Goal: Task Accomplishment & Management: Manage account settings

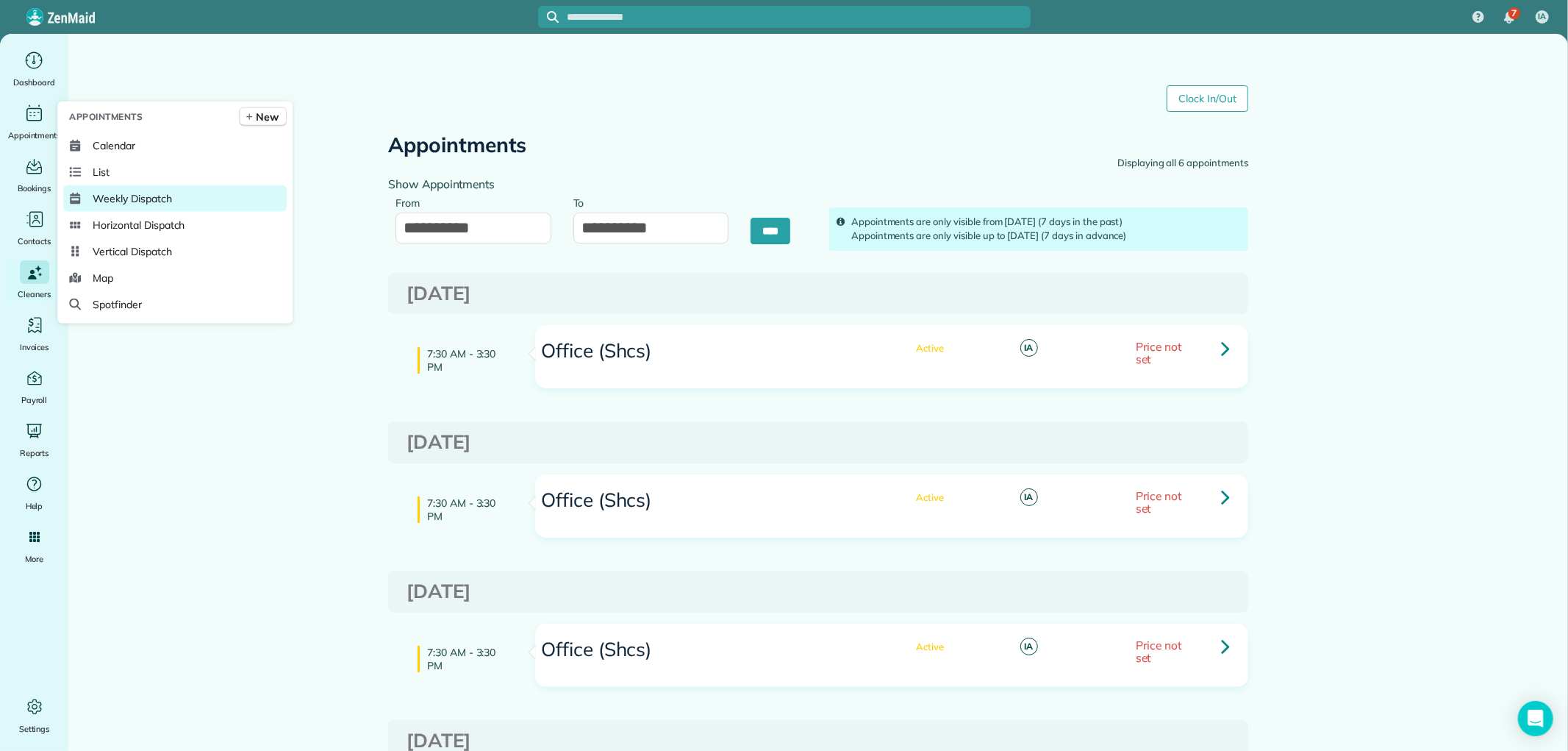
click at [153, 197] on span "Weekly Dispatch" at bounding box center [132, 199] width 79 height 15
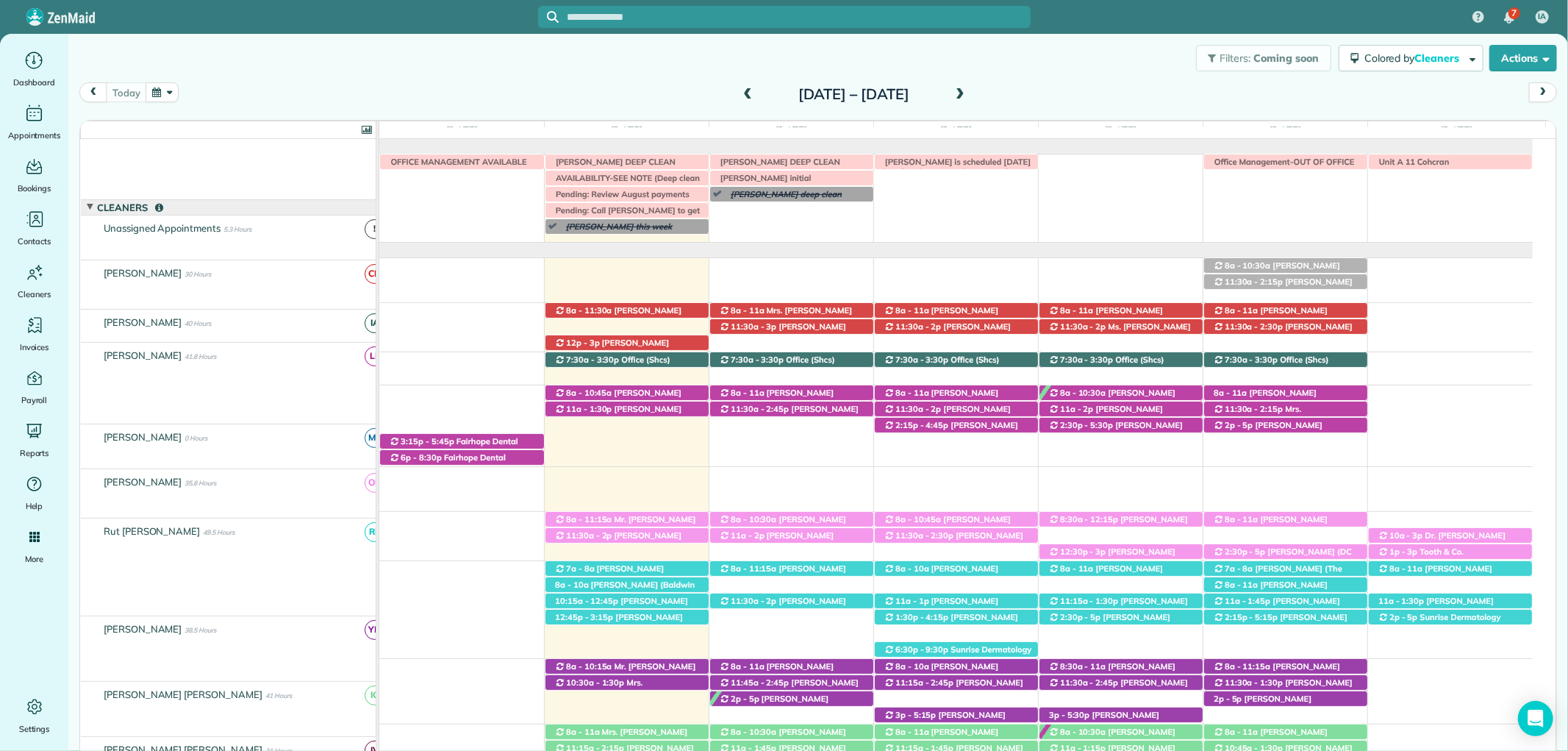
scroll to position [43, 0]
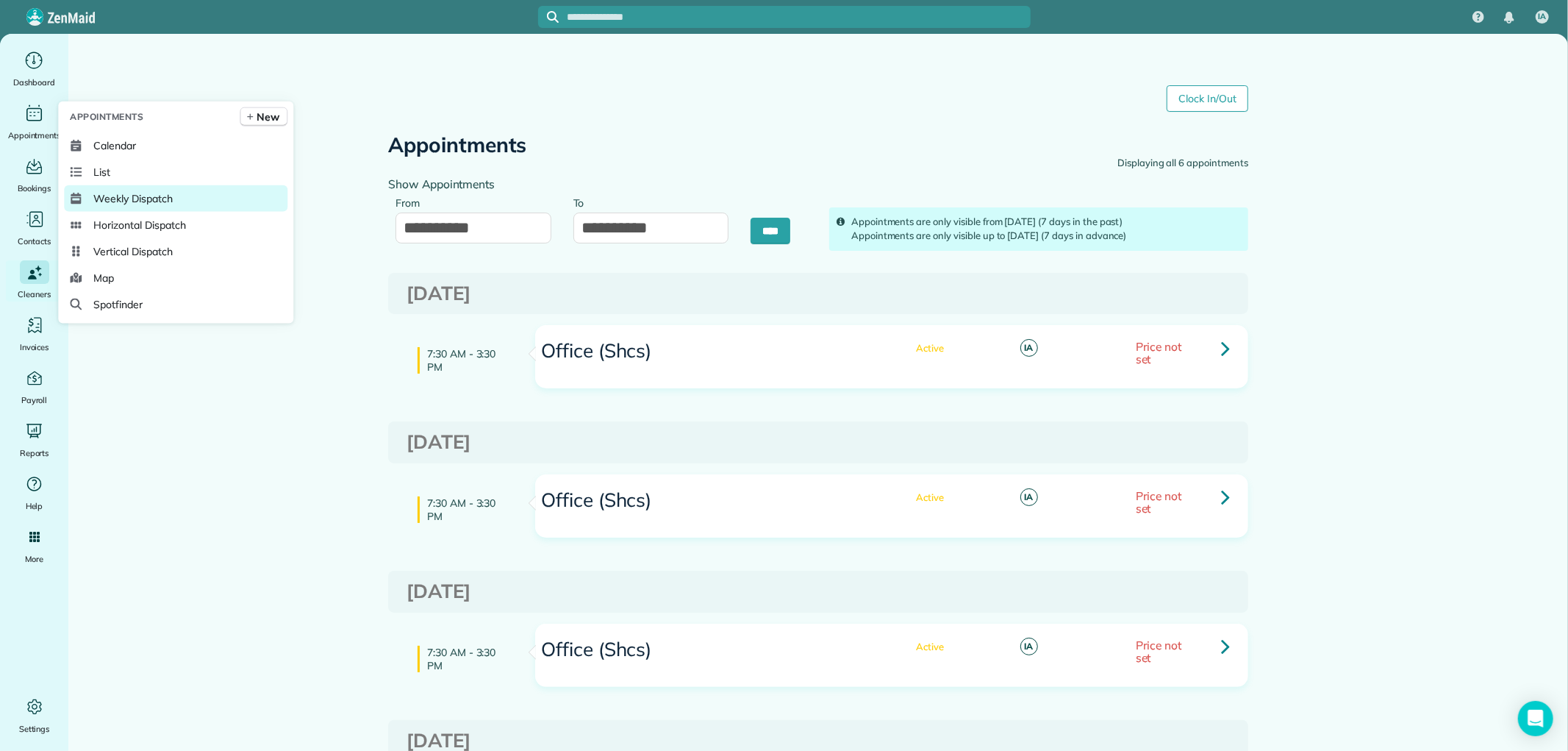
click at [163, 201] on span "Weekly Dispatch" at bounding box center [133, 199] width 79 height 15
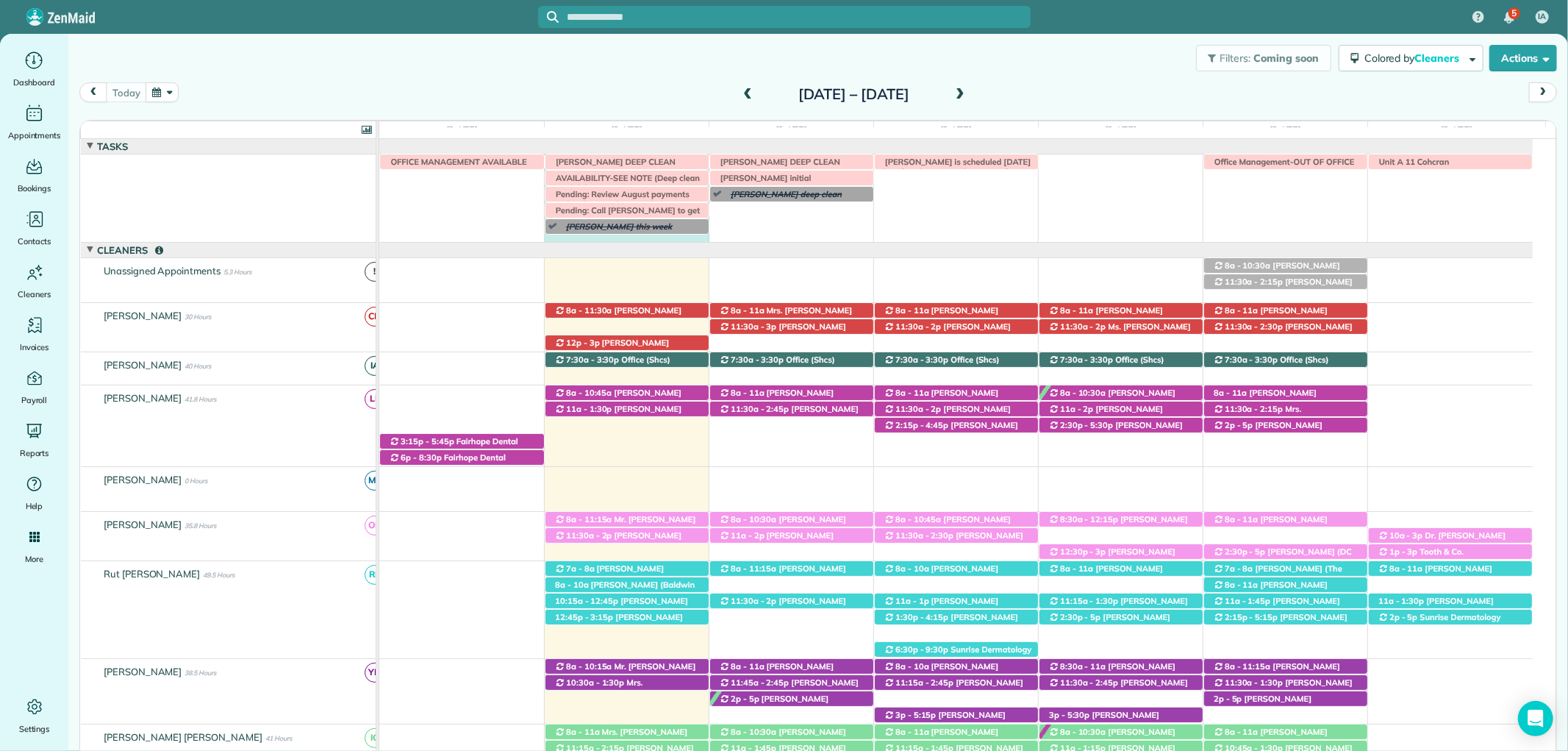
click at [611, 237] on div "Morgen Stalder this week Jaya Trusell deep clean today 8 am Unit A 11 Cohcran I…" at bounding box center [956, 198] width 1153 height 88
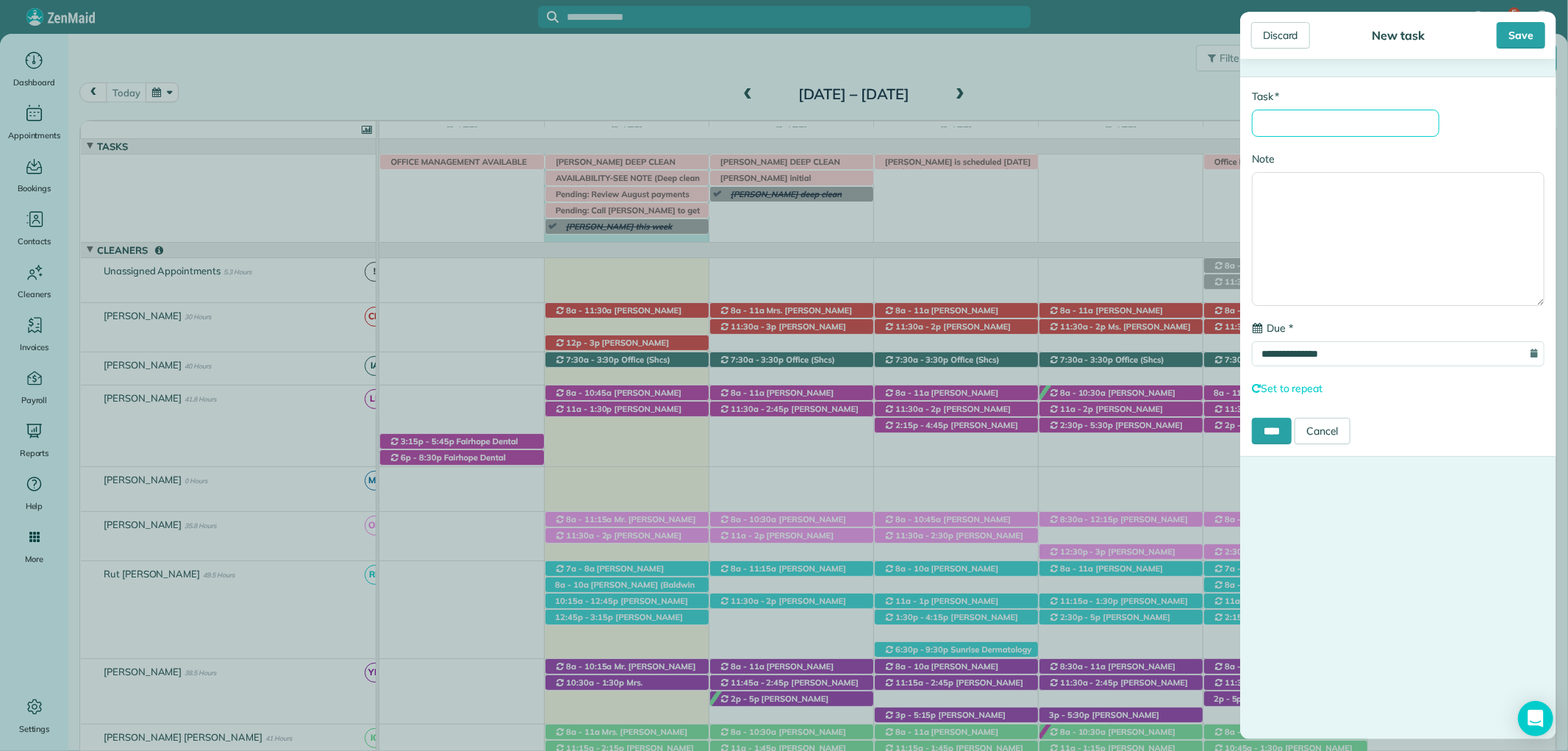
click at [1346, 114] on input "* Task" at bounding box center [1346, 123] width 187 height 28
type input "**********"
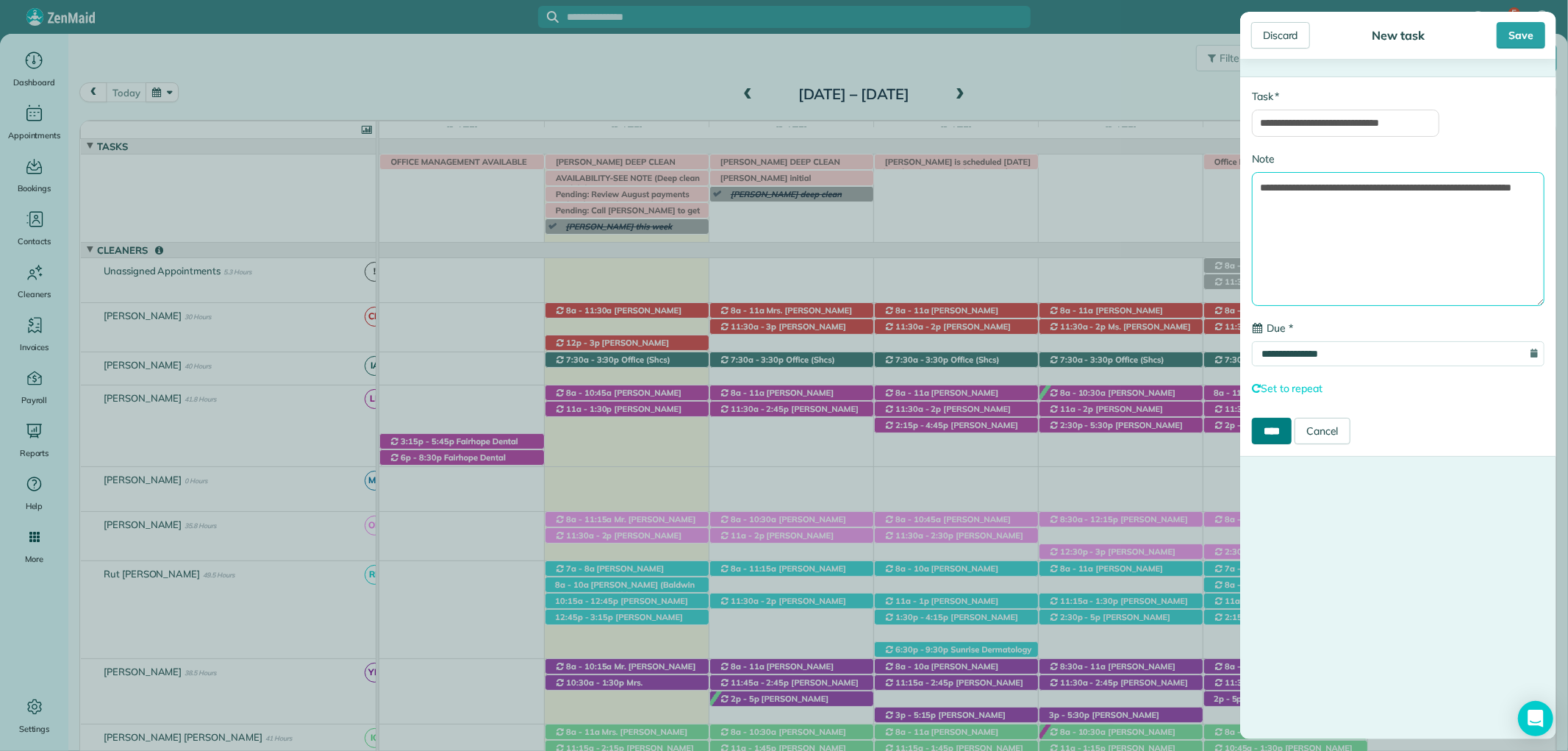
type textarea "**********"
click at [1276, 427] on input "****" at bounding box center [1271, 431] width 39 height 27
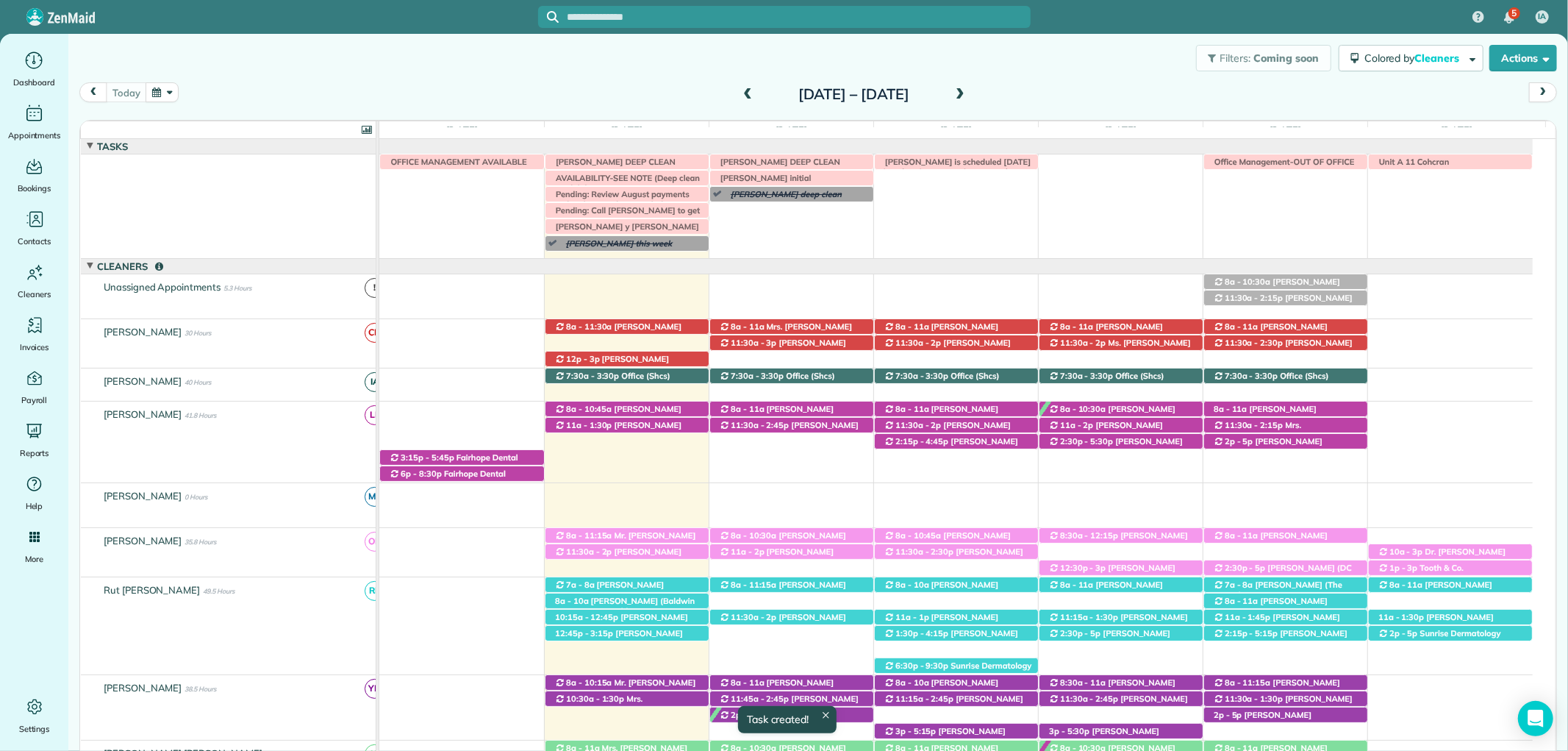
scroll to position [16, 0]
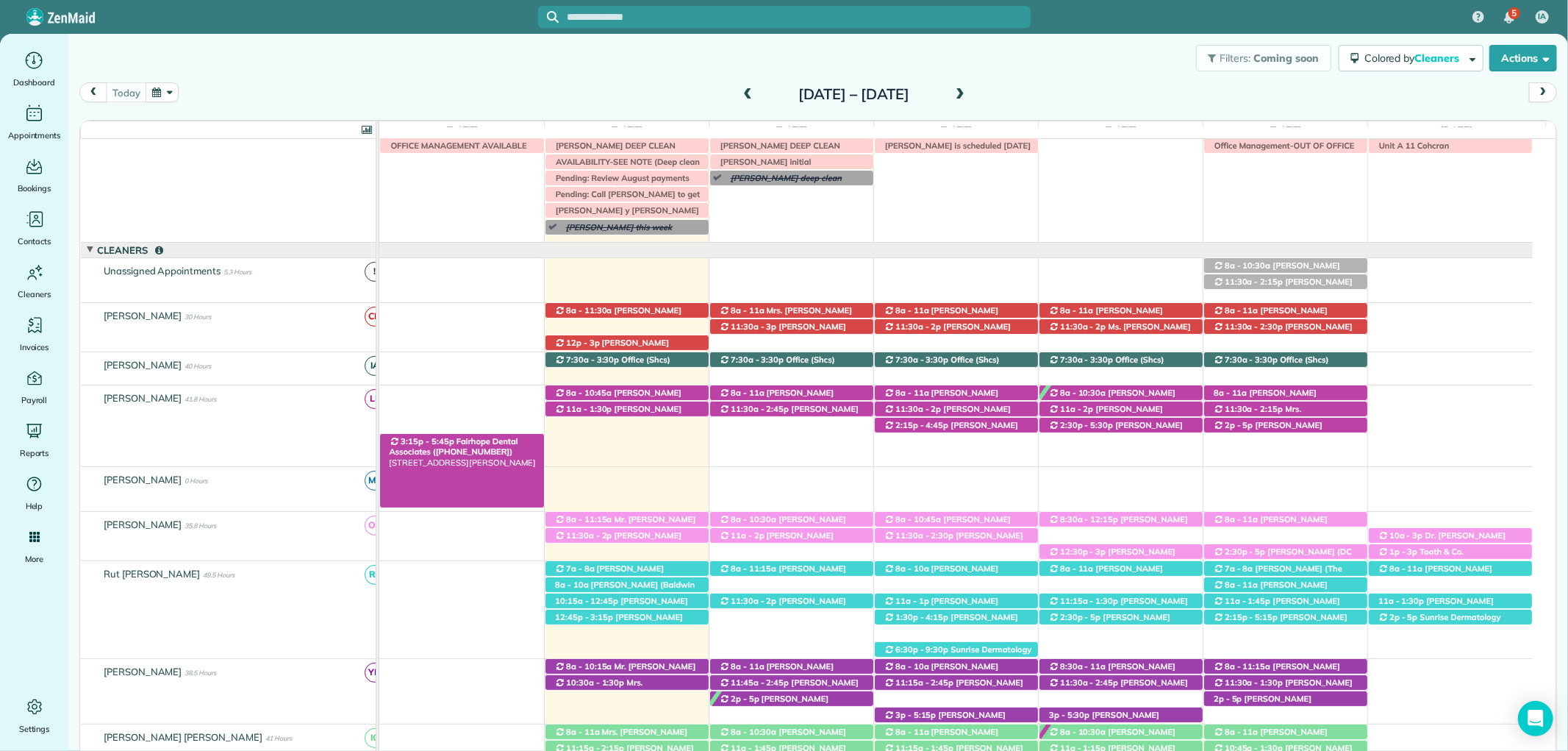
click at [512, 442] on span "Fairhope Dental Associates (+12518958807)" at bounding box center [453, 446] width 129 height 21
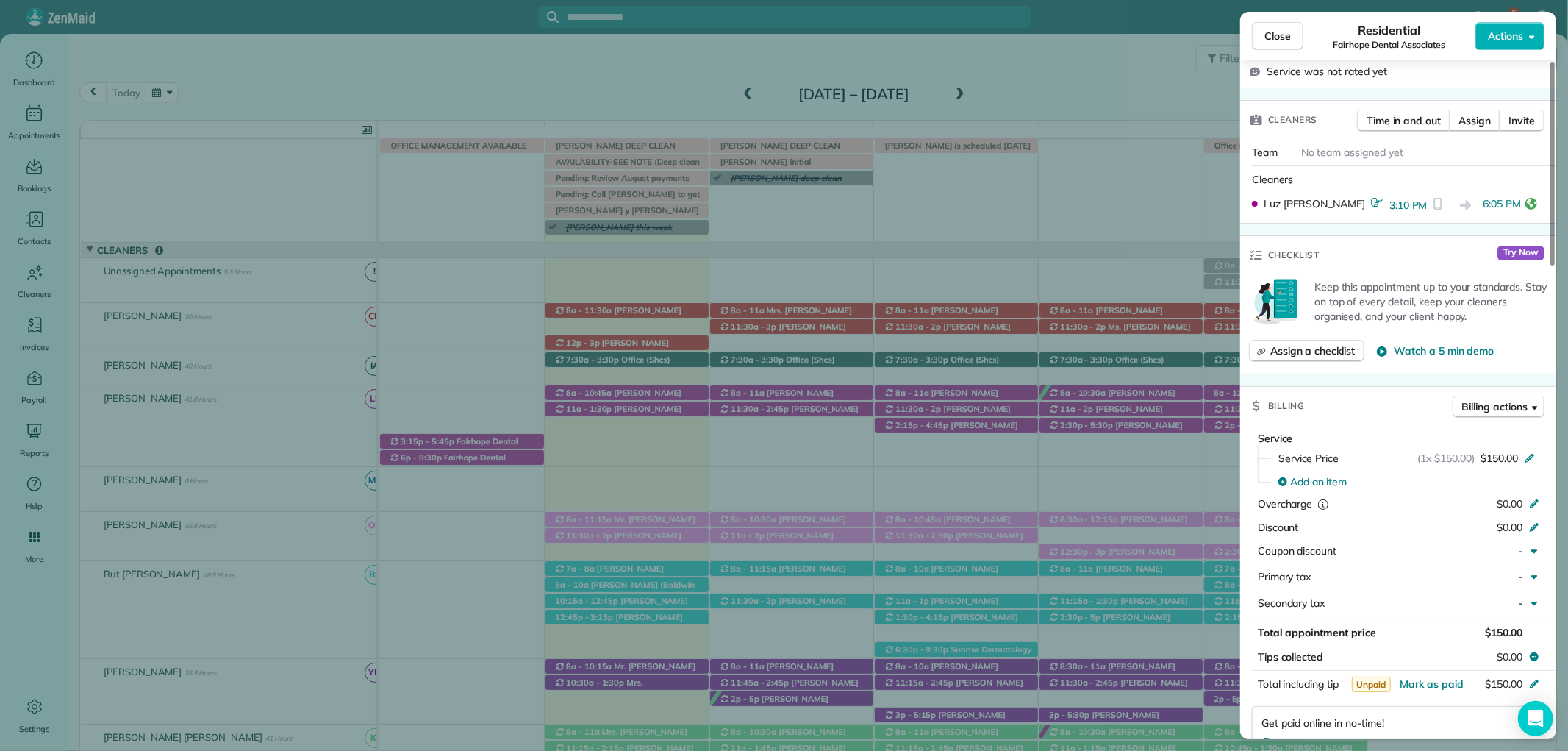
scroll to position [82, 0]
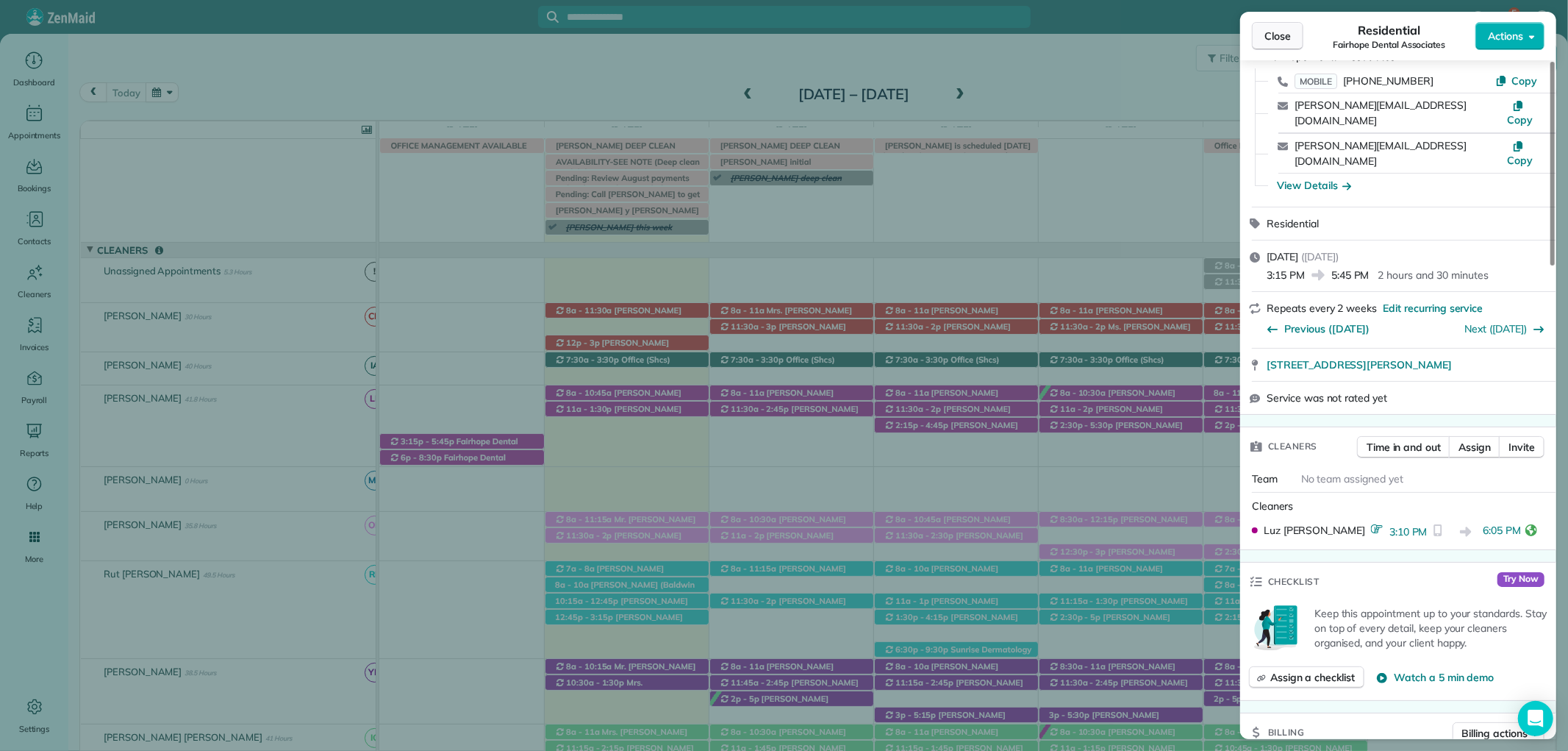
click at [1290, 33] on span "Close" at bounding box center [1278, 36] width 27 height 15
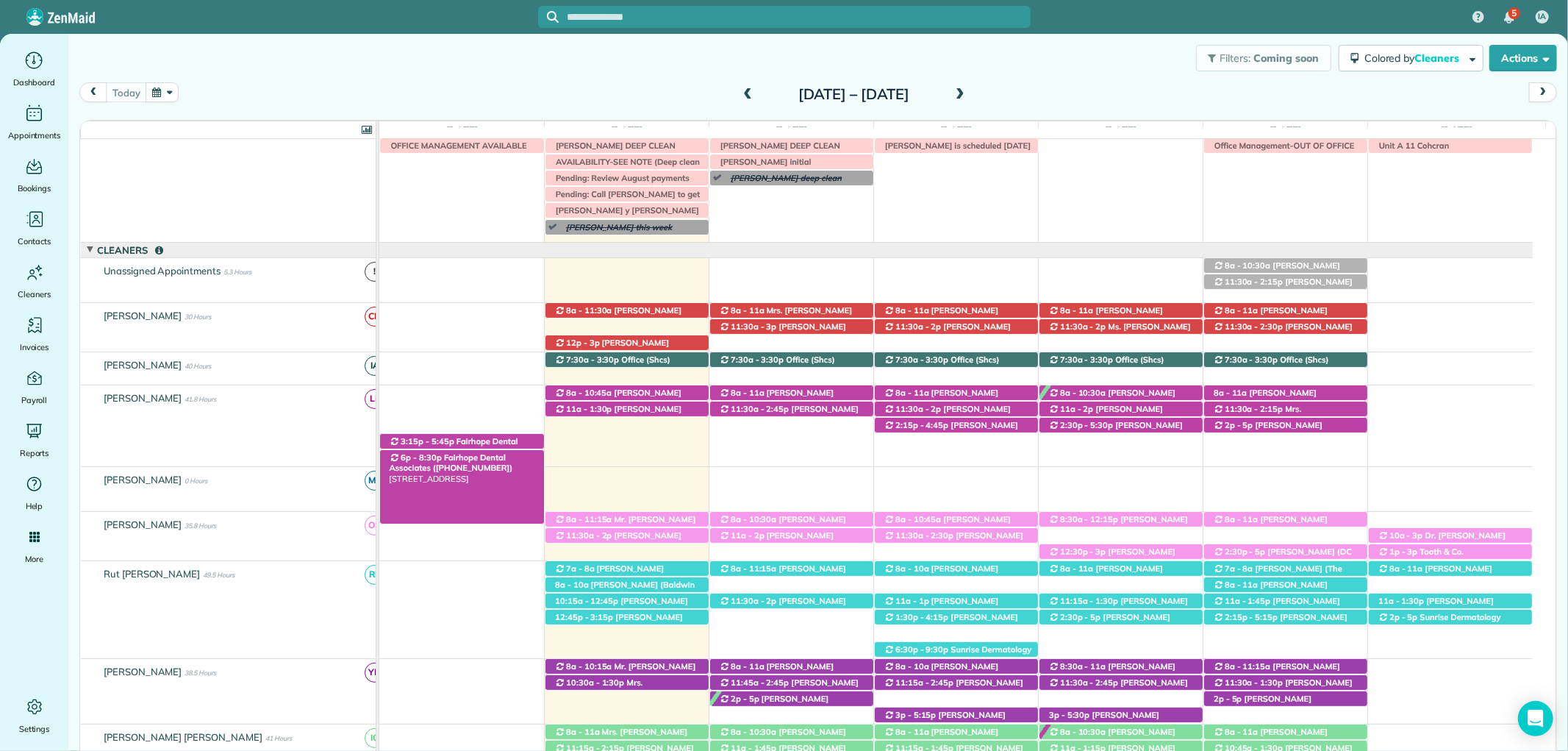
click at [456, 458] on span "Fairhope Dental Associates ([PHONE_NUMBER])" at bounding box center [451, 462] width 125 height 21
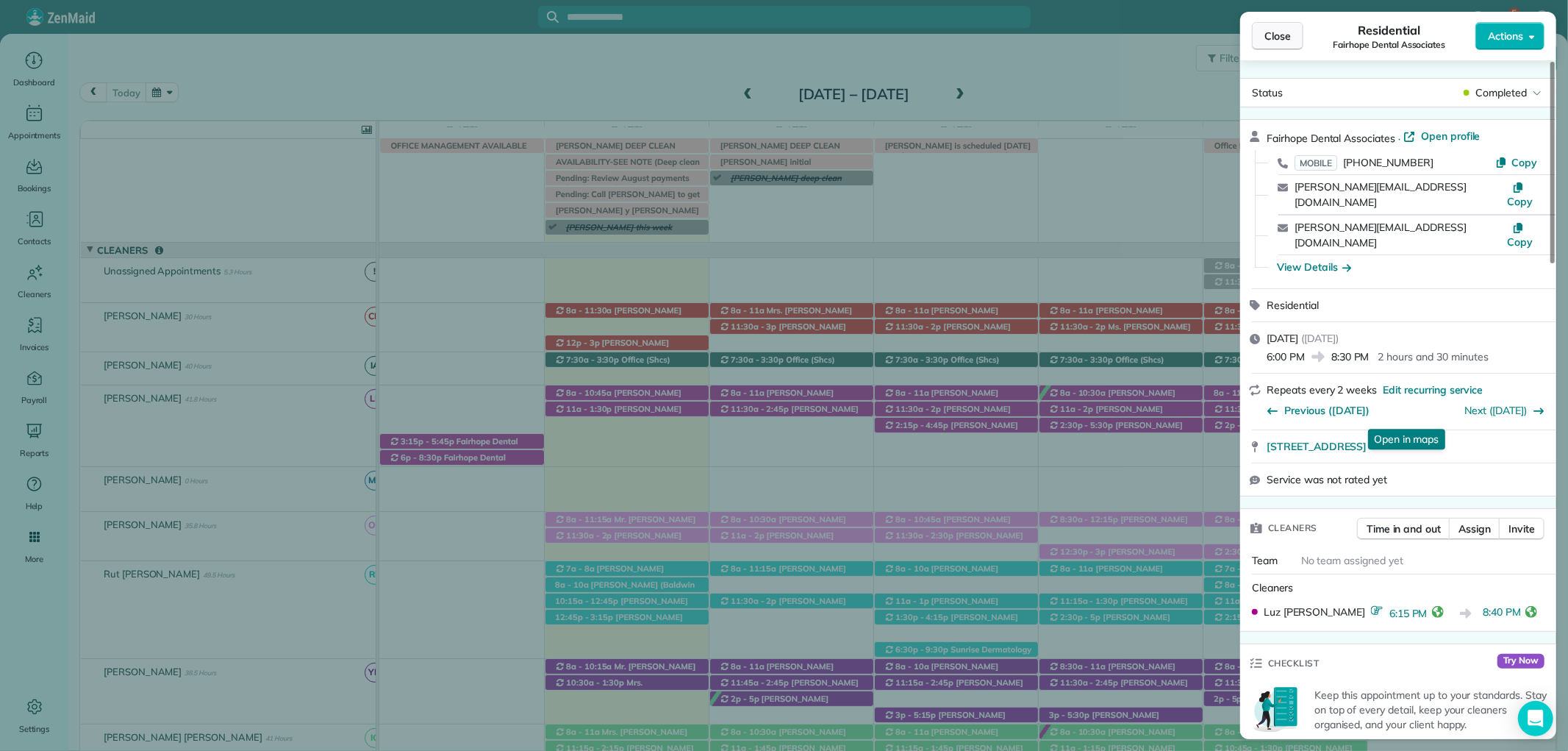
click at [1277, 26] on button "Close" at bounding box center [1278, 35] width 52 height 28
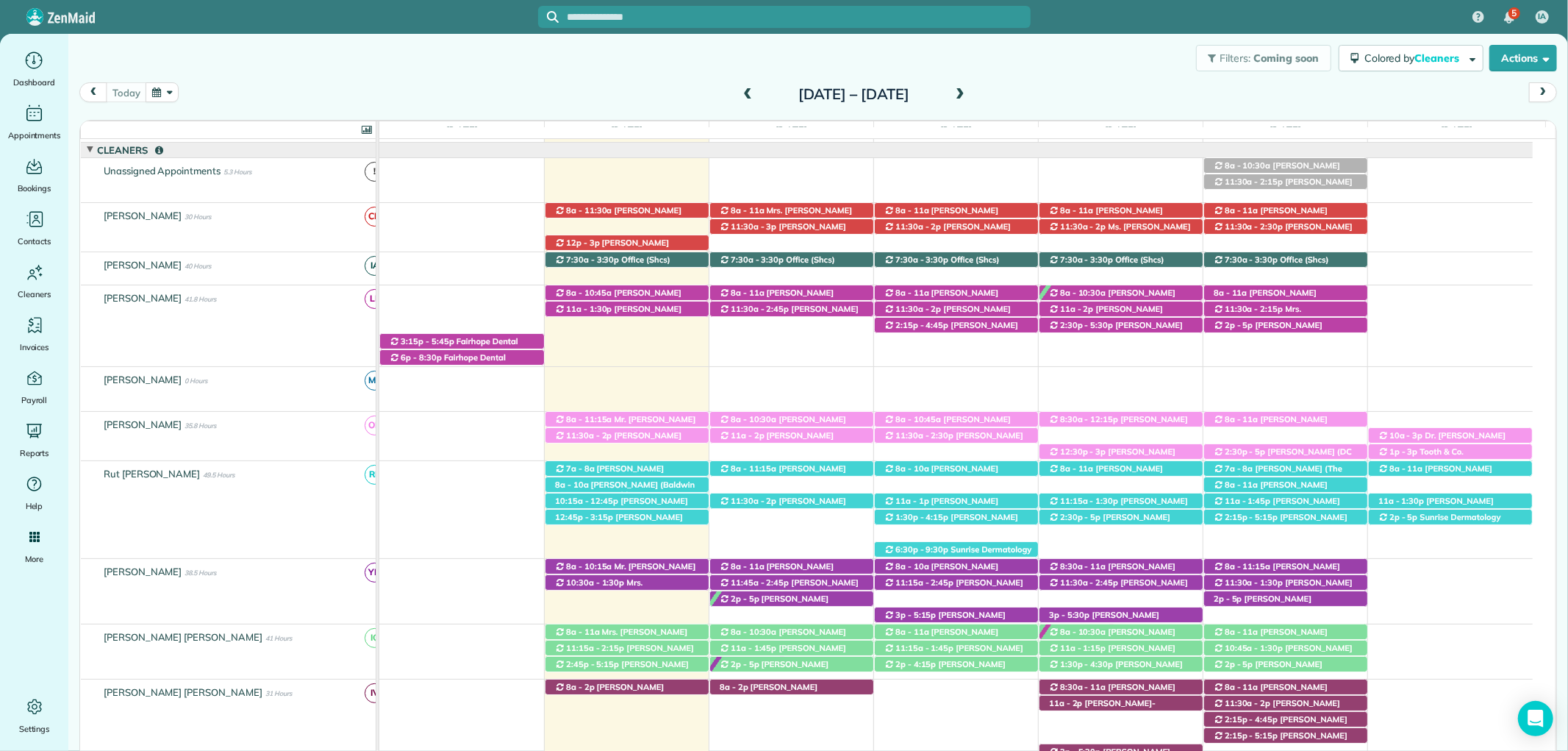
scroll to position [98, 0]
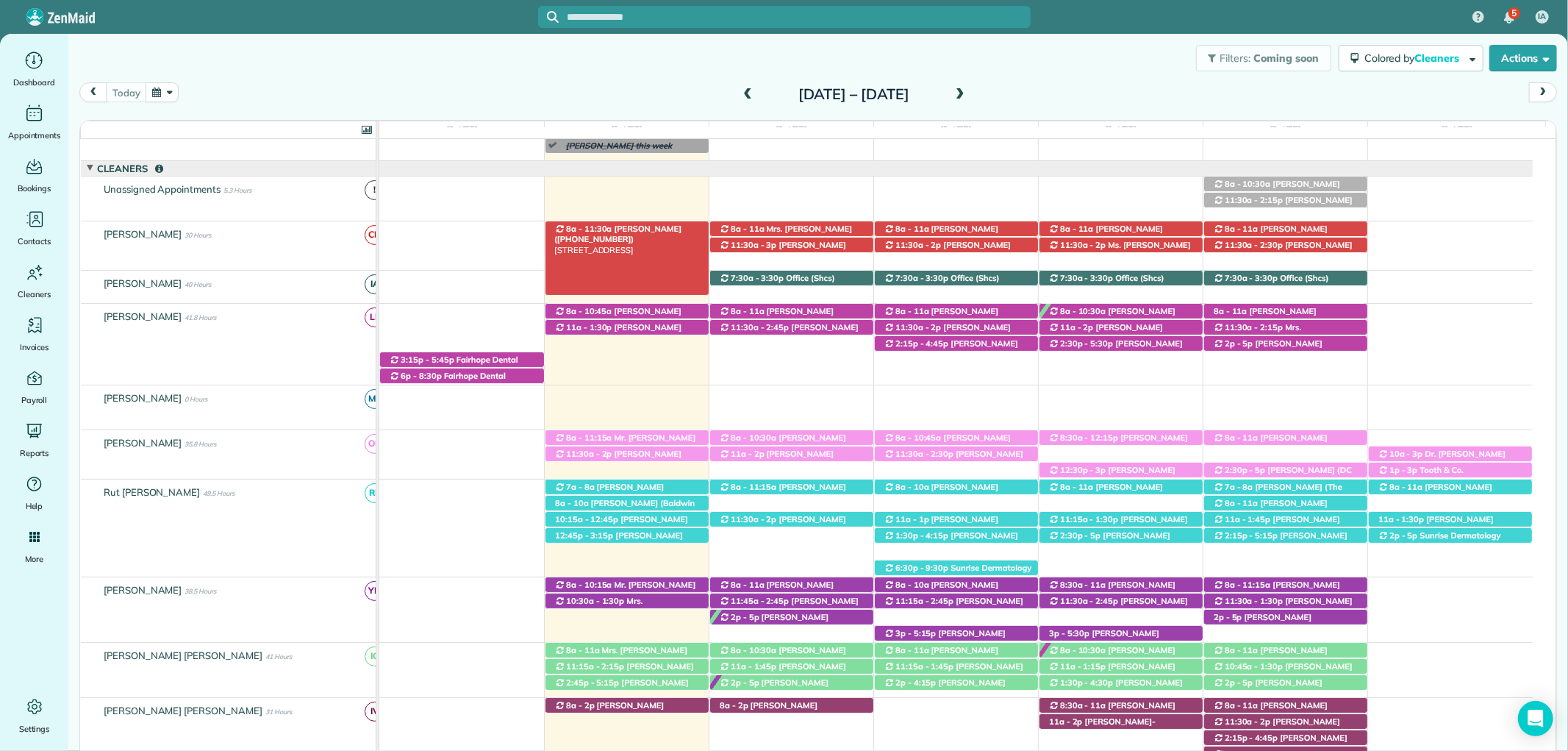
click at [636, 223] on div "8a - 11:30a Leah Manix (+16193390034) 117 Willow Lake Drive - Fairhope, AL, 365…" at bounding box center [626, 229] width 163 height 15
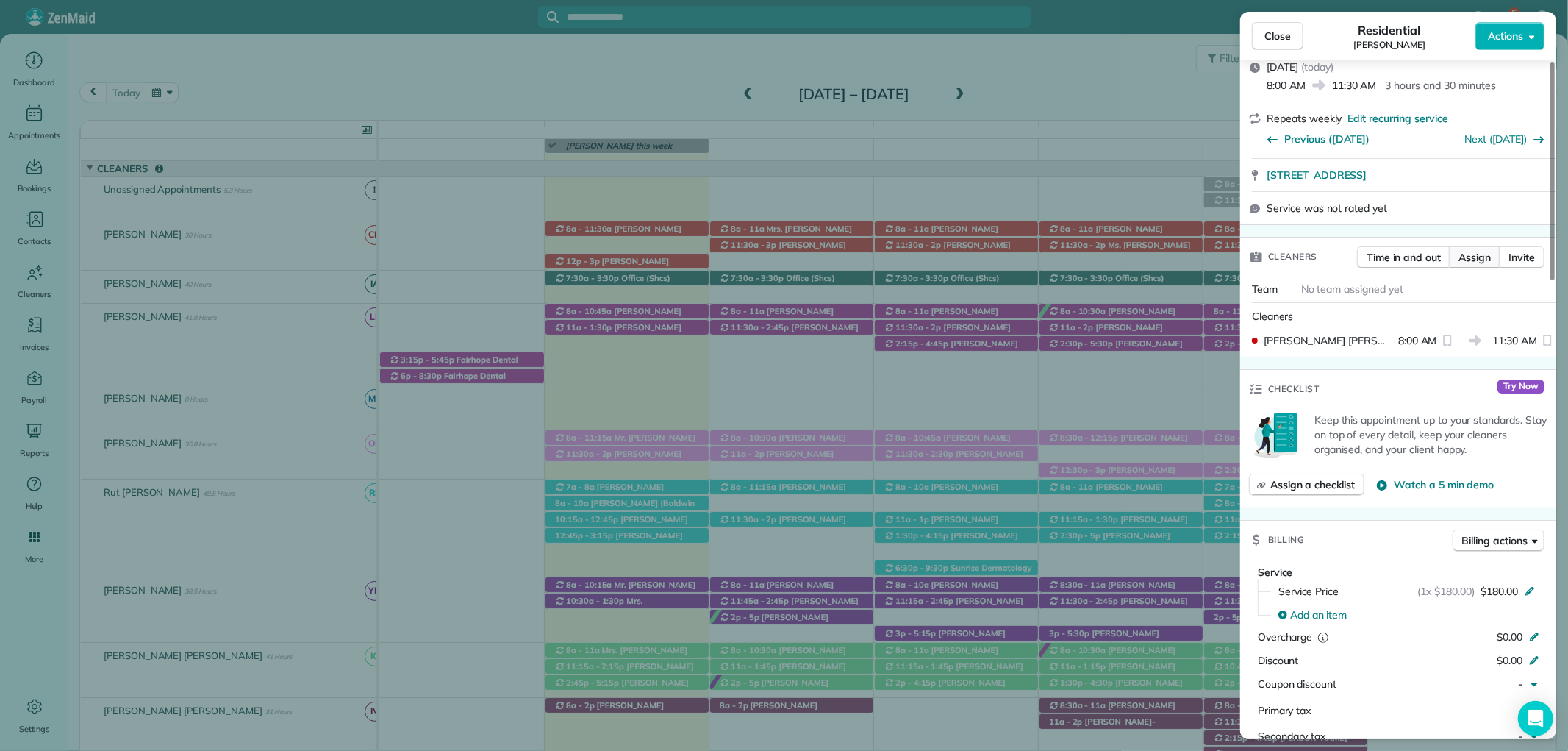
scroll to position [245, 0]
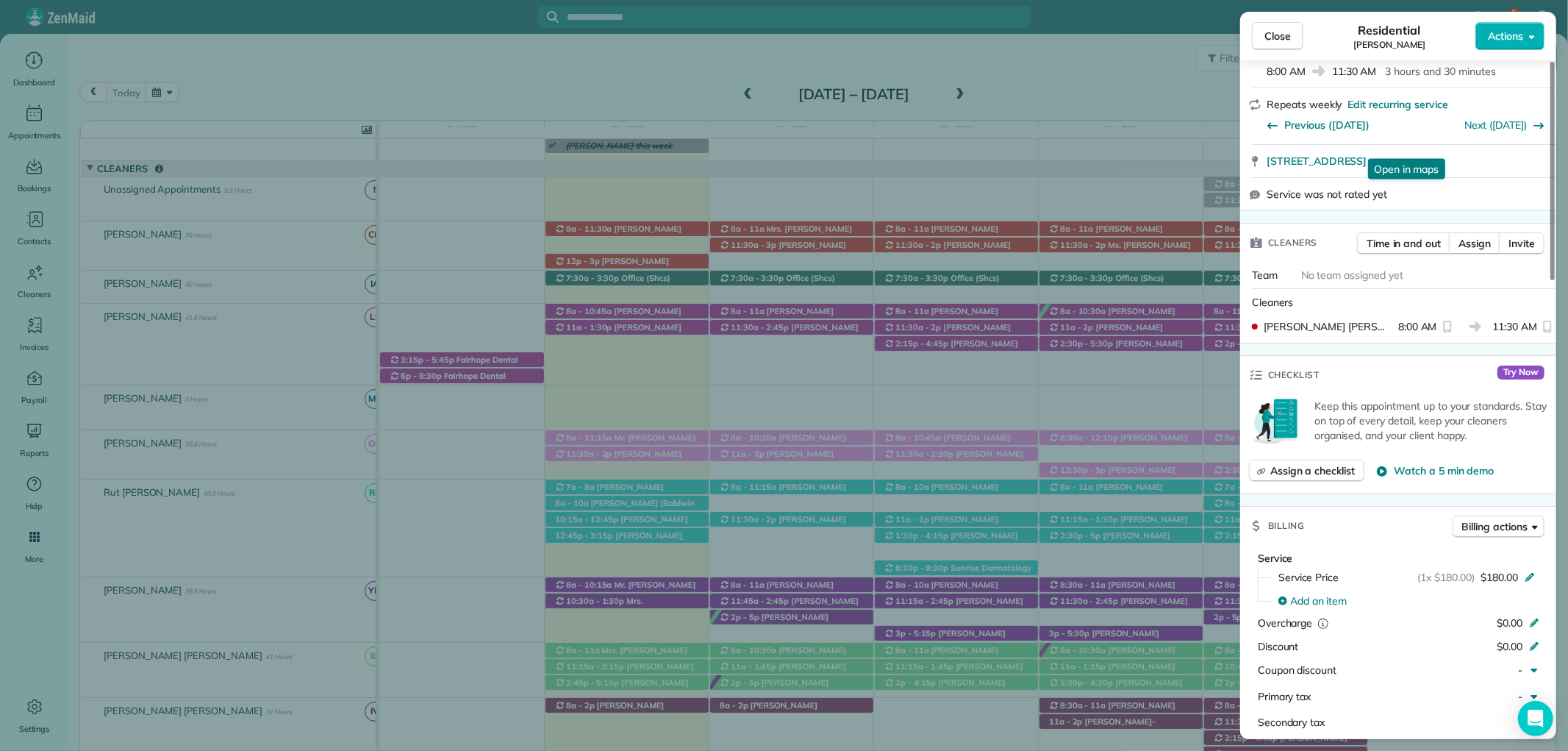
click at [1274, 32] on span "Close" at bounding box center [1278, 36] width 27 height 15
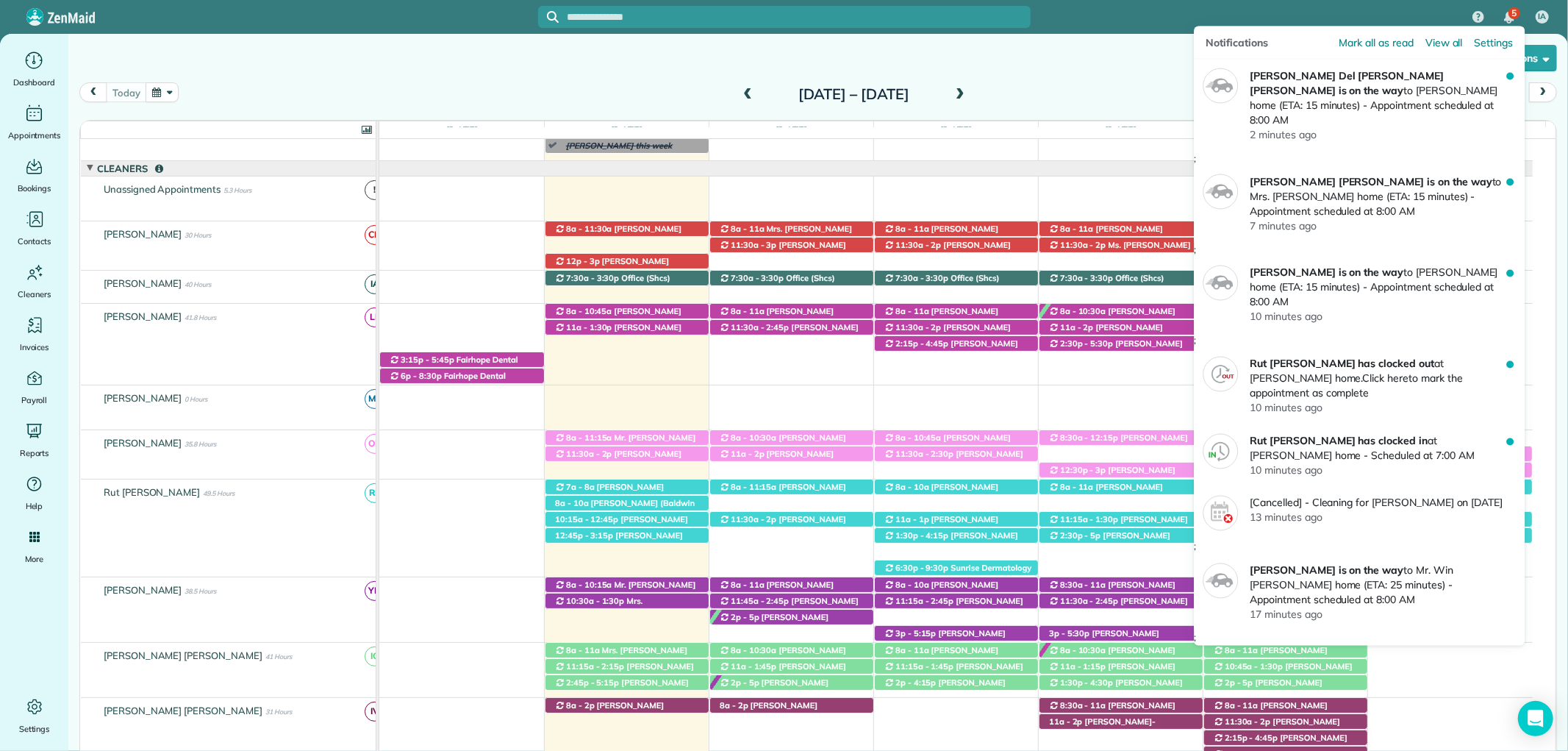
click at [1507, 18] on img "5 unread notifications" at bounding box center [1509, 18] width 10 height 12
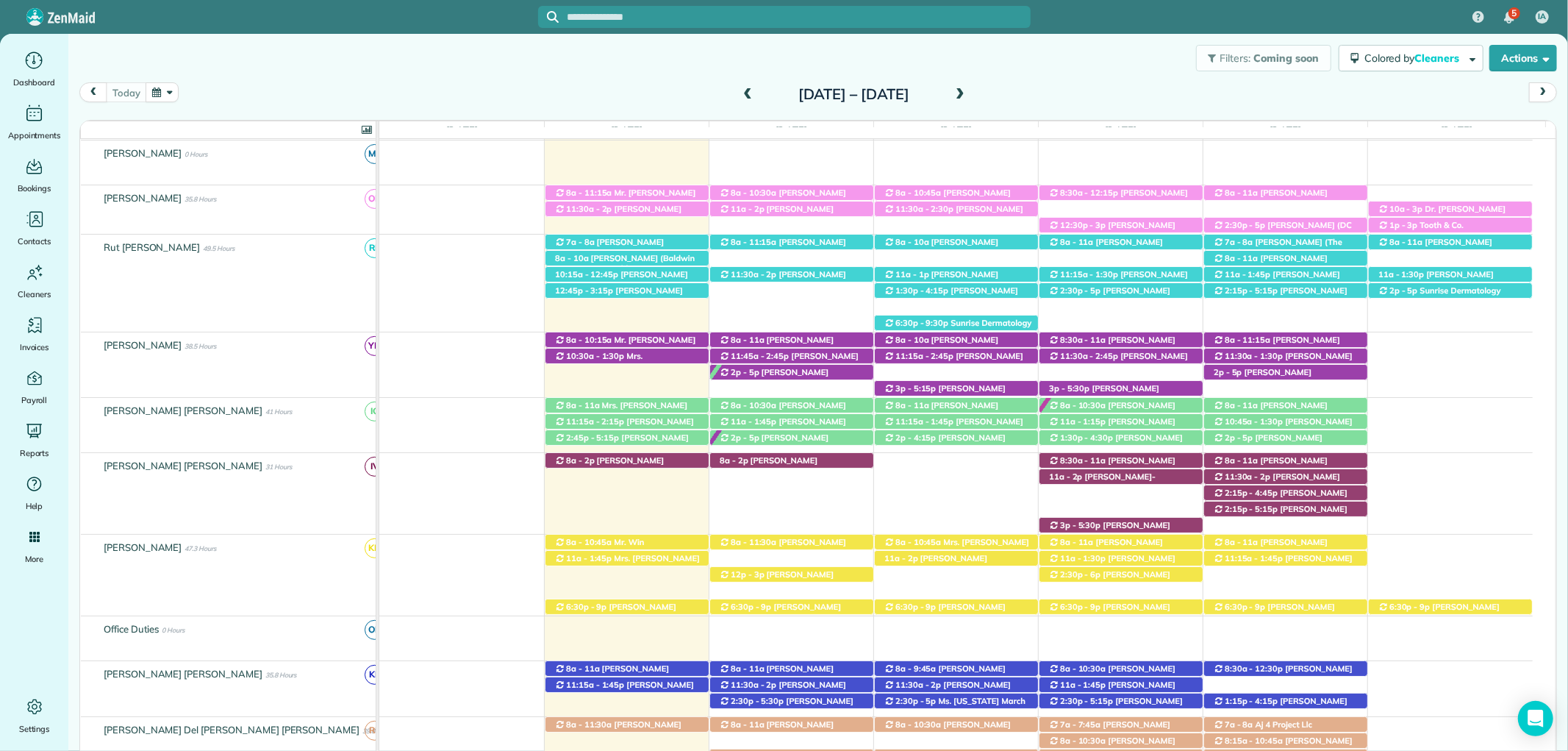
scroll to position [179, 0]
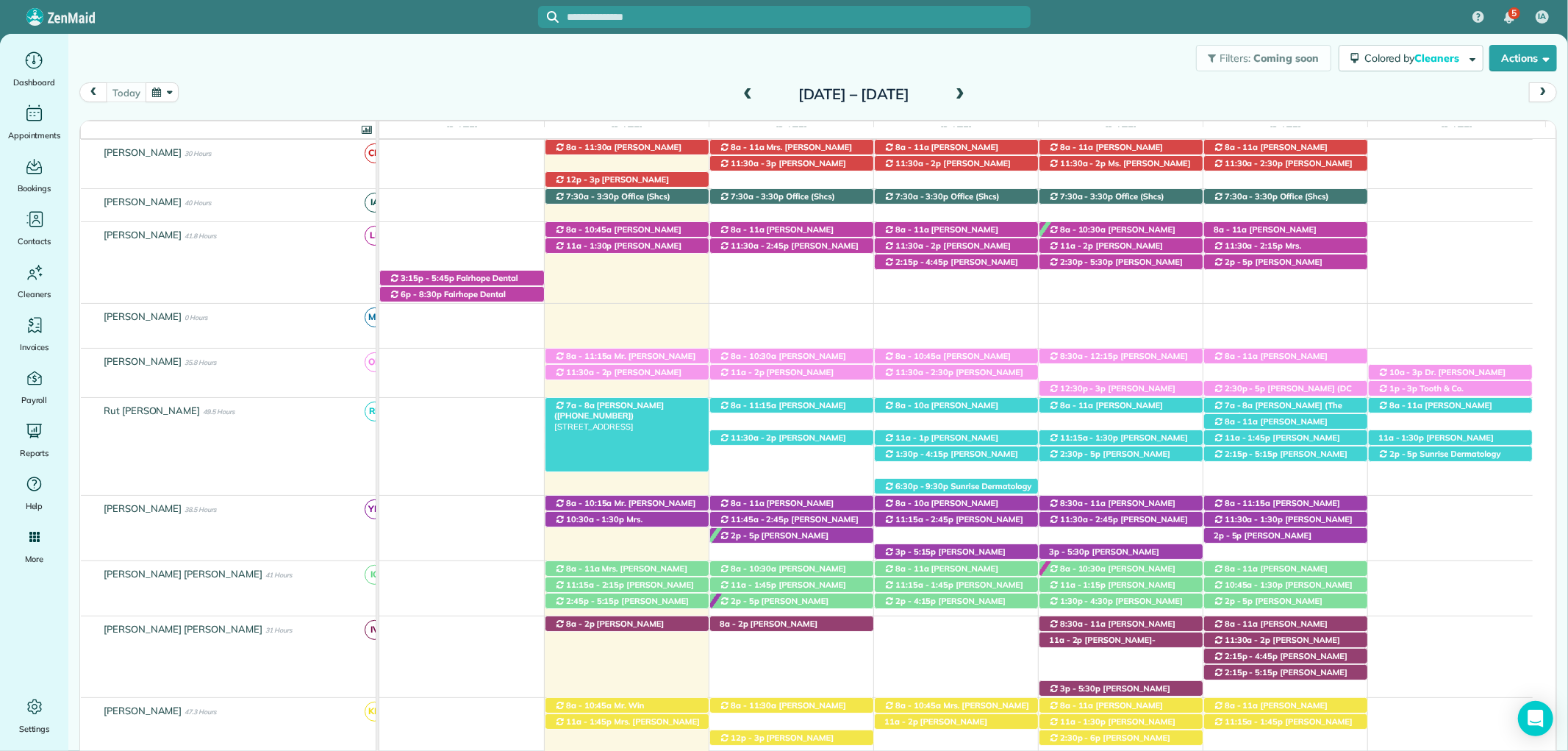
click at [680, 404] on div "7a - 8a Tammy Whitney (+12517679289) 8263 Gayfer Road Extension - Fairhope, AL,…" at bounding box center [626, 406] width 163 height 15
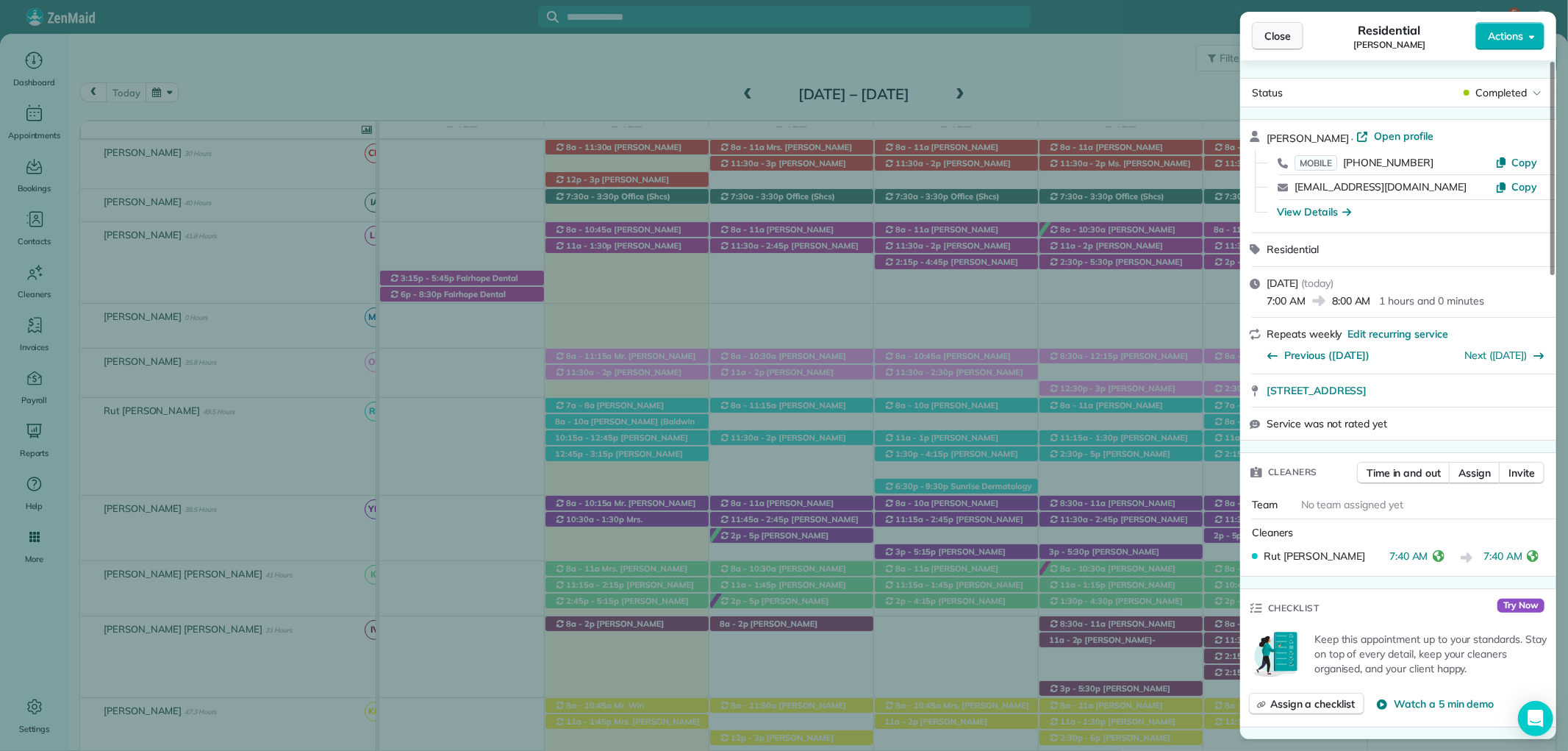
click at [1281, 31] on span "Close" at bounding box center [1278, 36] width 27 height 15
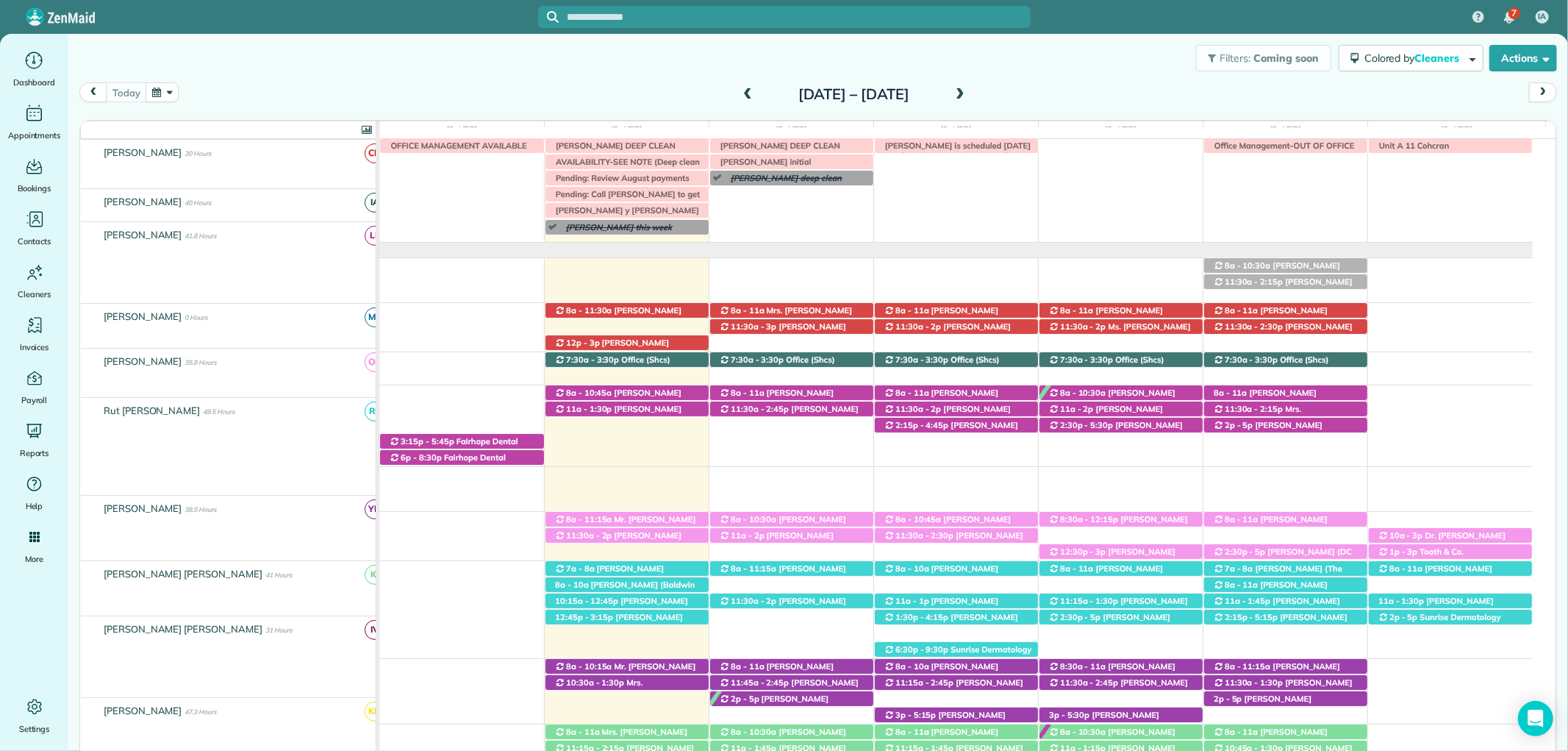
scroll to position [16, 0]
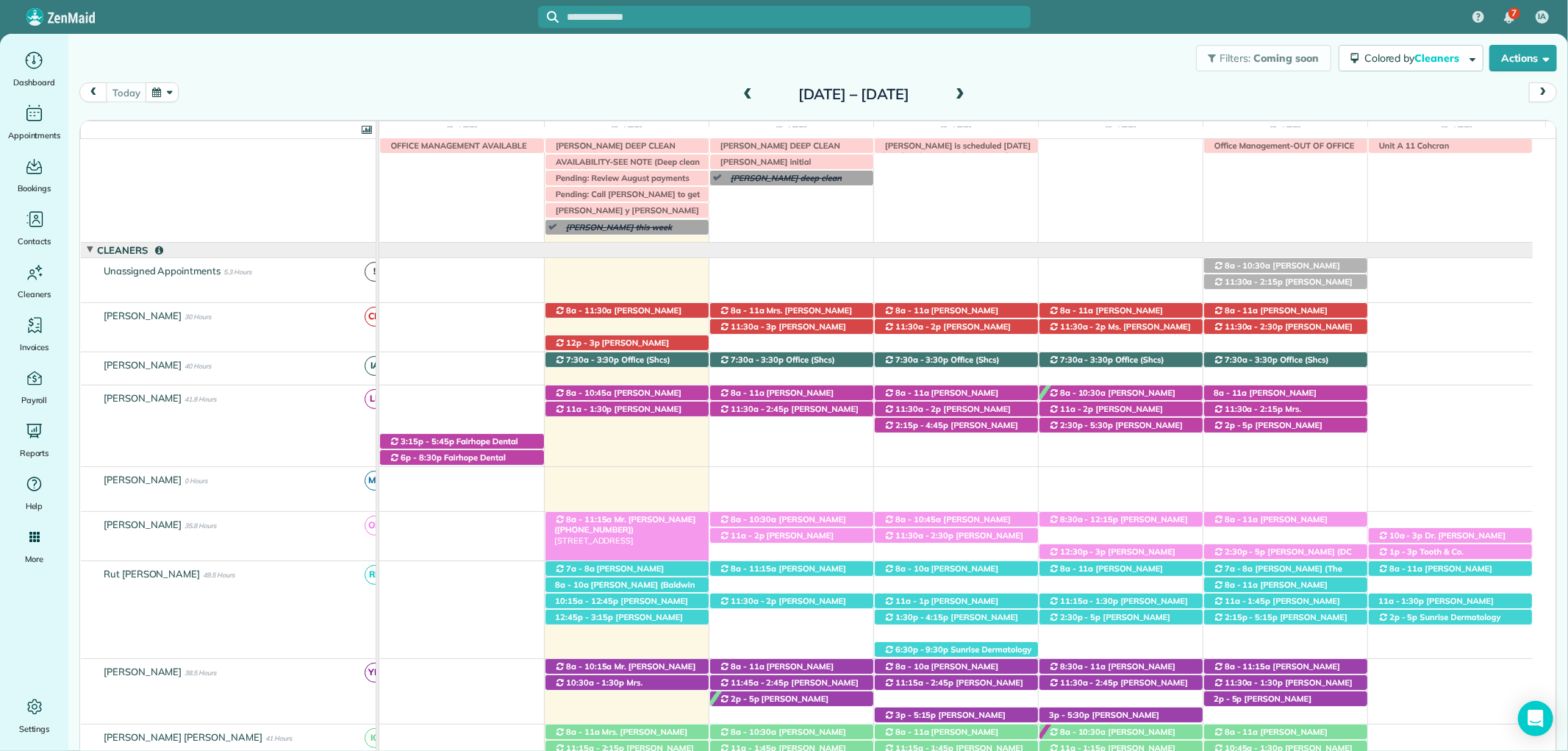
click at [659, 517] on span "Mr. [PERSON_NAME] ([PHONE_NUMBER])" at bounding box center [625, 524] width 141 height 21
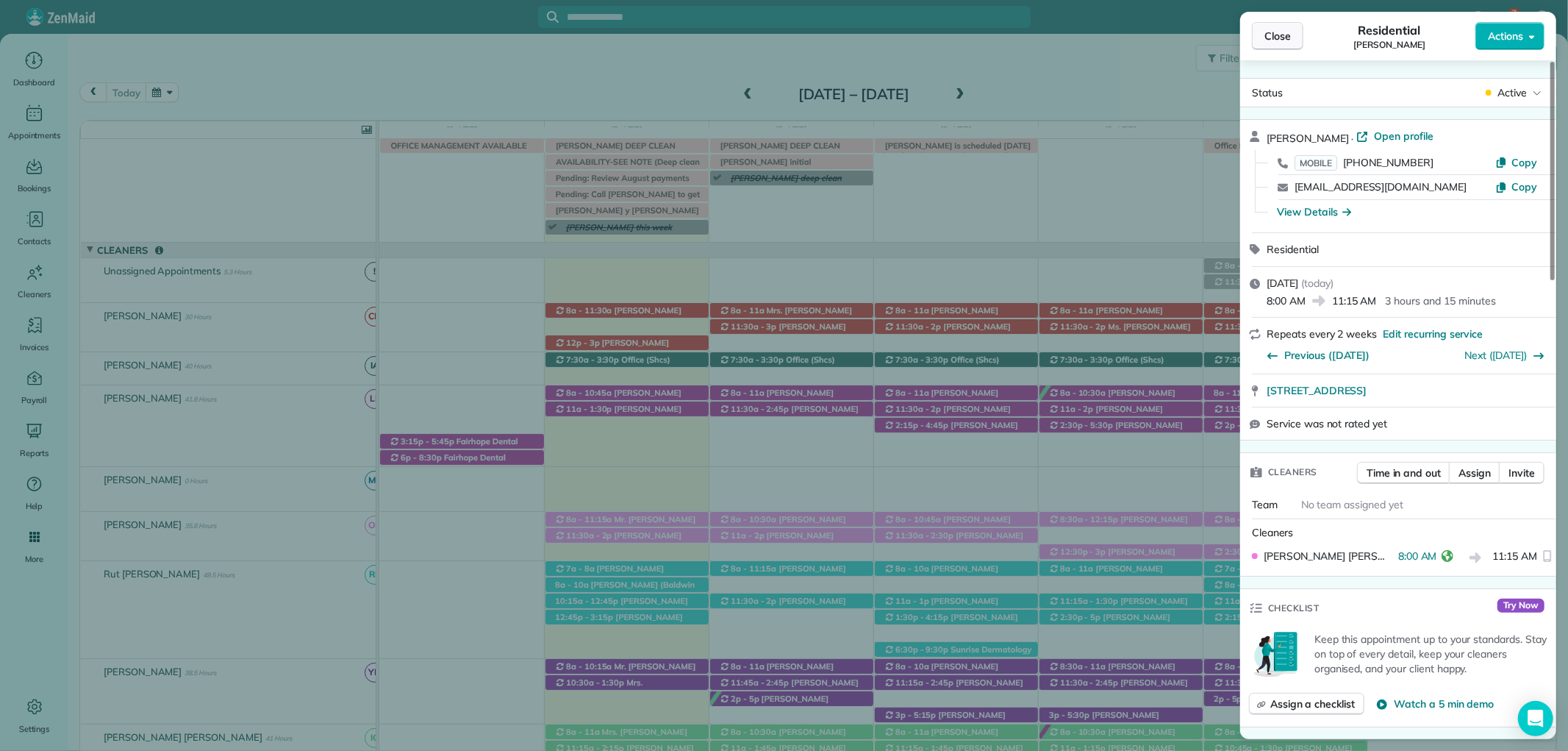
click at [1274, 33] on span "Close" at bounding box center [1278, 36] width 27 height 15
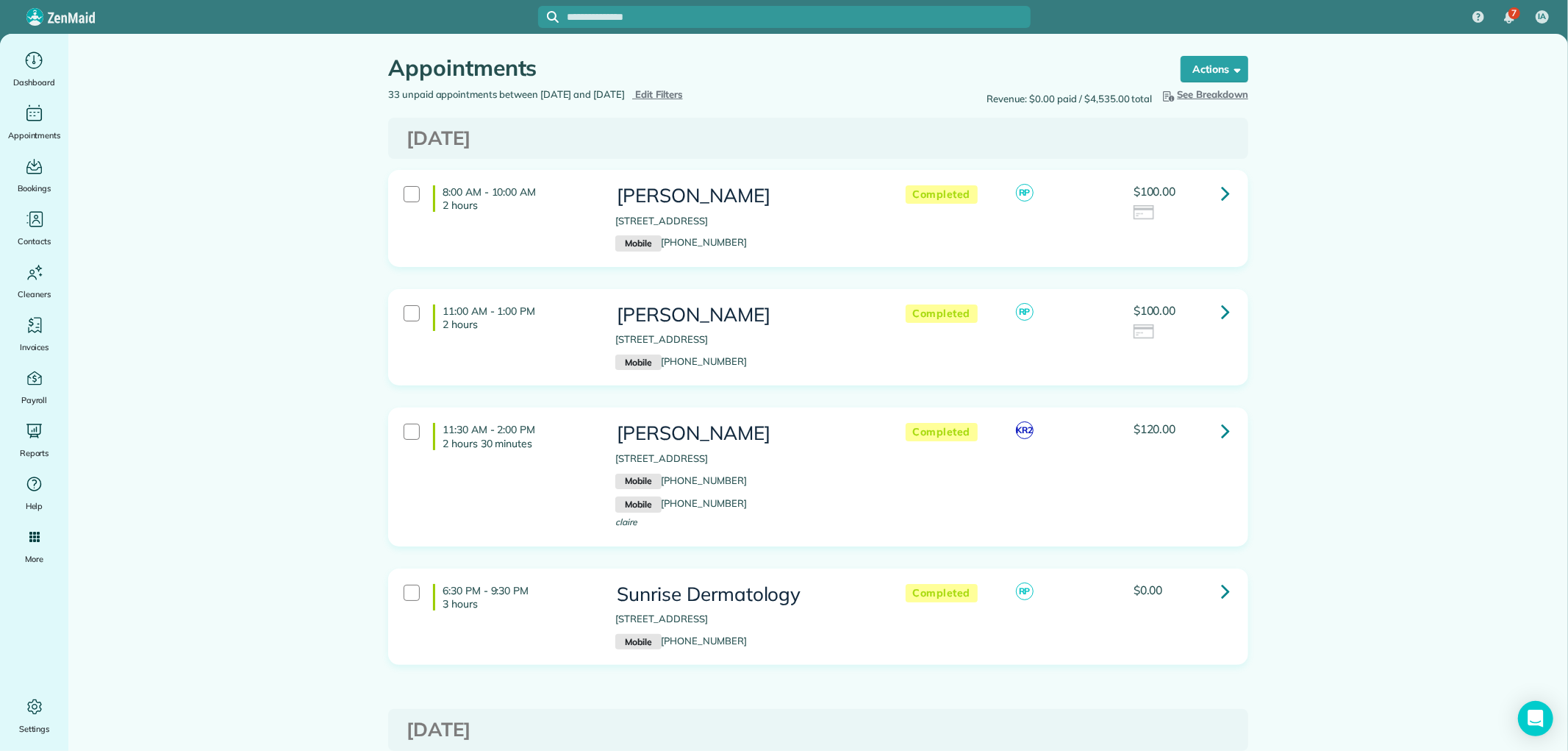
click at [683, 93] on span "Edit Filters" at bounding box center [659, 94] width 48 height 12
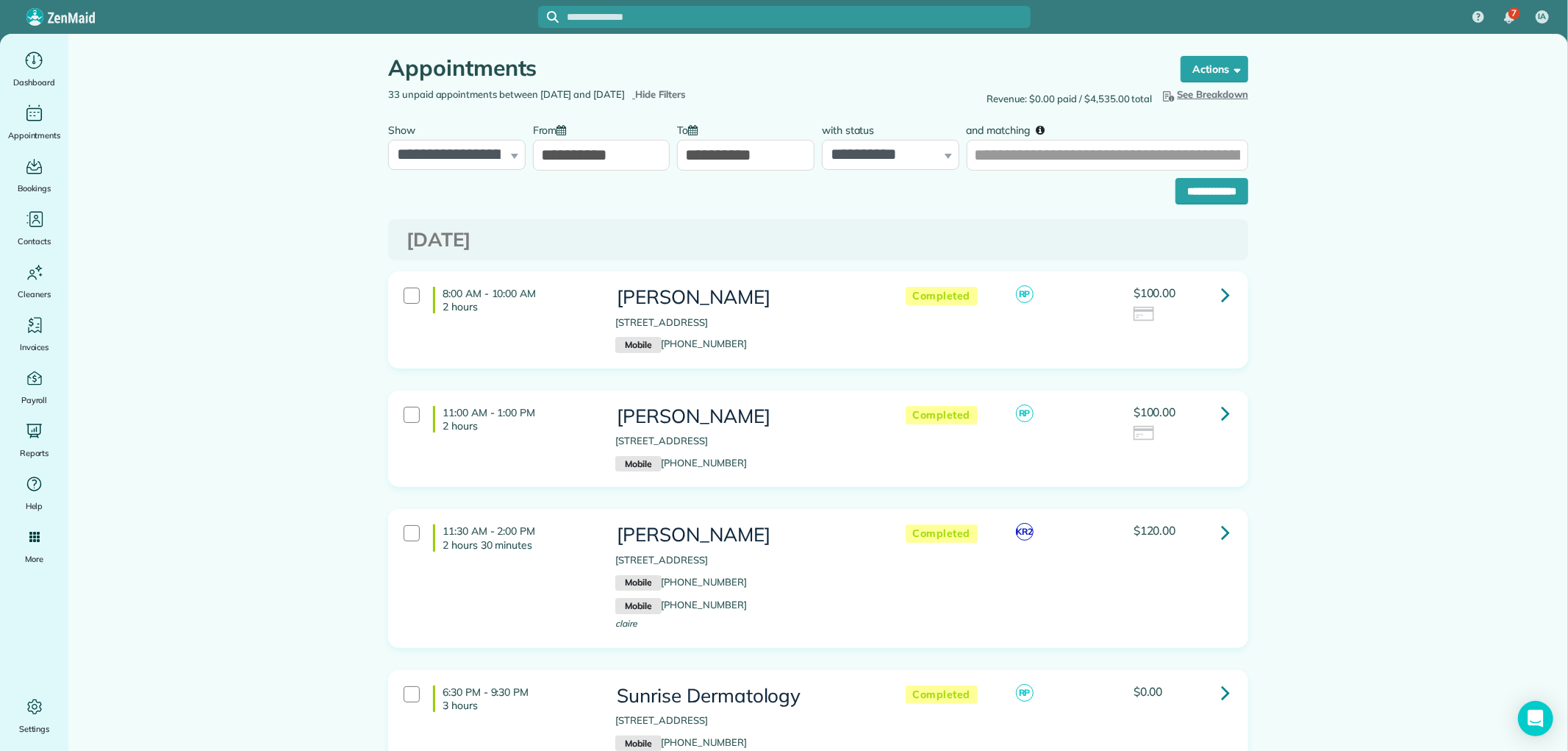
click at [629, 158] on input "**********" at bounding box center [601, 155] width 137 height 31
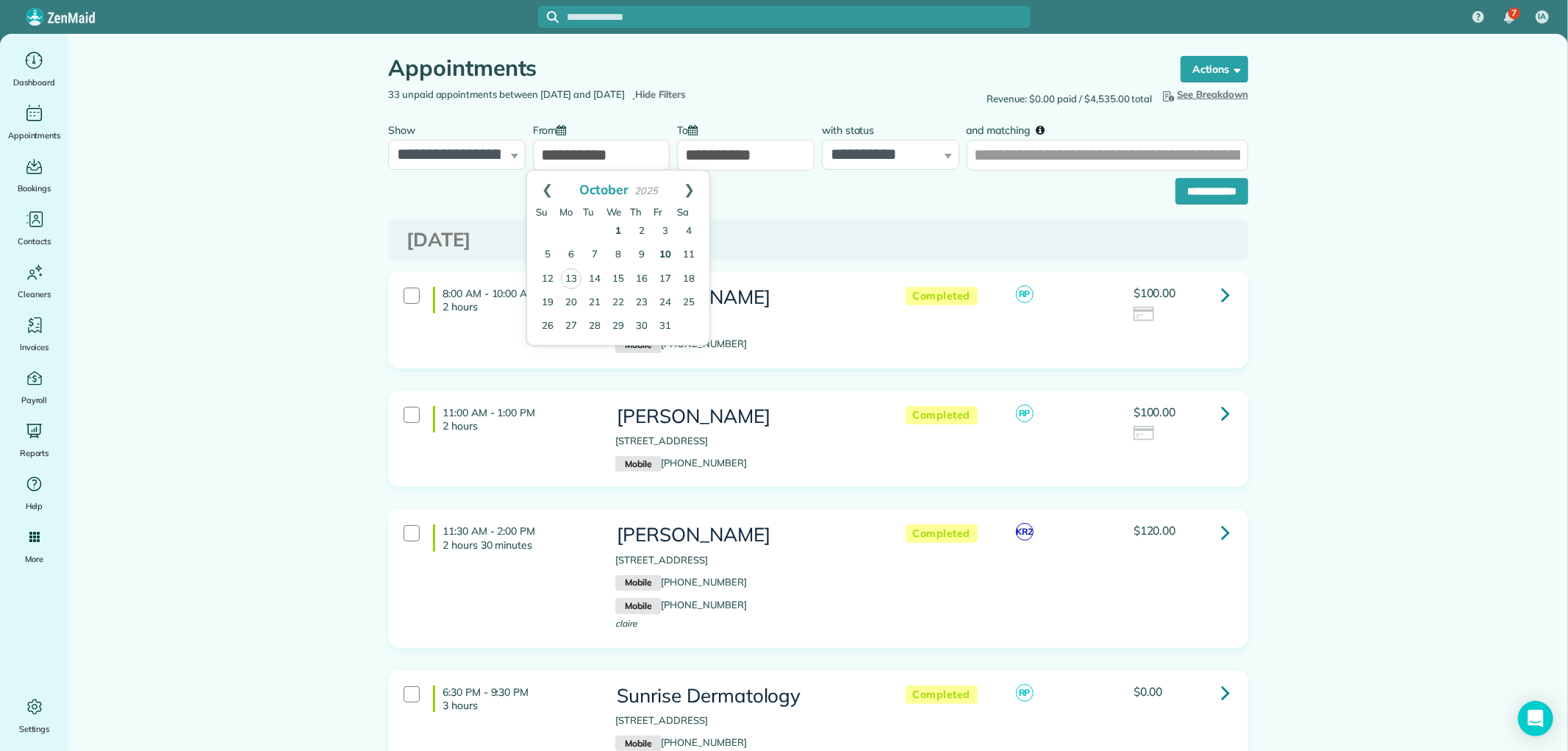
click at [666, 250] on link "10" at bounding box center [665, 255] width 23 height 23
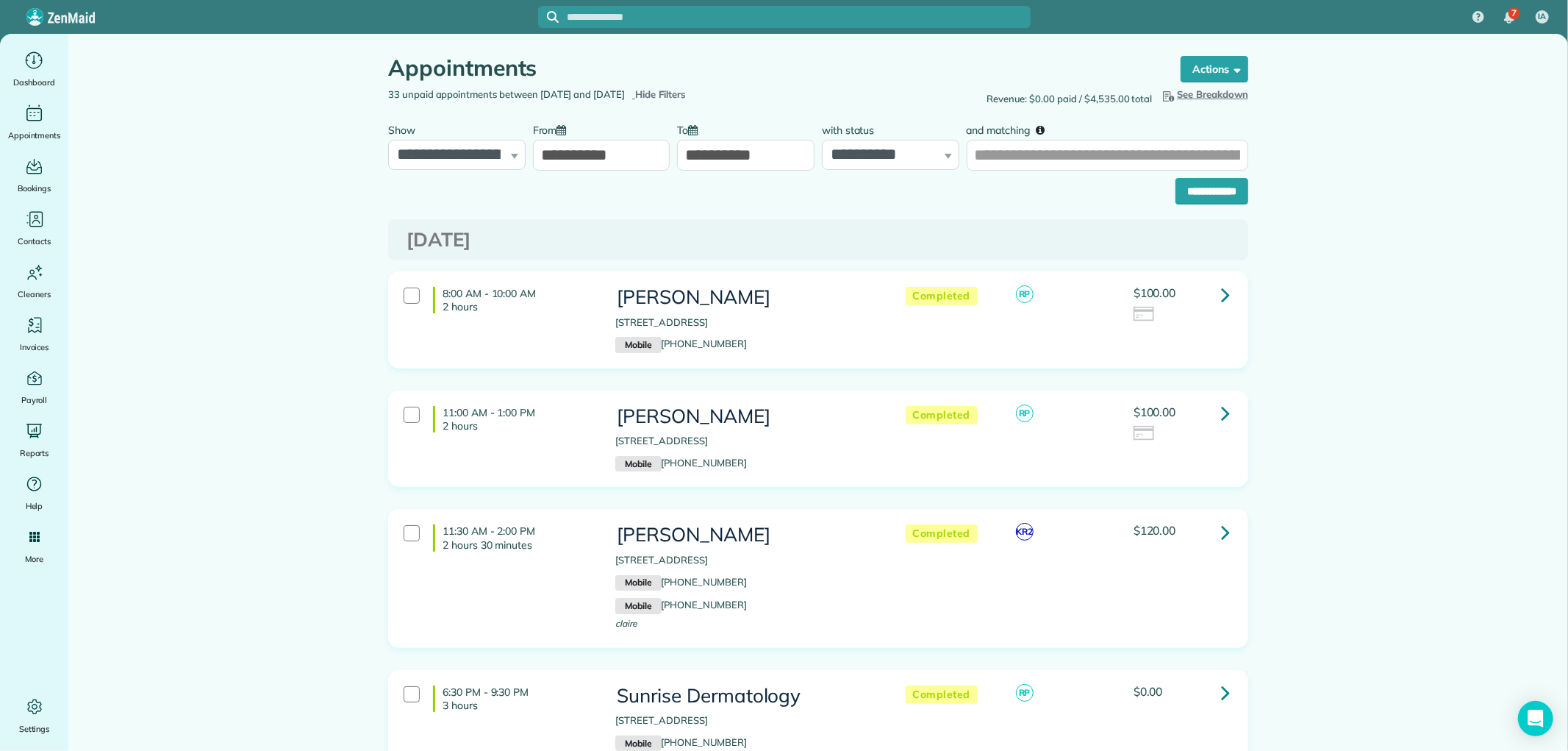
click at [712, 159] on input "**********" at bounding box center [746, 155] width 137 height 31
click at [619, 160] on input "**********" at bounding box center [601, 155] width 137 height 31
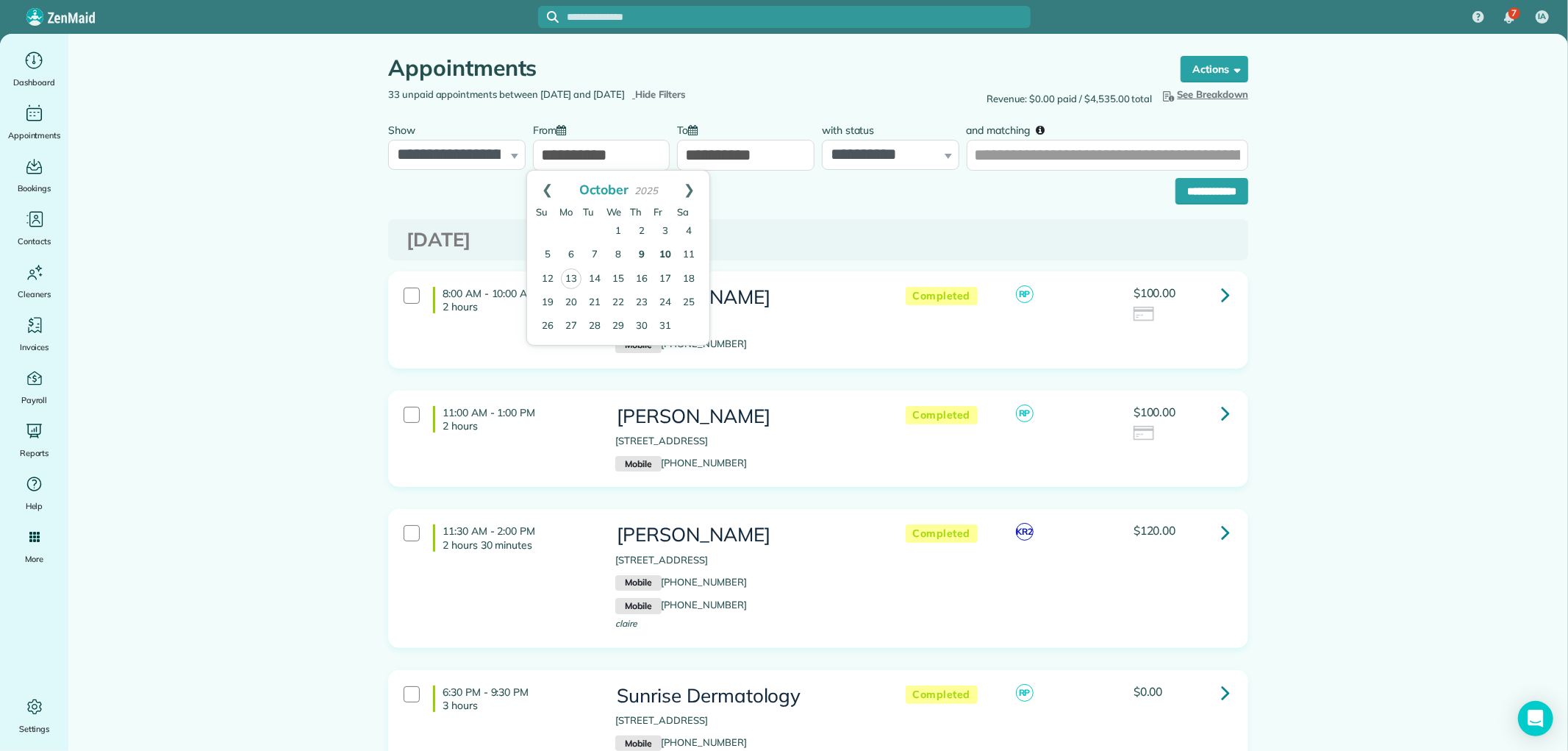
click at [645, 250] on link "9" at bounding box center [641, 255] width 23 height 23
type input "**********"
click at [758, 166] on input "**********" at bounding box center [746, 155] width 137 height 31
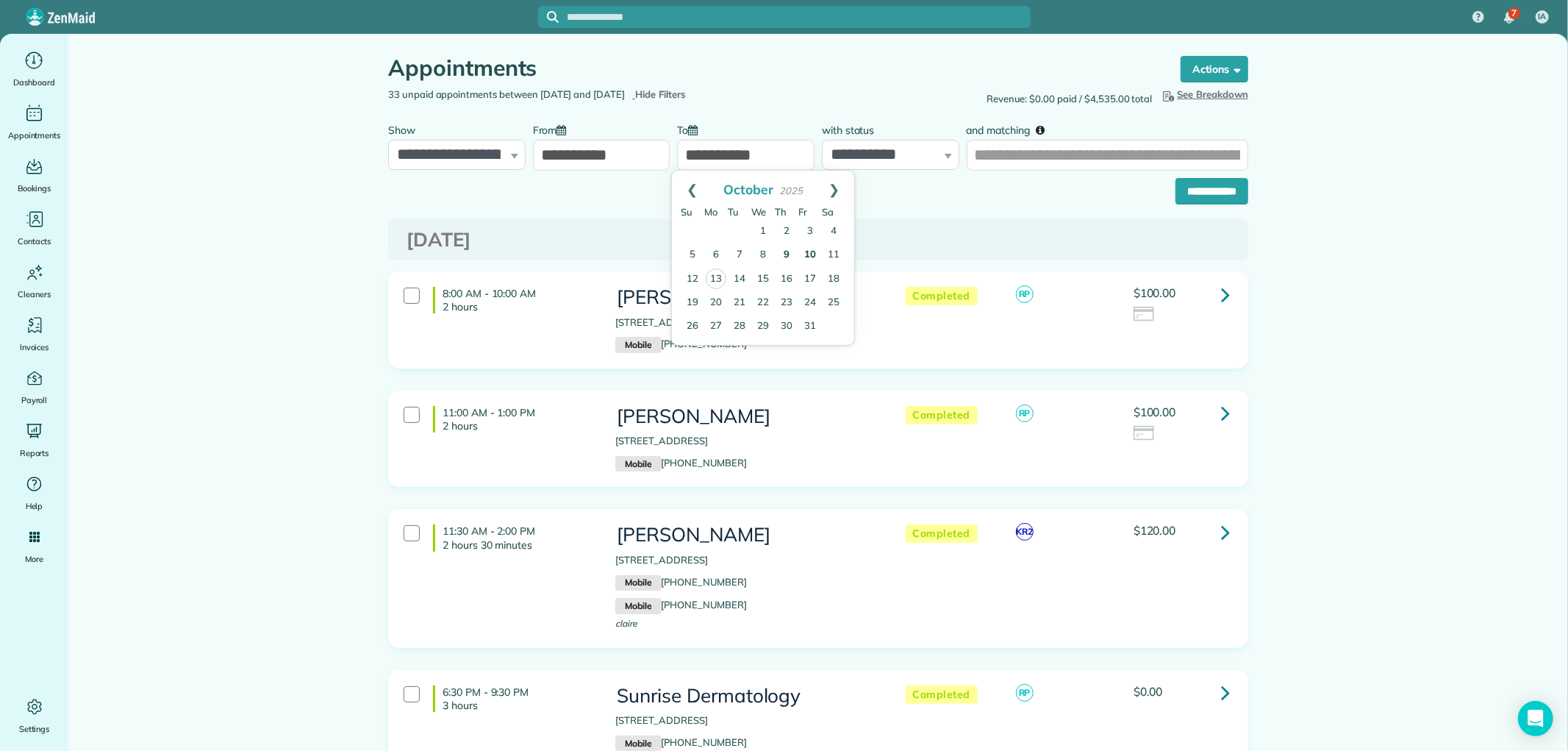
click at [812, 248] on link "10" at bounding box center [810, 255] width 23 height 23
type input "**********"
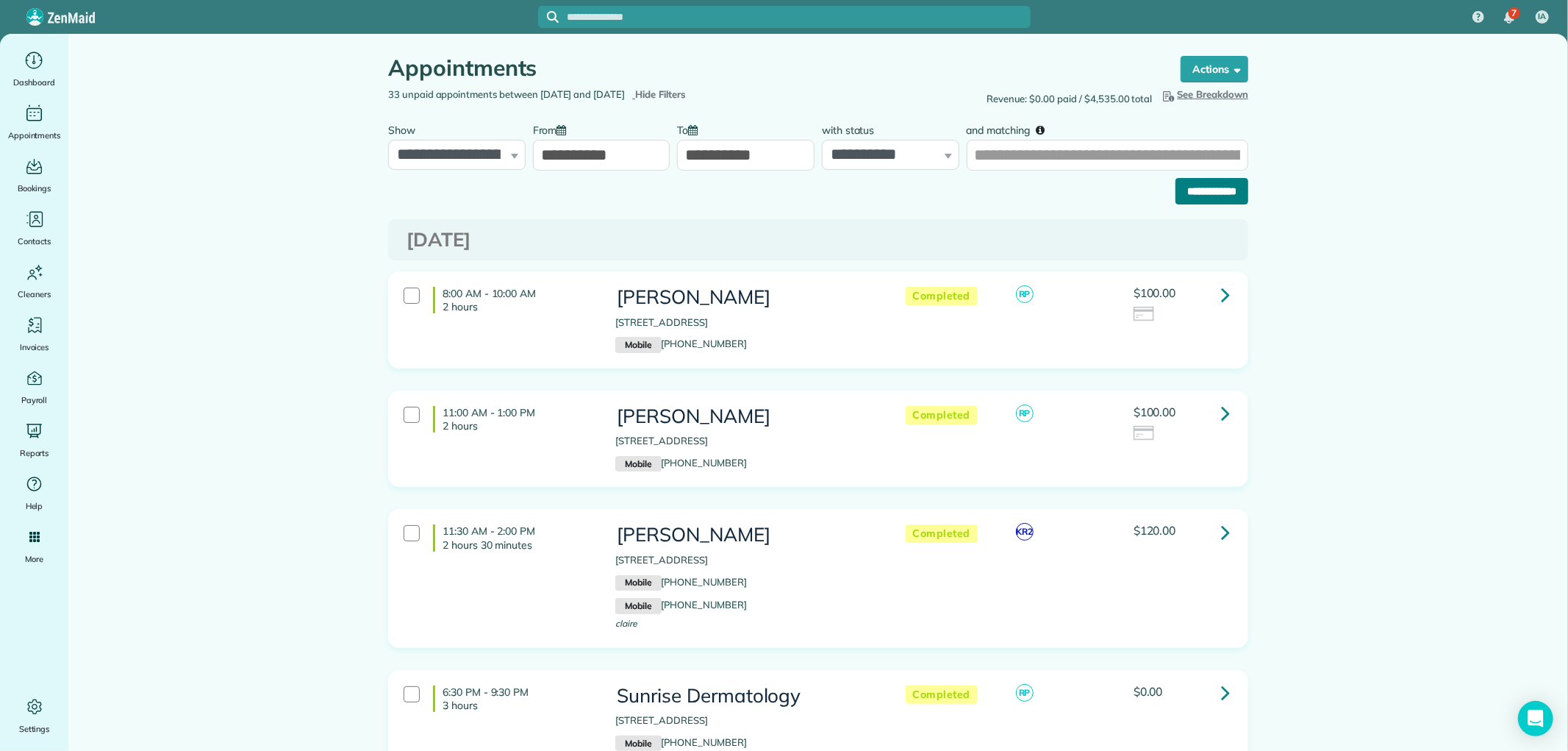
click at [1182, 186] on input "**********" at bounding box center [1212, 192] width 73 height 27
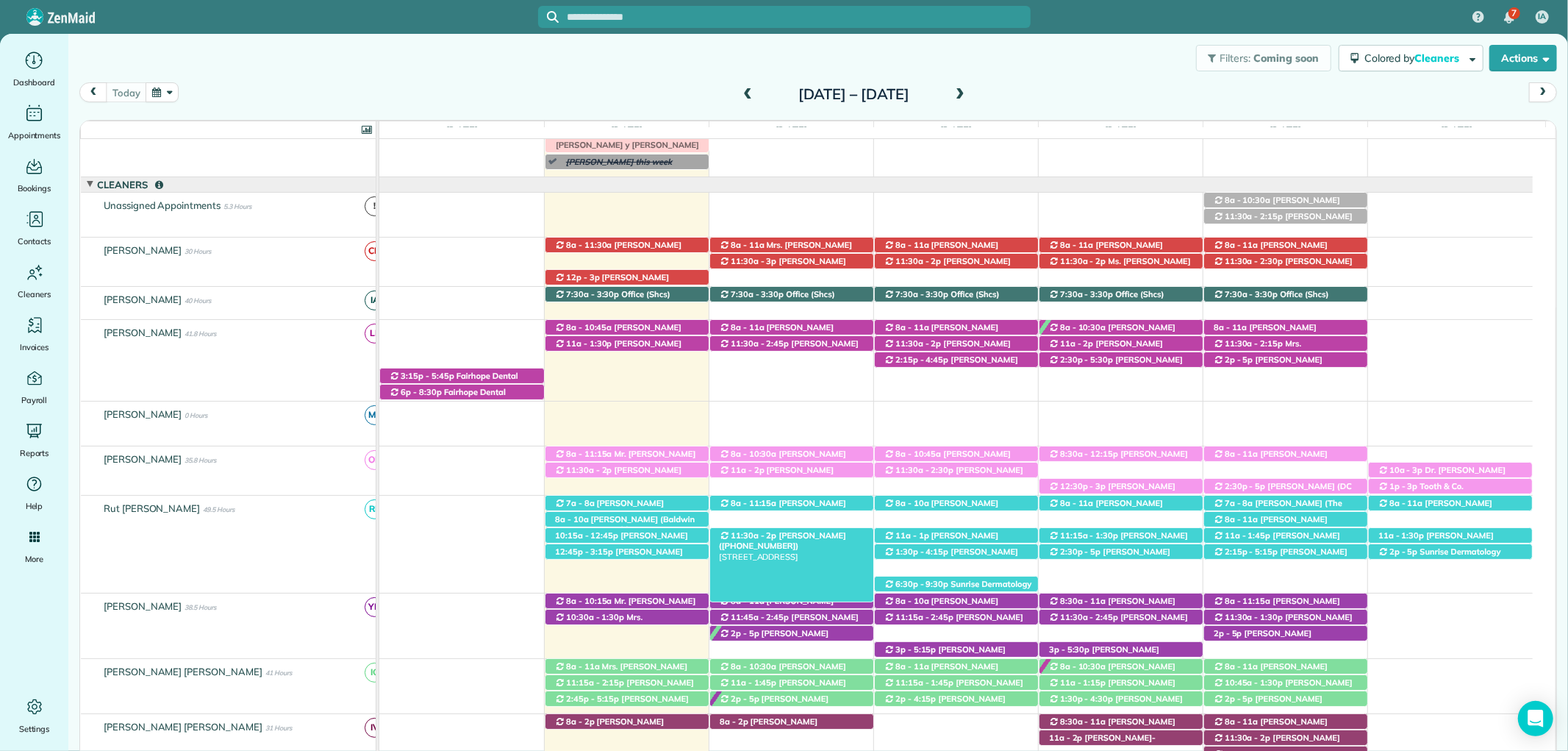
scroll to position [163, 0]
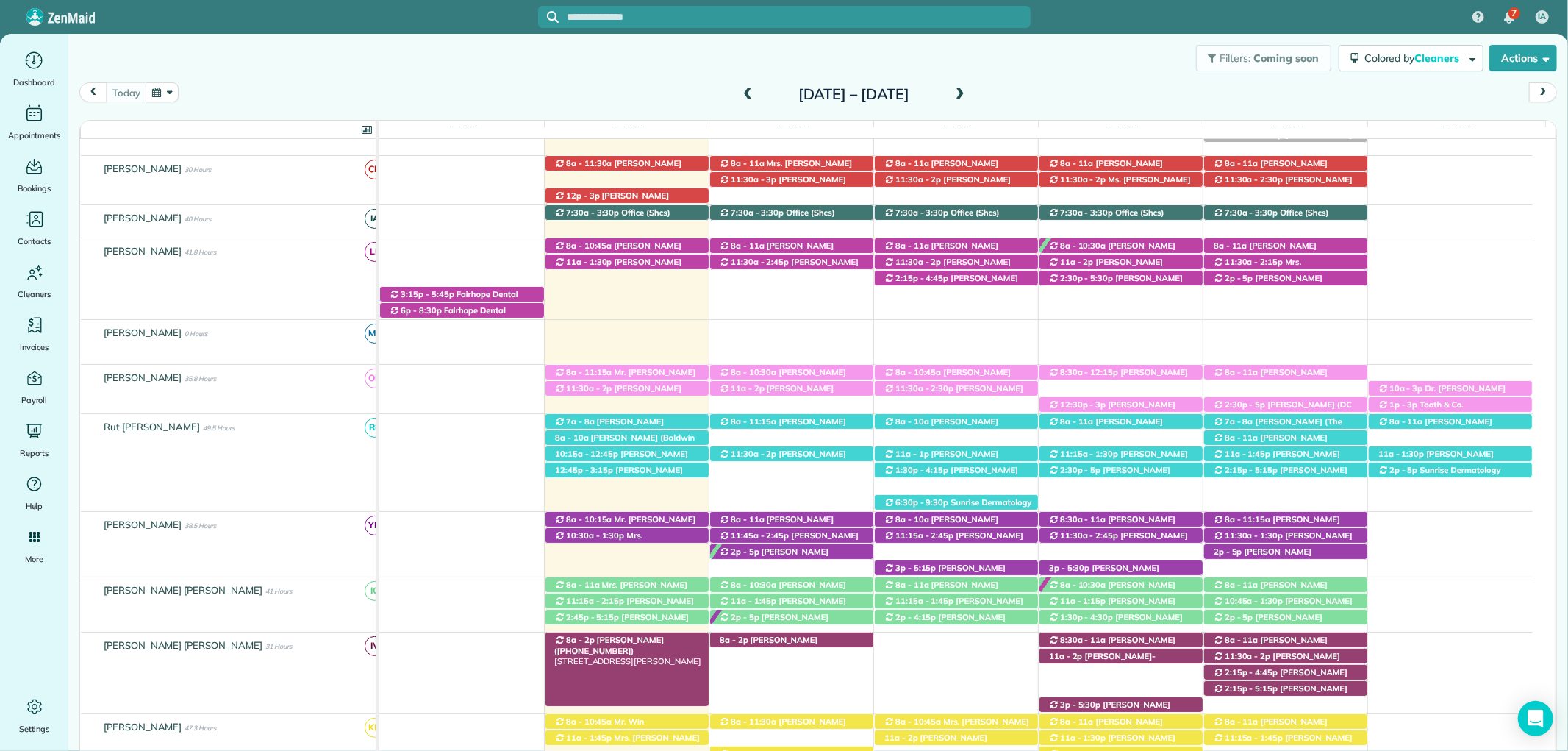
click at [636, 641] on span "Joe Adcock (+12514232717)" at bounding box center [609, 645] width 110 height 21
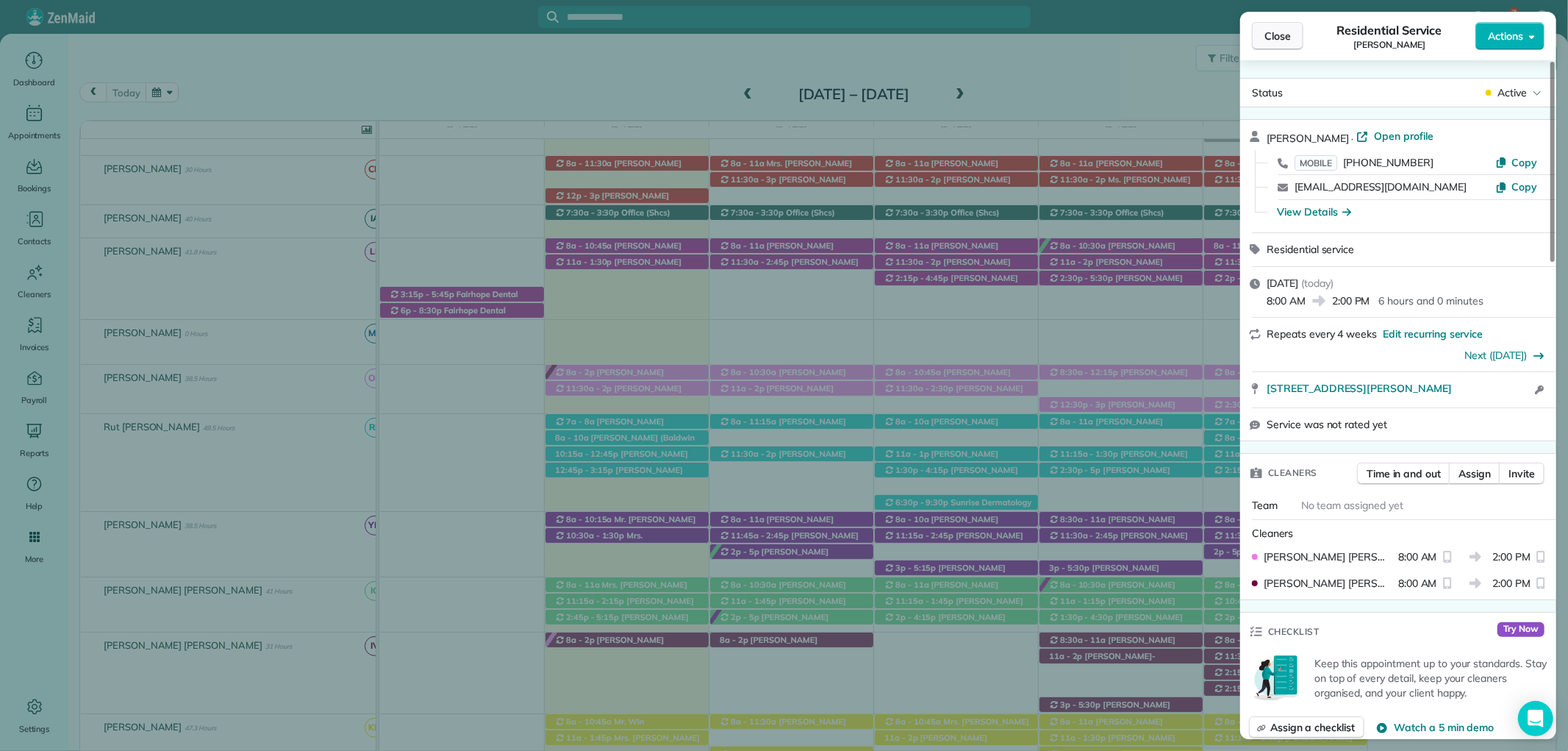
click at [1289, 27] on button "Close" at bounding box center [1278, 35] width 52 height 28
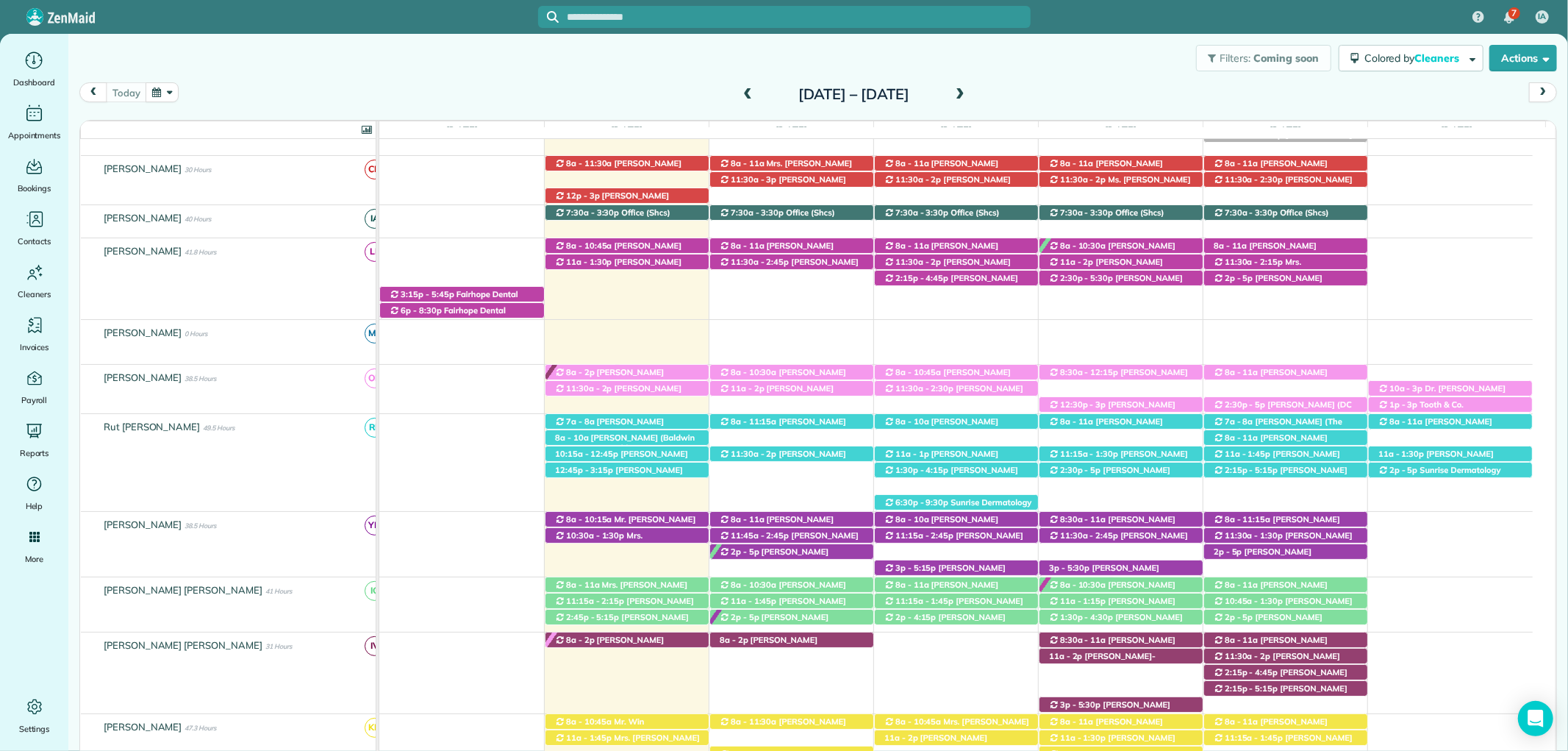
click at [659, 642] on span "Joe Adcock (+12514232717)" at bounding box center [609, 645] width 110 height 21
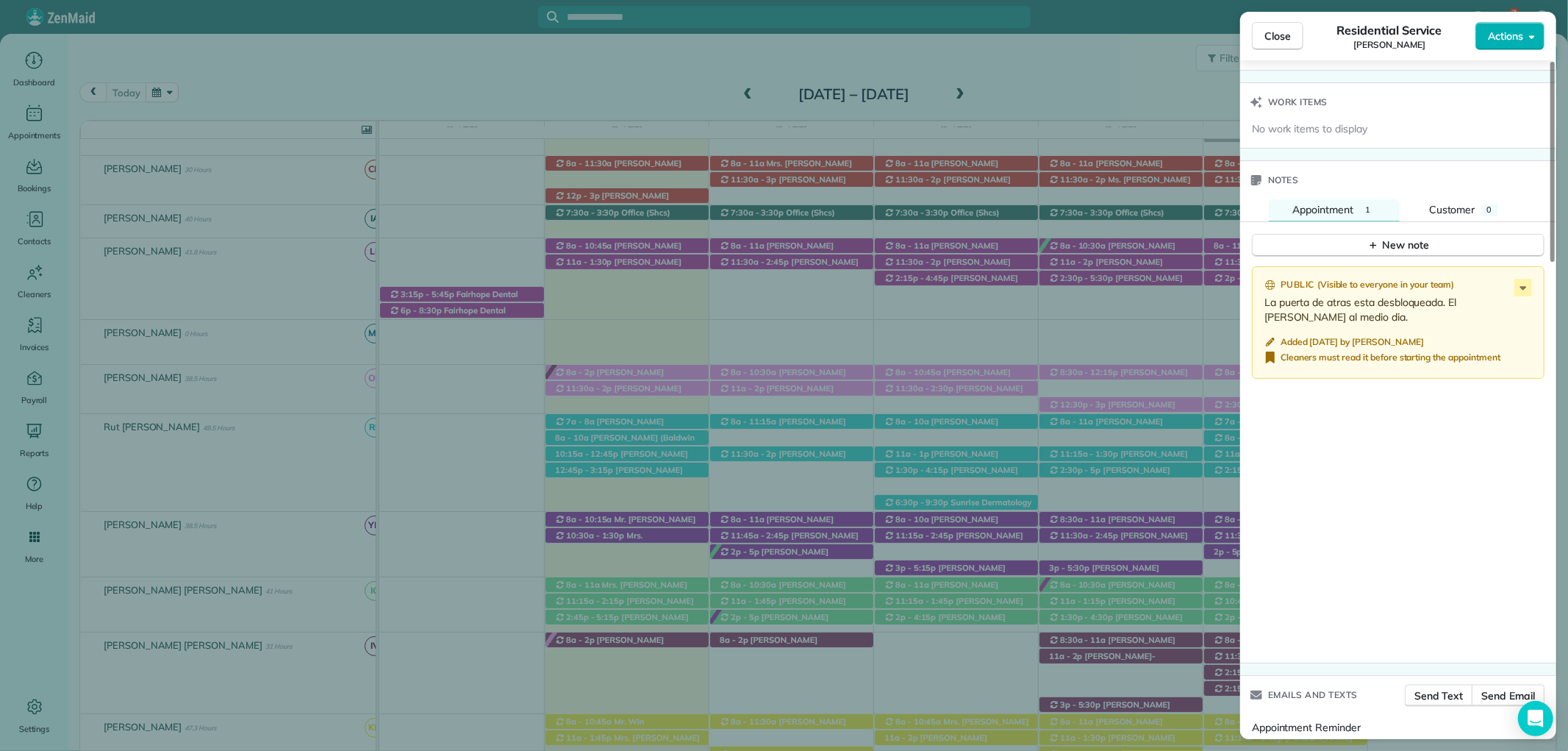
scroll to position [1407, 0]
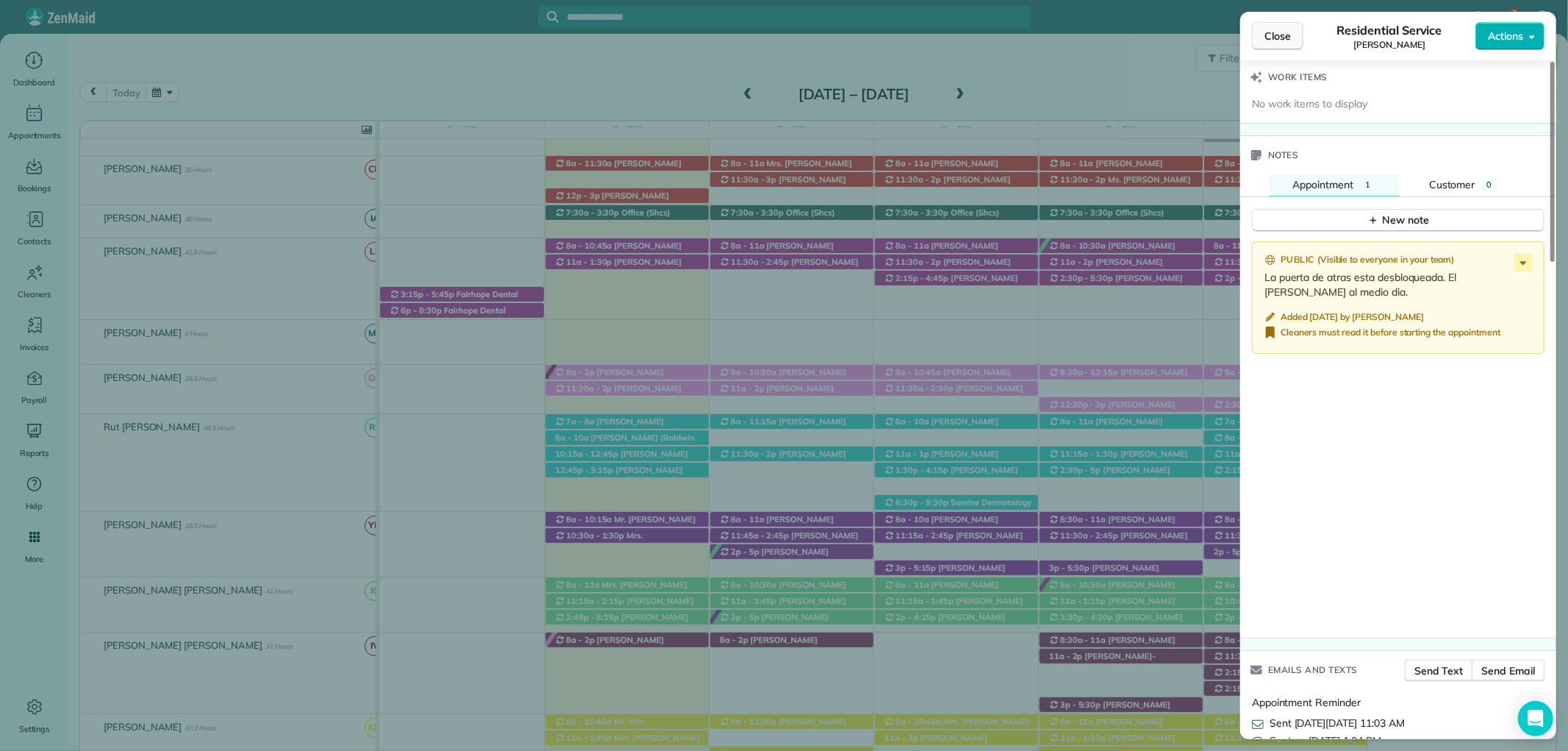
click at [1279, 37] on span "Close" at bounding box center [1278, 36] width 27 height 15
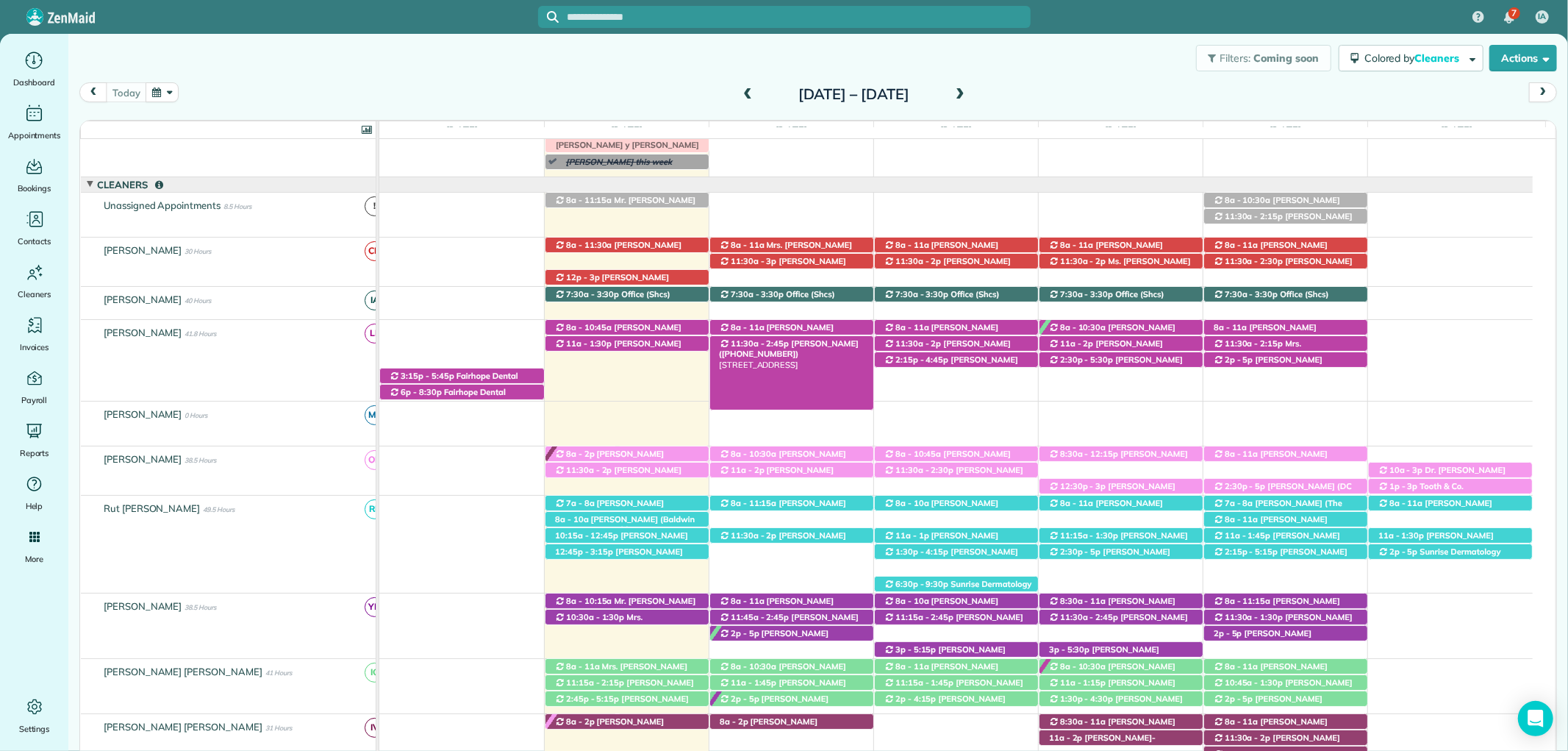
click at [820, 350] on div "11:30a - 2:45p Rhenda Kouvarakis (+12054758332) 11147 Roanoke Loop - Daphne, AL…" at bounding box center [791, 344] width 163 height 15
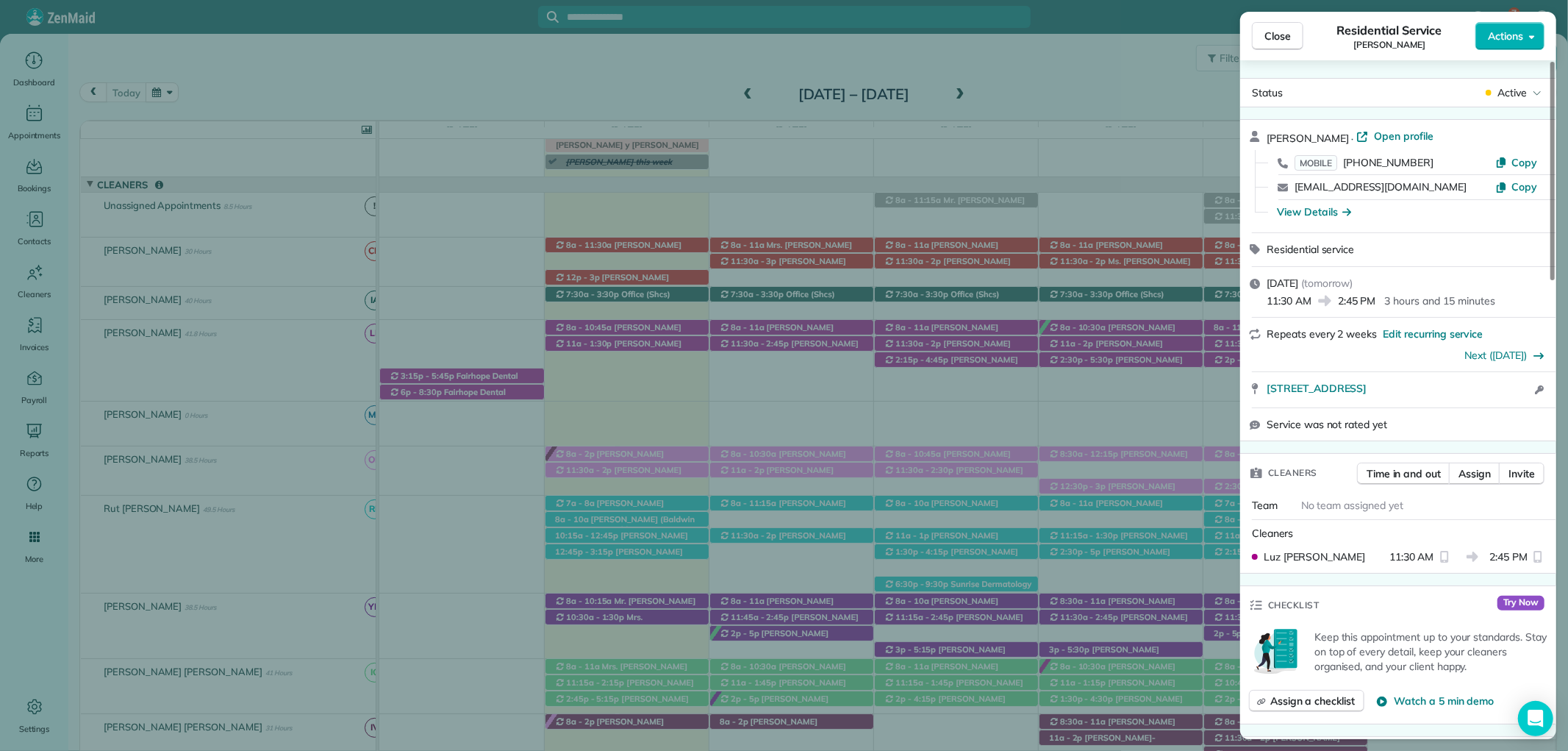
drag, startPoint x: 1434, startPoint y: 130, endPoint x: 951, endPoint y: 3, distance: 499.4
click at [1433, 130] on span "Open profile" at bounding box center [1403, 136] width 59 height 15
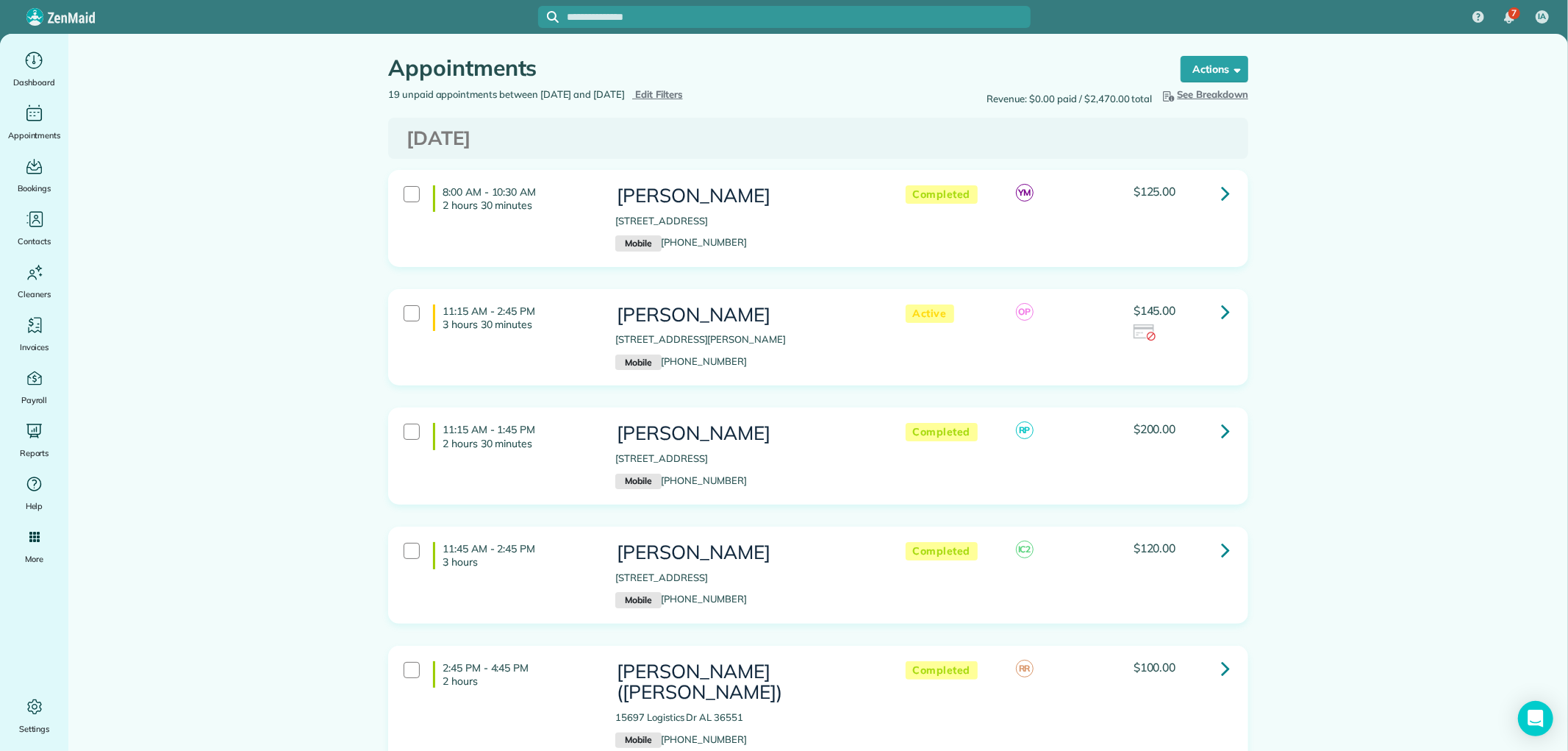
click at [1221, 186] on icon at bounding box center [1225, 192] width 9 height 26
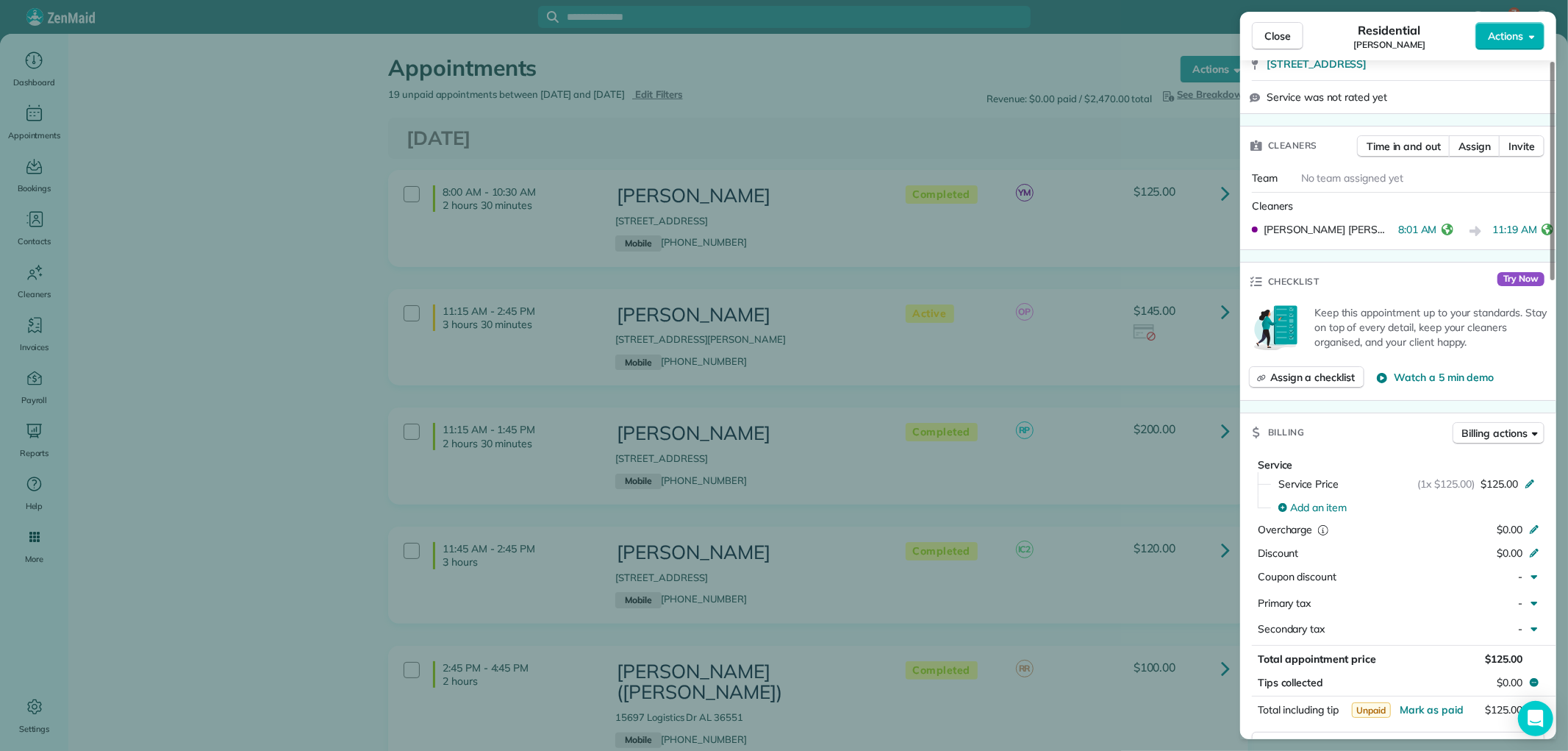
scroll to position [653, 0]
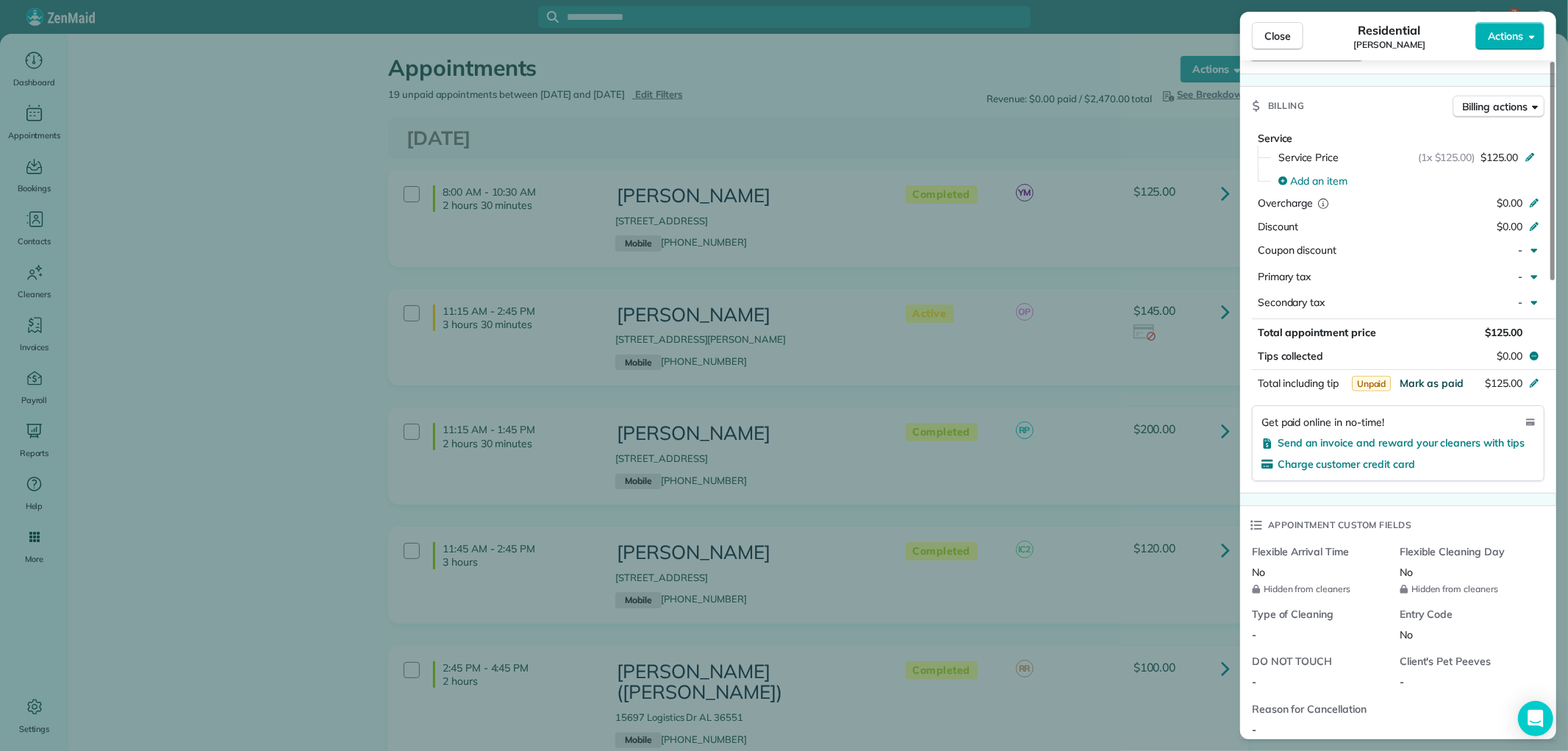
click at [1438, 379] on span "Mark as paid" at bounding box center [1432, 383] width 64 height 13
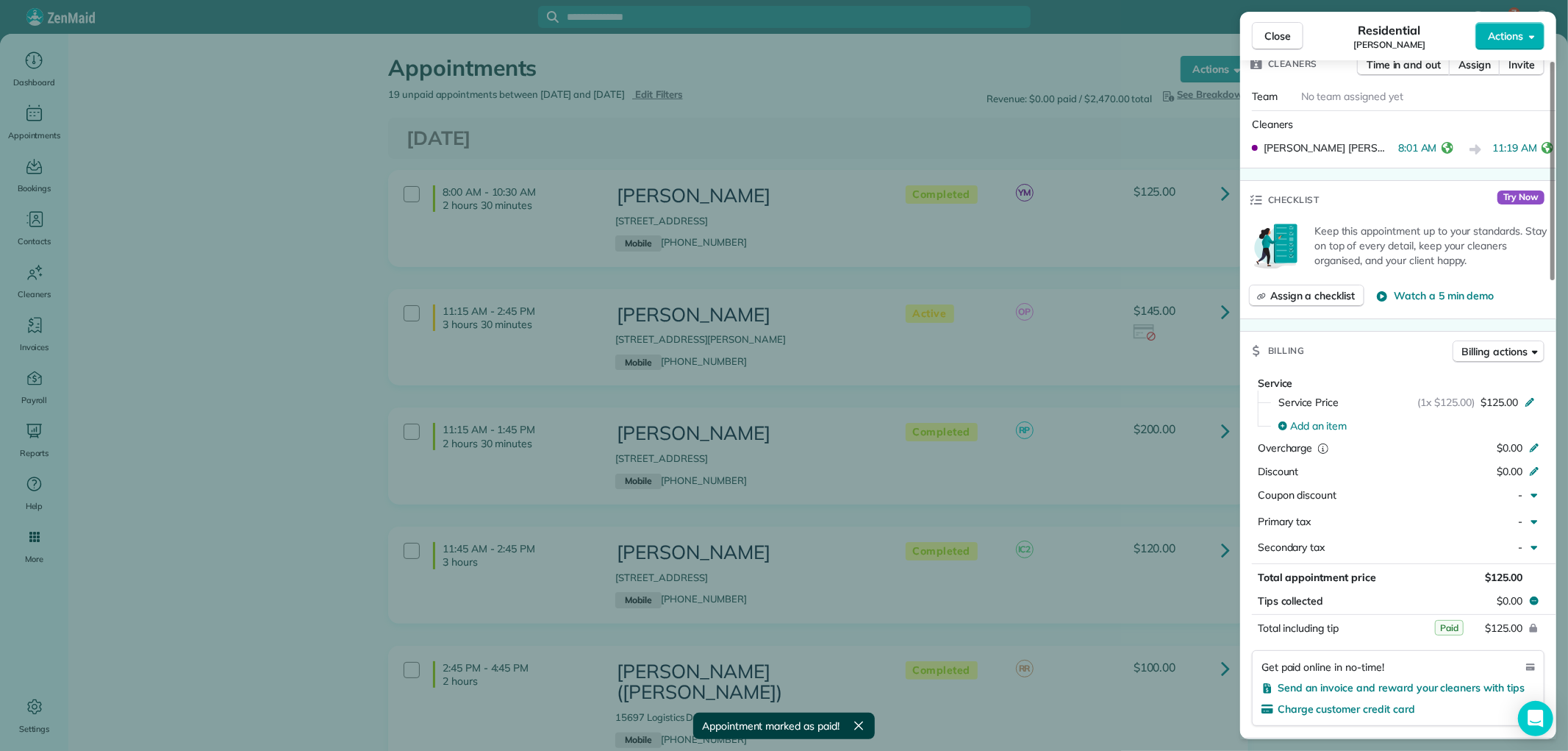
scroll to position [571, 0]
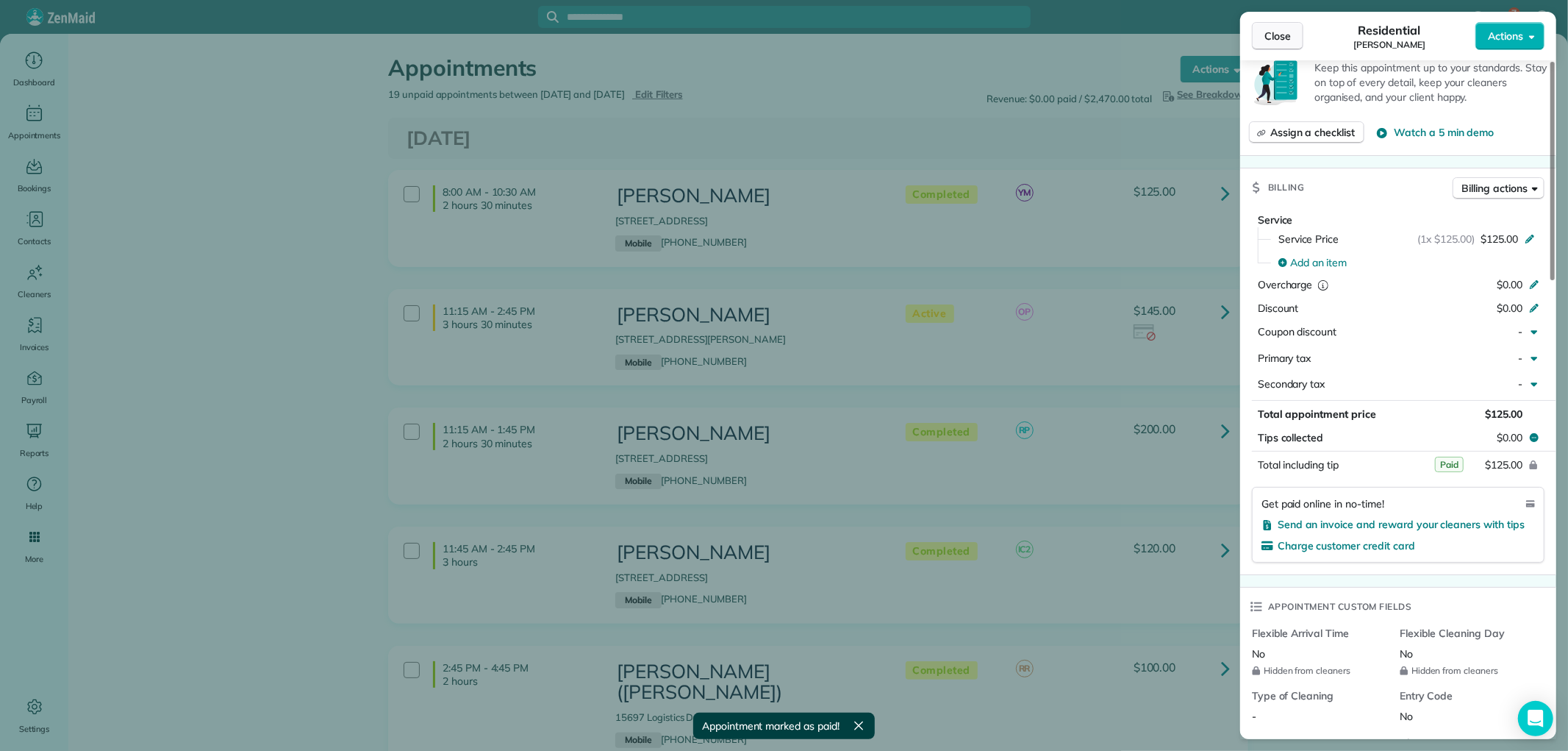
click at [1275, 40] on span "Close" at bounding box center [1278, 36] width 27 height 15
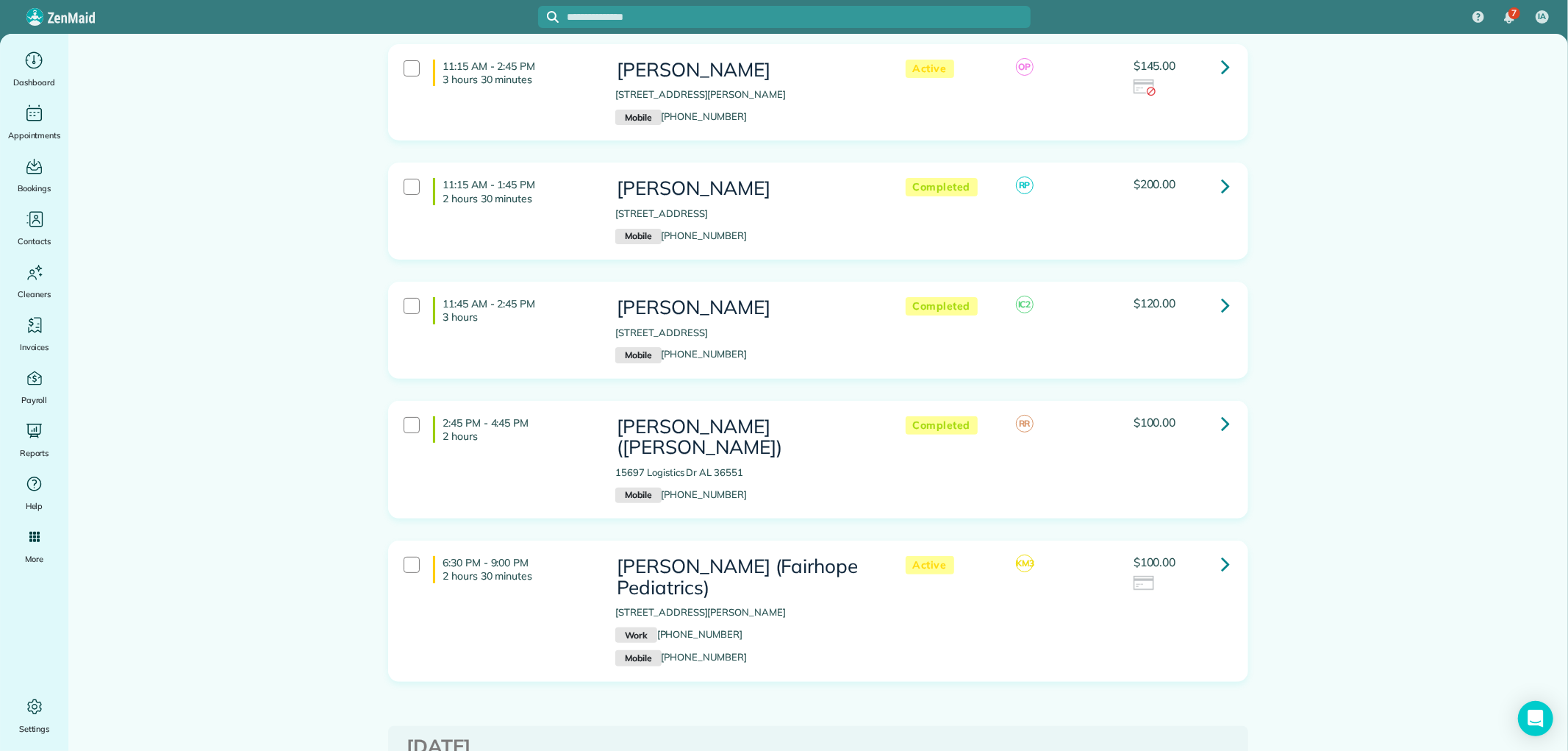
scroll to position [326, 0]
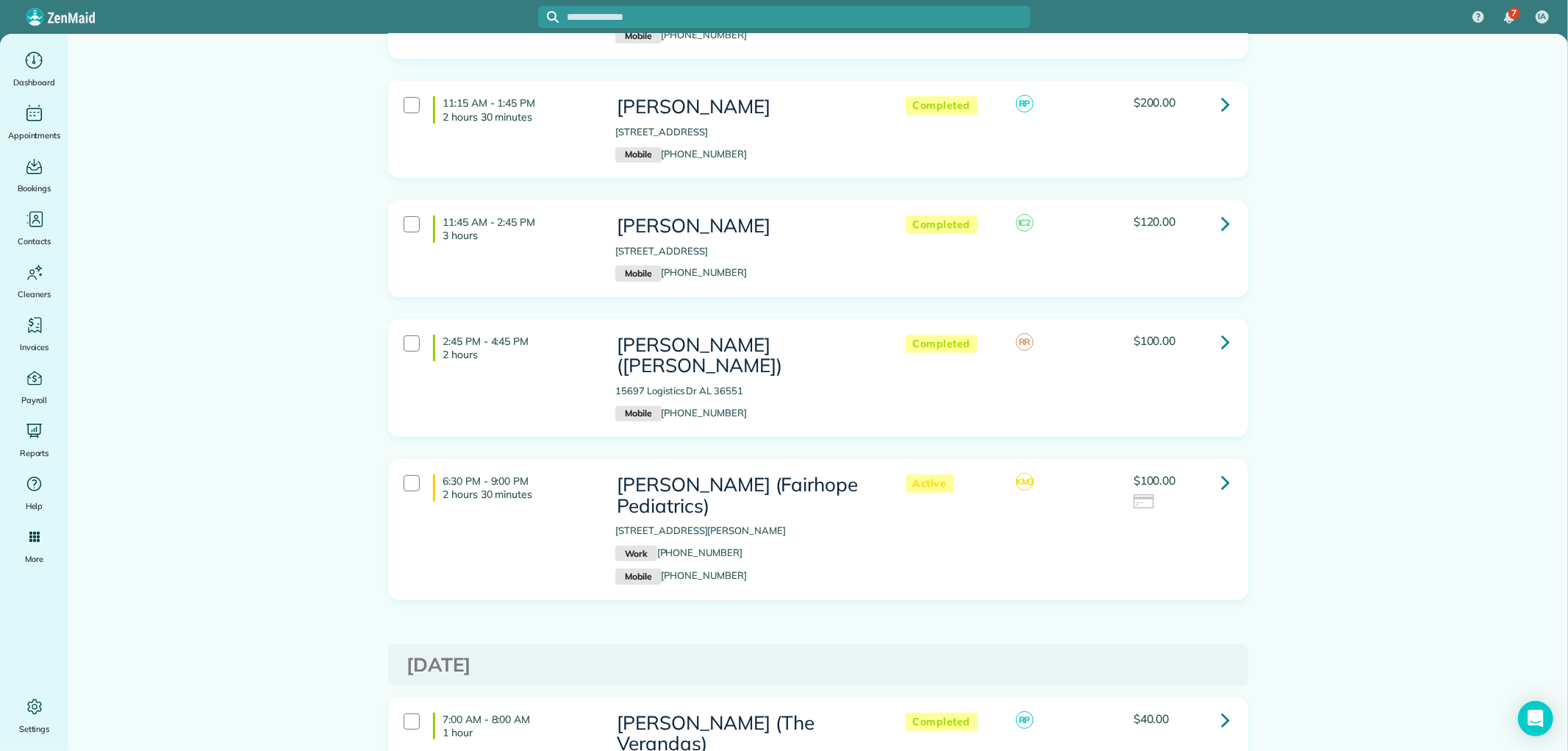
click at [1221, 227] on icon at bounding box center [1225, 222] width 9 height 26
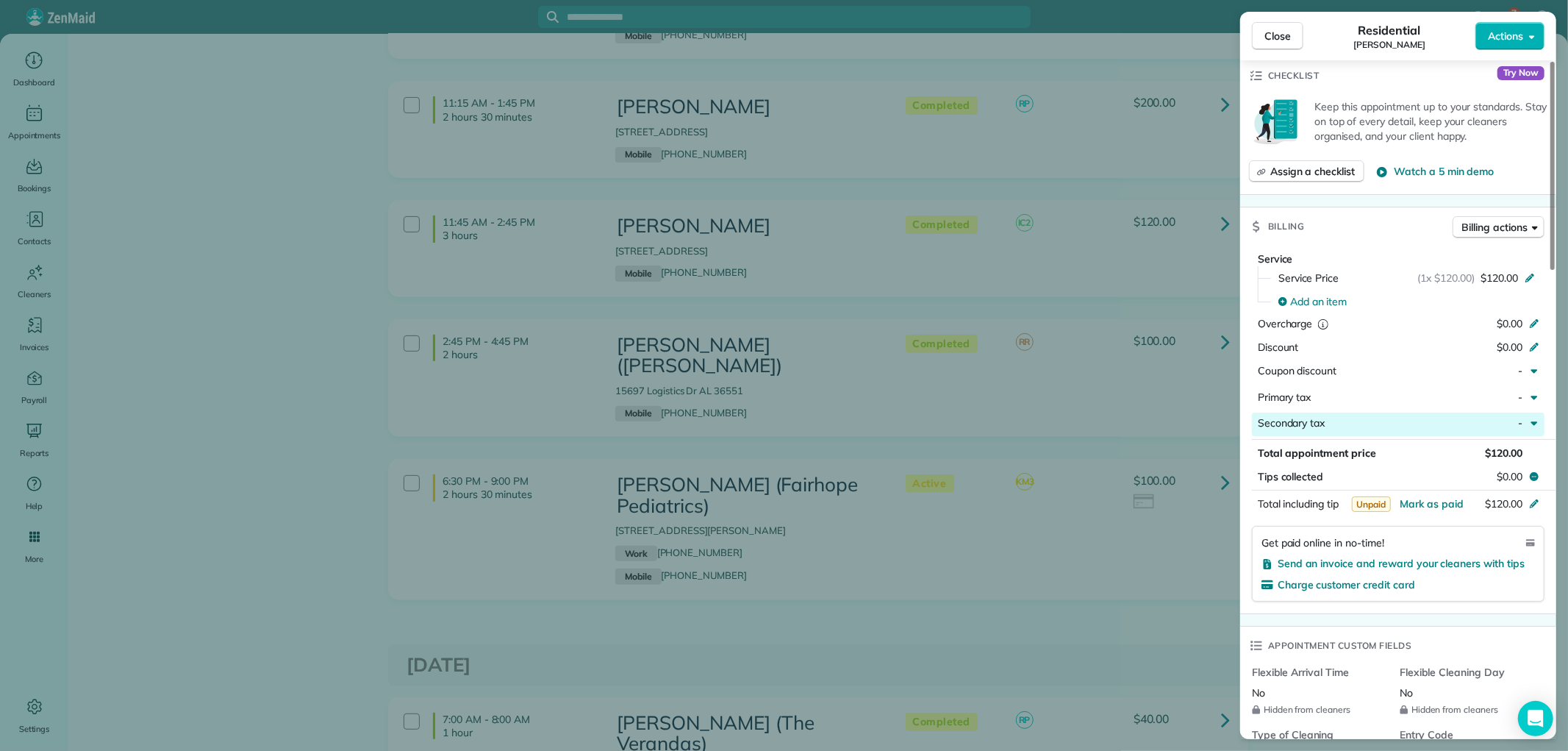
scroll to position [653, 0]
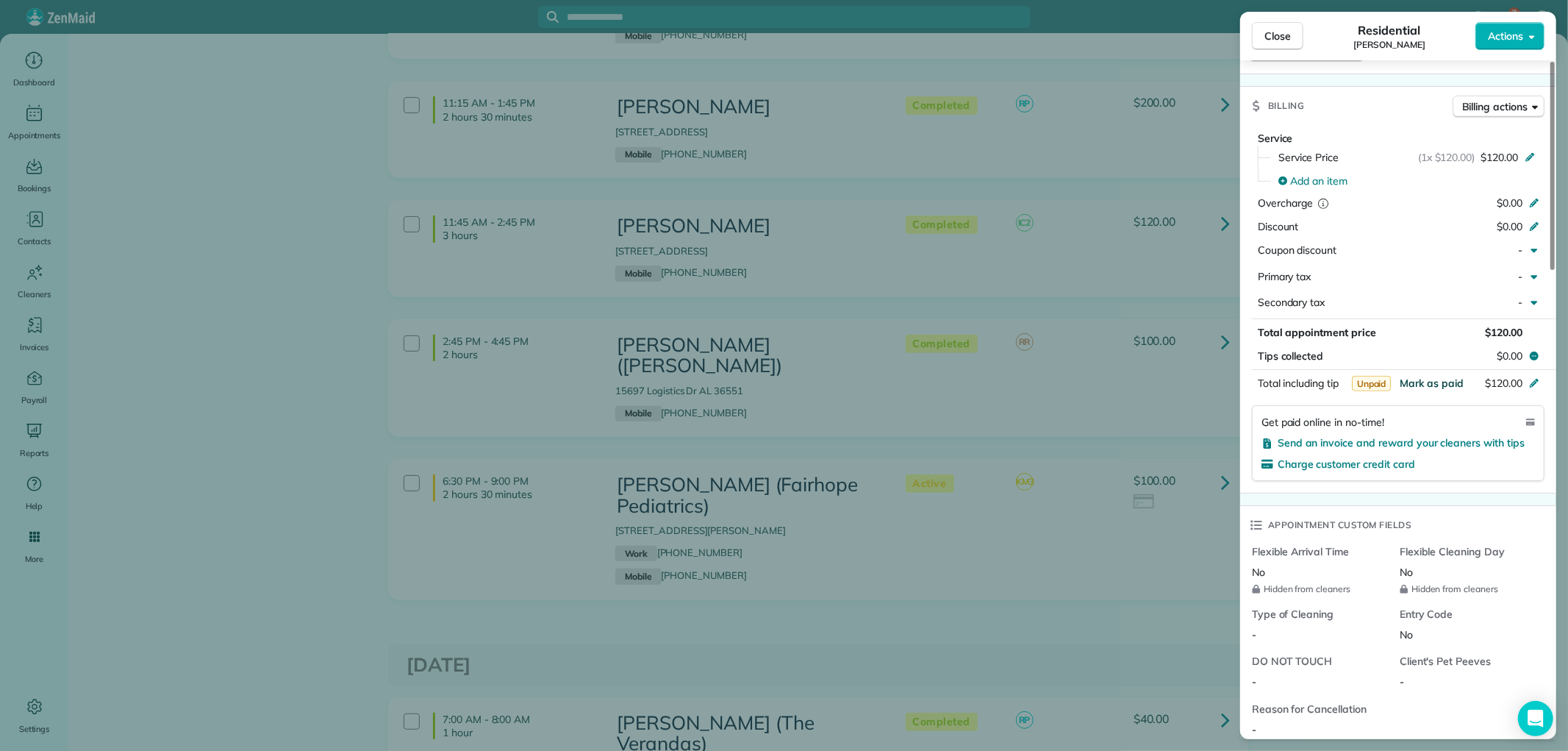
click at [1439, 376] on button "Mark as paid" at bounding box center [1432, 383] width 64 height 15
click at [1268, 33] on span "Close" at bounding box center [1278, 36] width 27 height 15
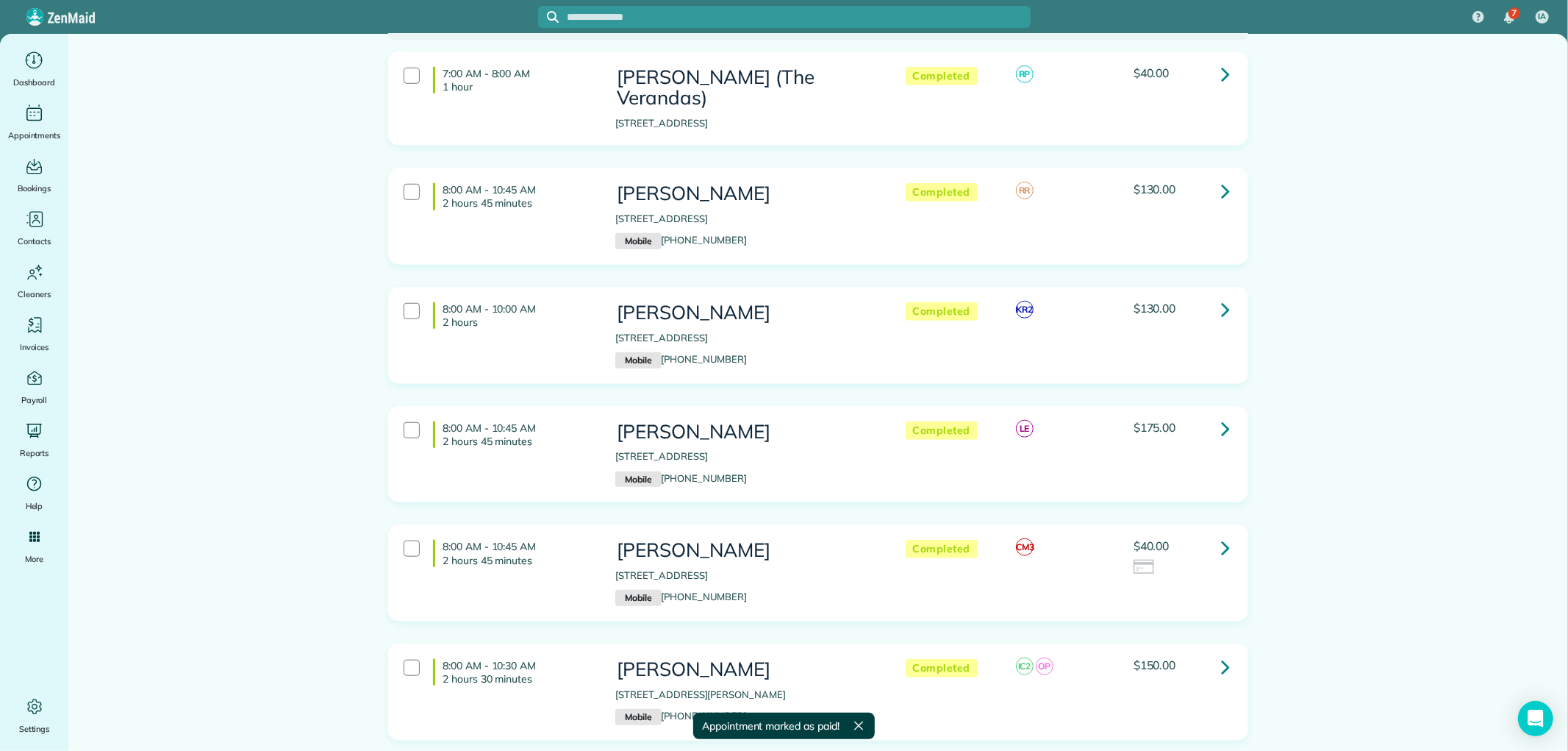
scroll to position [980, 0]
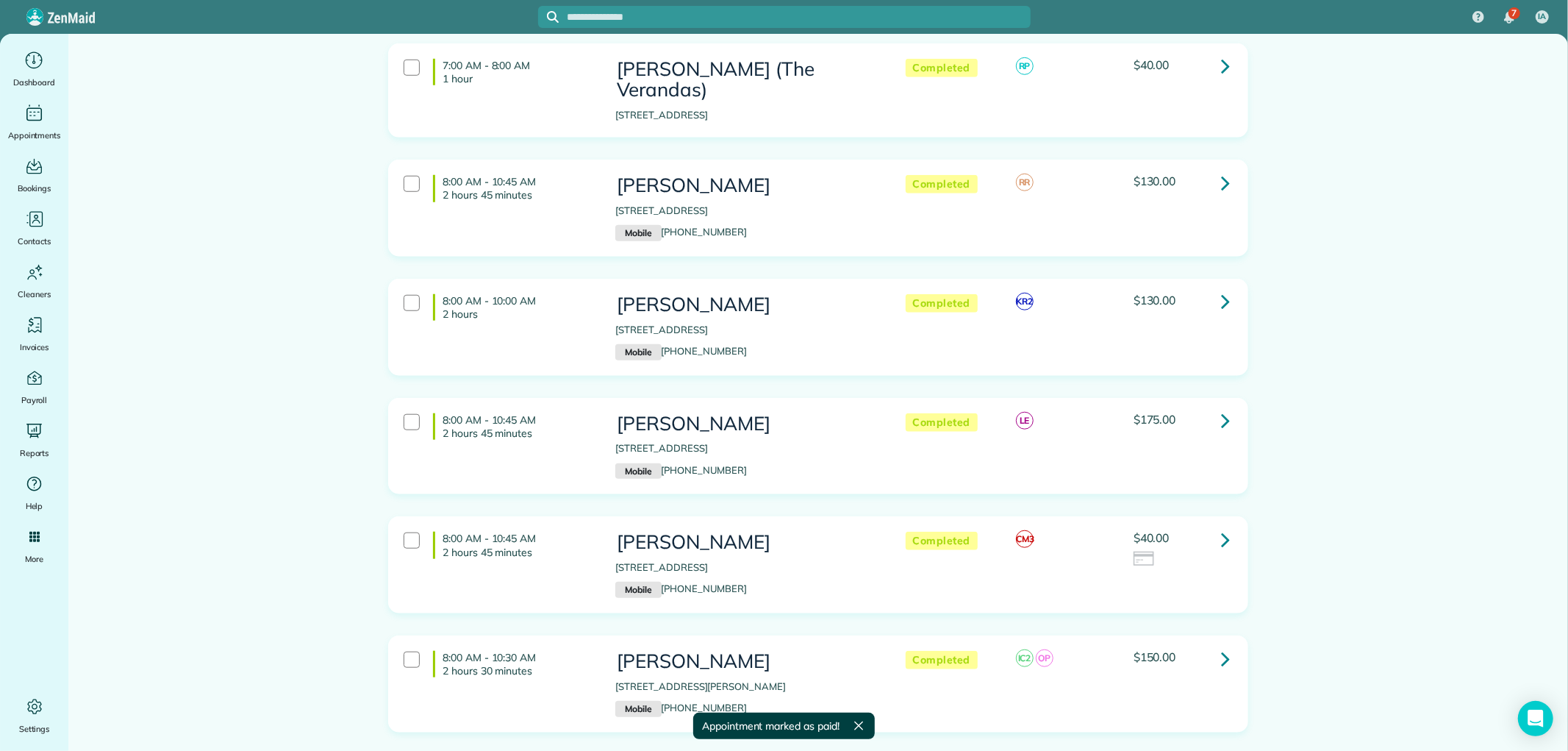
click at [1221, 170] on icon at bounding box center [1225, 182] width 9 height 26
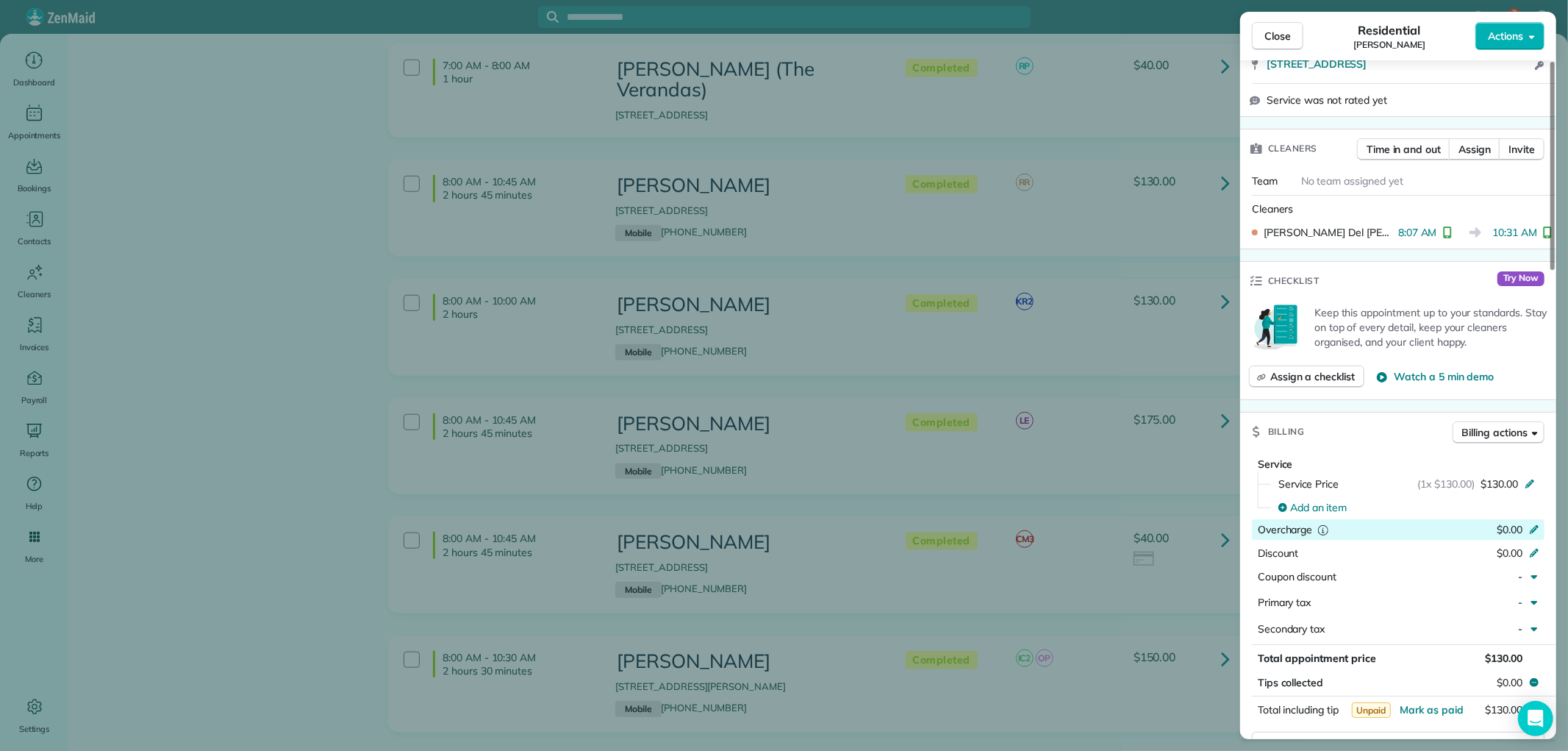
scroll to position [409, 0]
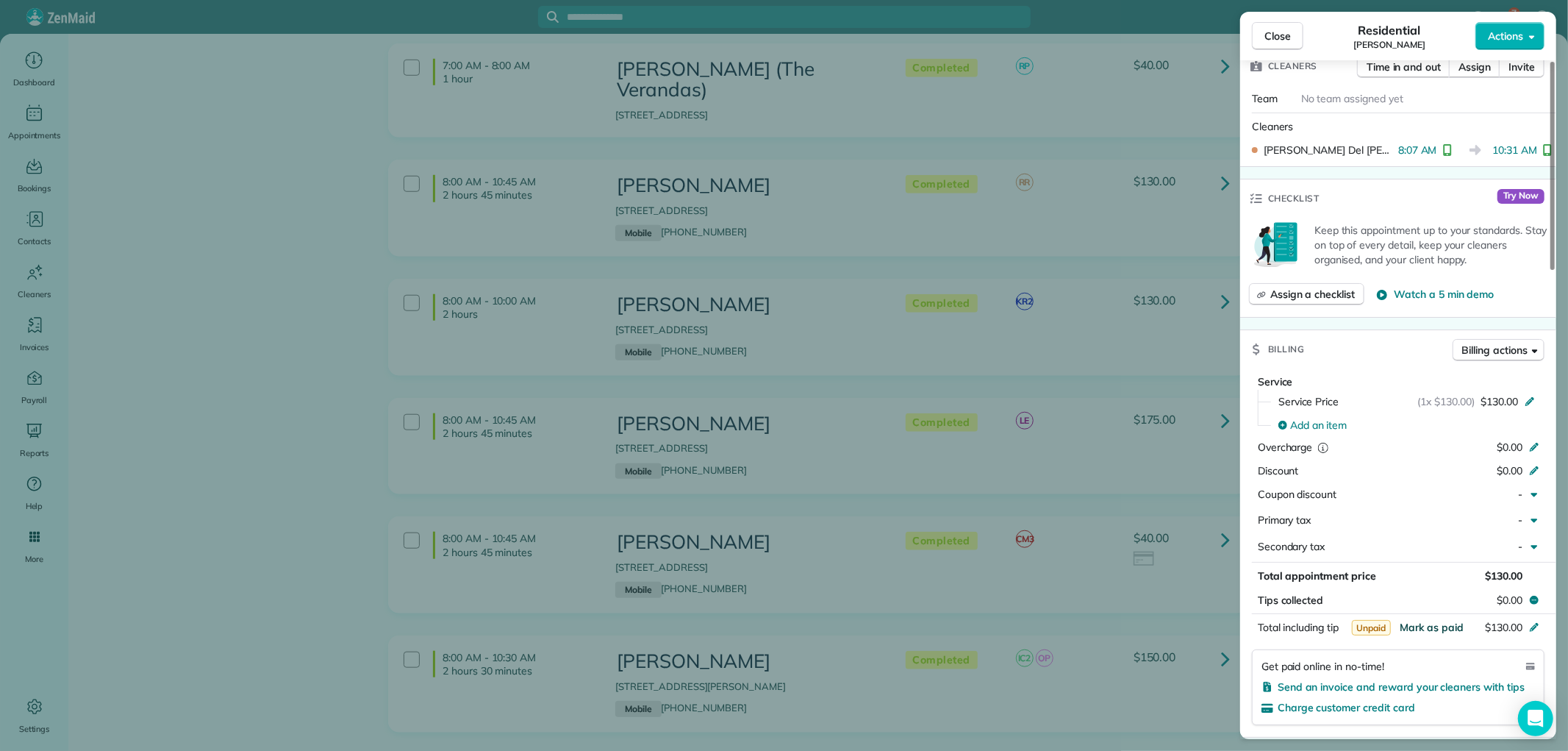
click at [1432, 622] on span "Mark as paid" at bounding box center [1432, 627] width 64 height 13
click at [1274, 33] on span "Close" at bounding box center [1278, 36] width 27 height 15
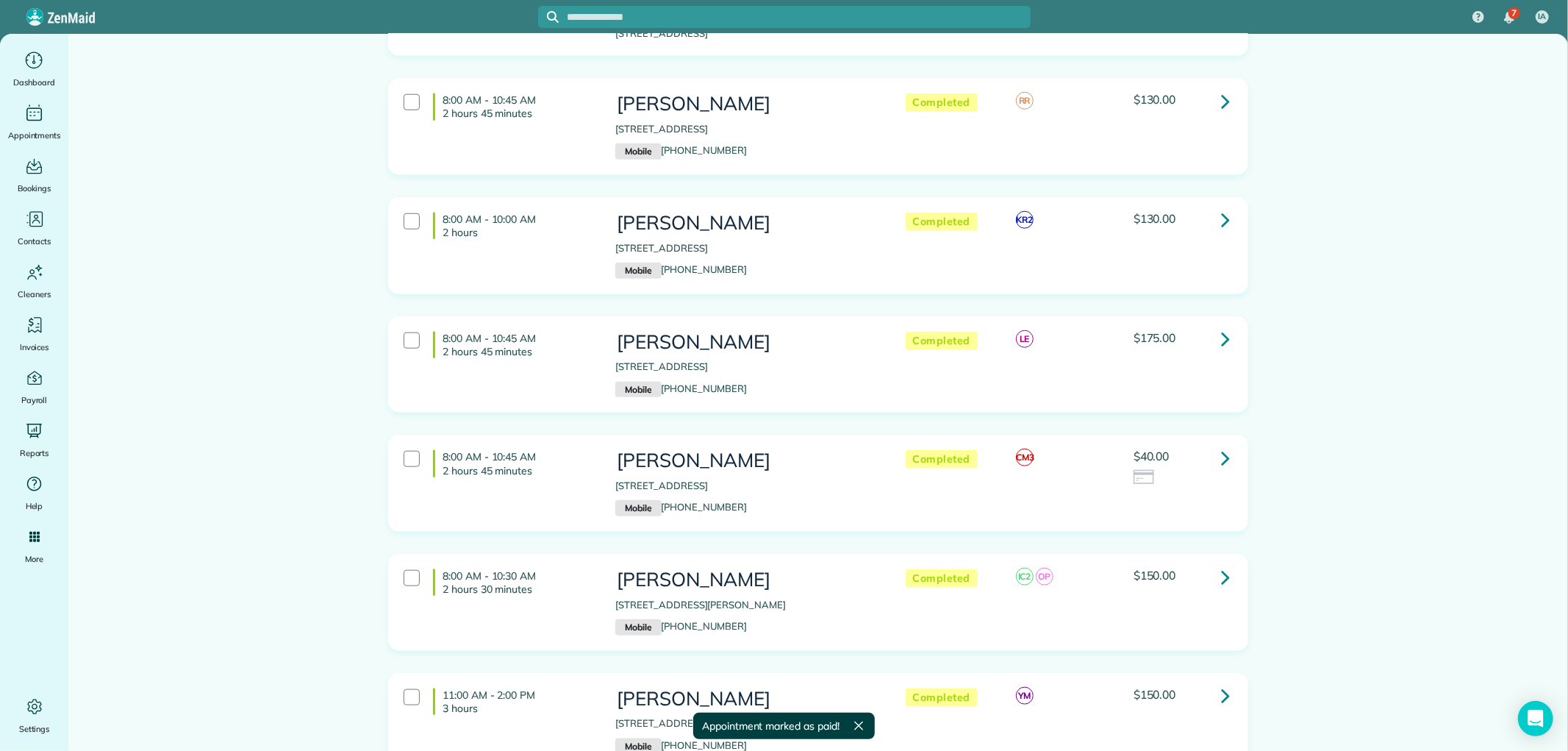
scroll to position [1143, 0]
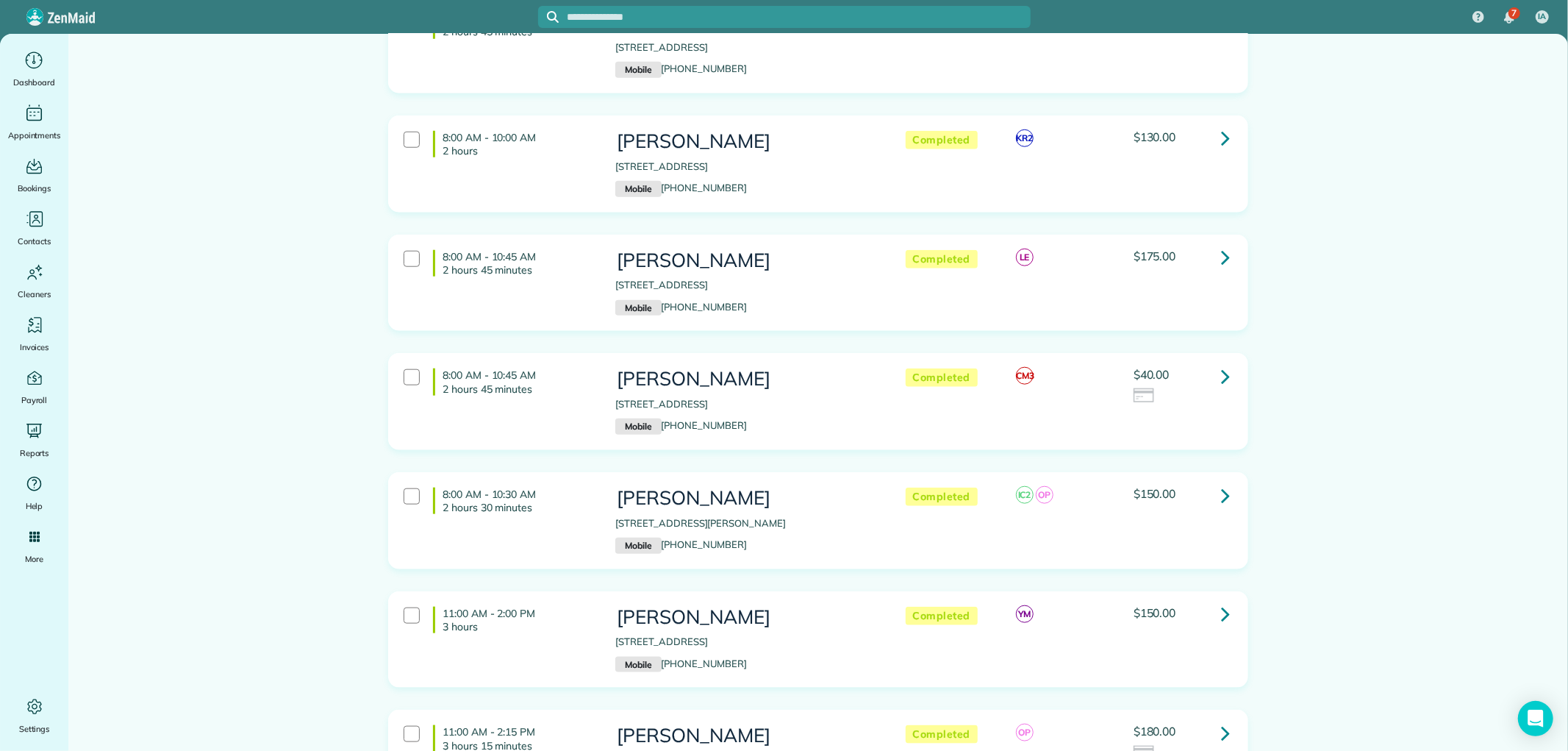
click at [1221, 125] on icon at bounding box center [1225, 137] width 9 height 26
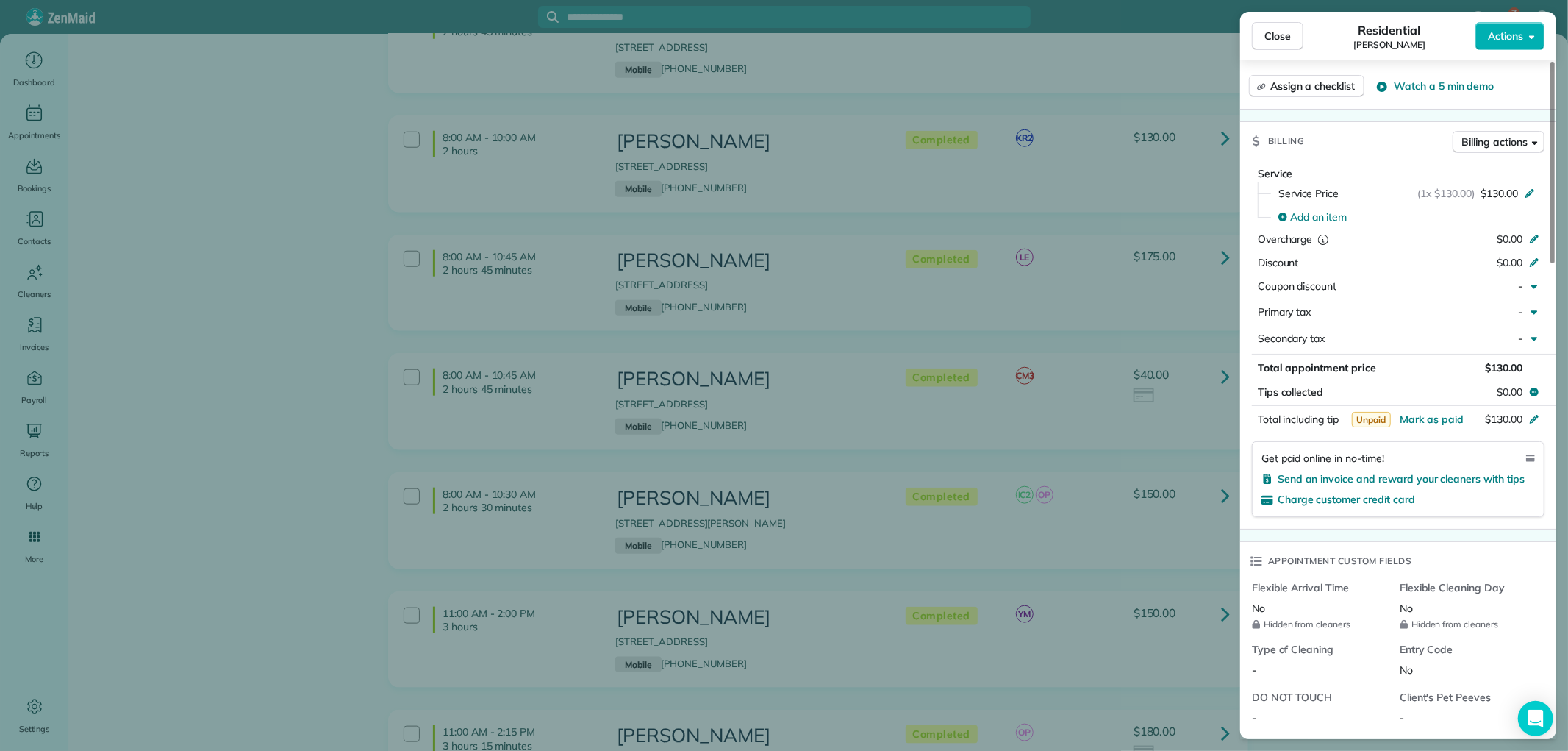
scroll to position [653, 0]
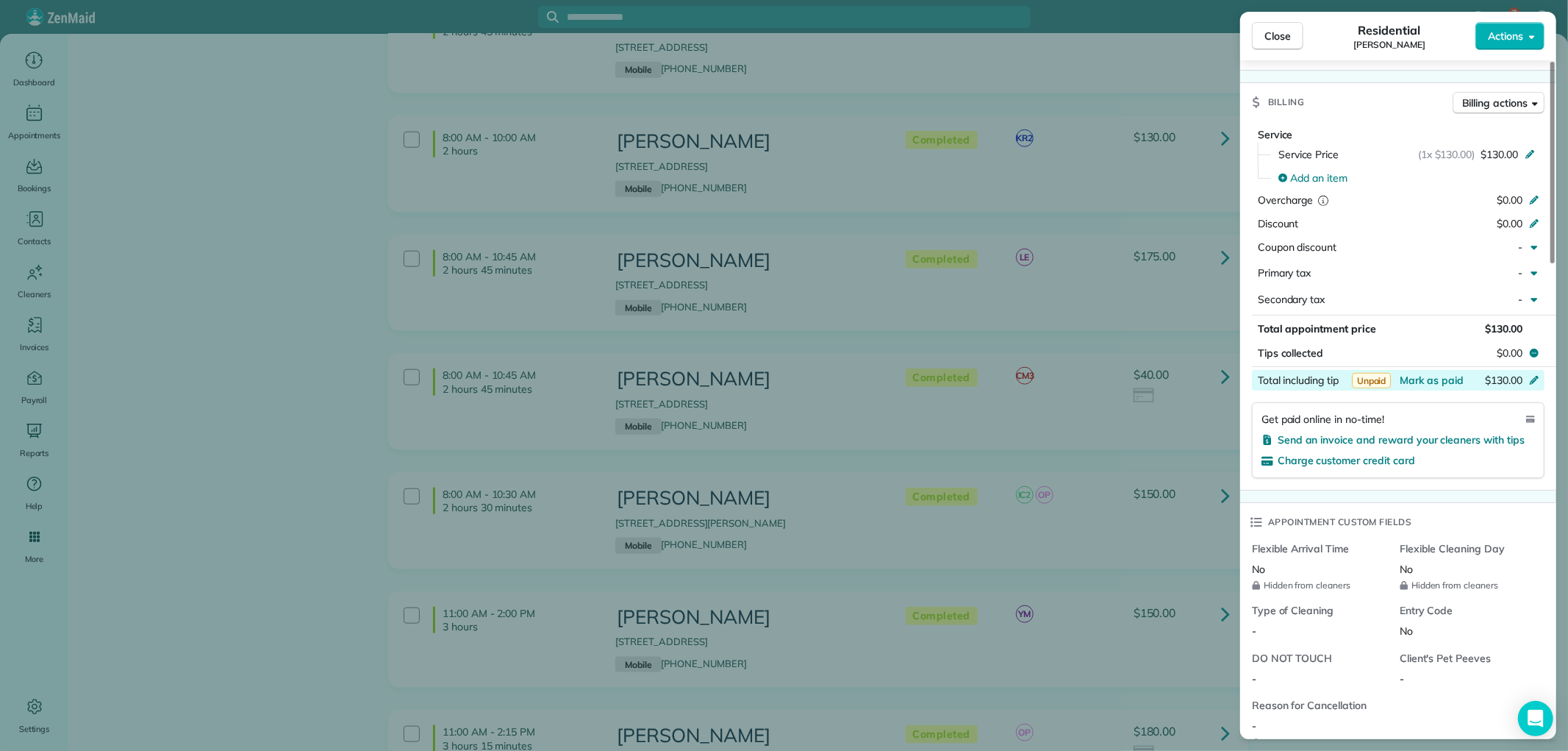
click at [1432, 370] on div "Total including tip $130.00" at bounding box center [1398, 380] width 293 height 21
click at [1378, 83] on div "Billing Billing actions" at bounding box center [1398, 102] width 316 height 38
click at [1432, 380] on span "Mark as paid" at bounding box center [1432, 381] width 64 height 13
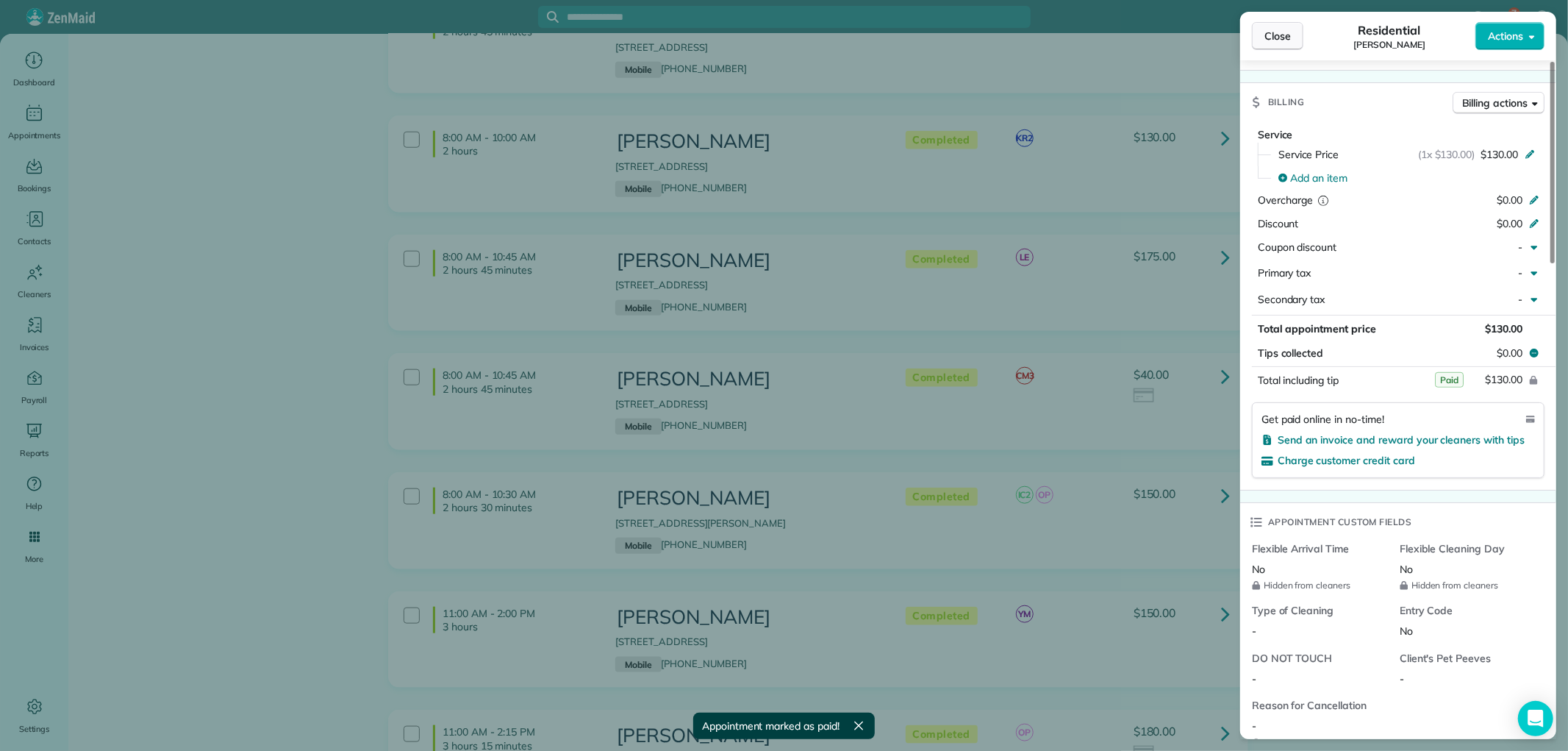
click at [1289, 33] on span "Close" at bounding box center [1278, 36] width 27 height 15
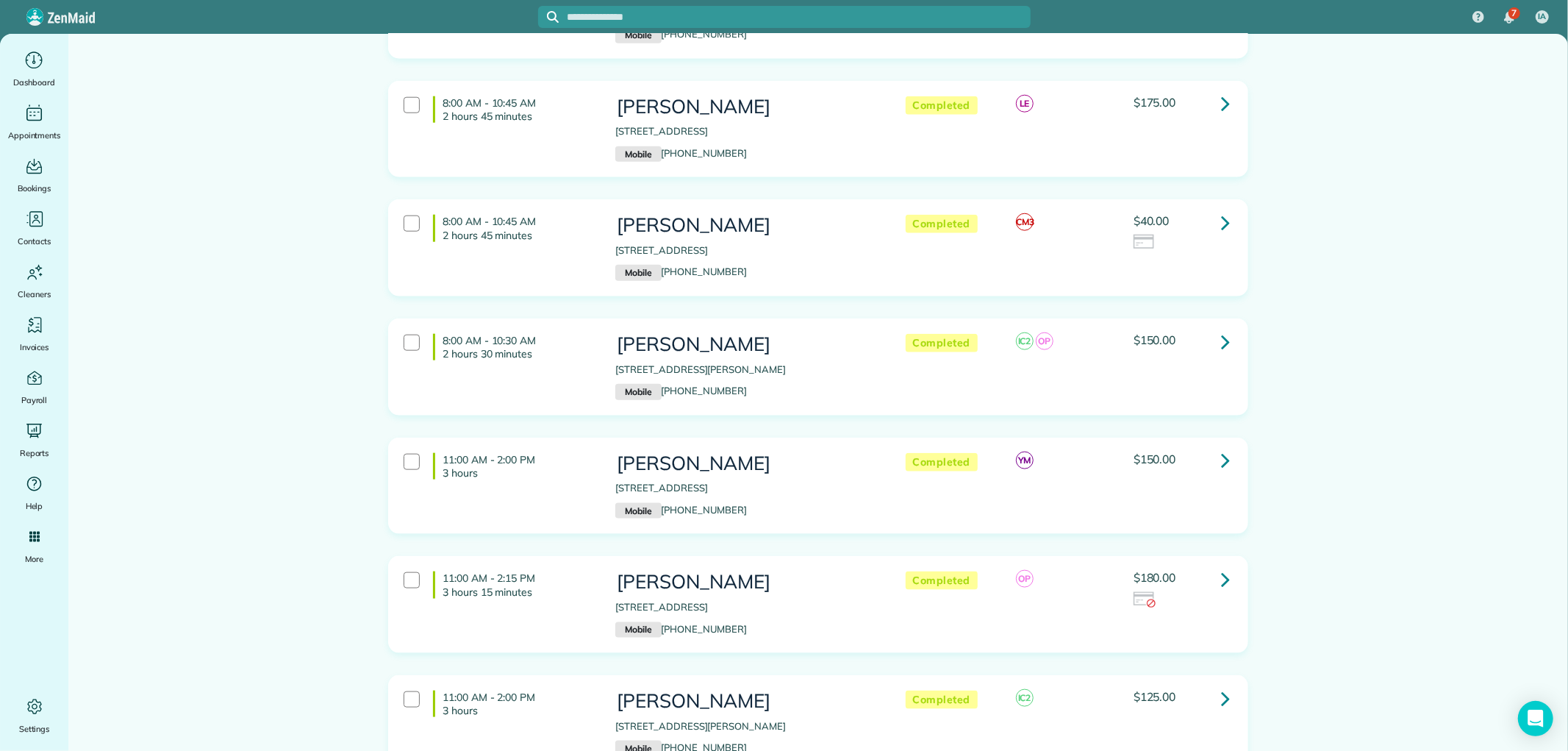
scroll to position [1306, 0]
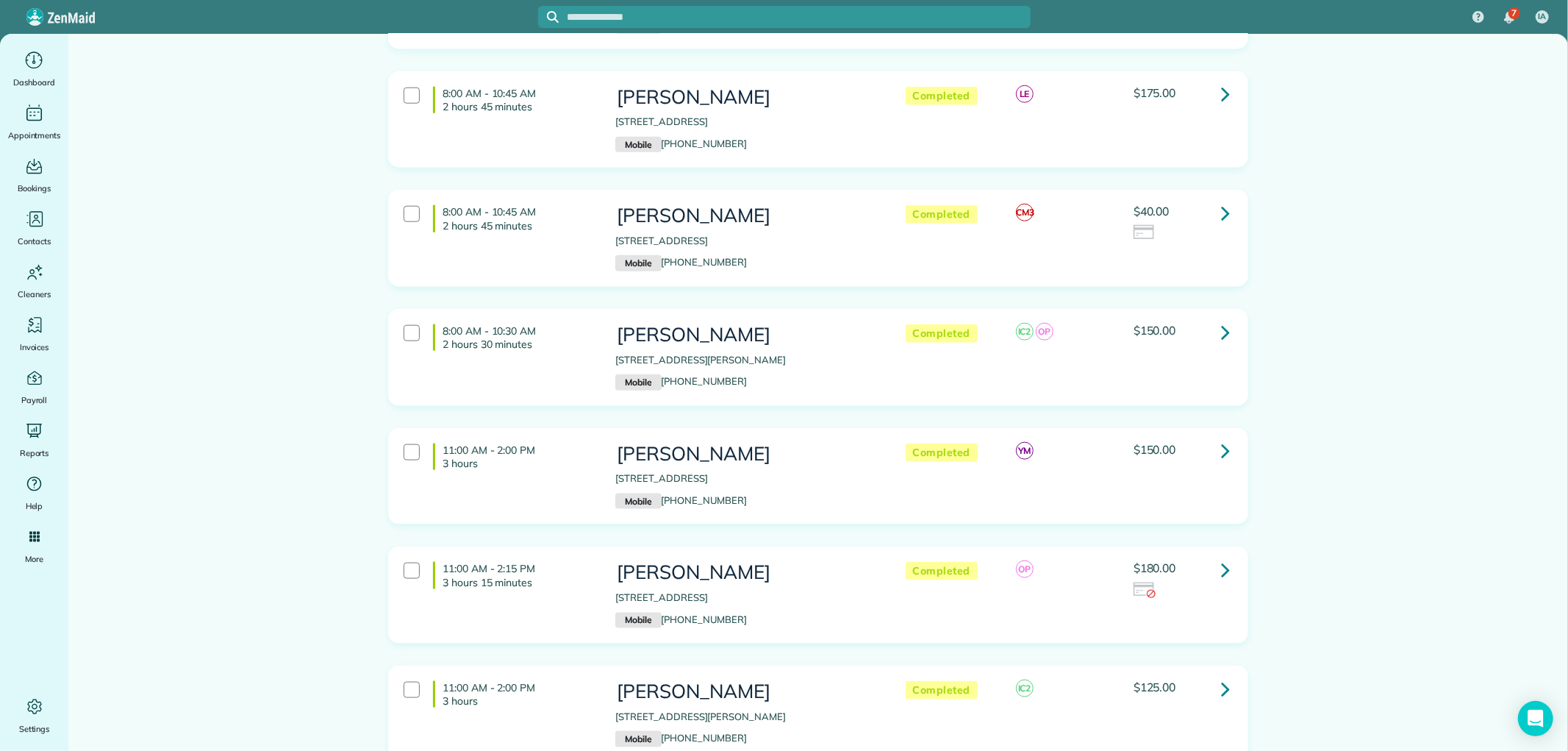
click at [1211, 79] on link at bounding box center [1225, 94] width 29 height 29
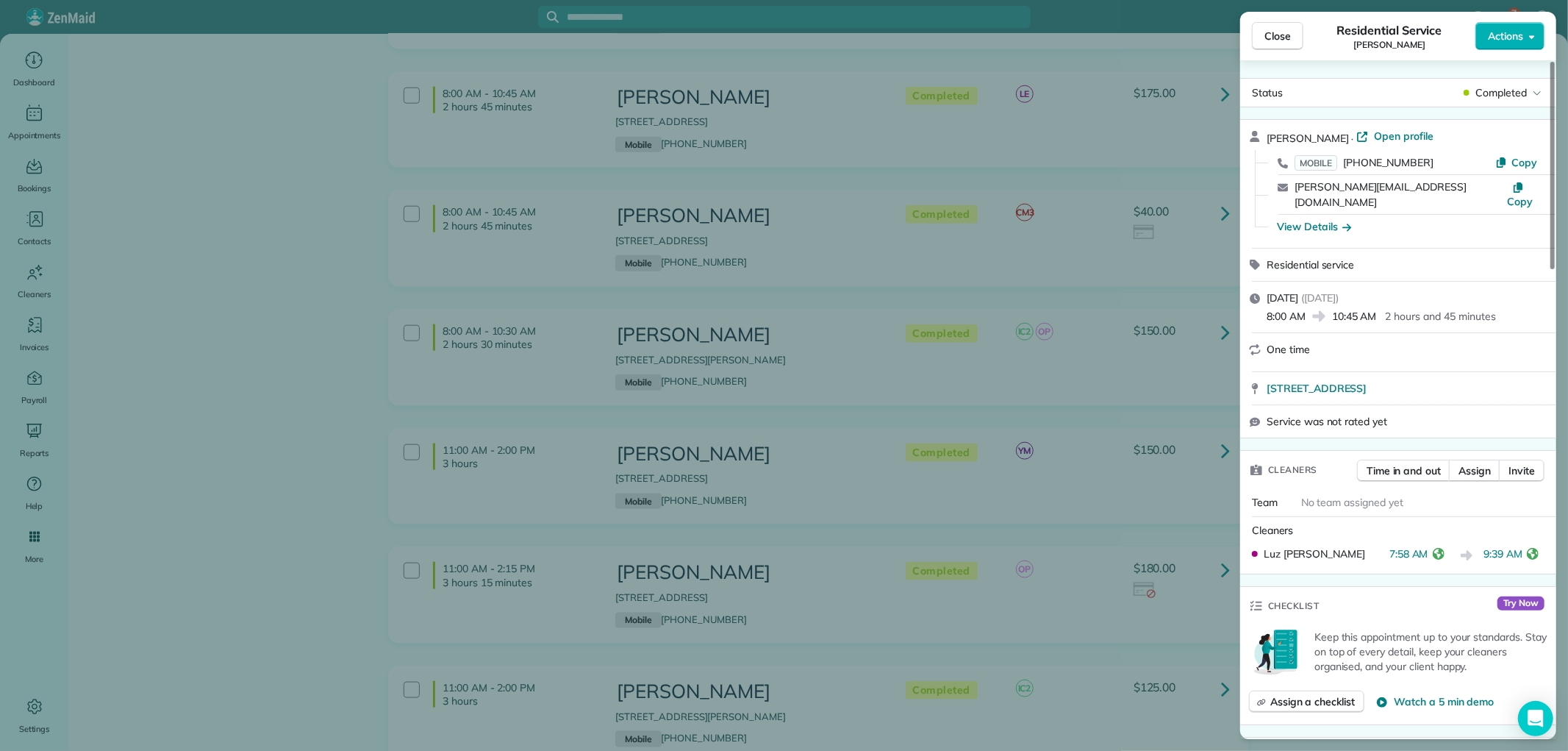
click at [1277, 28] on span "Close" at bounding box center [1278, 36] width 27 height 15
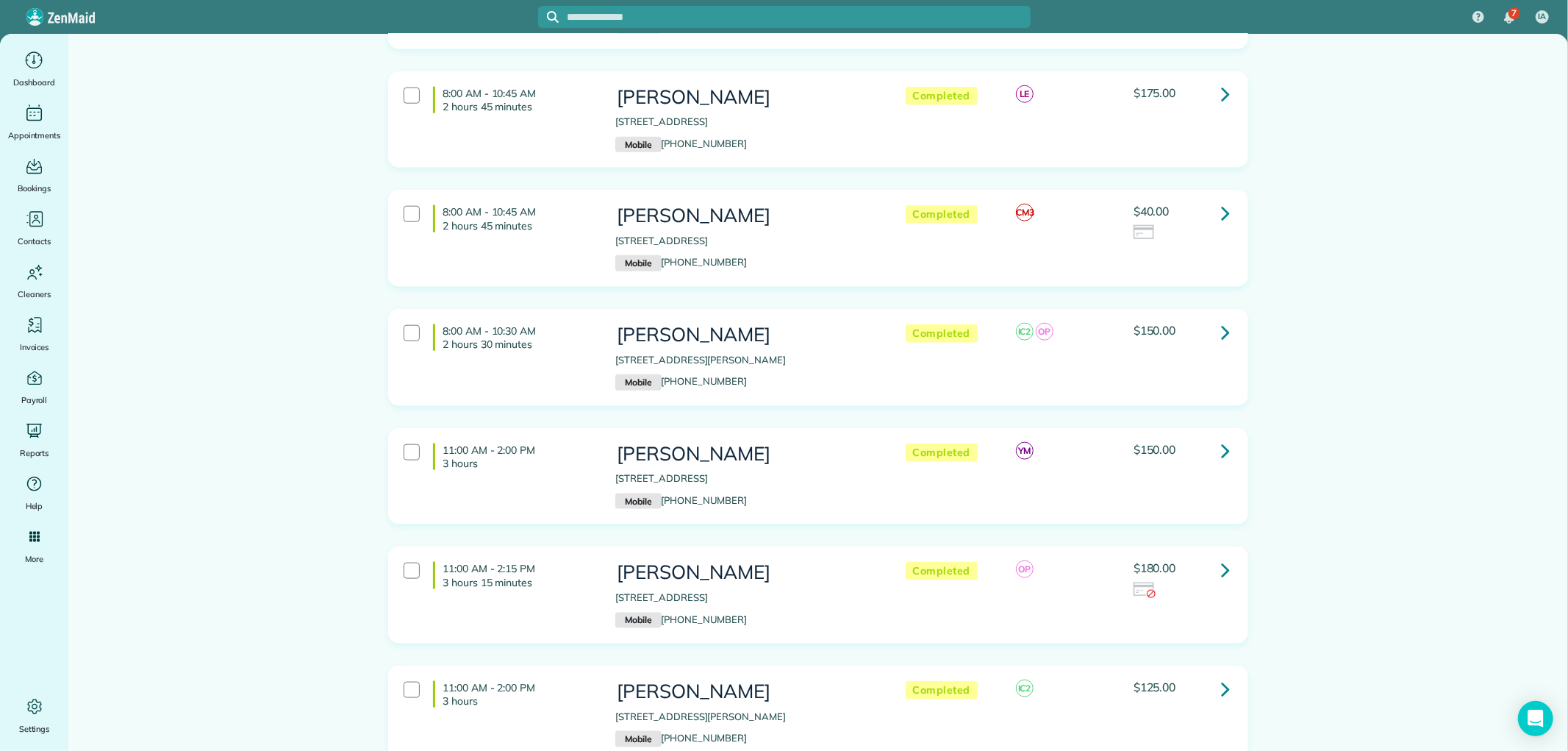
click at [1211, 79] on link at bounding box center [1225, 94] width 29 height 29
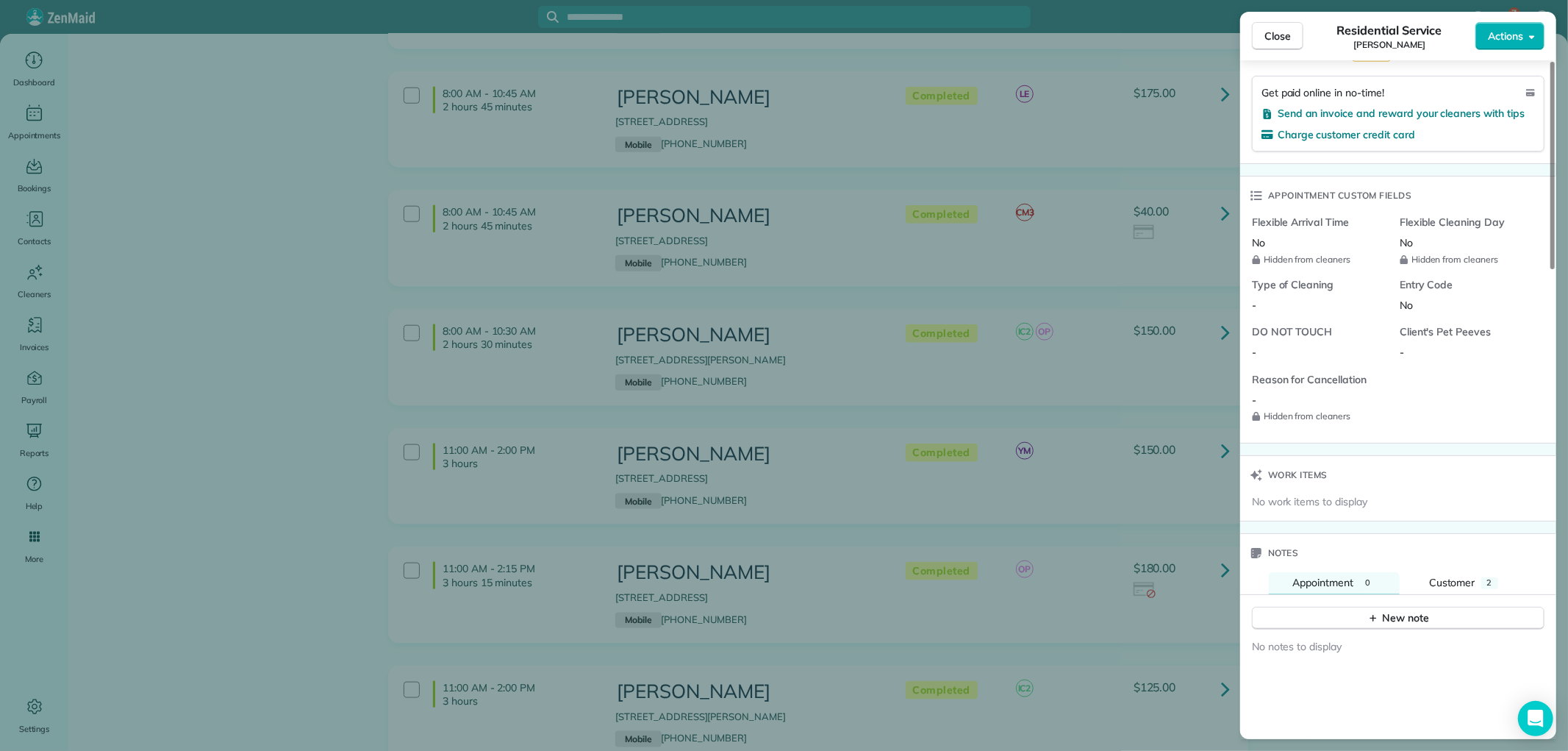
scroll to position [1144, 0]
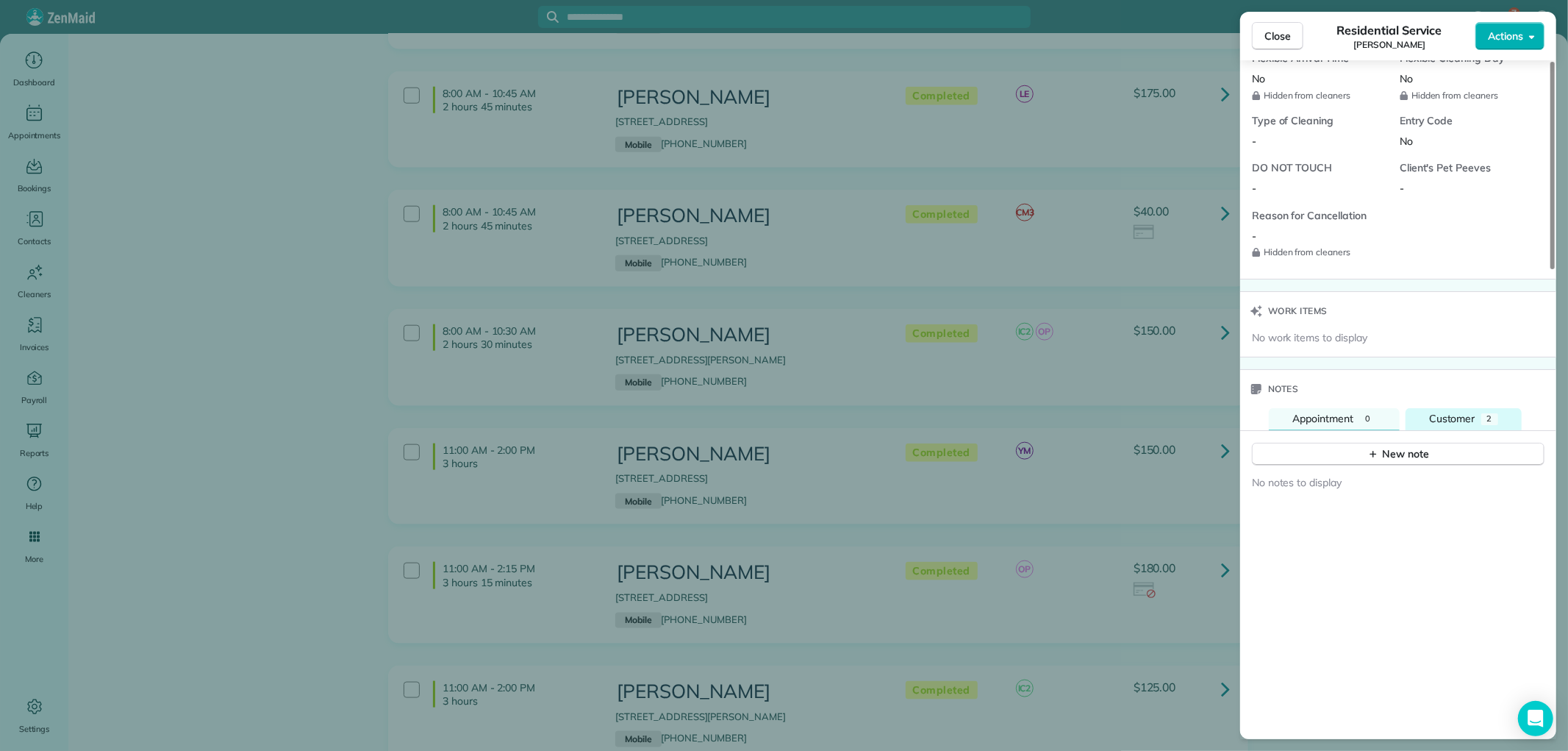
click at [1493, 413] on div "2" at bounding box center [1489, 419] width 17 height 12
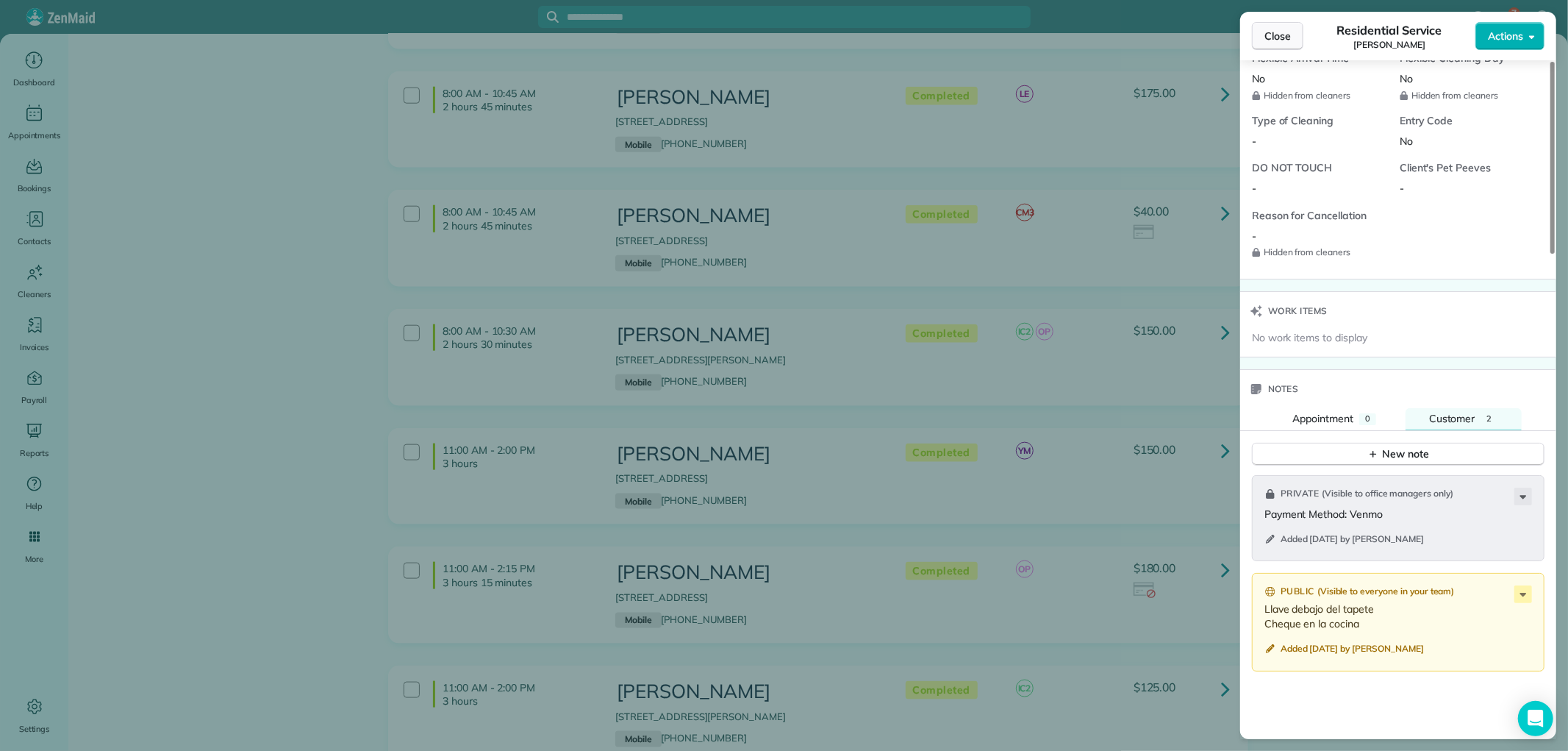
click at [1301, 35] on button "Close" at bounding box center [1278, 35] width 52 height 28
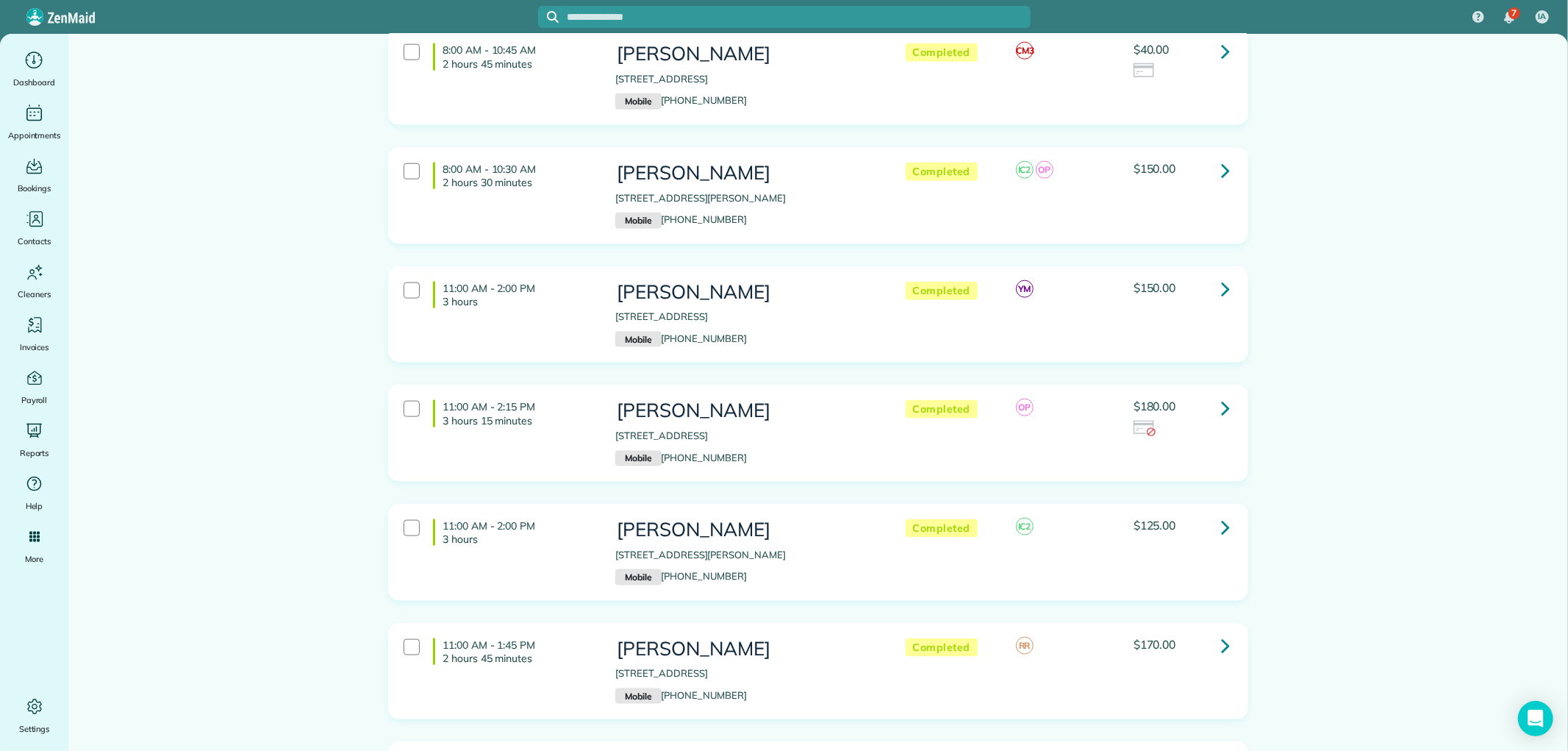
scroll to position [1470, 0]
click at [1222, 155] on icon at bounding box center [1225, 167] width 9 height 26
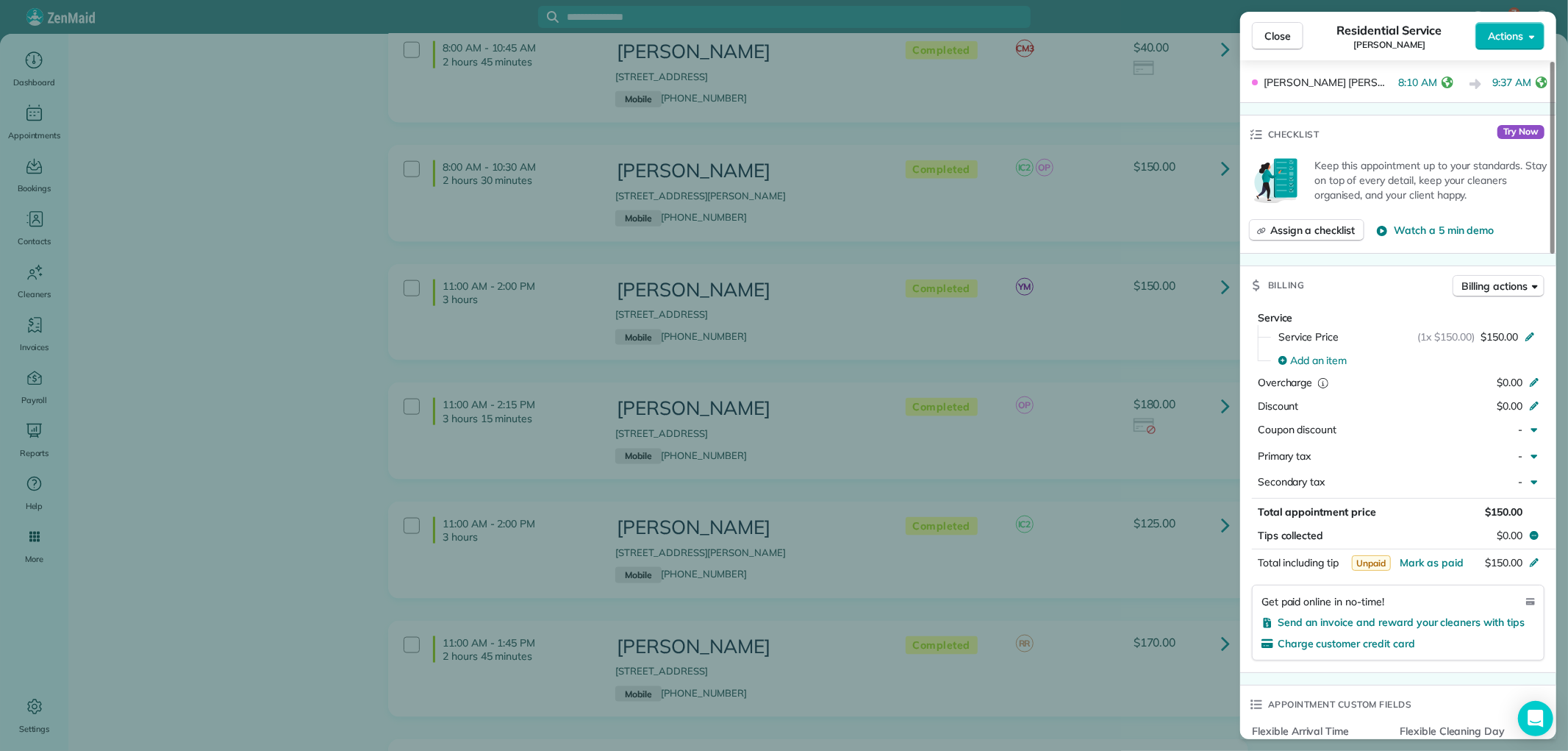
scroll to position [489, 0]
click at [1424, 552] on span "Mark as paid" at bounding box center [1432, 559] width 64 height 13
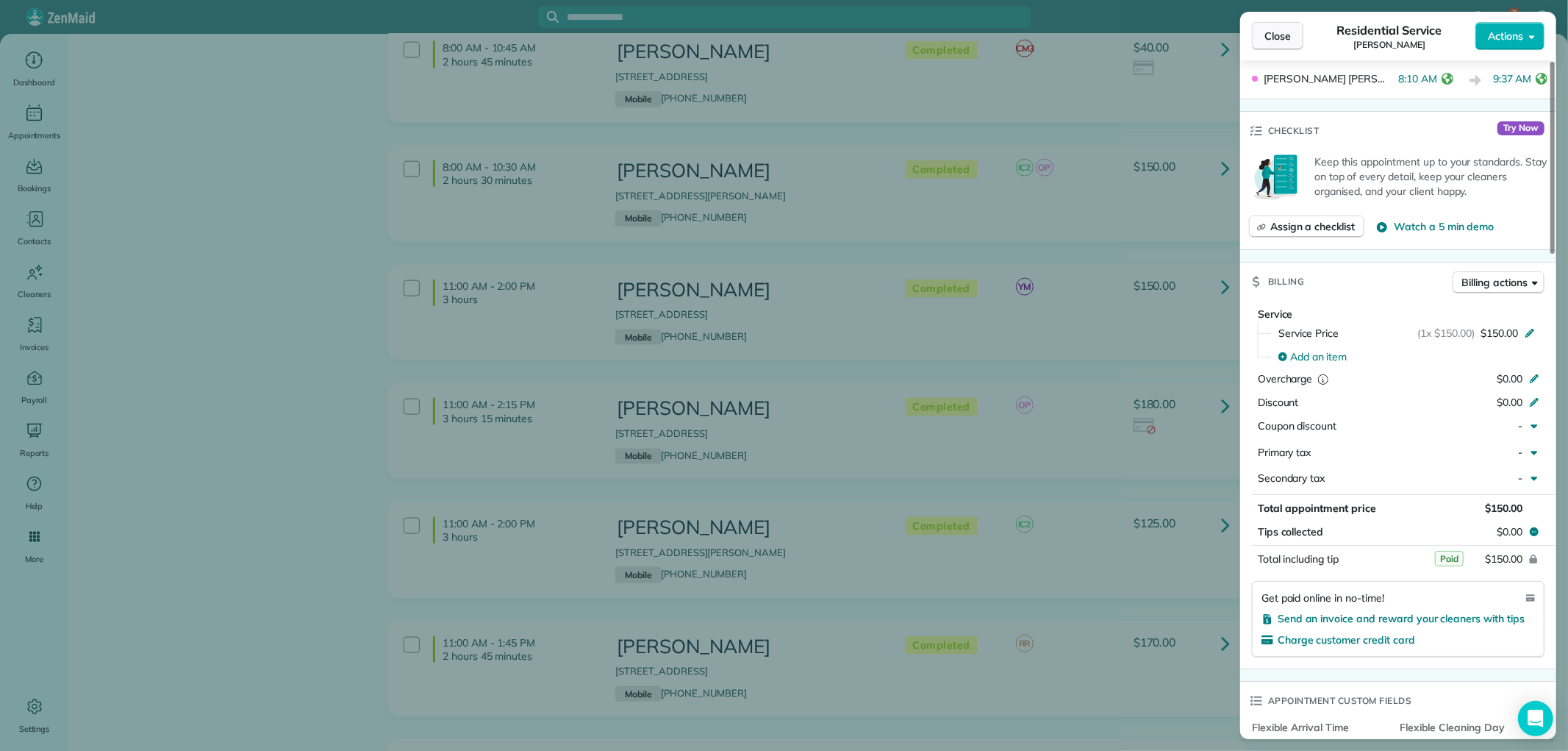
click at [1279, 32] on span "Close" at bounding box center [1278, 36] width 27 height 15
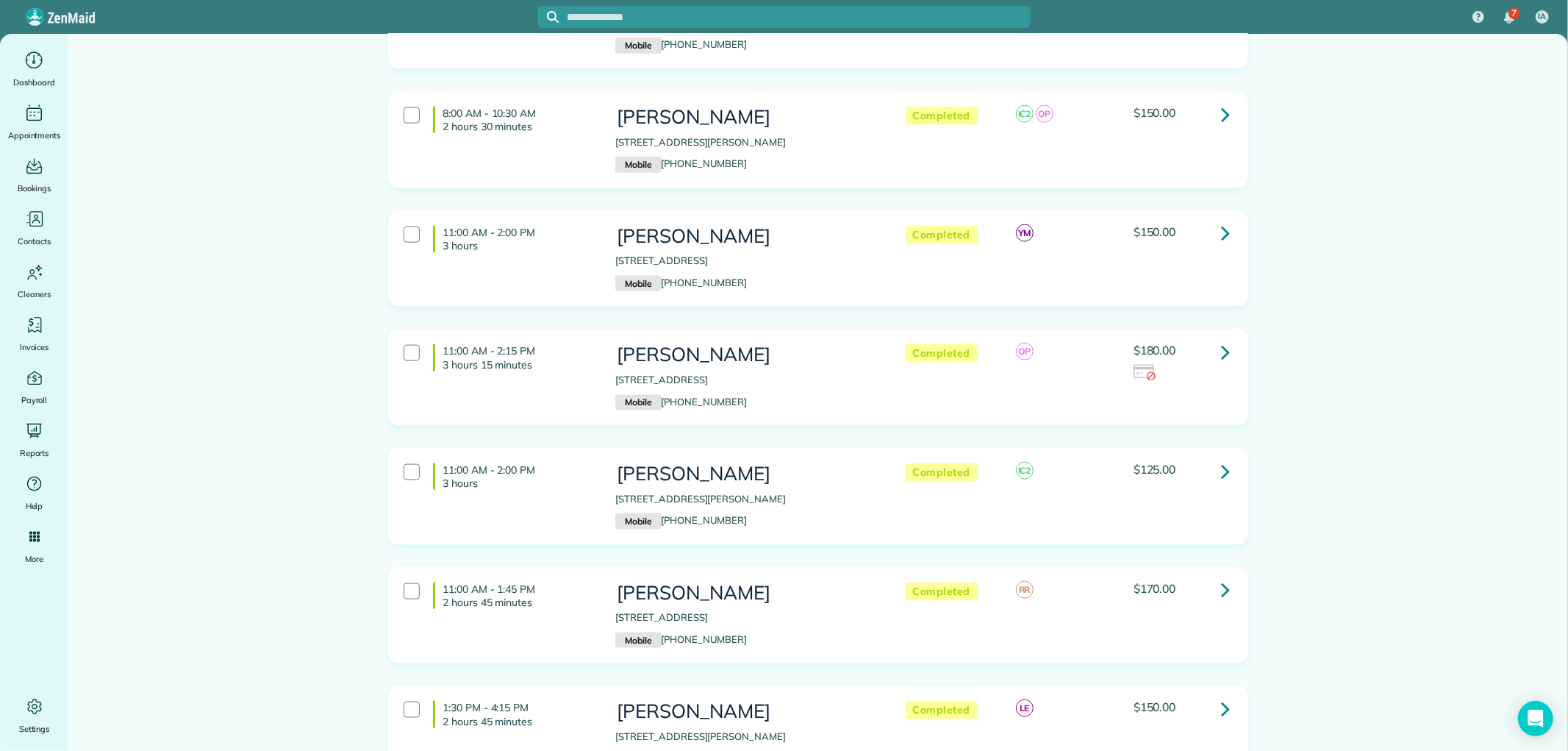
scroll to position [1552, 0]
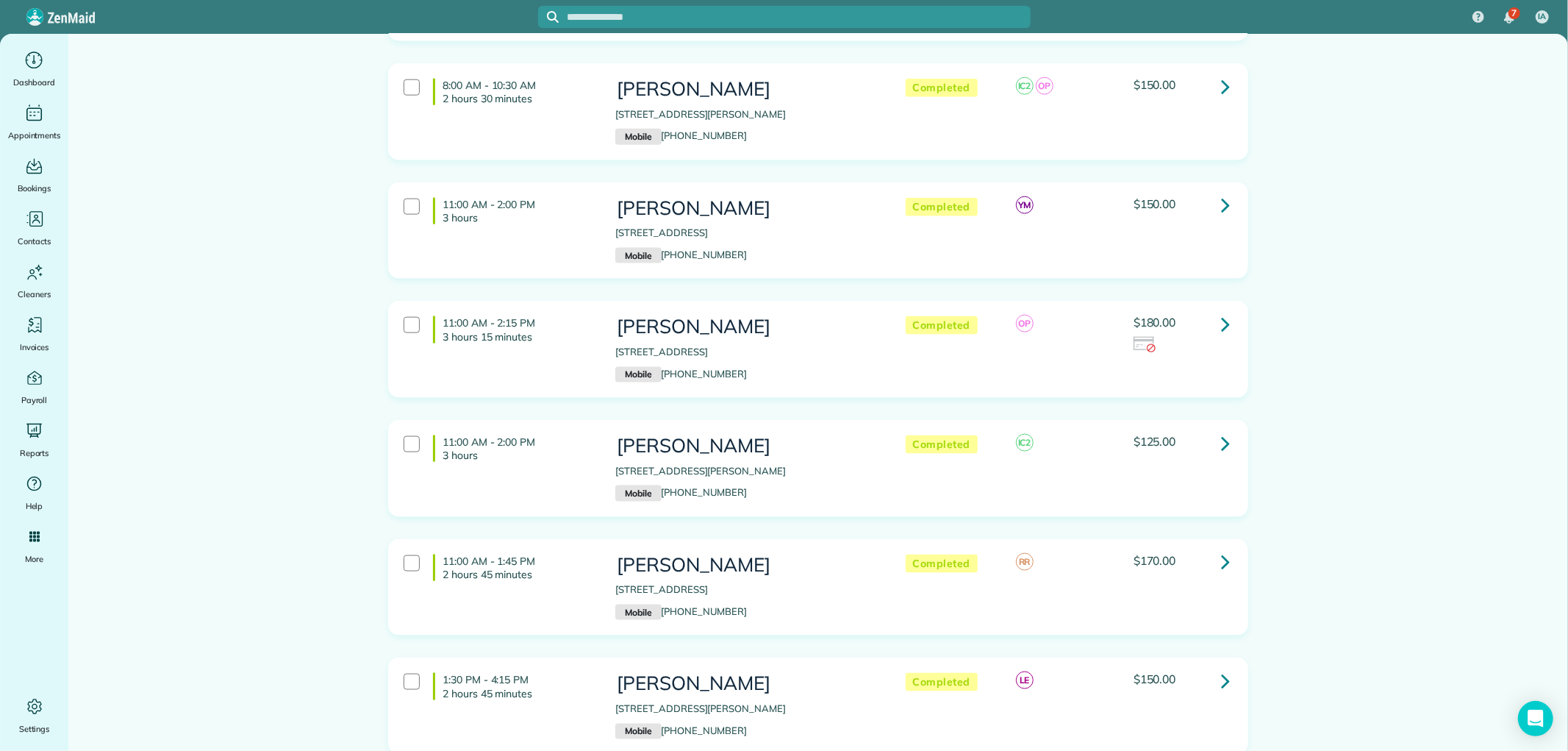
click at [1220, 191] on link at bounding box center [1225, 205] width 29 height 29
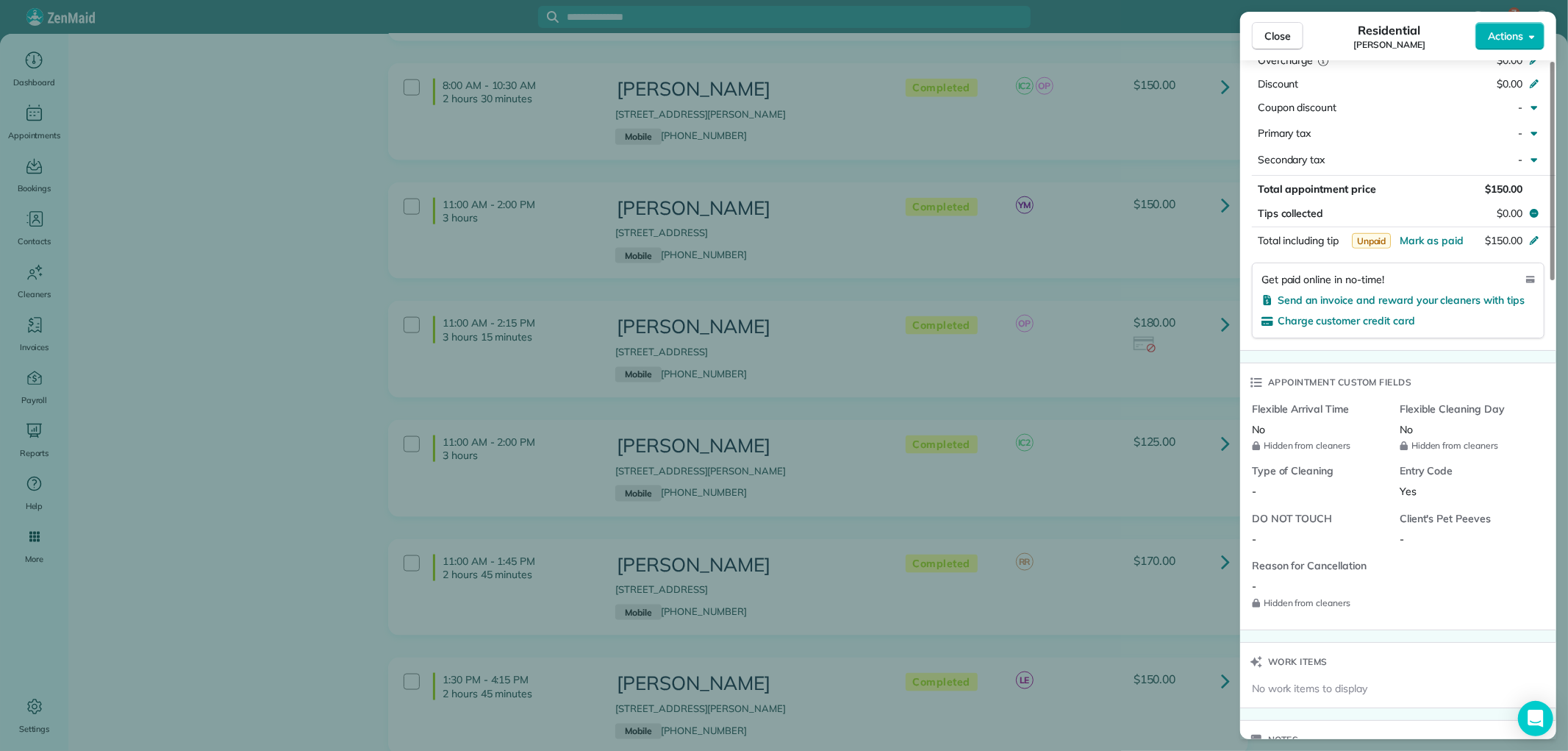
scroll to position [817, 0]
click at [1425, 228] on span "Mark as paid" at bounding box center [1432, 235] width 64 height 13
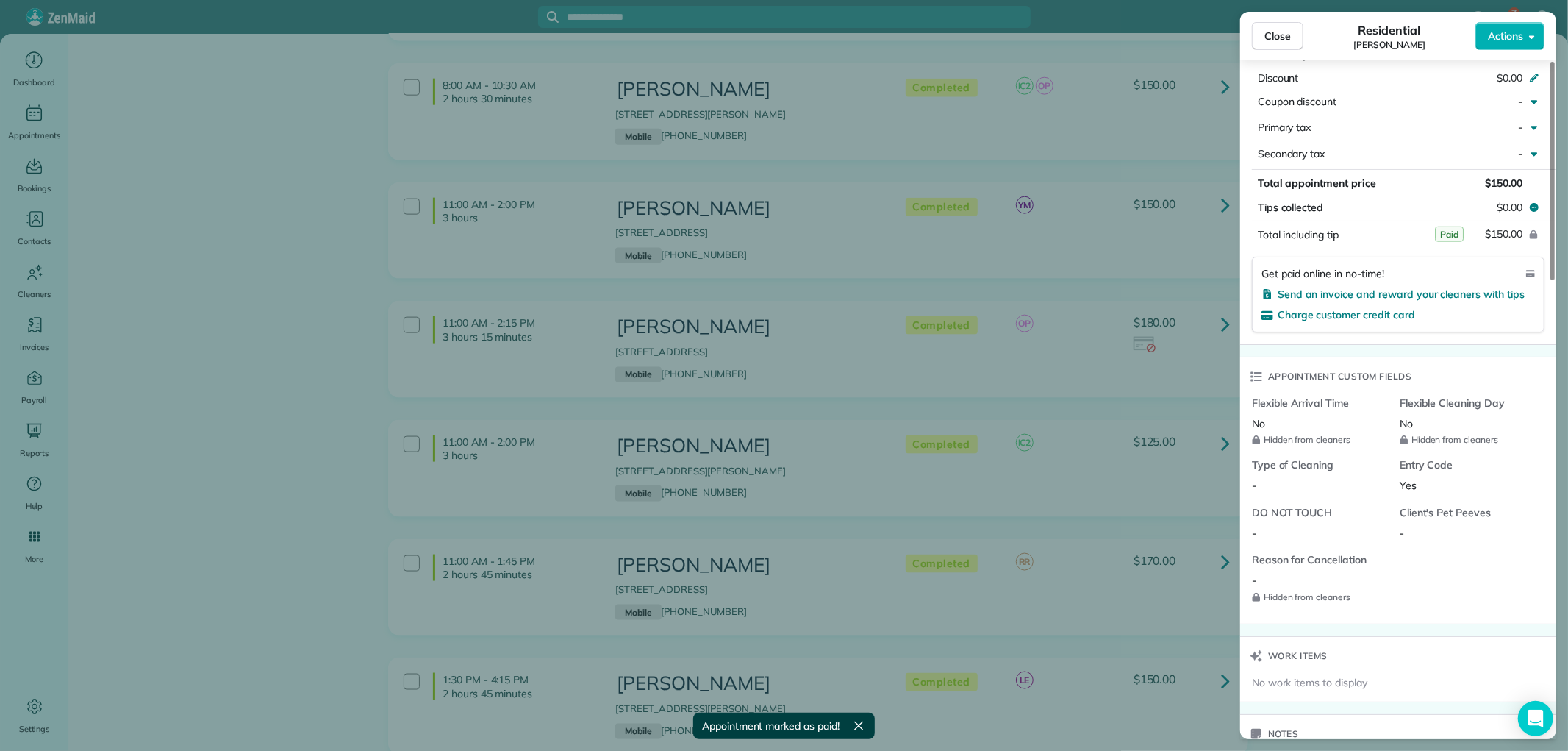
click at [1433, 224] on button "$150.00" at bounding box center [1464, 234] width 138 height 21
click at [1275, 33] on span "Close" at bounding box center [1278, 36] width 27 height 15
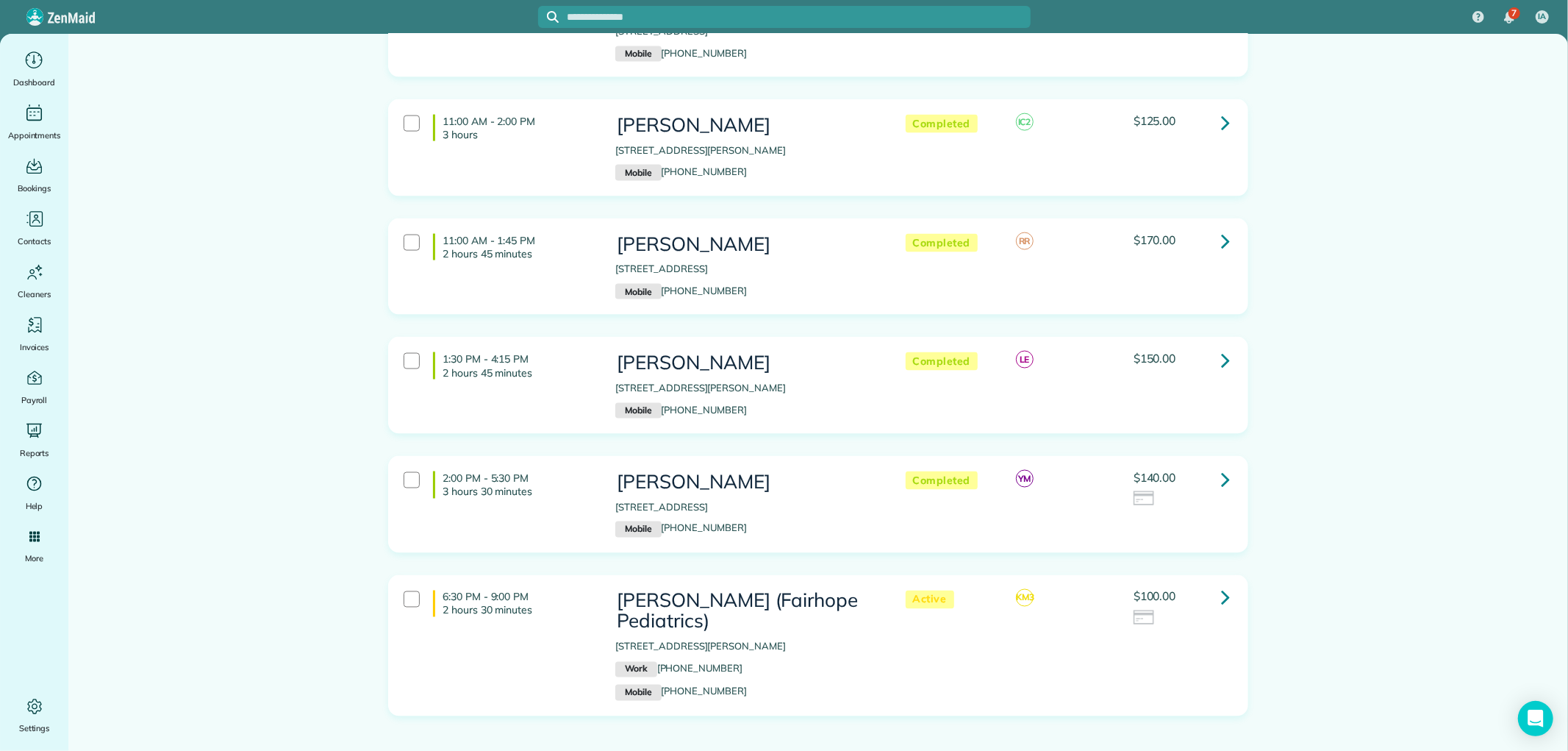
scroll to position [1878, 0]
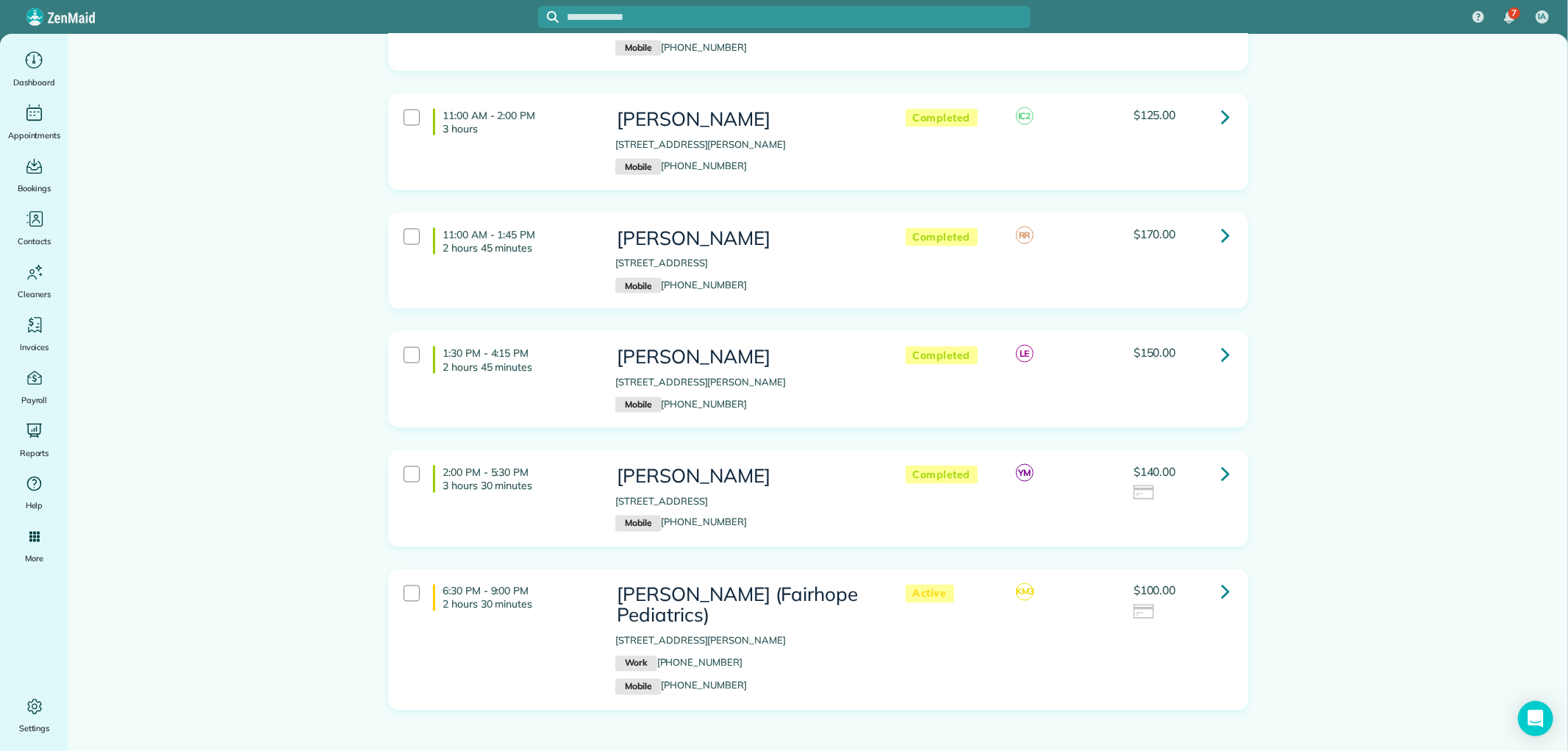
click at [1211, 101] on link at bounding box center [1225, 115] width 29 height 29
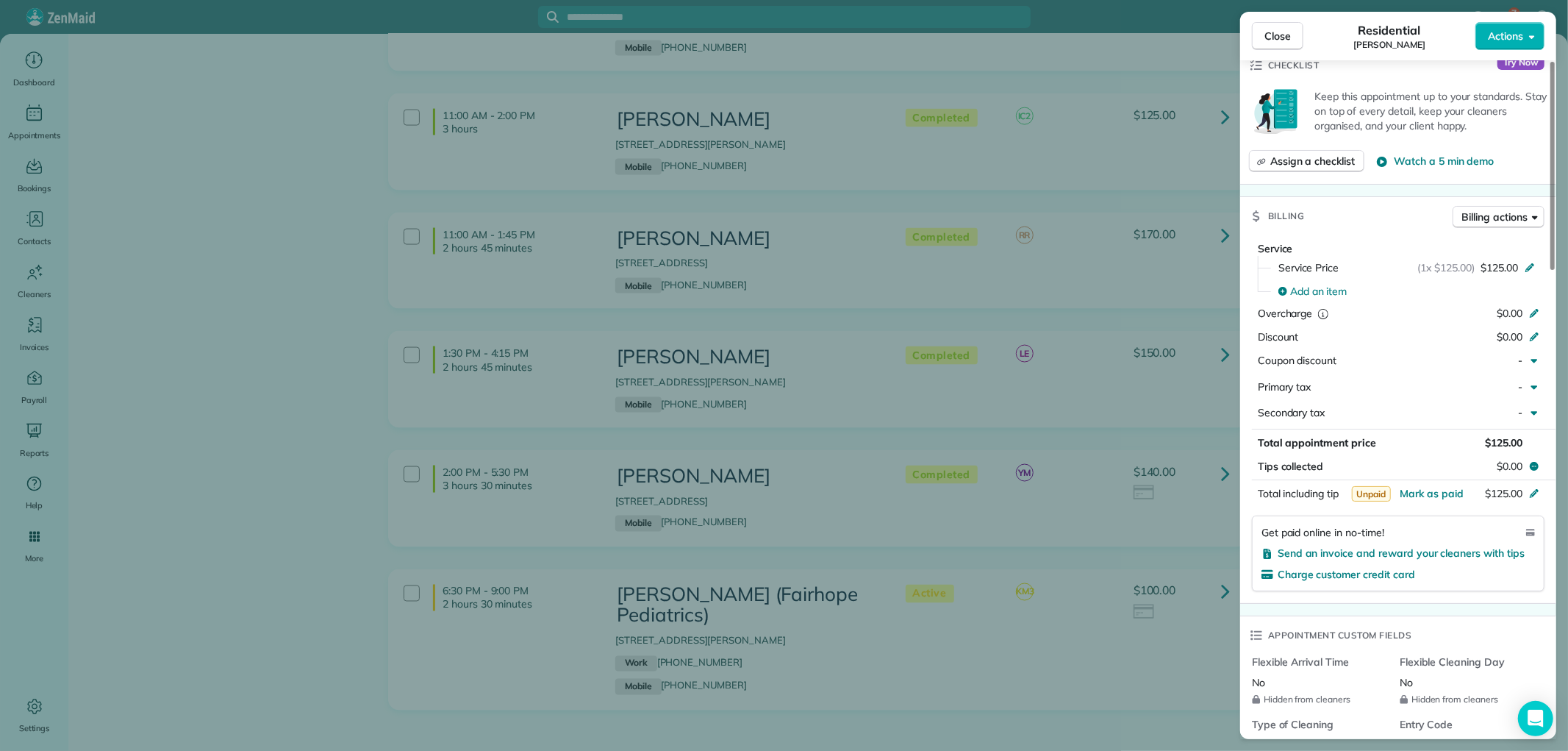
scroll to position [653, 0]
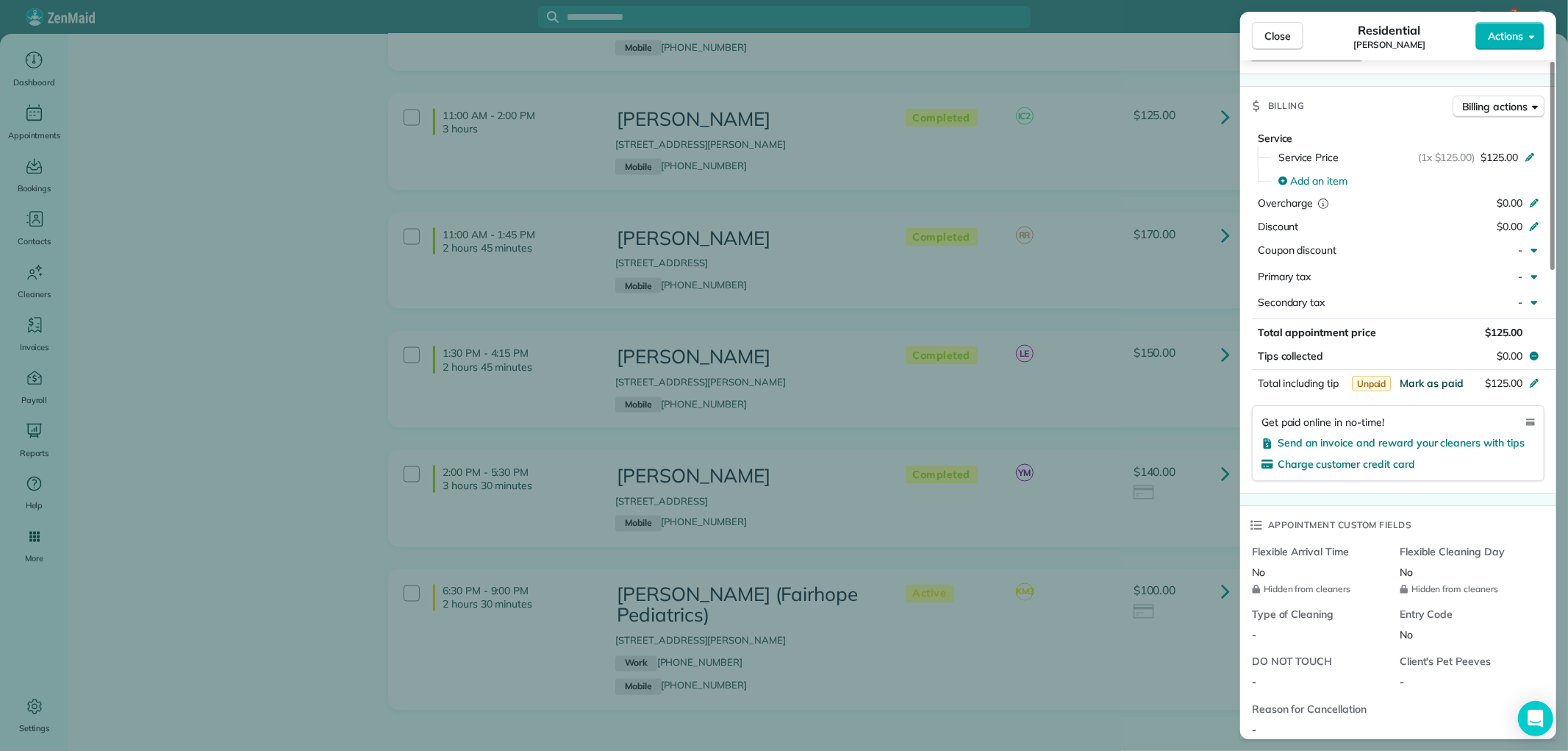
click at [1431, 380] on span "Mark as paid" at bounding box center [1432, 383] width 64 height 13
click at [1280, 35] on span "Close" at bounding box center [1278, 36] width 27 height 15
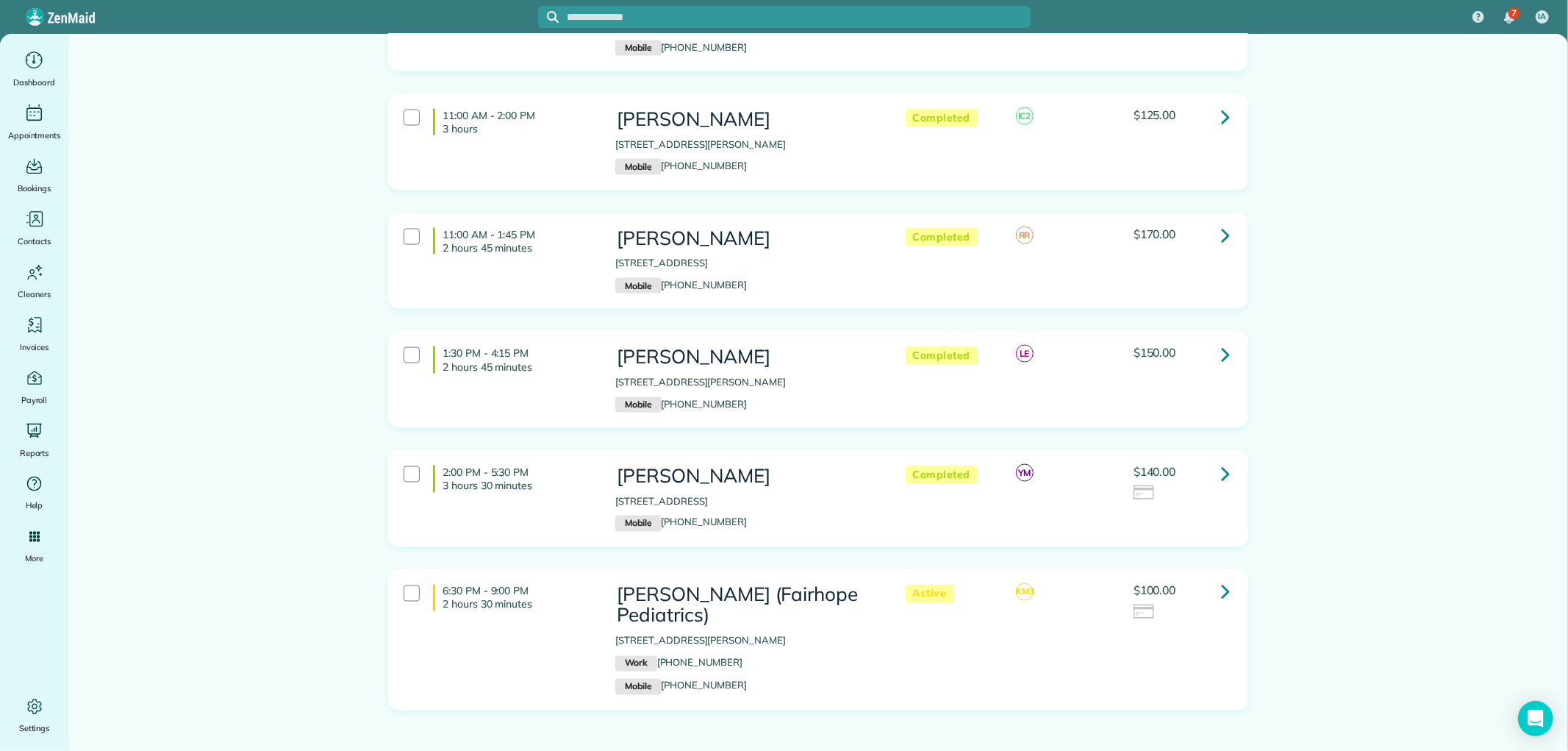
click at [1213, 221] on link at bounding box center [1225, 235] width 29 height 29
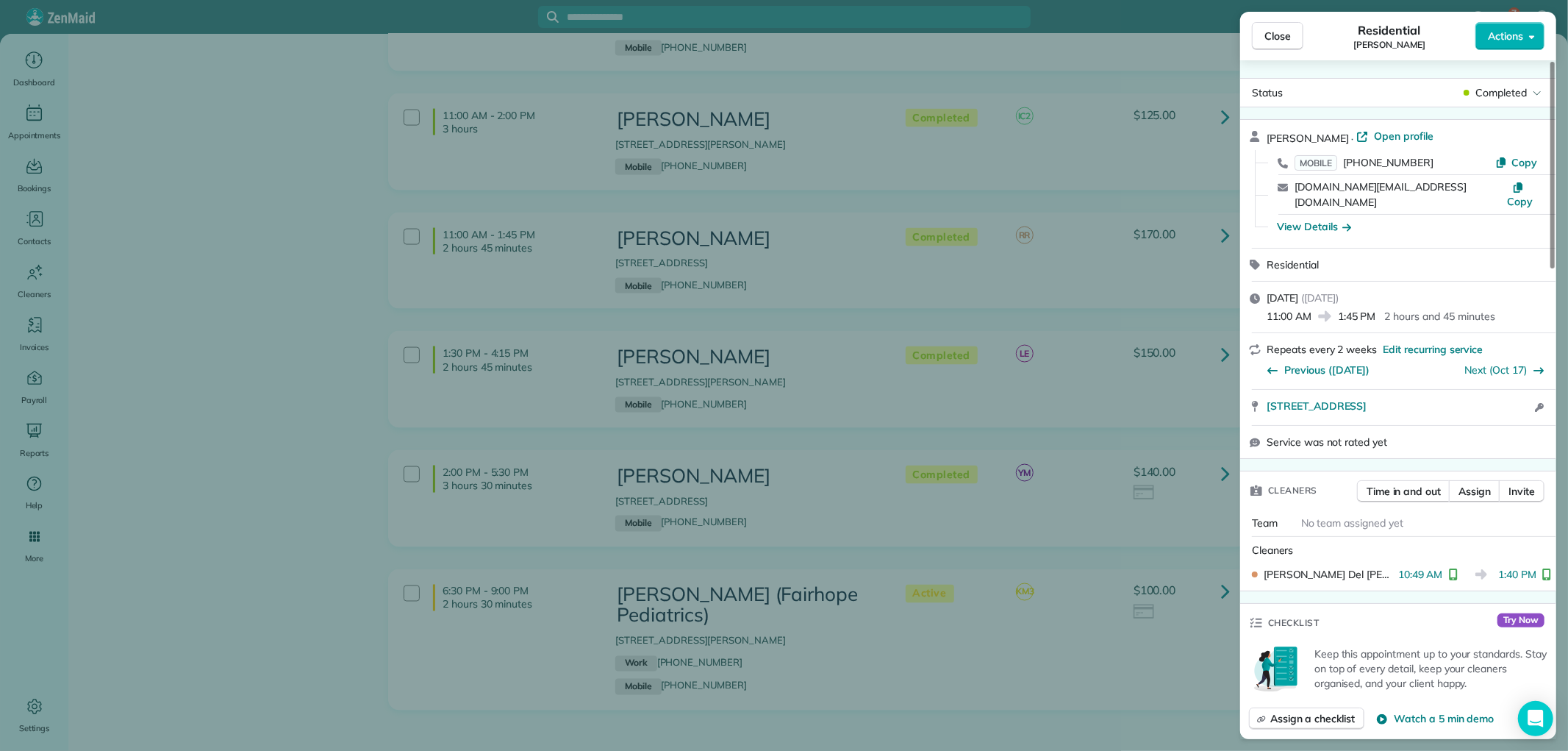
scroll to position [571, 0]
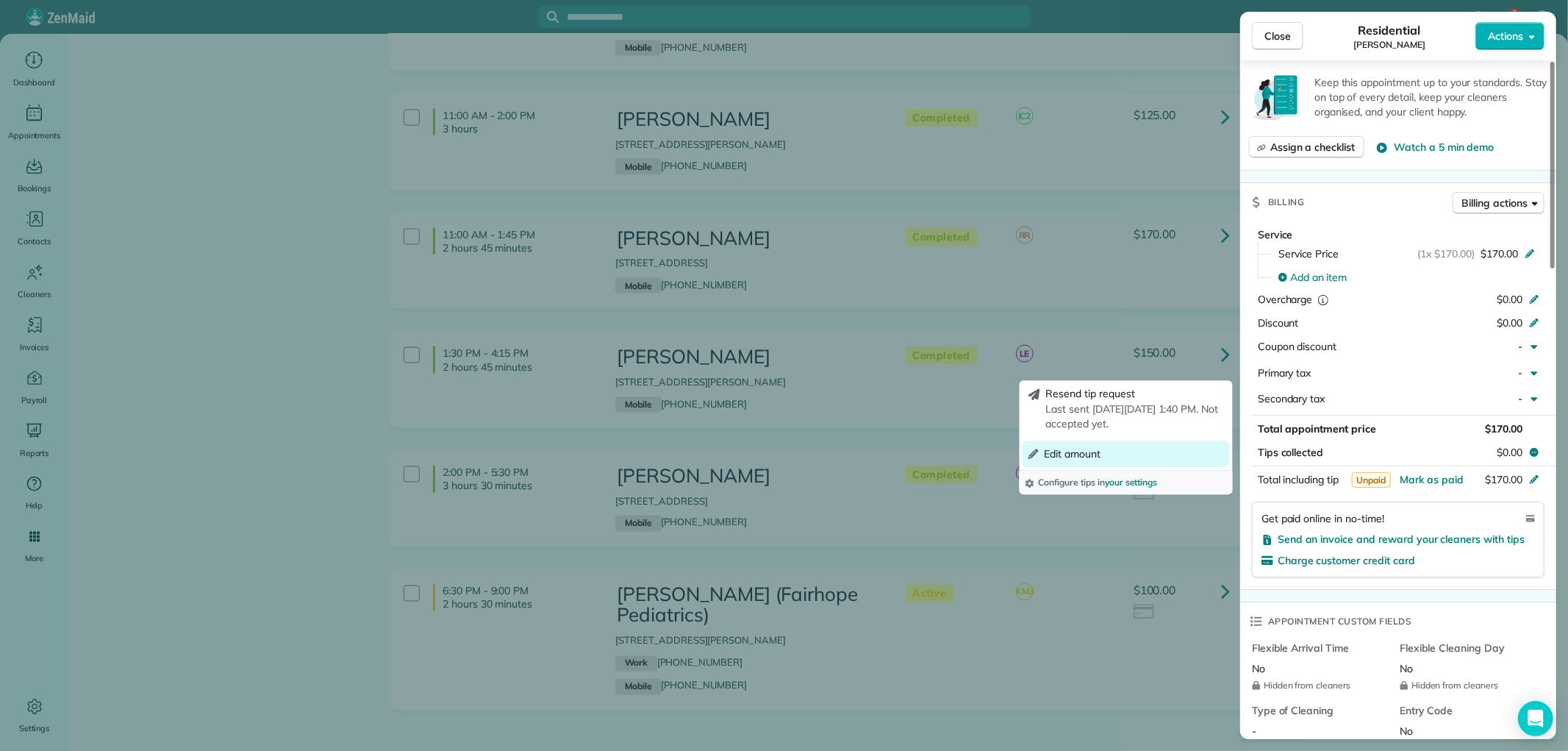
click at [1120, 450] on button "Edit amount" at bounding box center [1126, 454] width 207 height 27
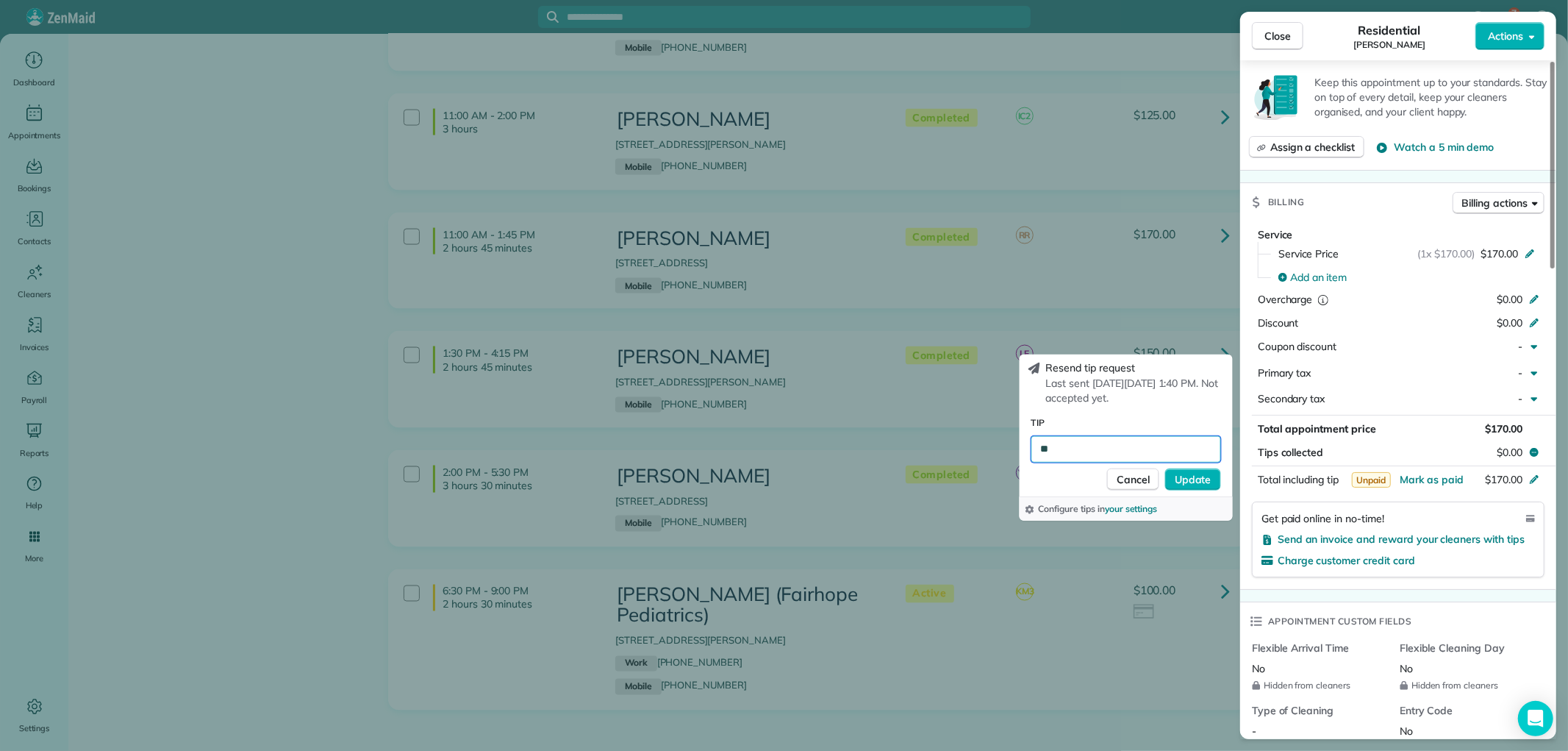
click at [1136, 452] on input "**" at bounding box center [1126, 448] width 190 height 27
type input "**"
click at [1188, 473] on span "Update" at bounding box center [1193, 478] width 37 height 15
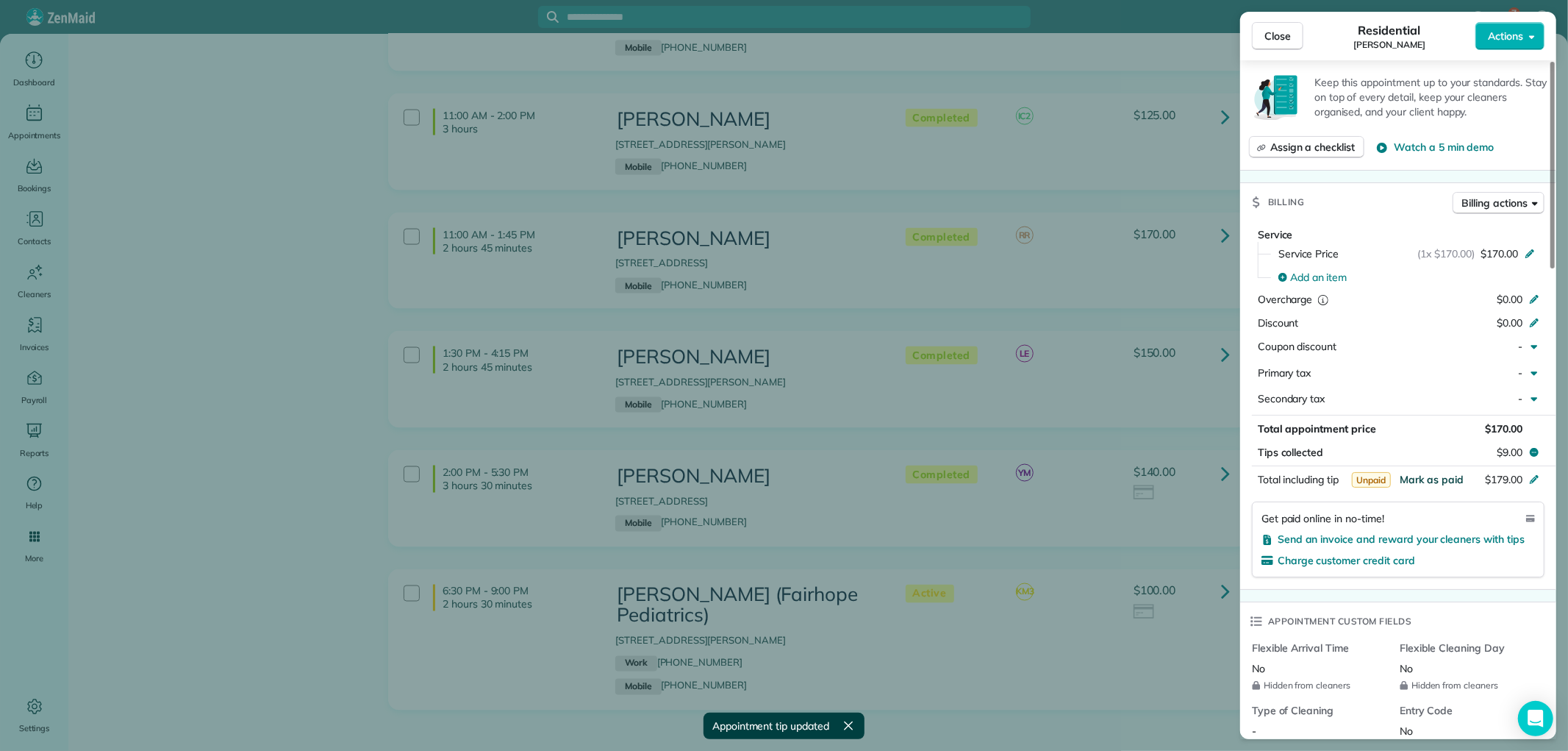
click at [1428, 473] on span "Mark as paid" at bounding box center [1432, 479] width 64 height 13
click at [1282, 39] on span "Close" at bounding box center [1278, 36] width 27 height 15
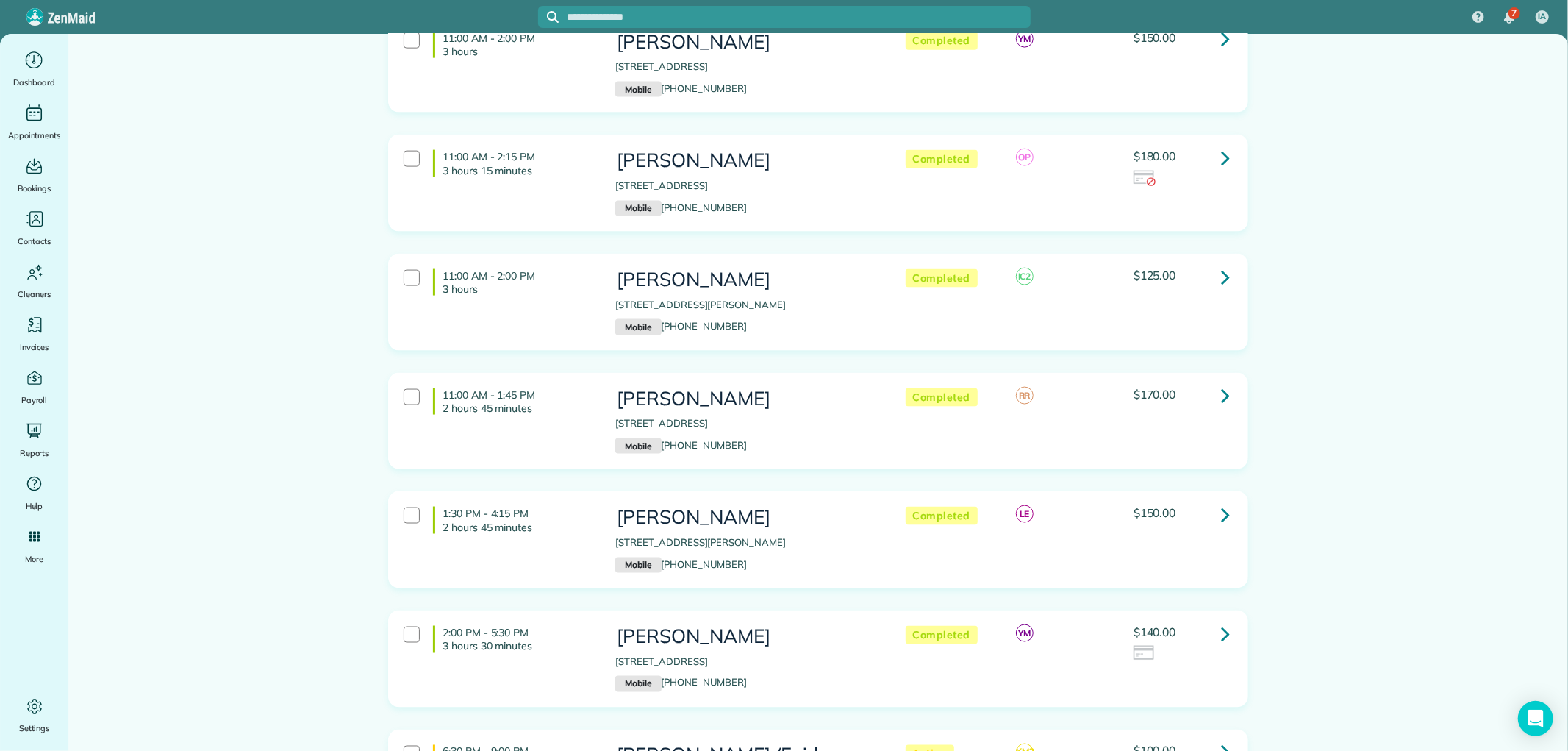
scroll to position [1880, 0]
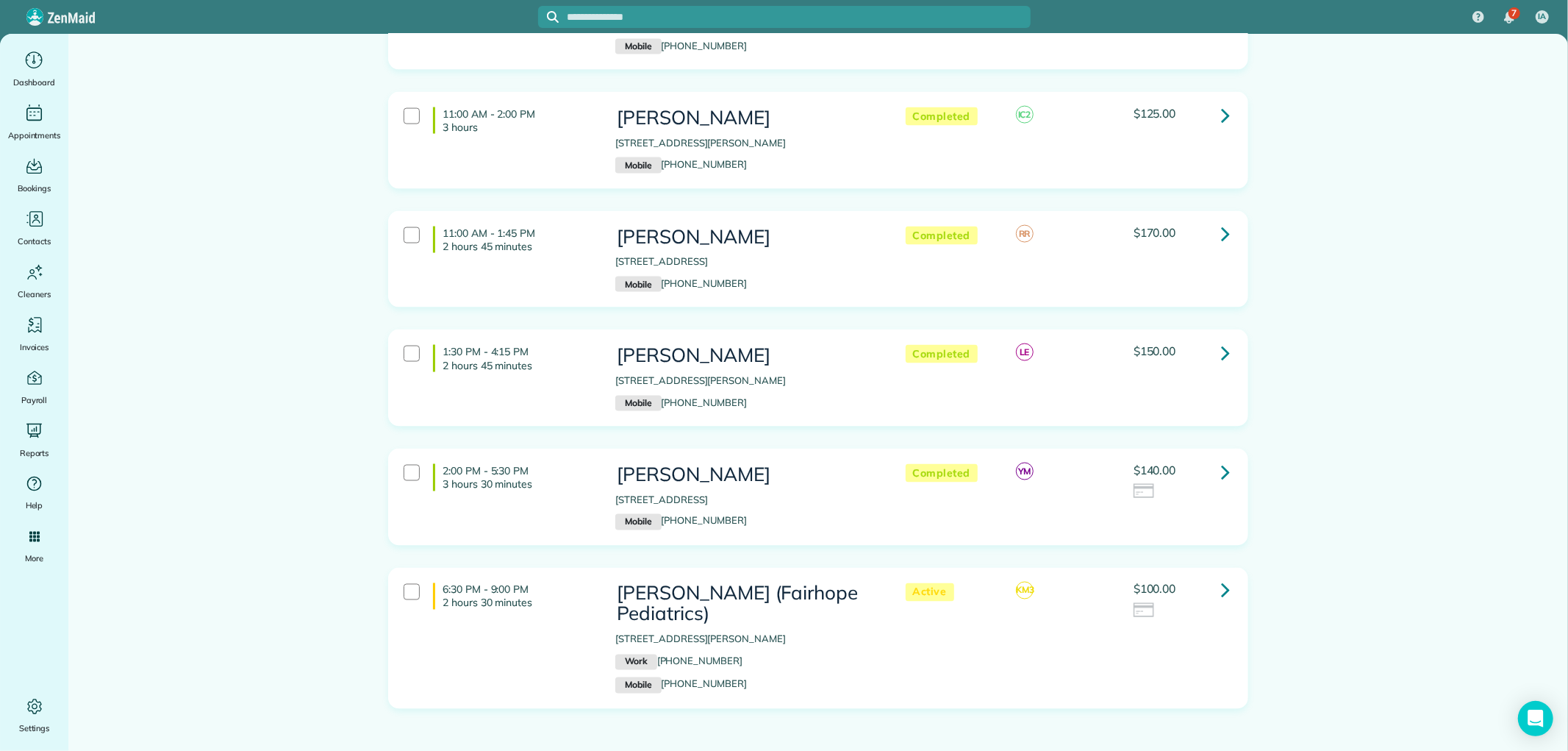
click at [1232, 457] on link at bounding box center [1225, 471] width 29 height 29
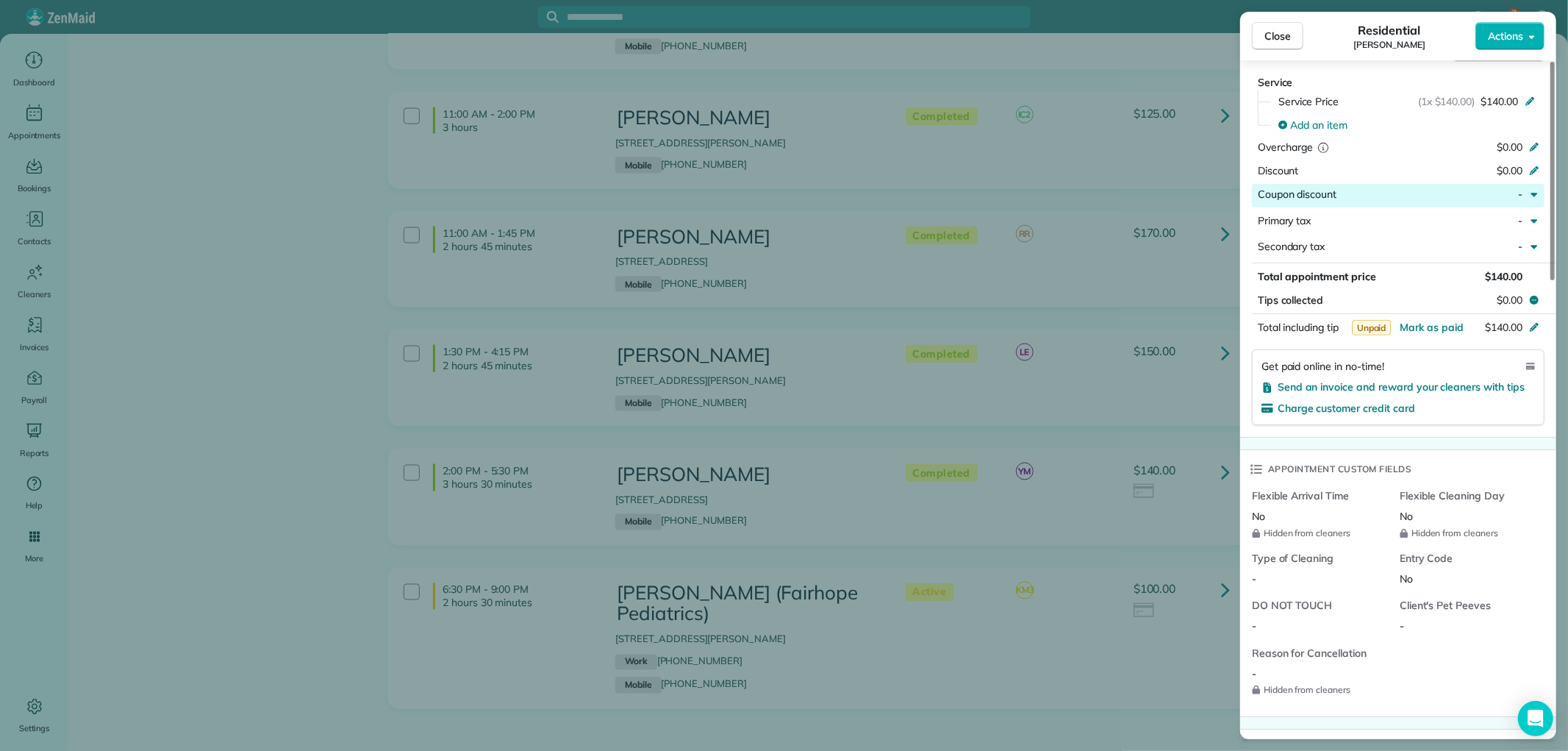
scroll to position [574, 0]
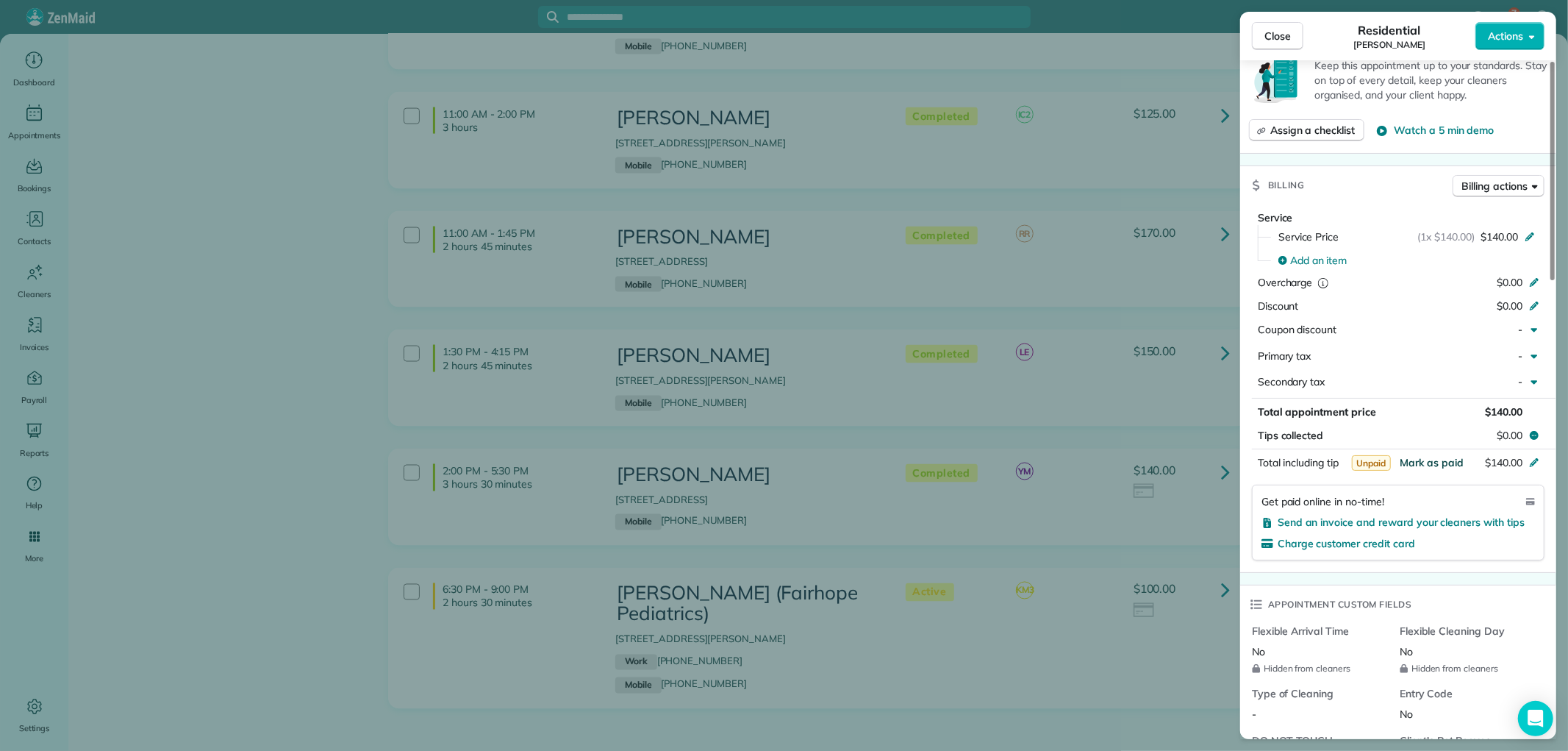
click at [1437, 459] on span "Mark as paid" at bounding box center [1432, 462] width 64 height 13
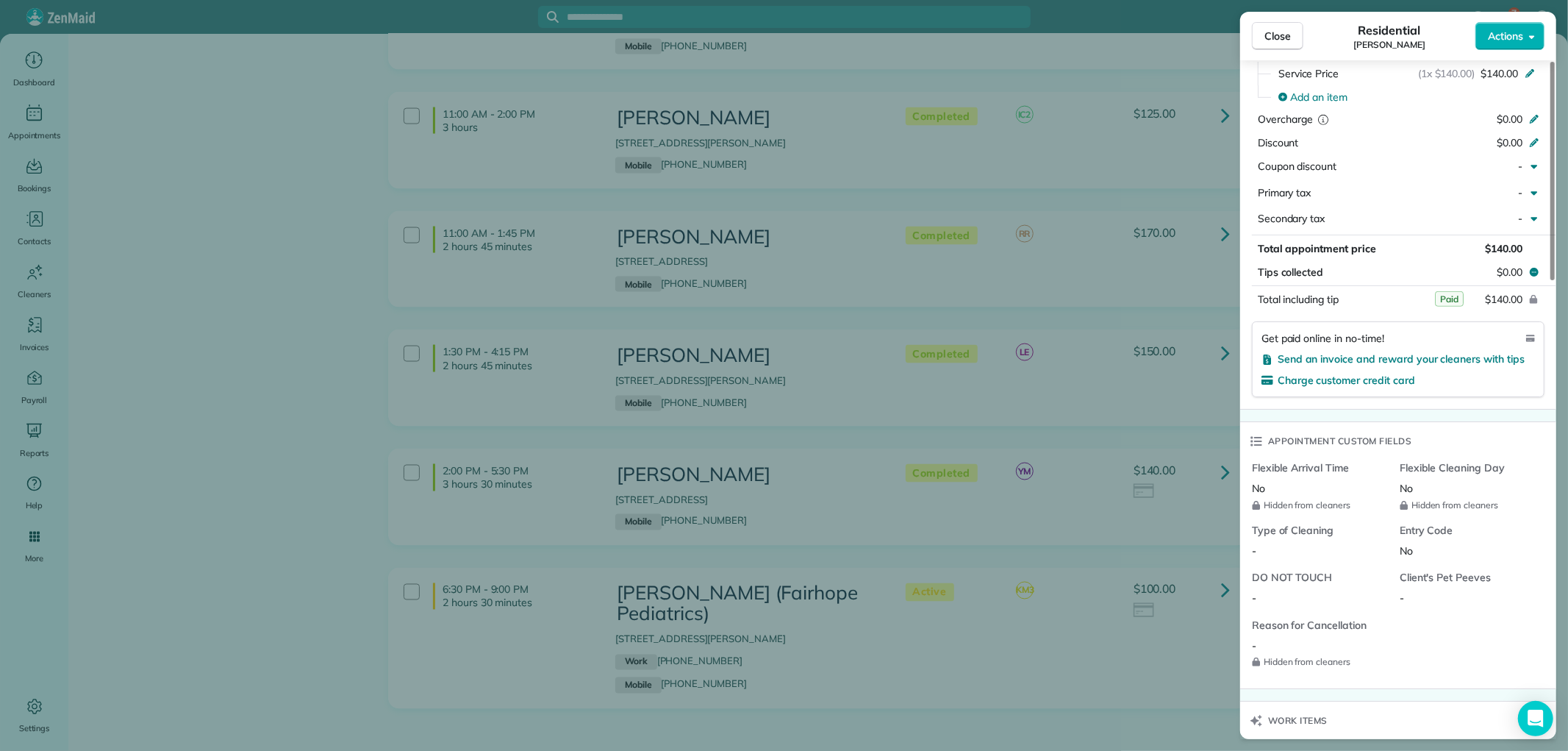
scroll to position [1063, 0]
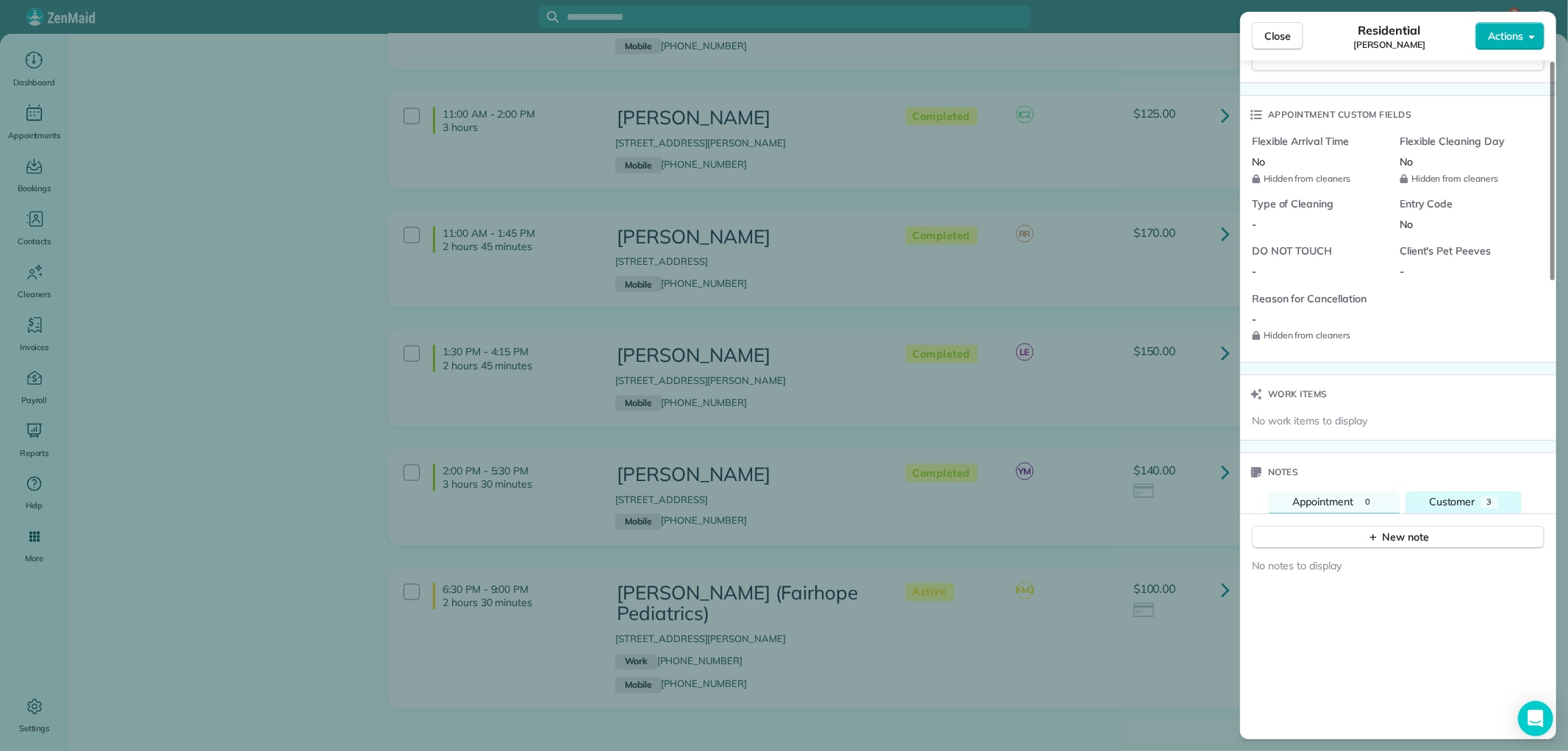
click at [1463, 497] on span "Customer" at bounding box center [1452, 502] width 46 height 13
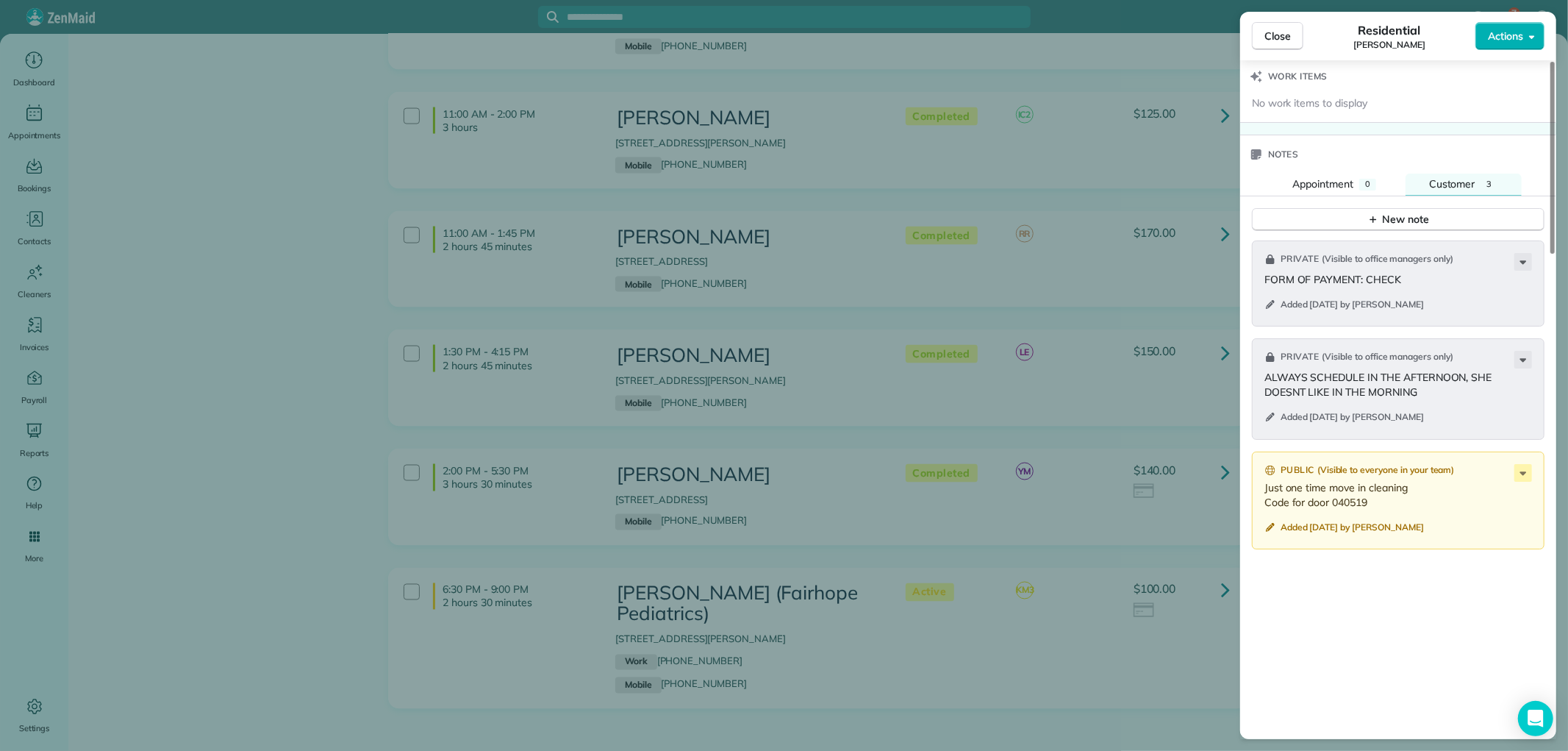
scroll to position [1390, 0]
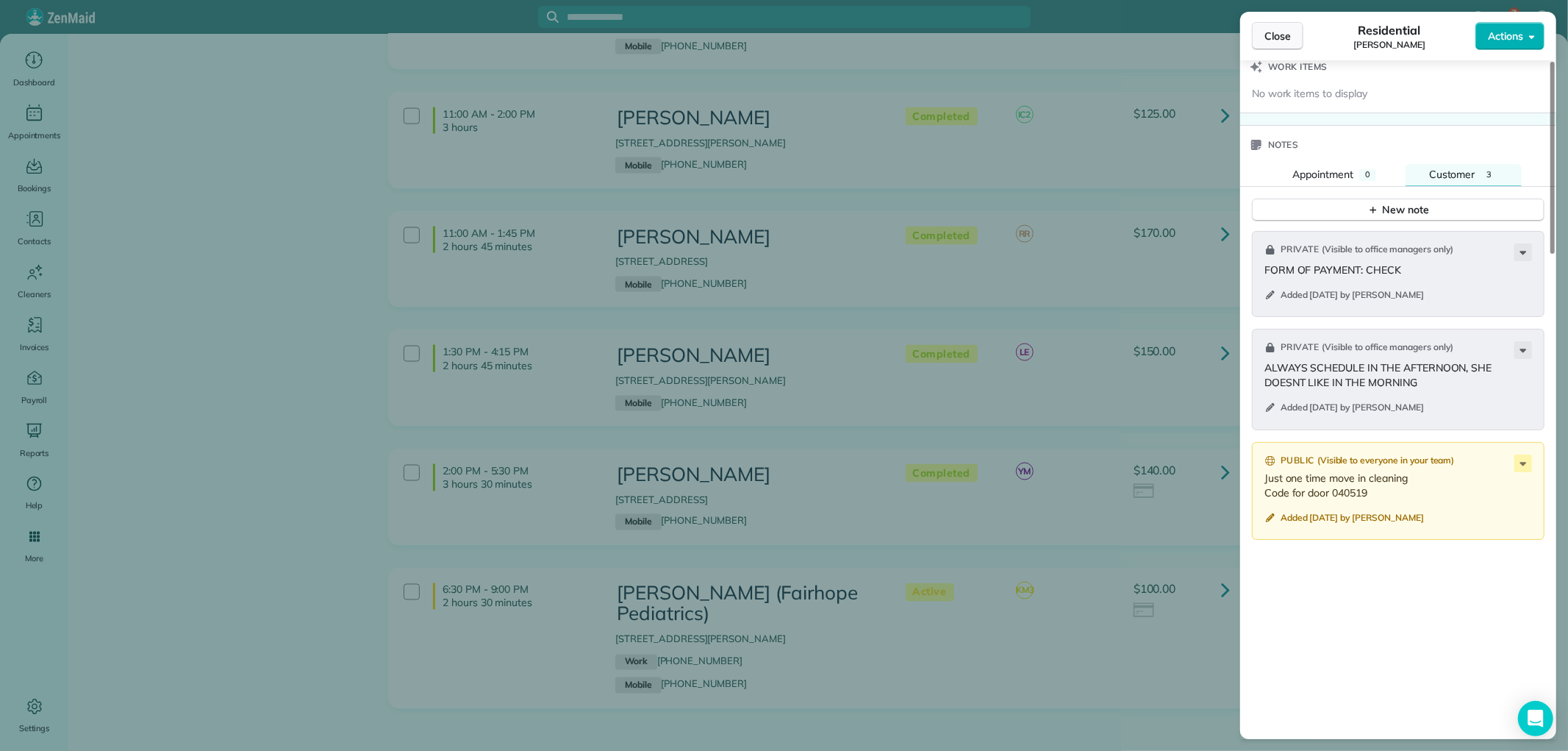
click at [1288, 39] on span "Close" at bounding box center [1278, 36] width 27 height 15
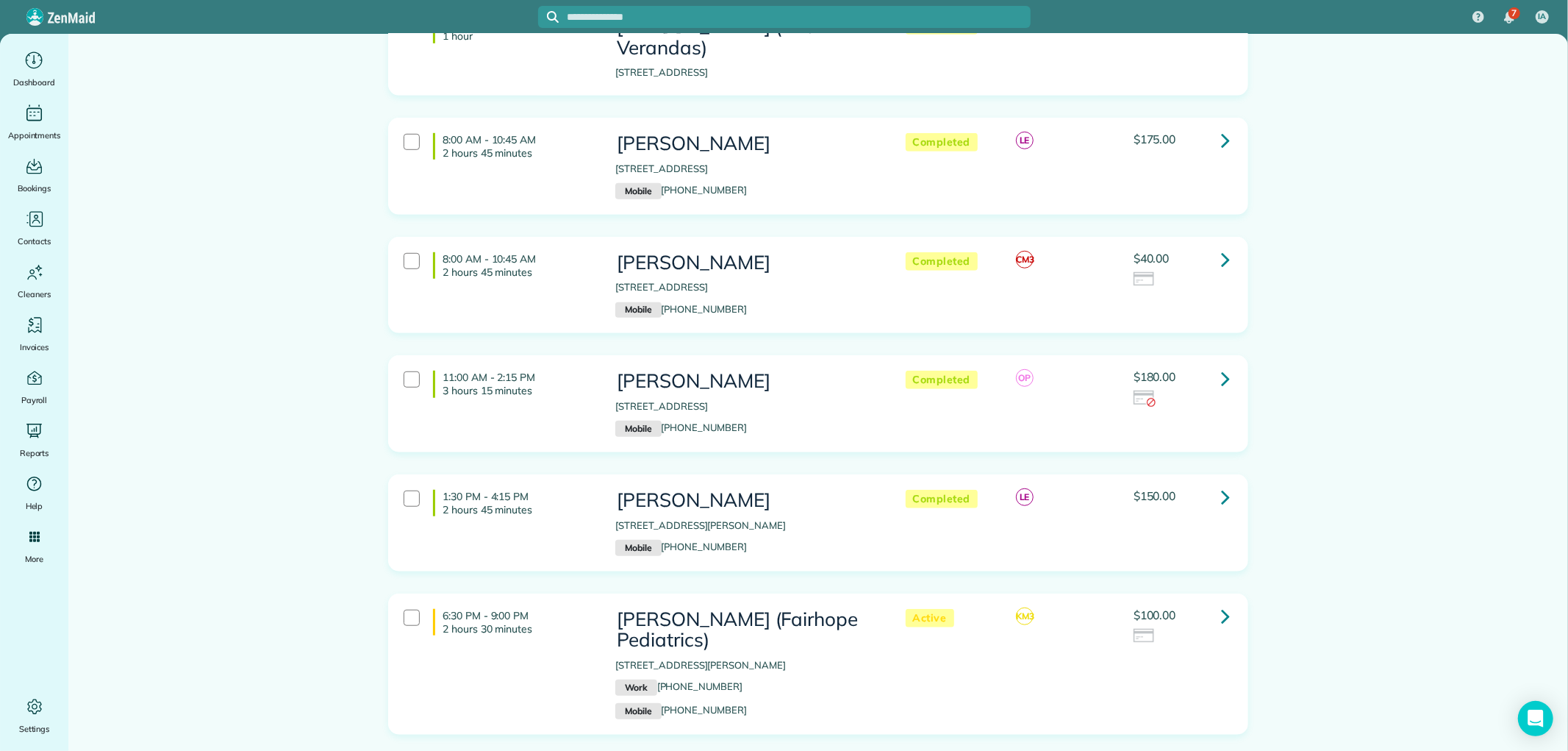
scroll to position [805, 0]
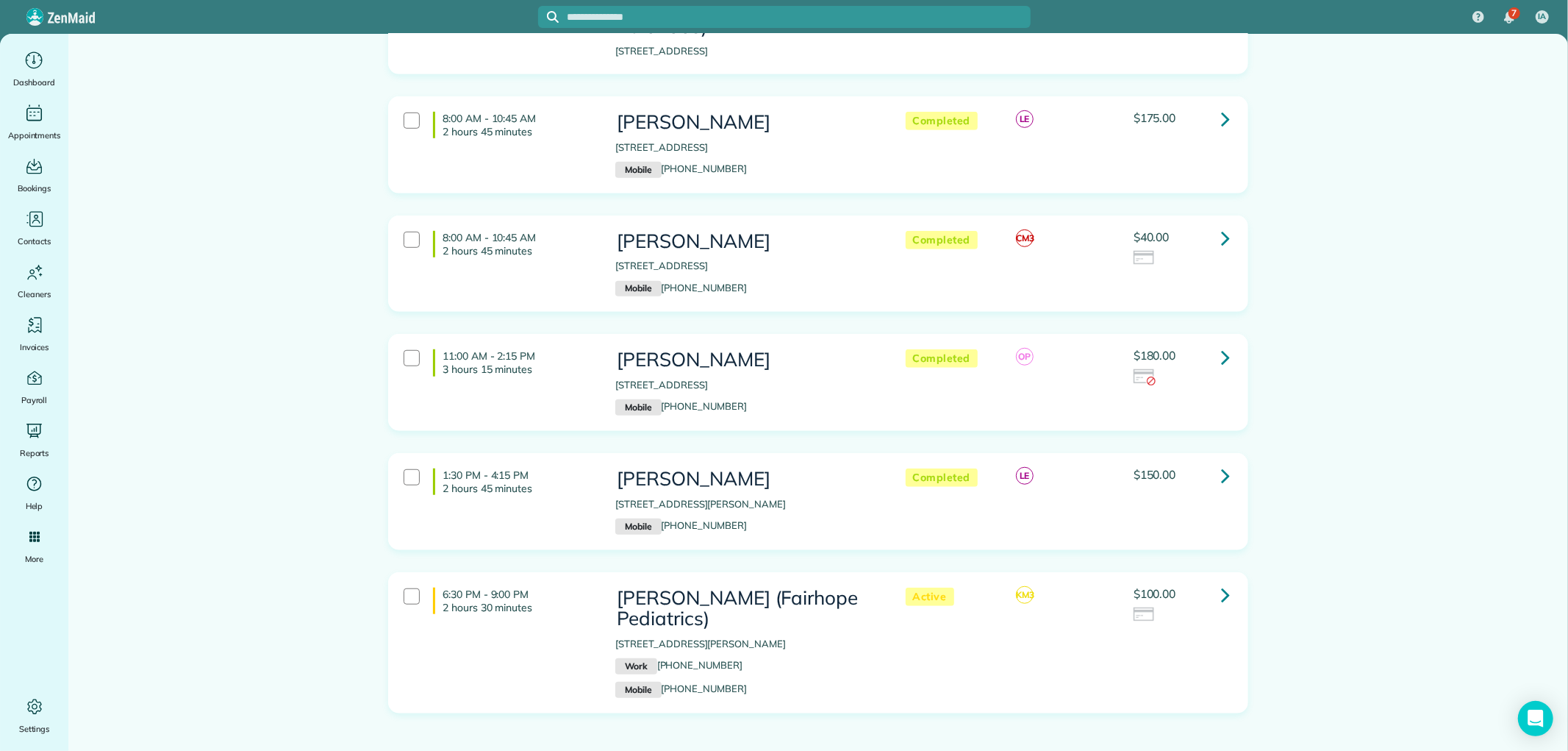
click at [1221, 344] on icon at bounding box center [1225, 356] width 9 height 26
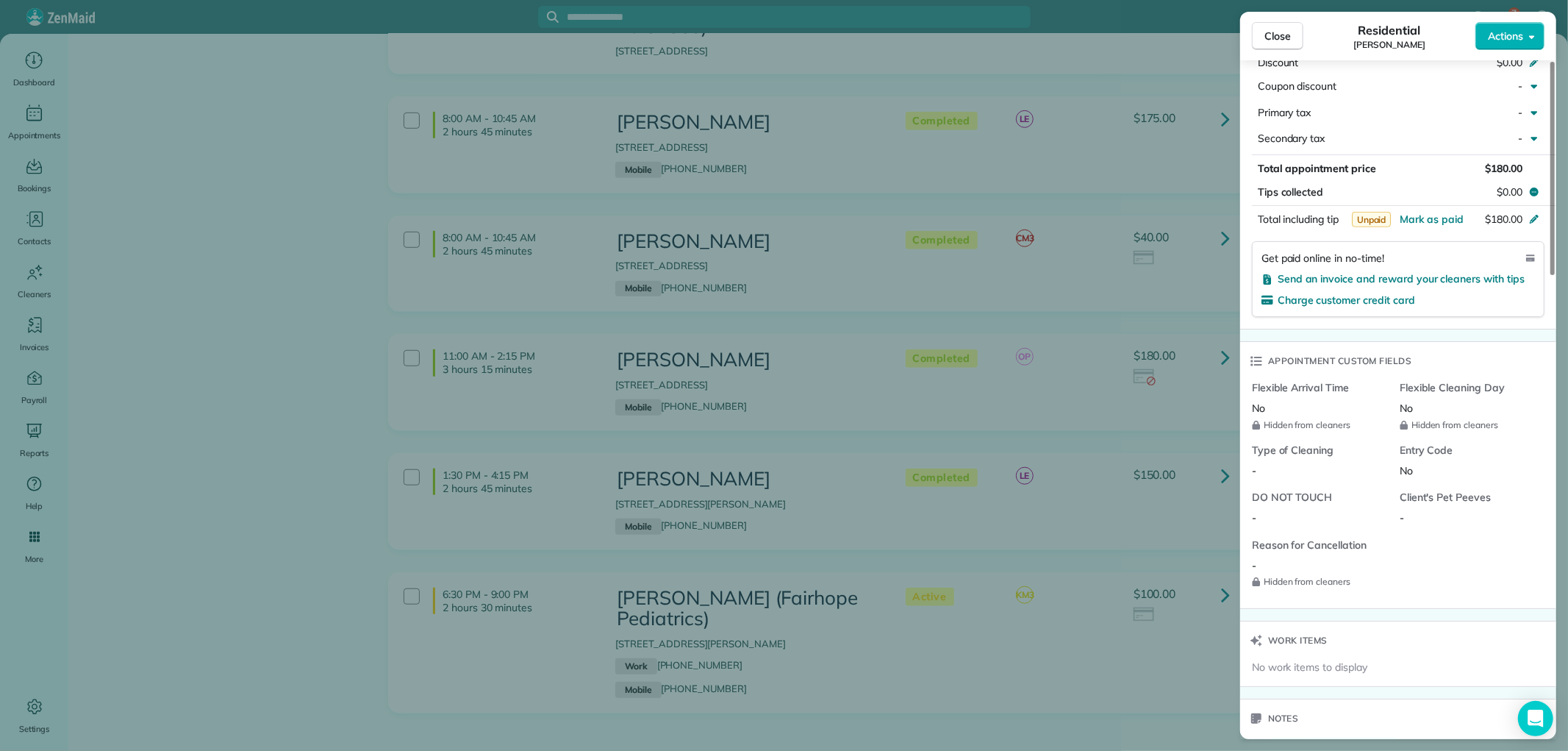
scroll to position [981, 0]
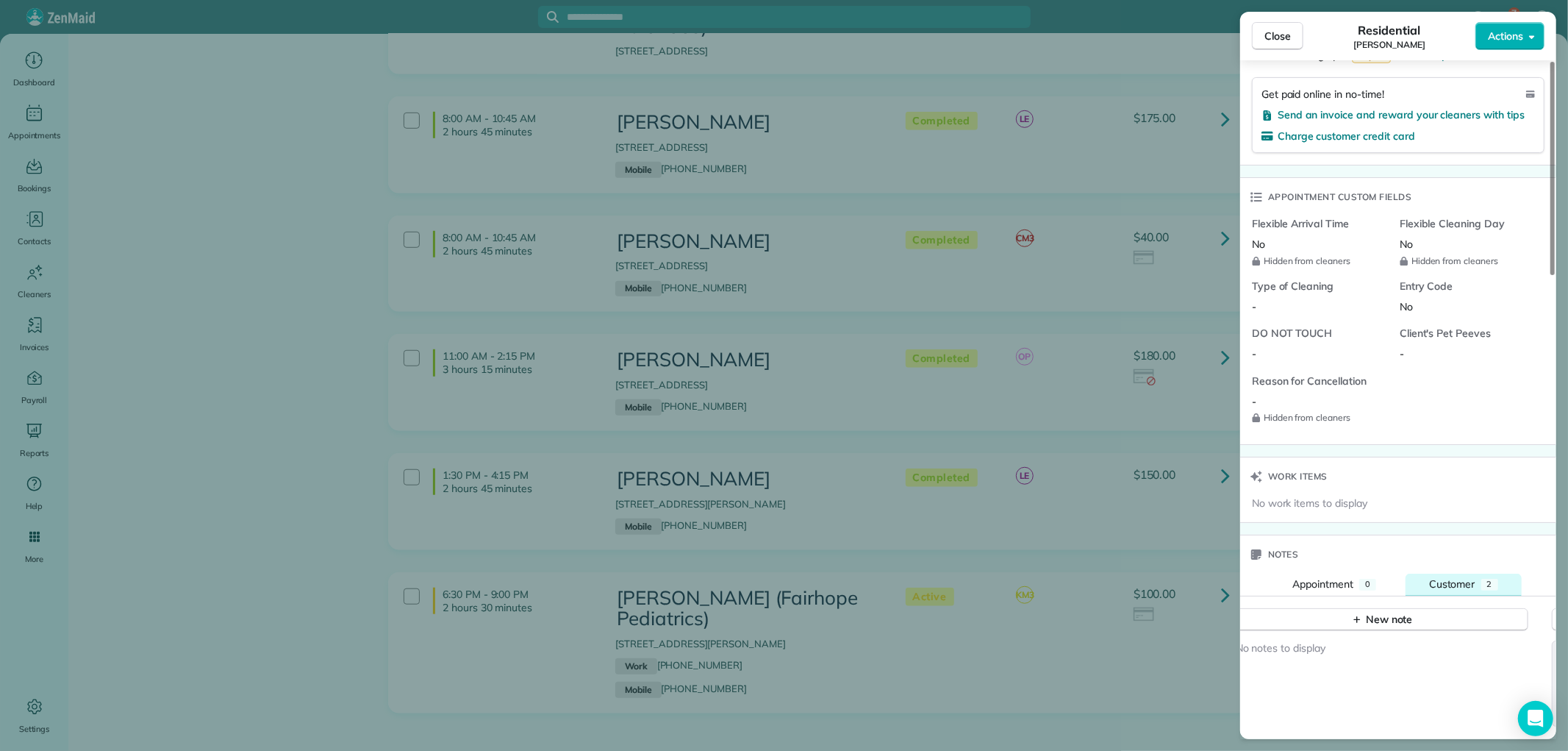
click at [1484, 585] on div "2" at bounding box center [1489, 585] width 17 height 12
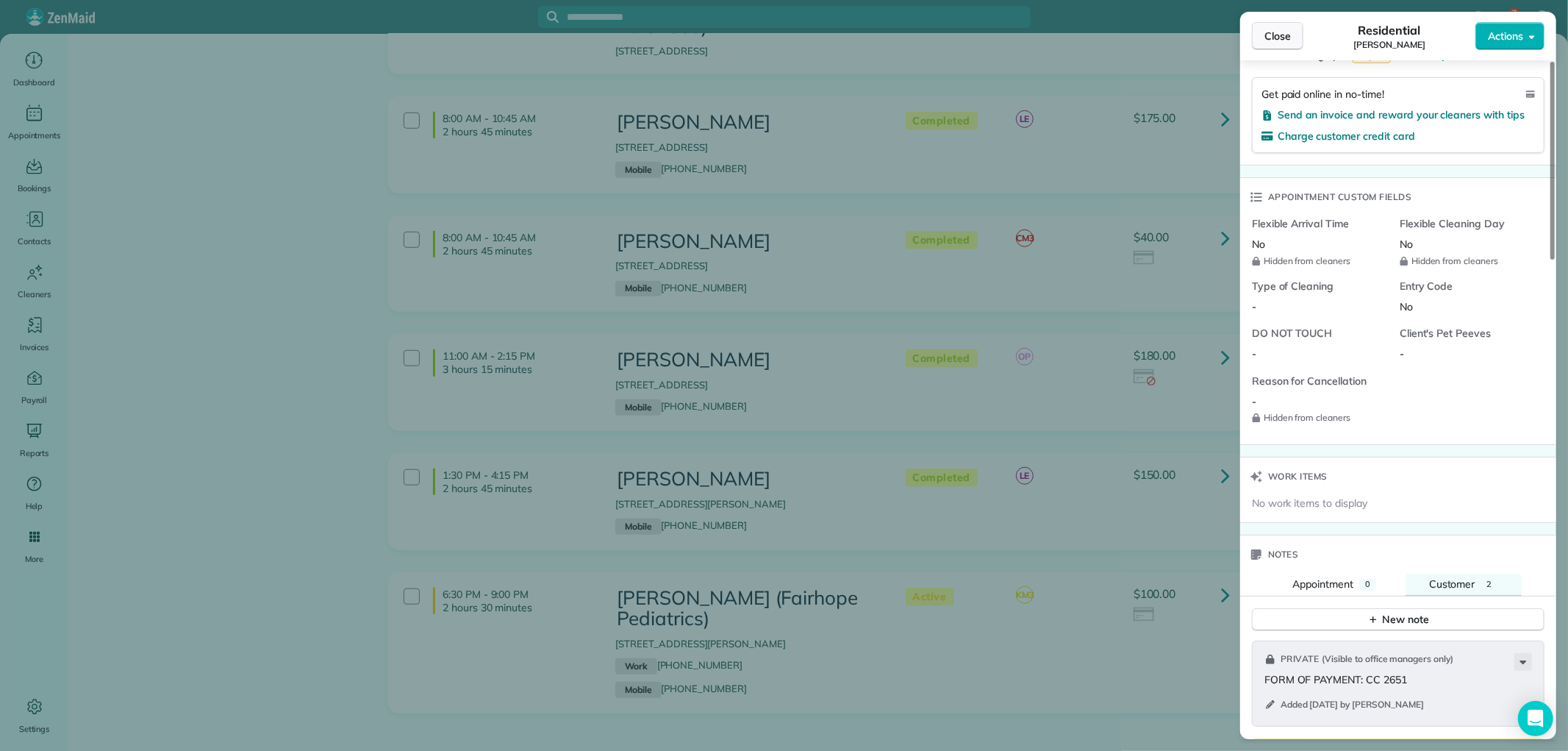
click at [1268, 38] on span "Close" at bounding box center [1278, 36] width 27 height 15
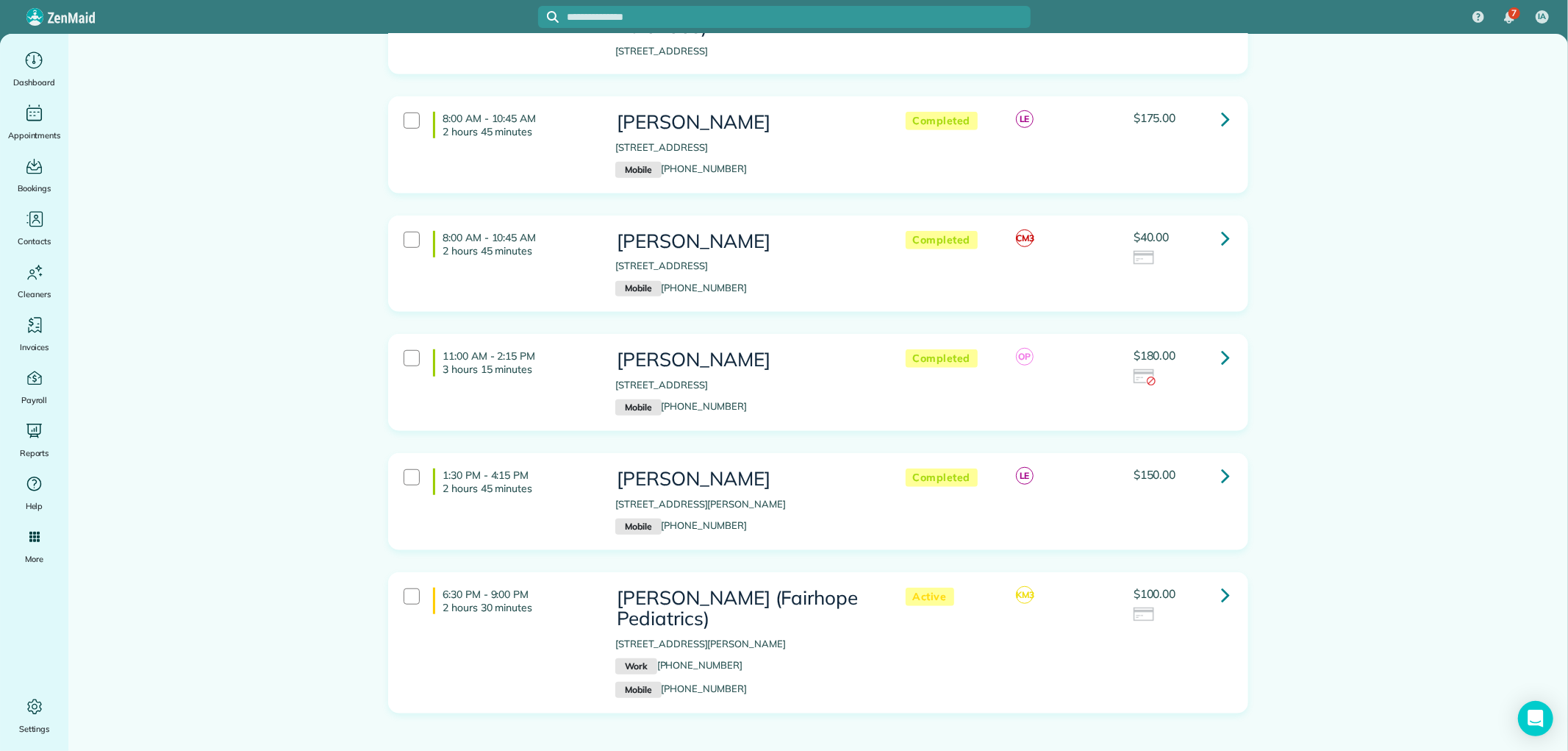
click at [1229, 461] on link at bounding box center [1225, 475] width 29 height 29
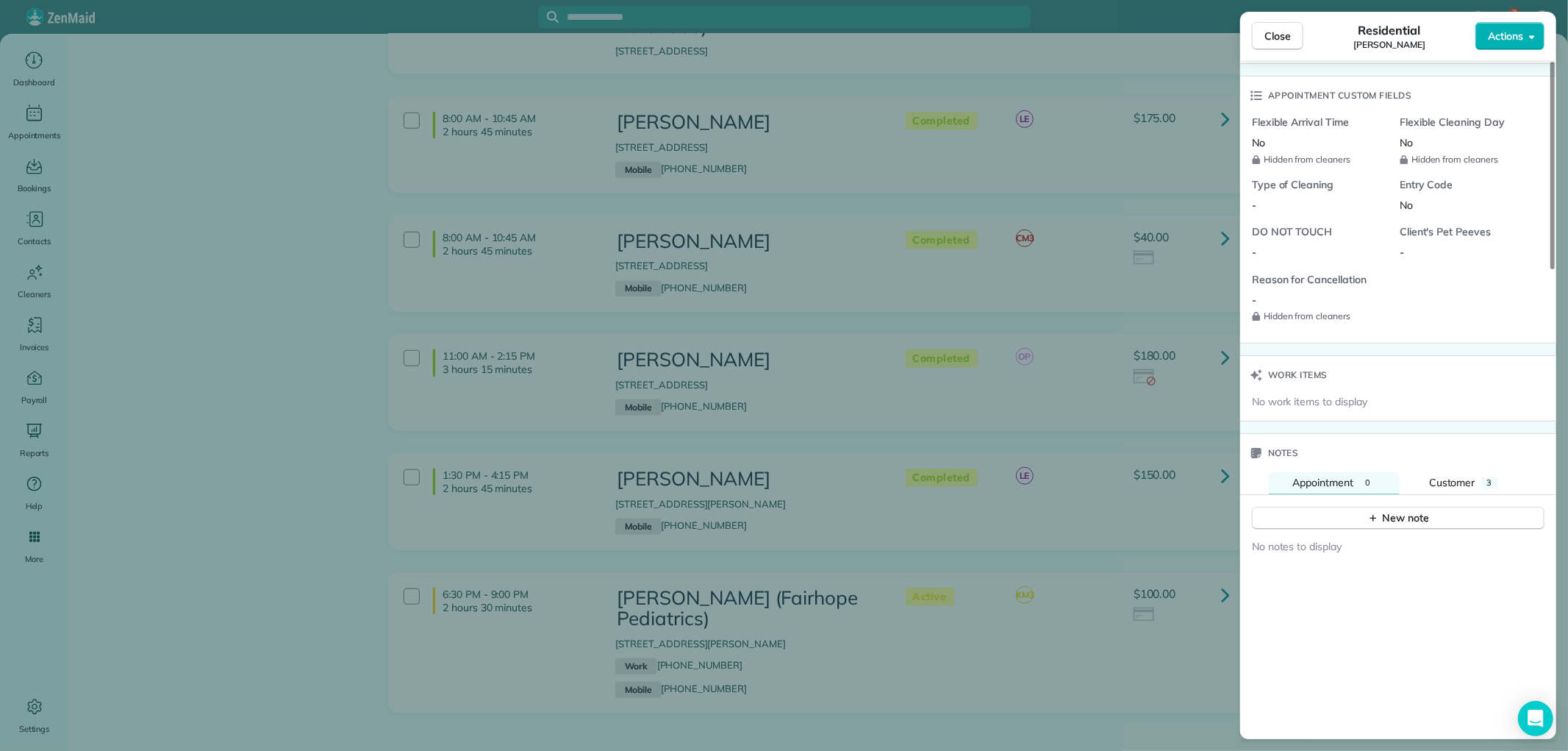
scroll to position [1143, 0]
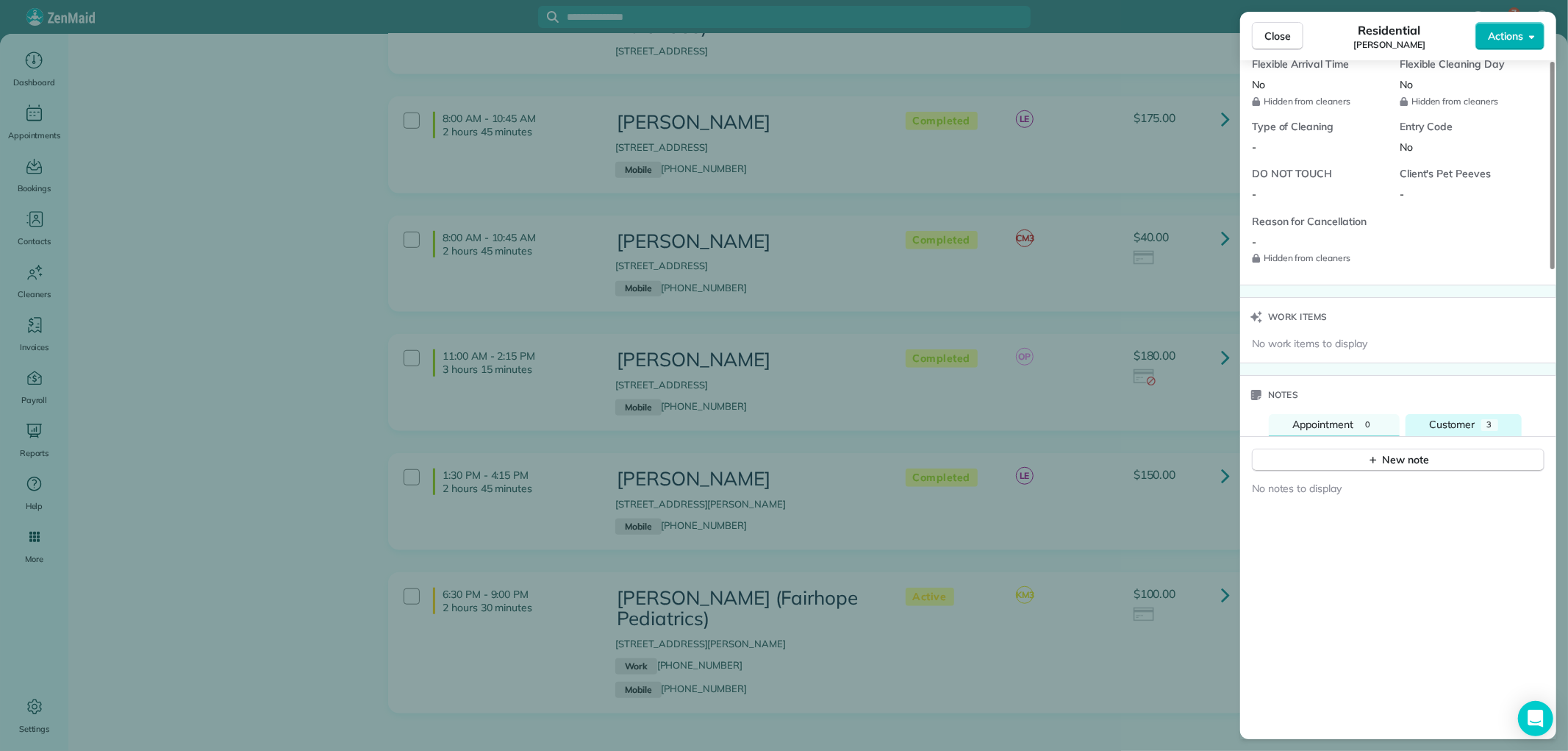
click at [1462, 422] on span "Customer" at bounding box center [1452, 424] width 46 height 13
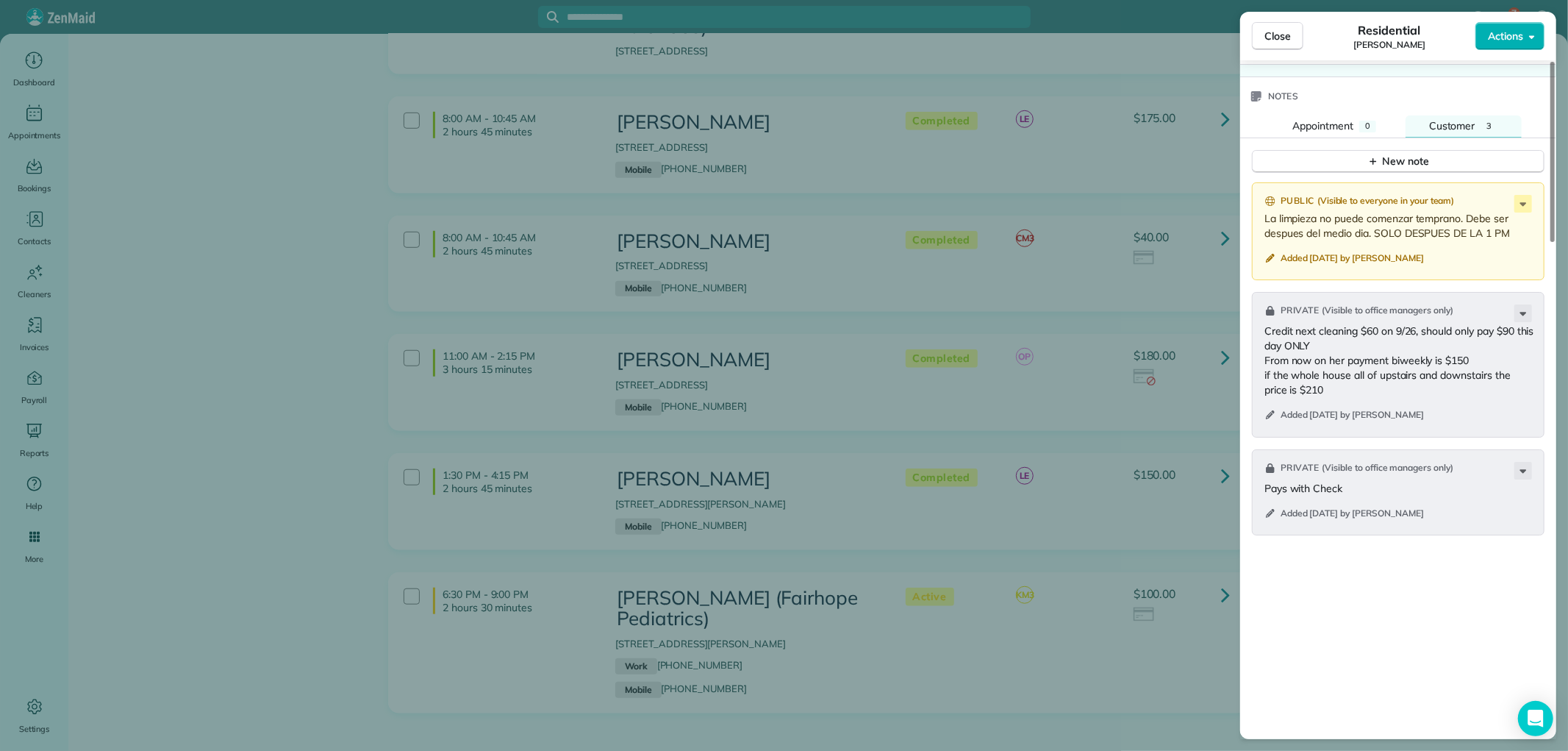
scroll to position [1470, 0]
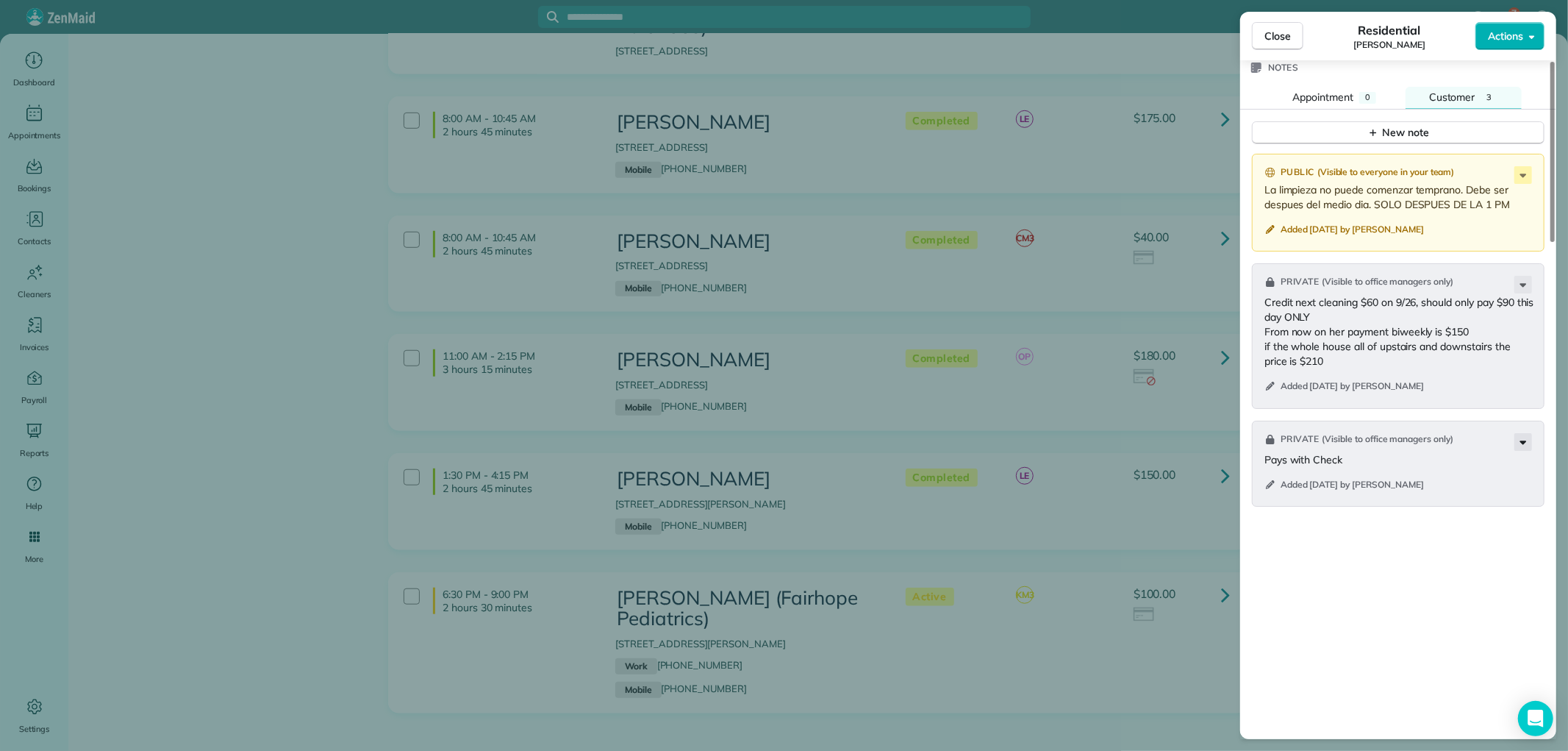
click at [1523, 433] on icon at bounding box center [1523, 442] width 18 height 18
click at [1437, 520] on span "Edit note" at bounding box center [1449, 522] width 140 height 15
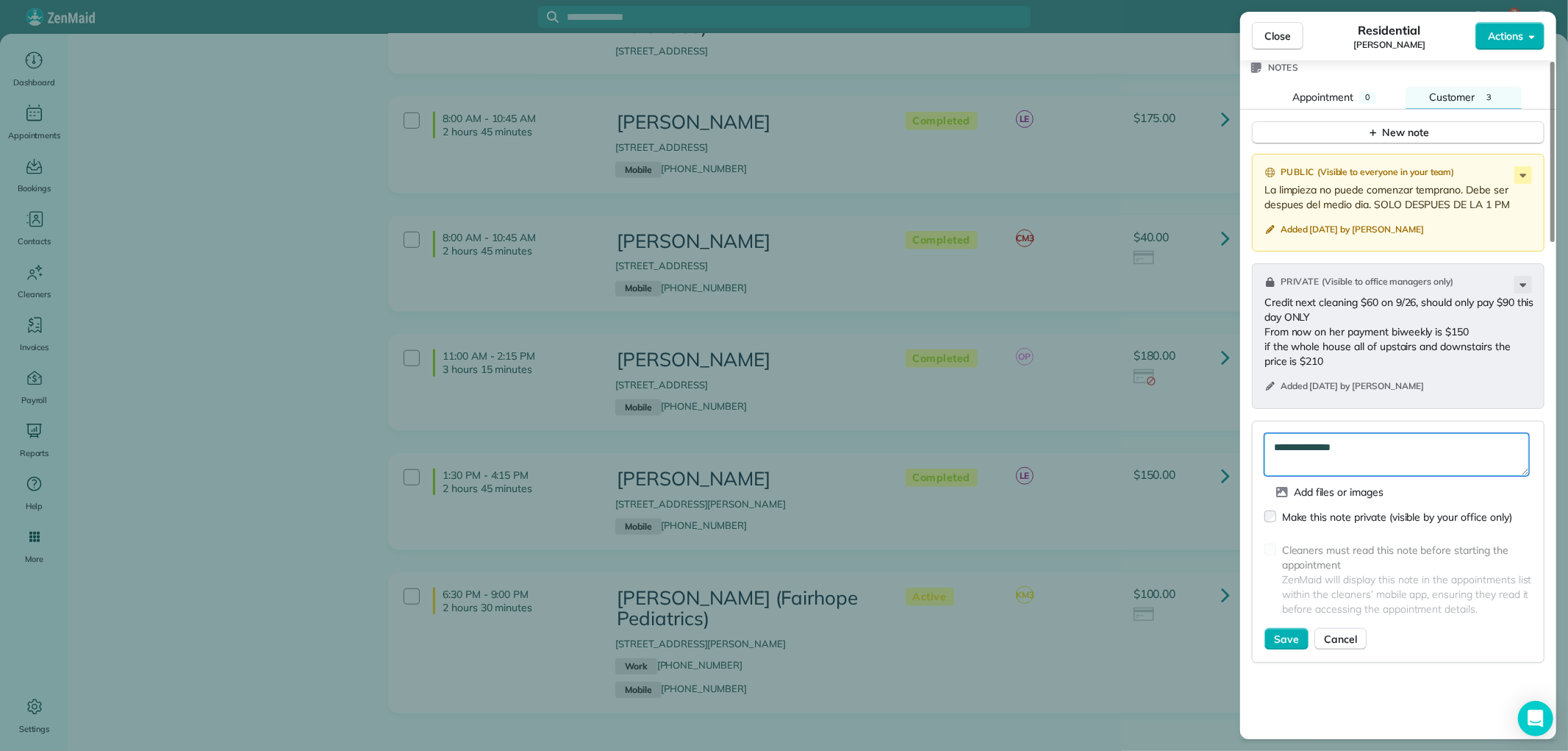
drag, startPoint x: 1323, startPoint y: 452, endPoint x: 1292, endPoint y: 453, distance: 31.0
click at [1292, 453] on textarea "**********" at bounding box center [1397, 454] width 264 height 43
type textarea "**********"
click at [1277, 636] on span "Save" at bounding box center [1286, 639] width 25 height 15
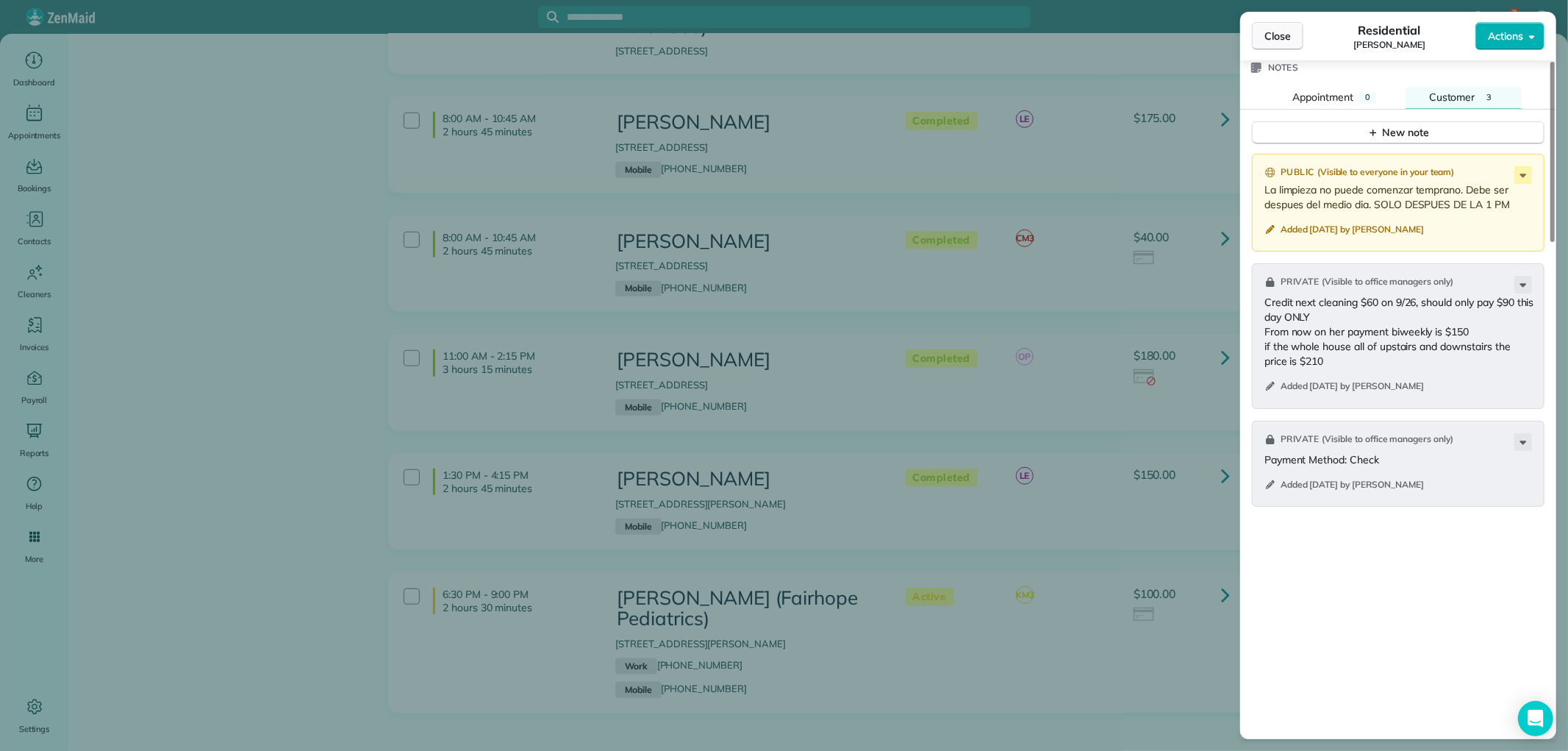
click at [1279, 33] on span "Close" at bounding box center [1278, 36] width 27 height 15
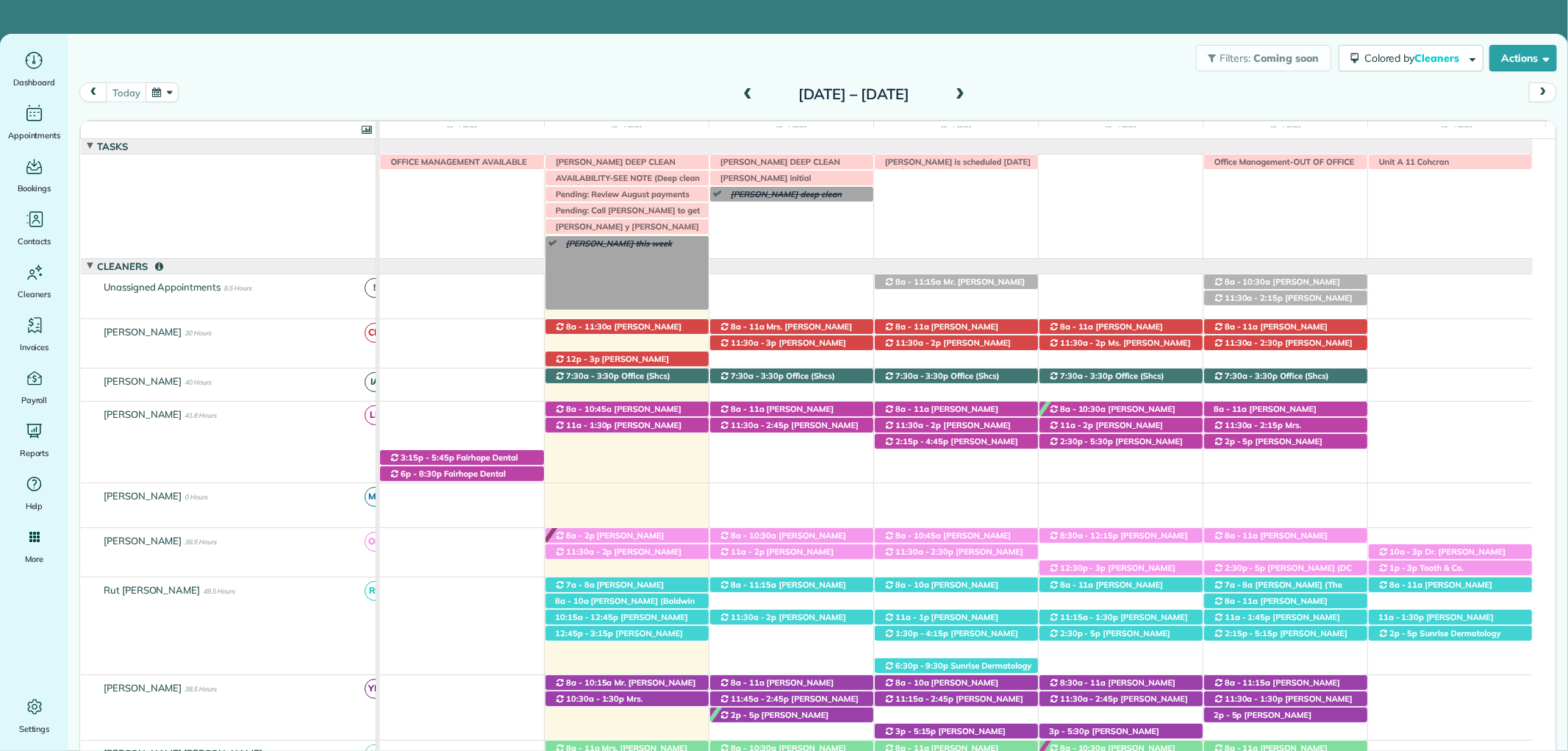
scroll to position [59, 0]
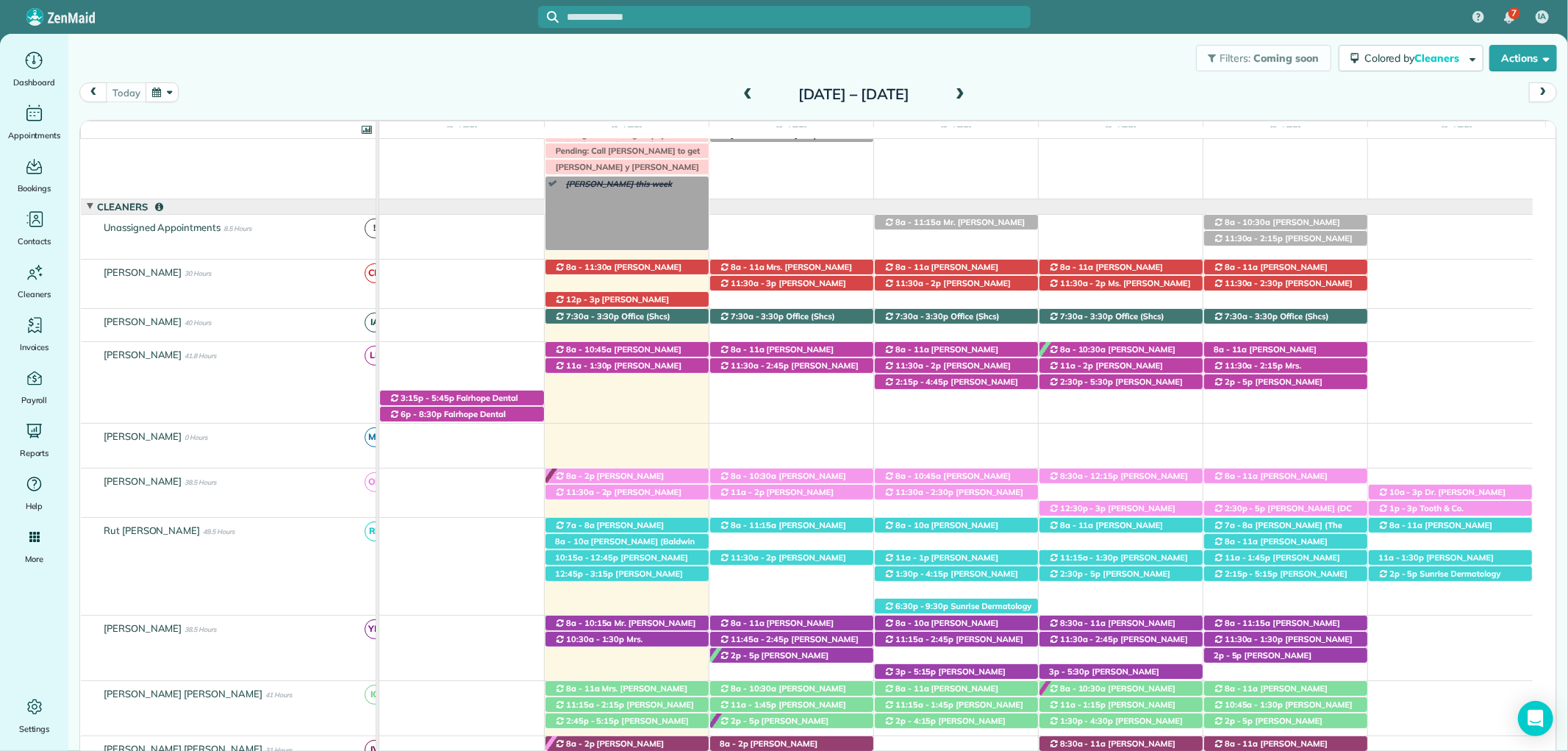
click at [691, 192] on div "[PERSON_NAME] this week" at bounding box center [632, 184] width 153 height 15
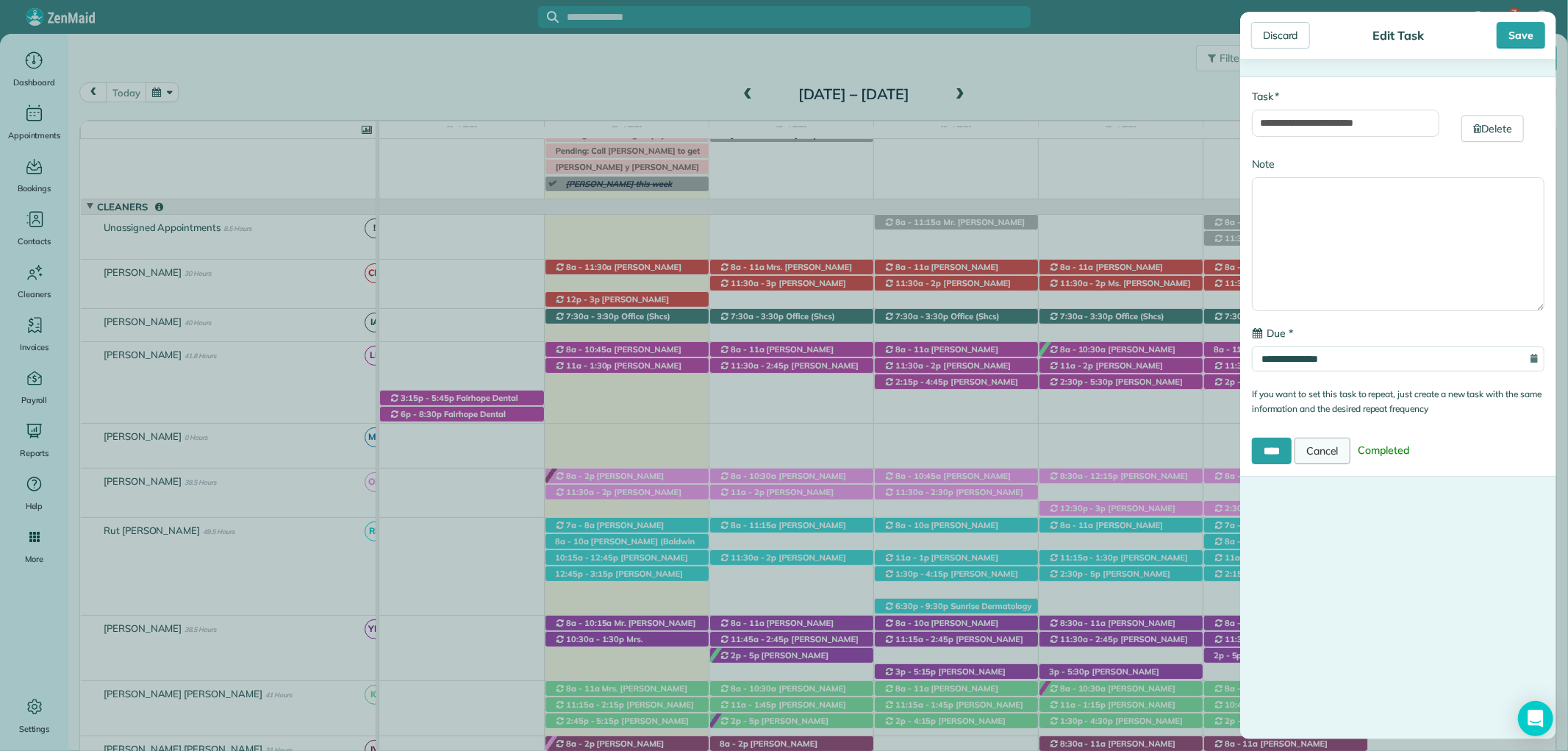
click at [1351, 453] on link "Cancel" at bounding box center [1322, 451] width 56 height 27
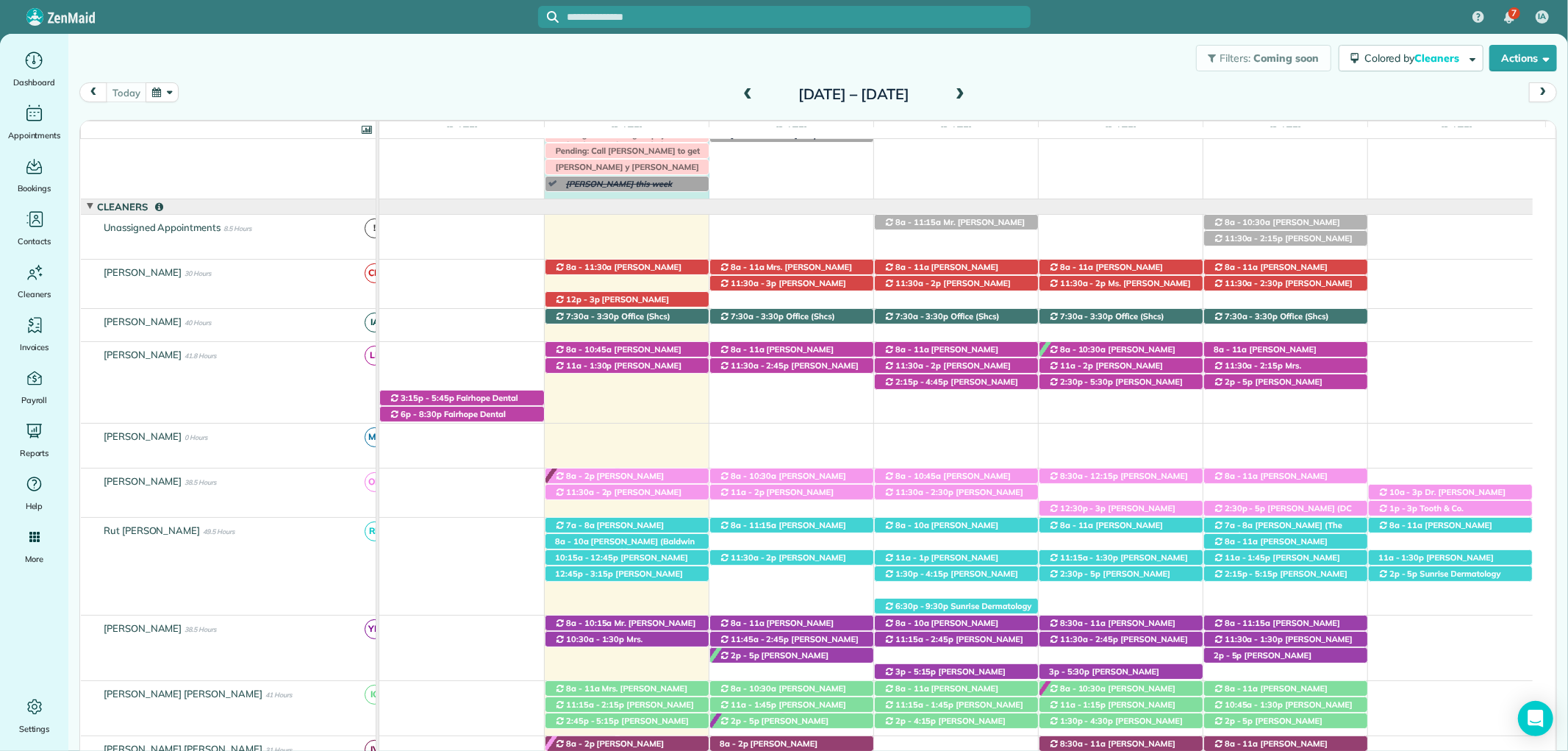
click at [679, 195] on div "[PERSON_NAME] this week [PERSON_NAME] deep clean [DATE] 8 am Unit A 11 Cohcran …" at bounding box center [956, 146] width 1153 height 104
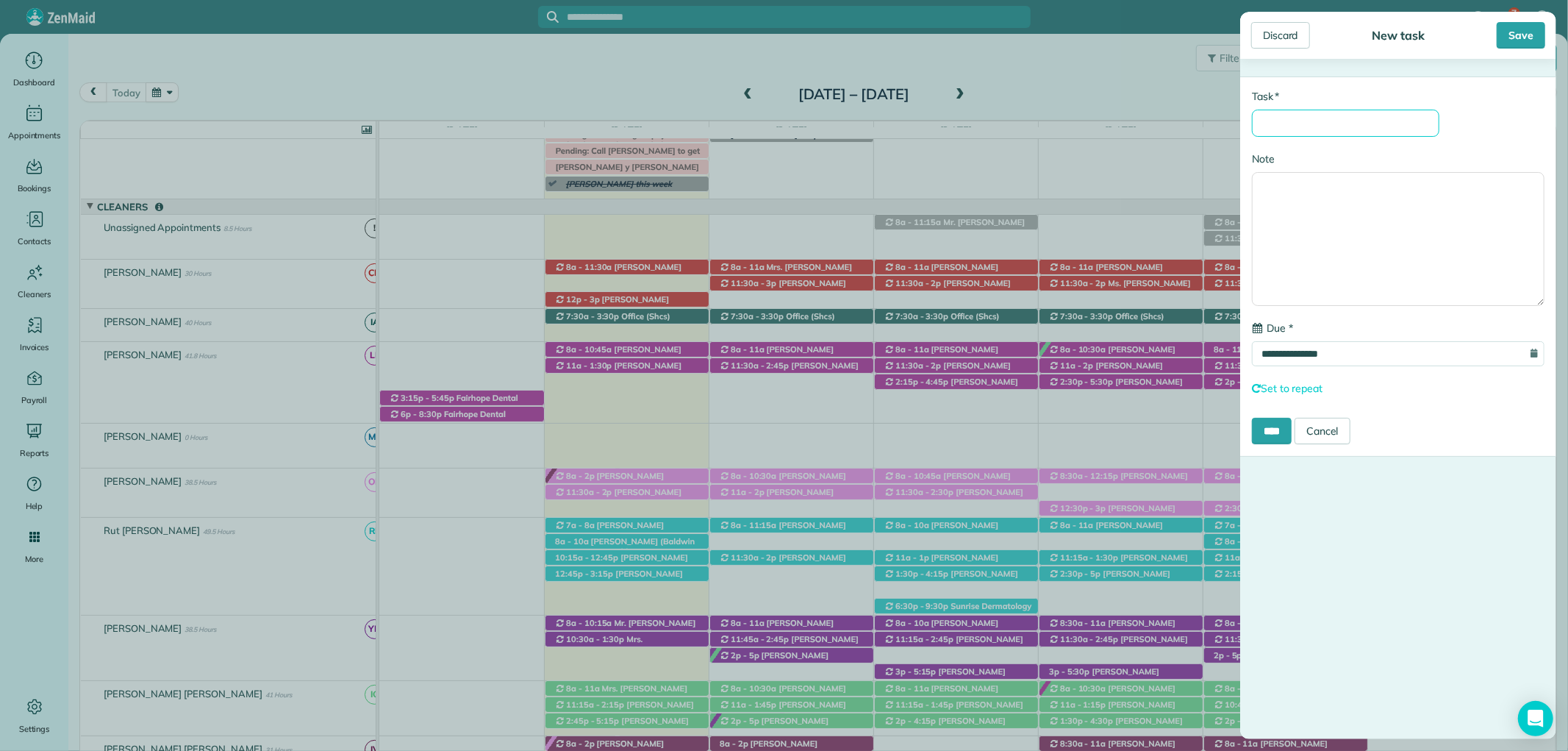
click at [1336, 134] on input "* Task" at bounding box center [1346, 123] width 187 height 28
type input "**********"
click at [1531, 27] on div "Save" at bounding box center [1521, 35] width 49 height 27
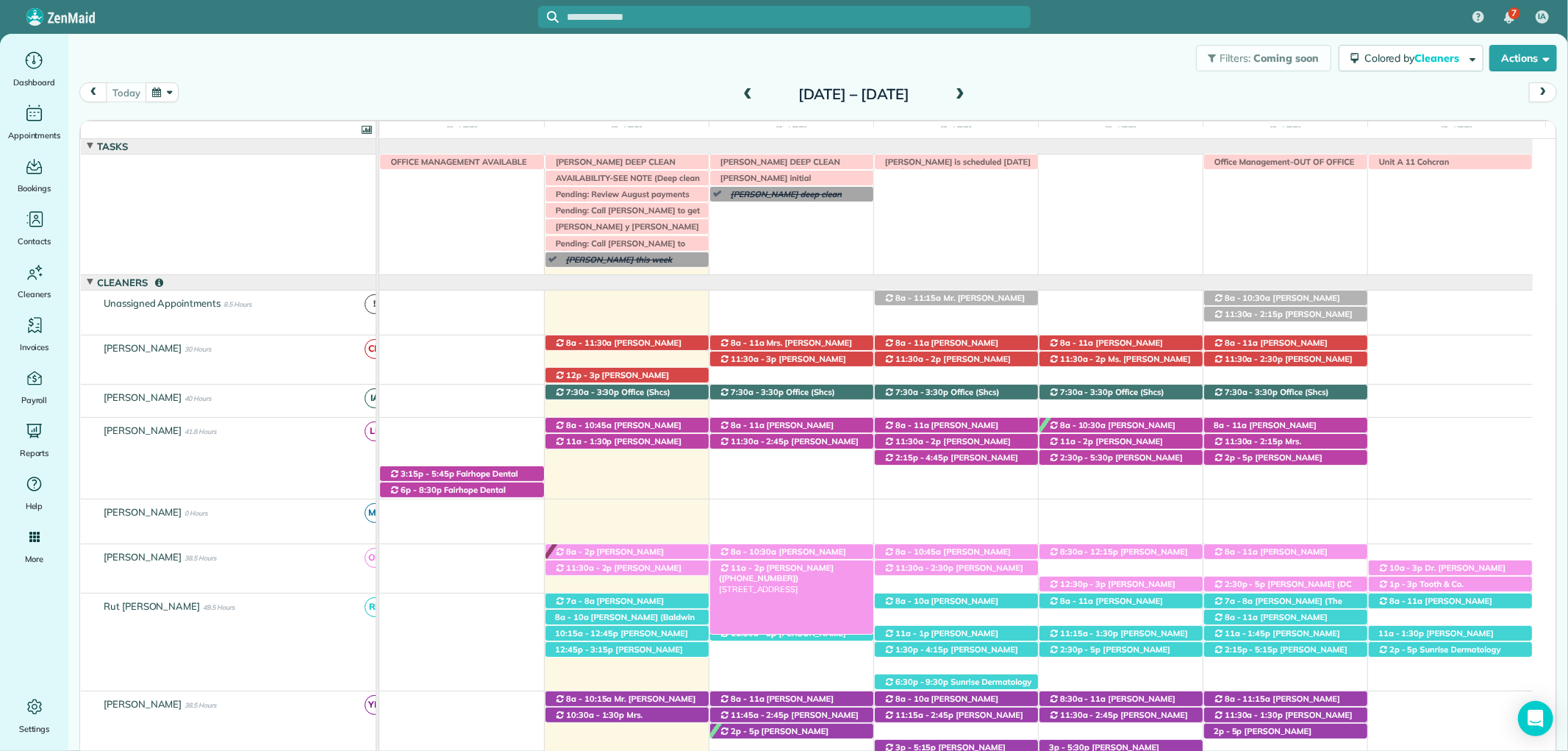
click at [824, 571] on span "[PERSON_NAME] ([PHONE_NUMBER])" at bounding box center [776, 572] width 115 height 21
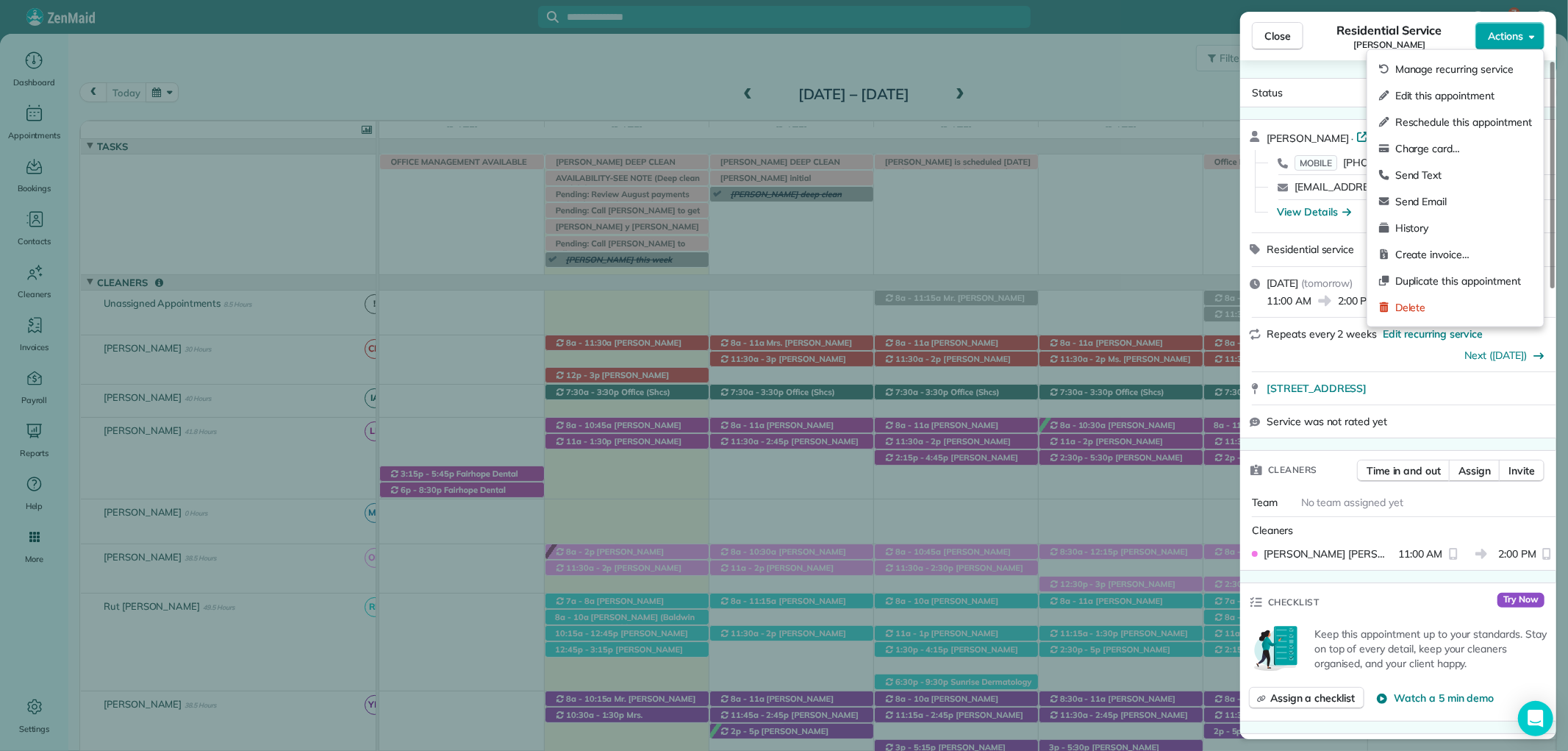
click at [1526, 32] on button "Actions" at bounding box center [1509, 35] width 69 height 28
click at [1334, 63] on div "Status Active Kimberly Burnett · Open profile MOBILE (251) 533-0419 Copy krburn…" at bounding box center [1398, 399] width 316 height 678
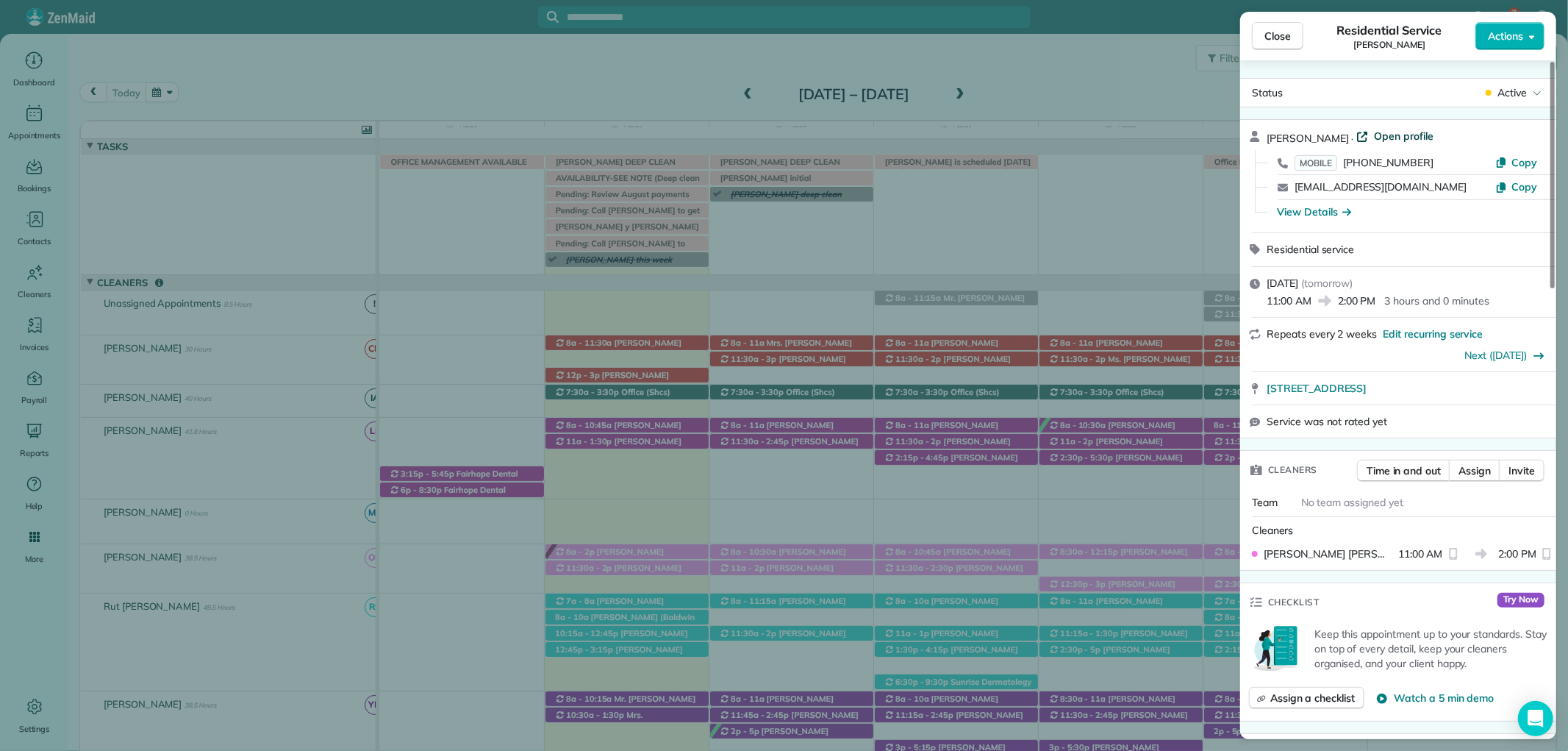
click at [1407, 137] on span "Open profile" at bounding box center [1403, 136] width 59 height 15
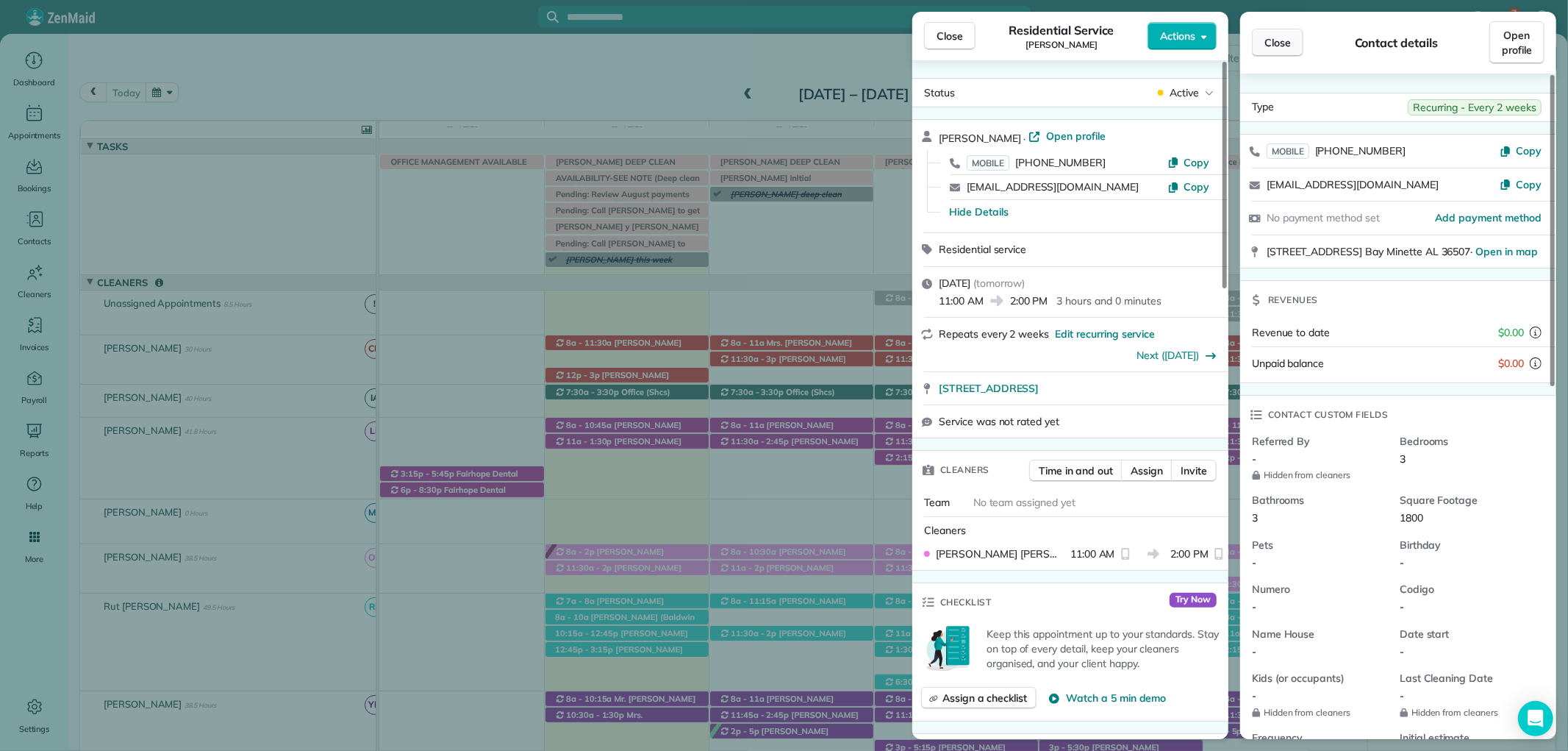
click at [1287, 41] on span "Close" at bounding box center [1278, 43] width 27 height 15
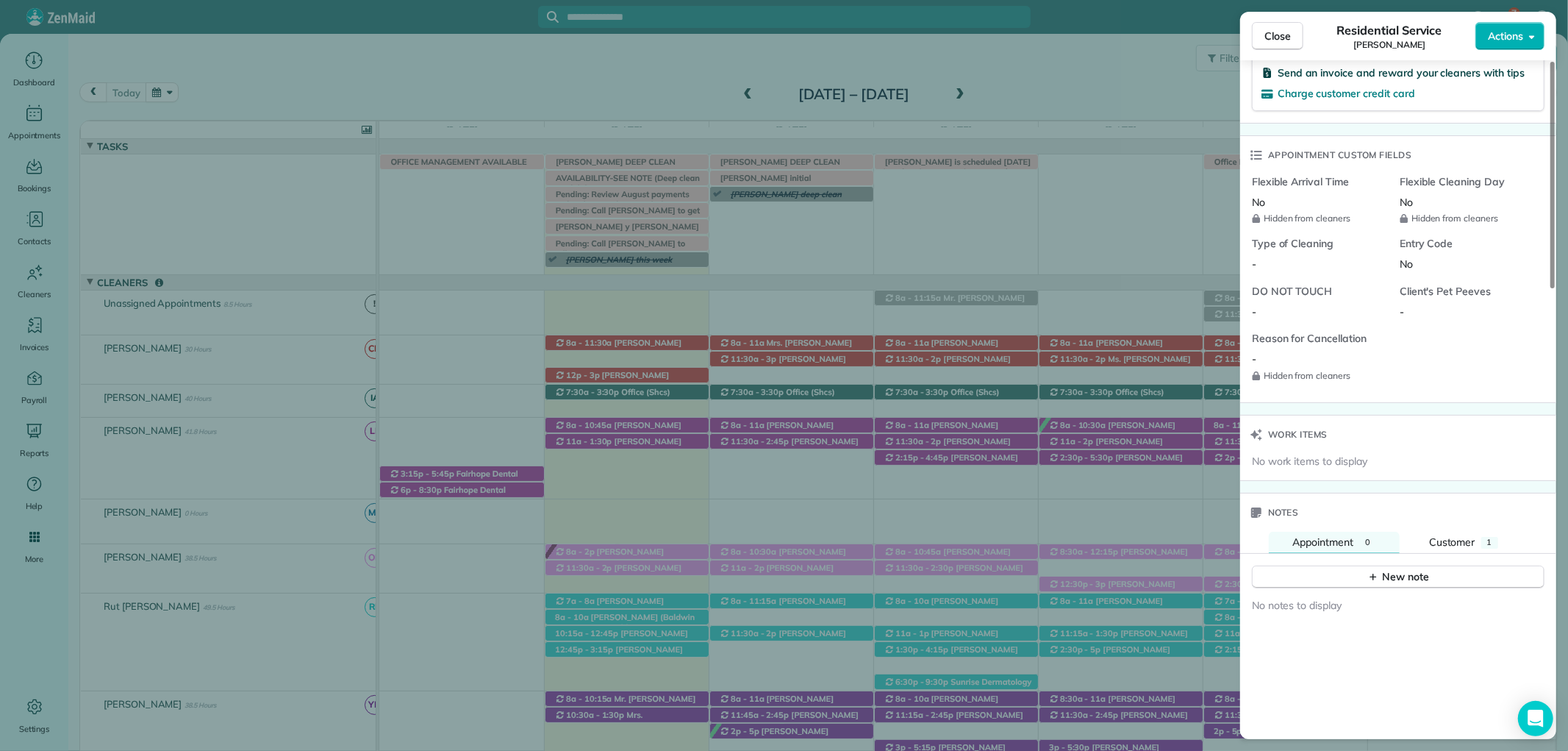
scroll to position [1061, 0]
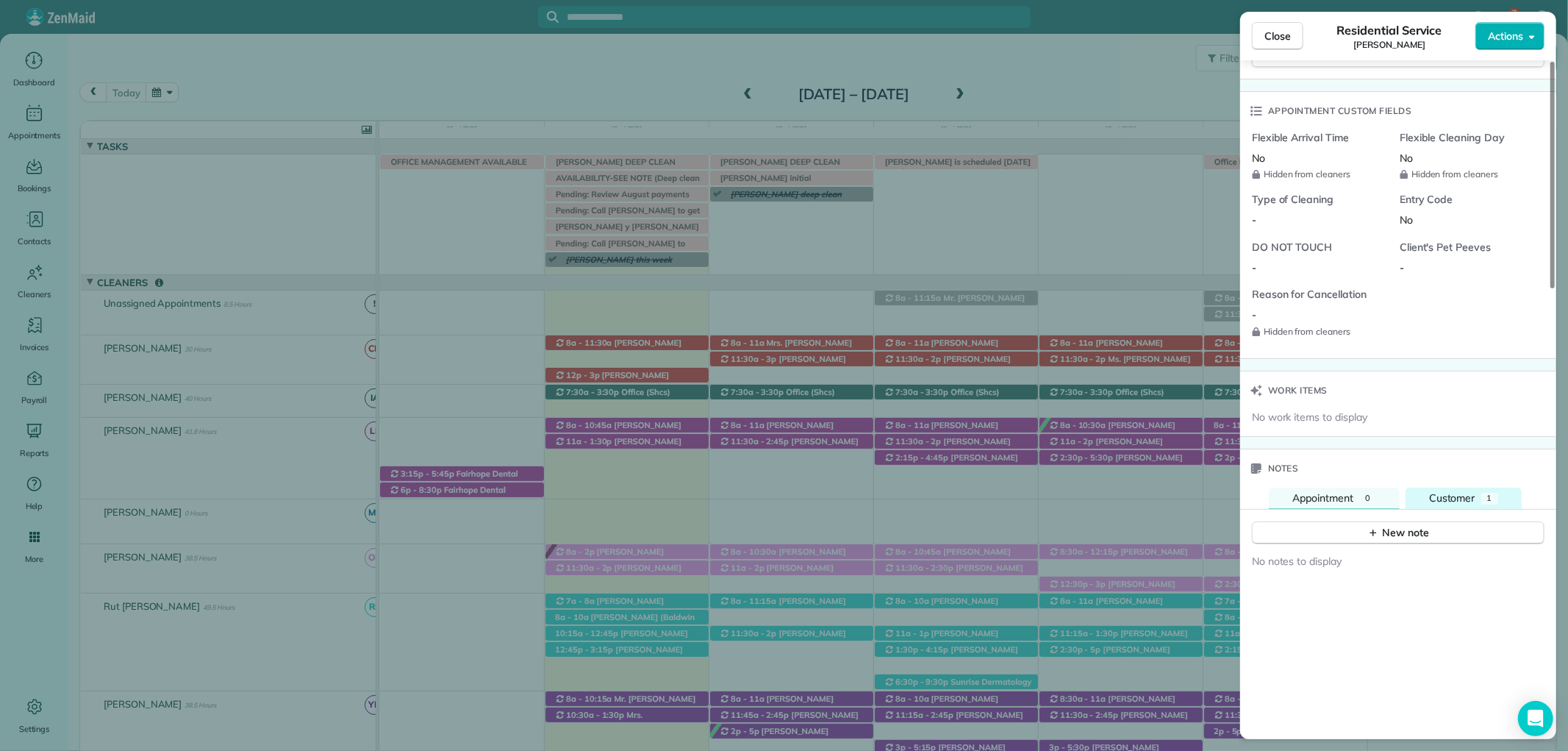
click at [1481, 505] on button "Customer 1" at bounding box center [1463, 498] width 116 height 22
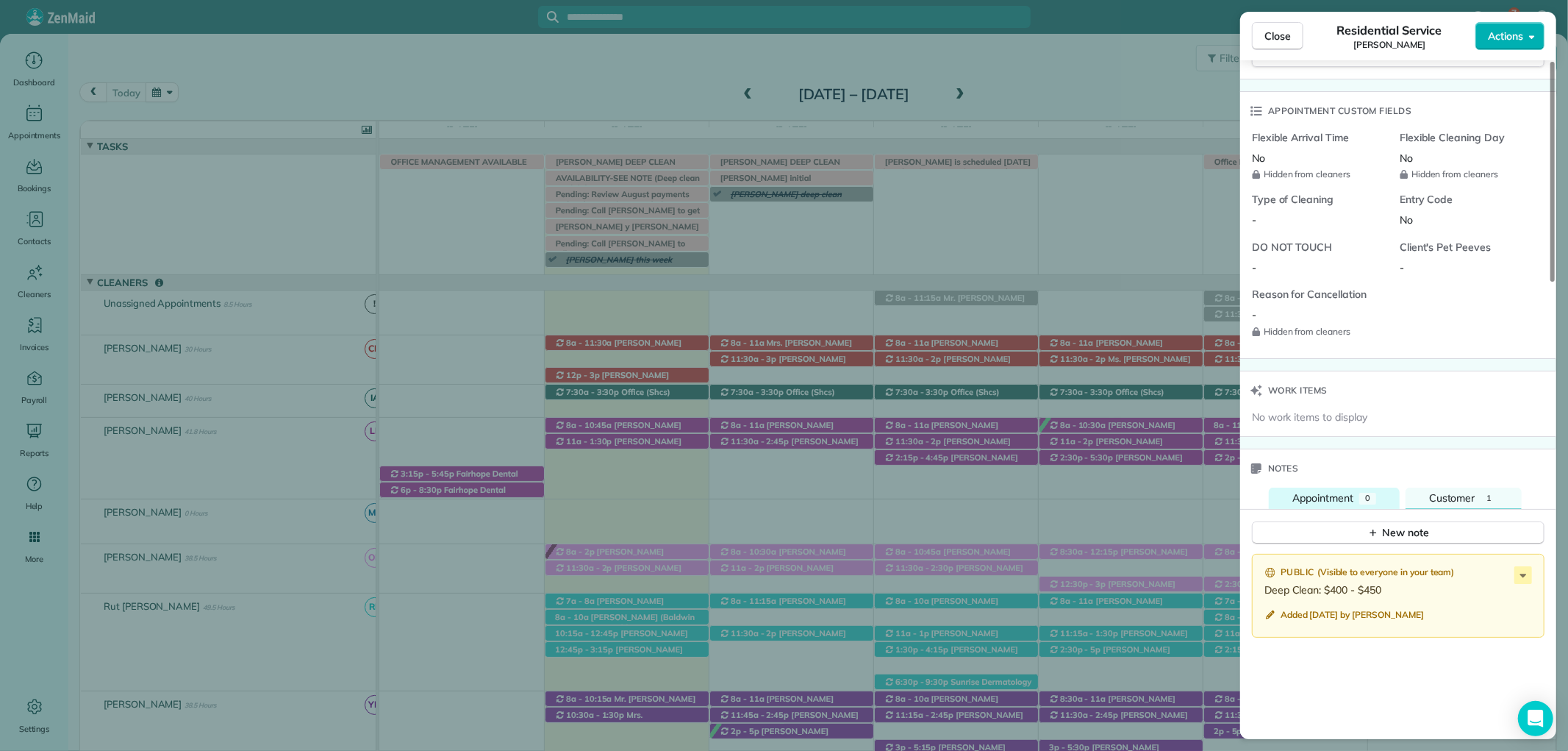
click at [1348, 493] on span "Appointment" at bounding box center [1322, 498] width 61 height 13
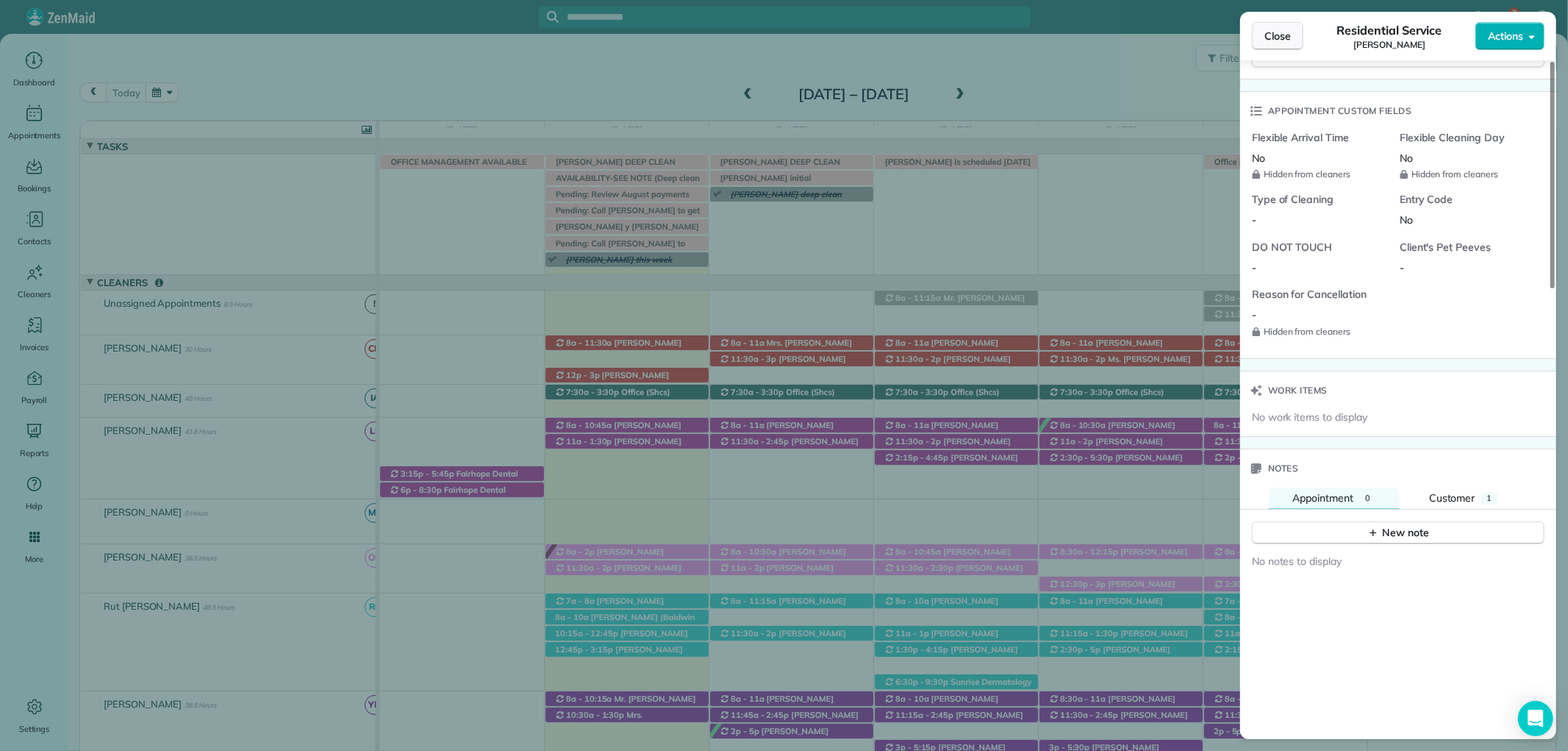
click at [1274, 33] on span "Close" at bounding box center [1278, 36] width 27 height 15
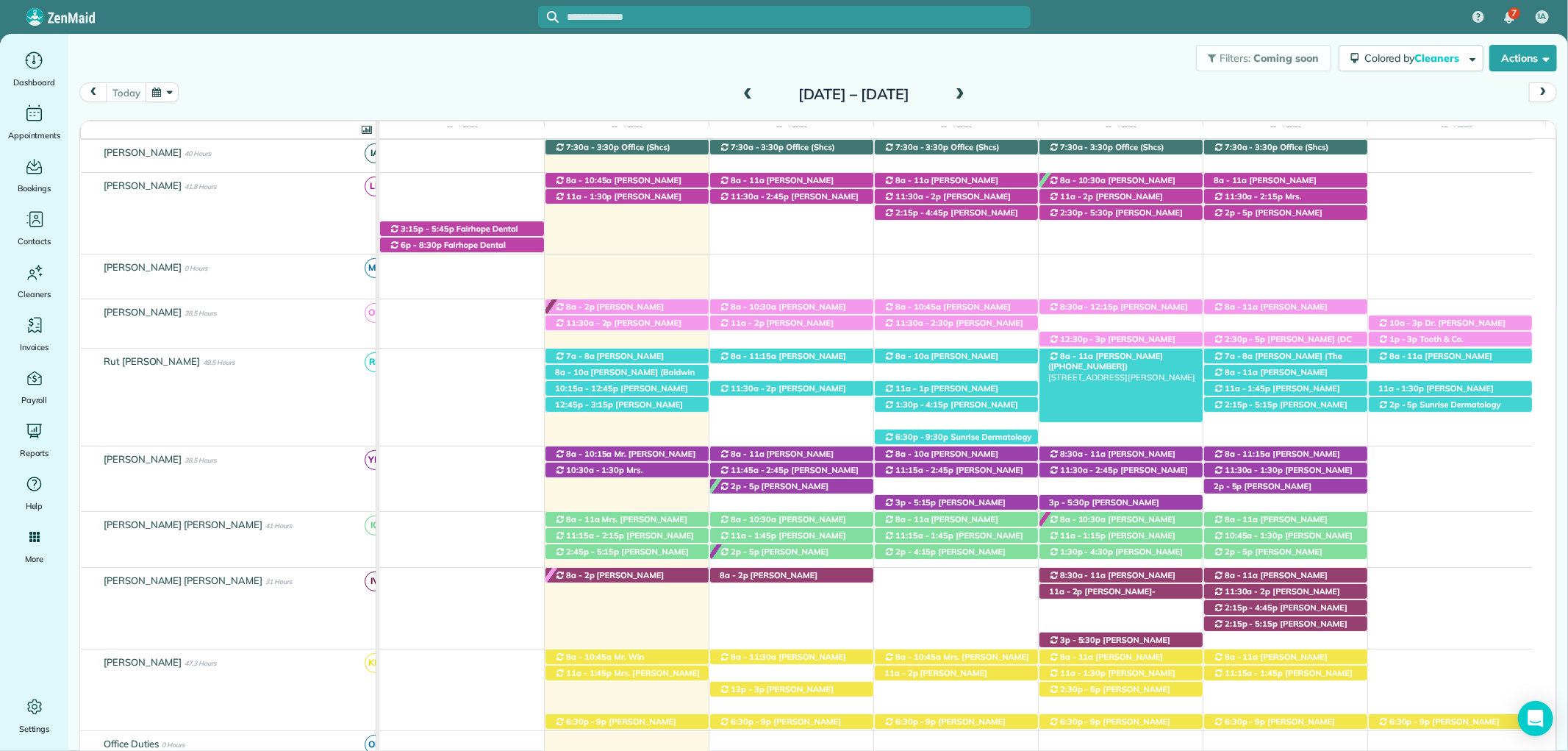
scroll to position [408, 0]
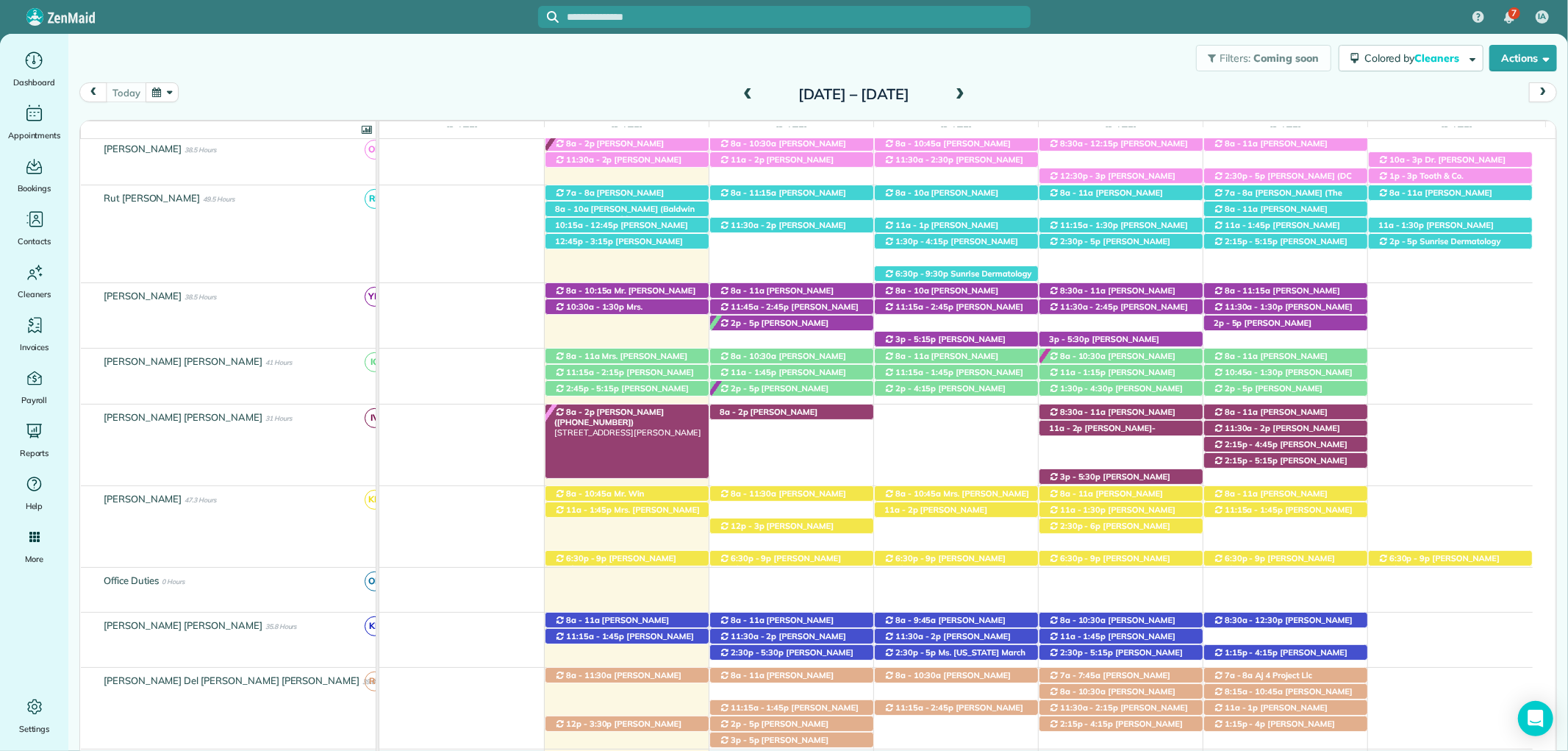
click at [641, 406] on div "8a - 2p Joe Adcock (+12514232717) 22705 Sibley Circle - Fairhope, AL, 36532" at bounding box center [626, 411] width 163 height 15
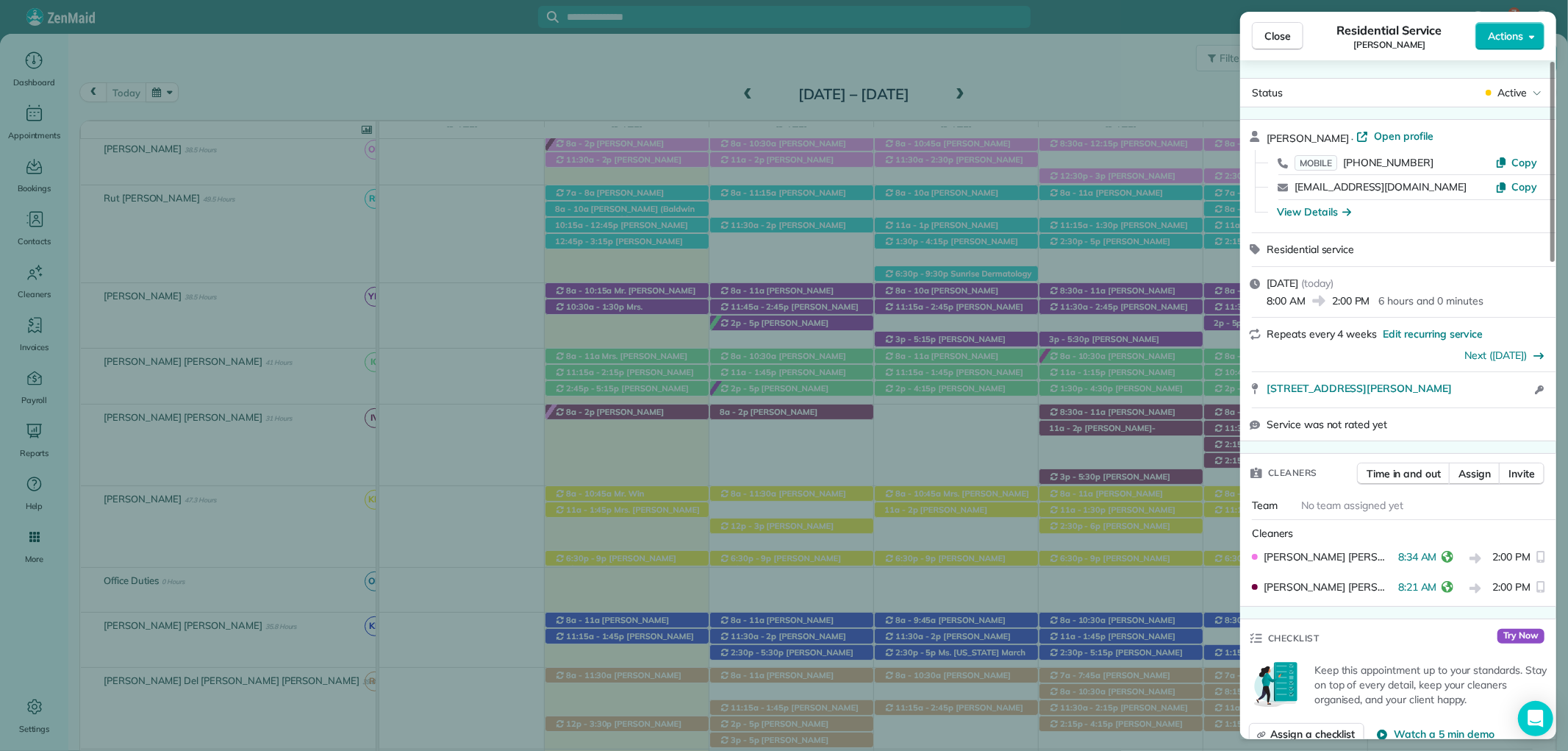
click at [1267, 28] on button "Close" at bounding box center [1278, 35] width 52 height 28
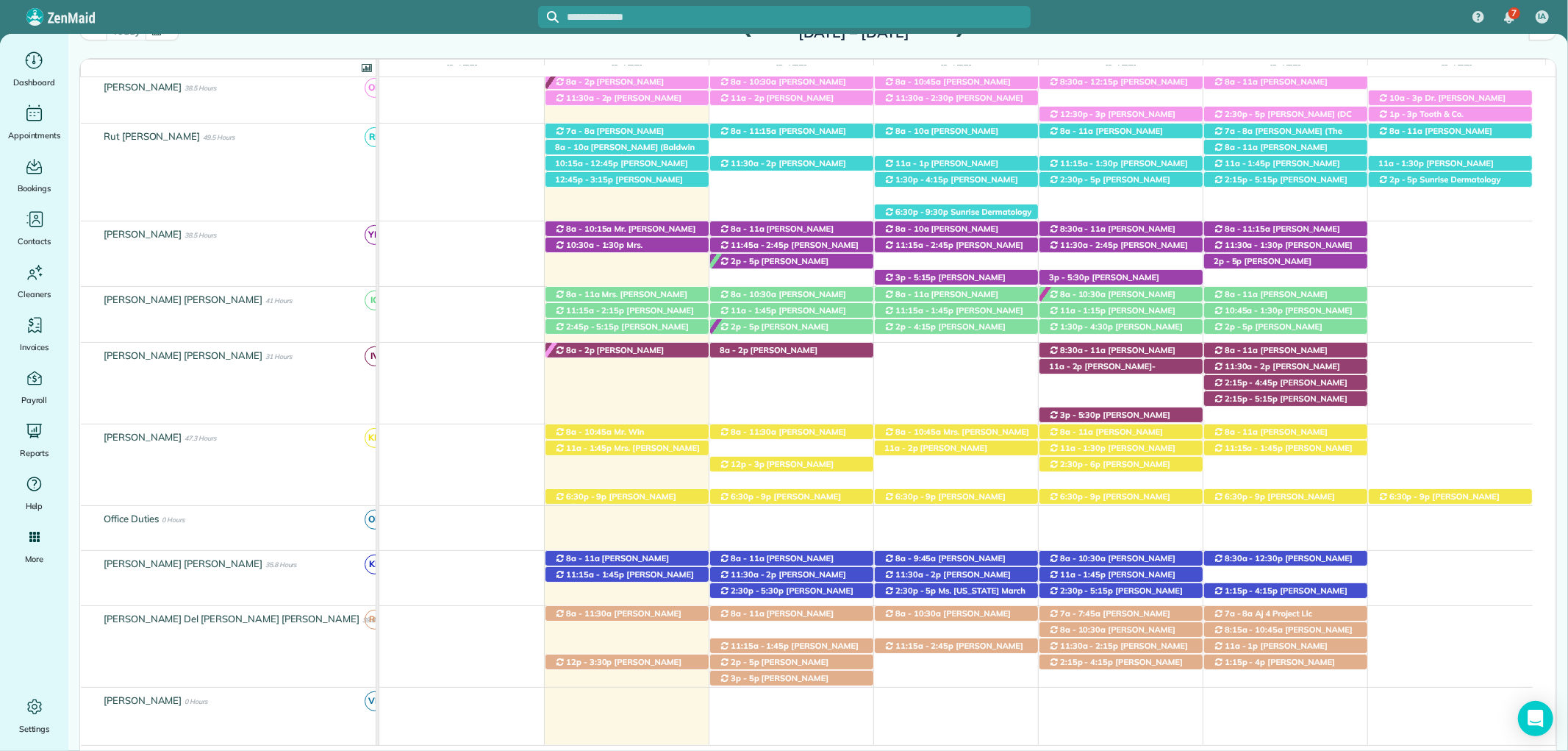
scroll to position [245, 0]
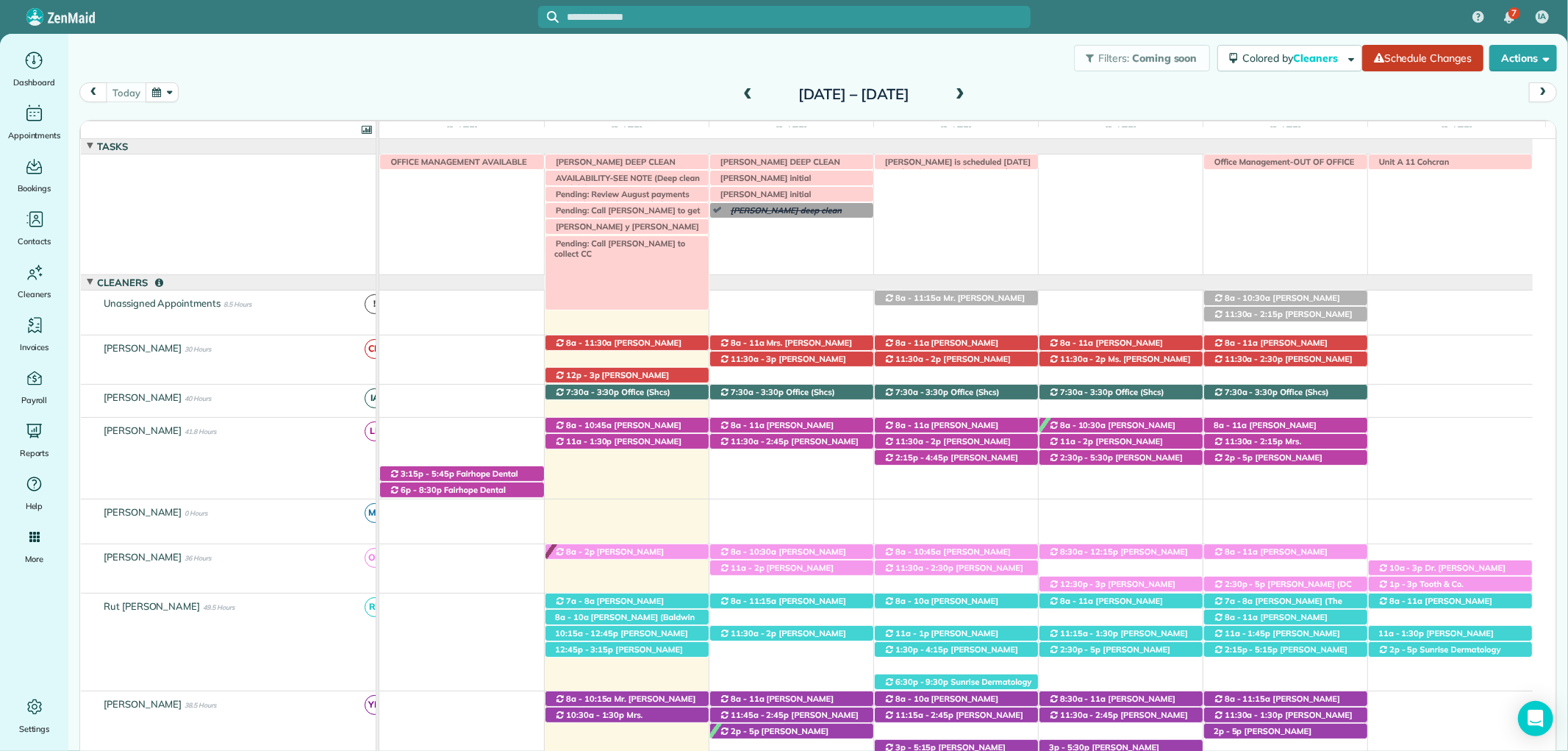
click at [629, 247] on span "Pending: Call [PERSON_NAME] to collect CC" at bounding box center [617, 248] width 137 height 21
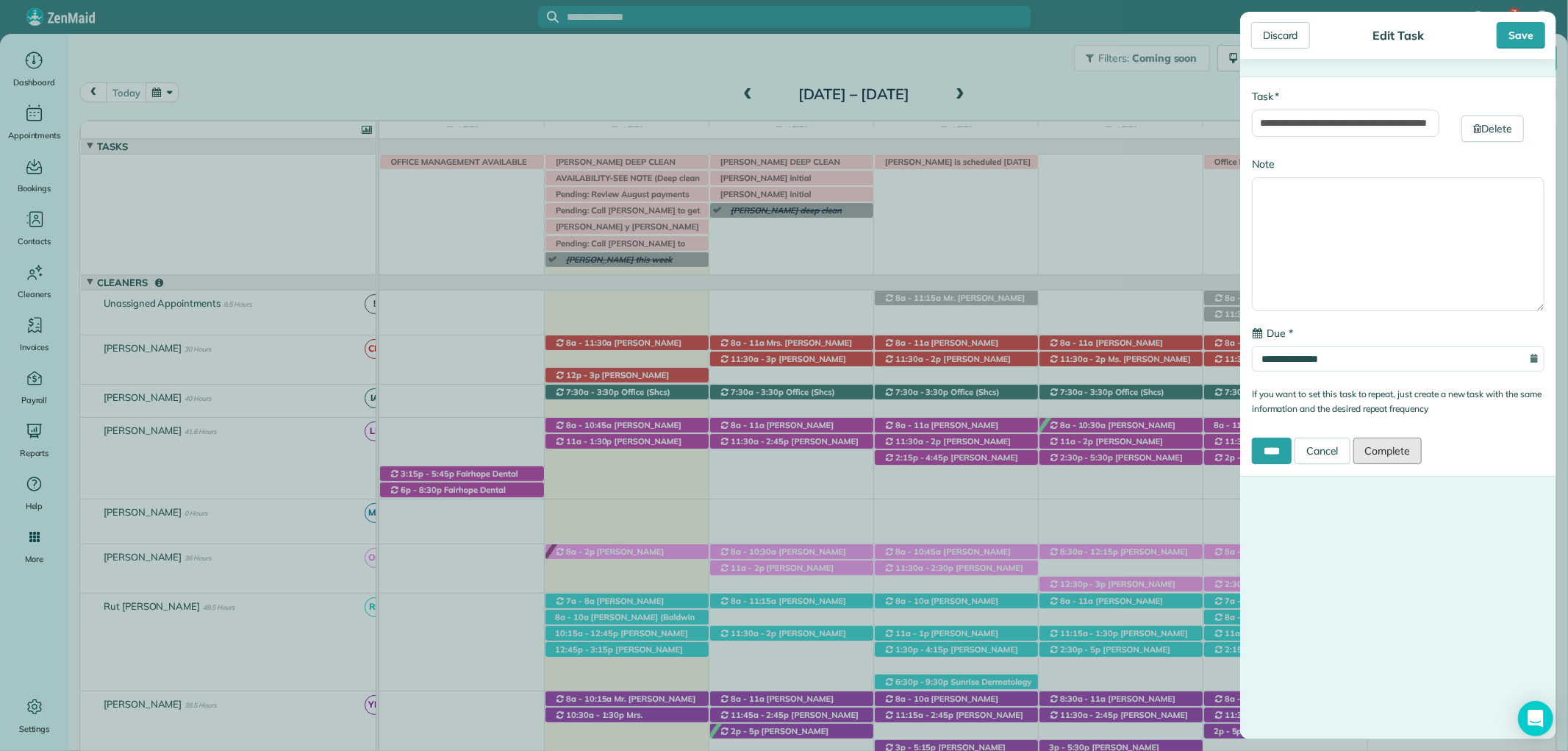
click at [1399, 452] on link "Complete" at bounding box center [1387, 451] width 69 height 27
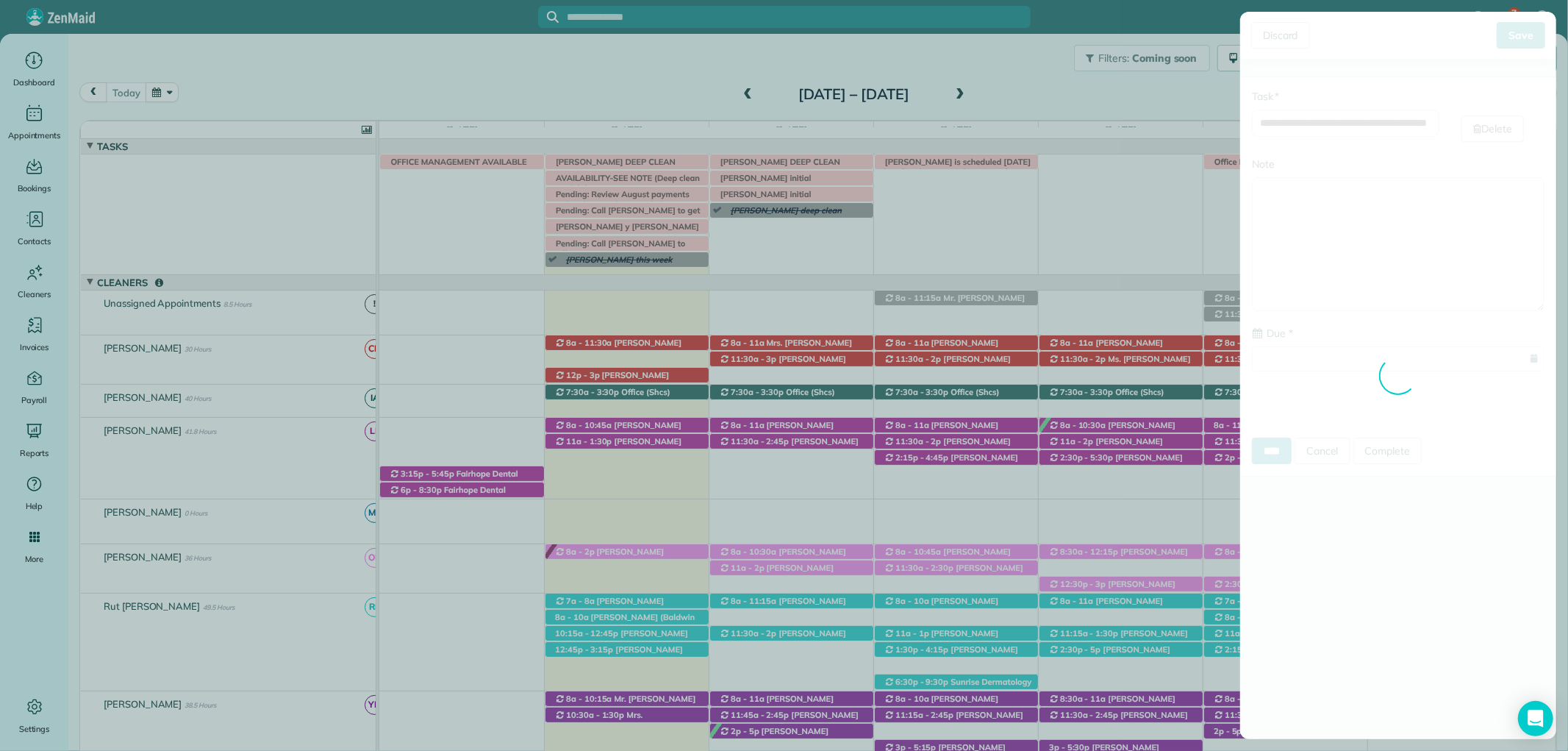
click at [1413, 452] on div "**********" at bounding box center [784, 376] width 1568 height 751
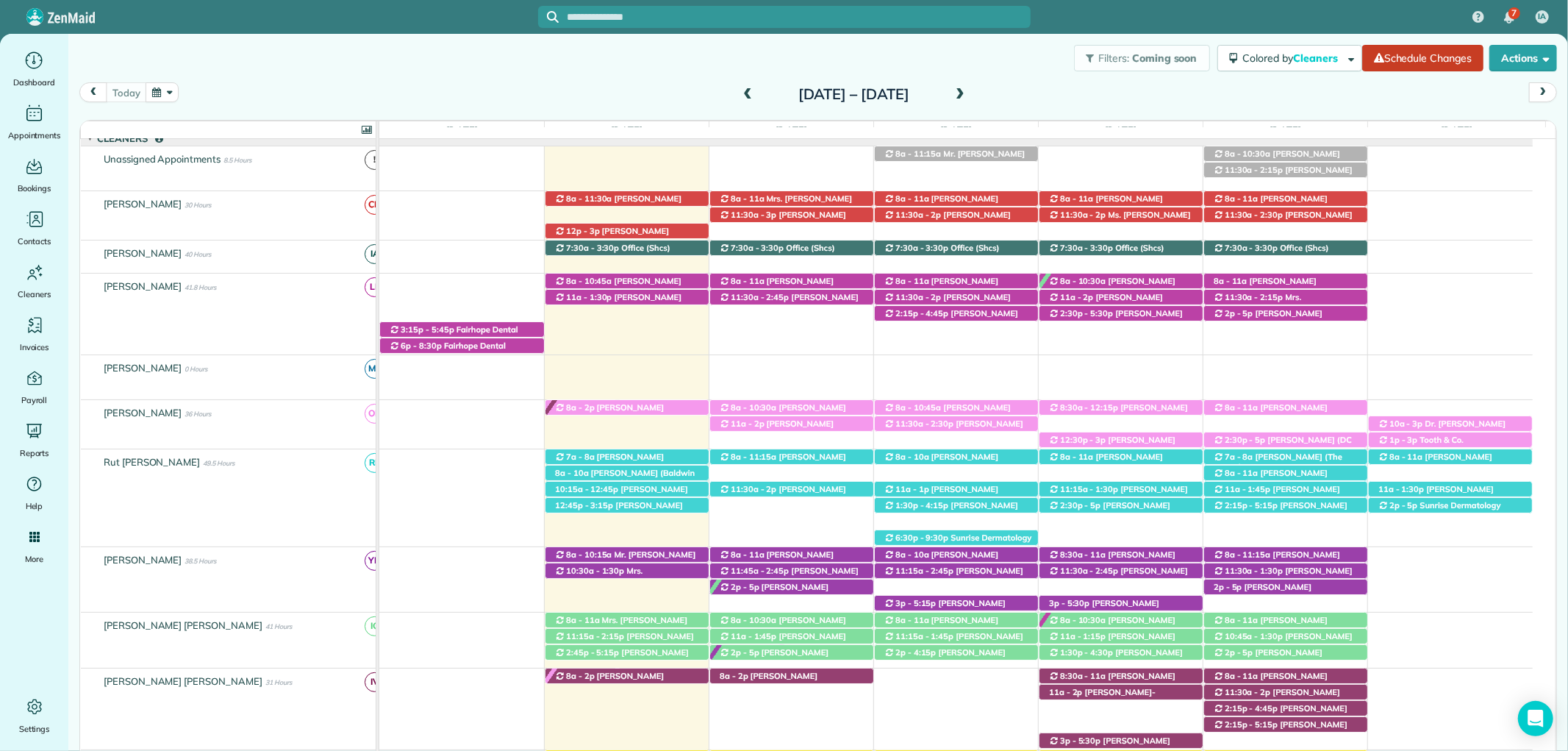
scroll to position [163, 0]
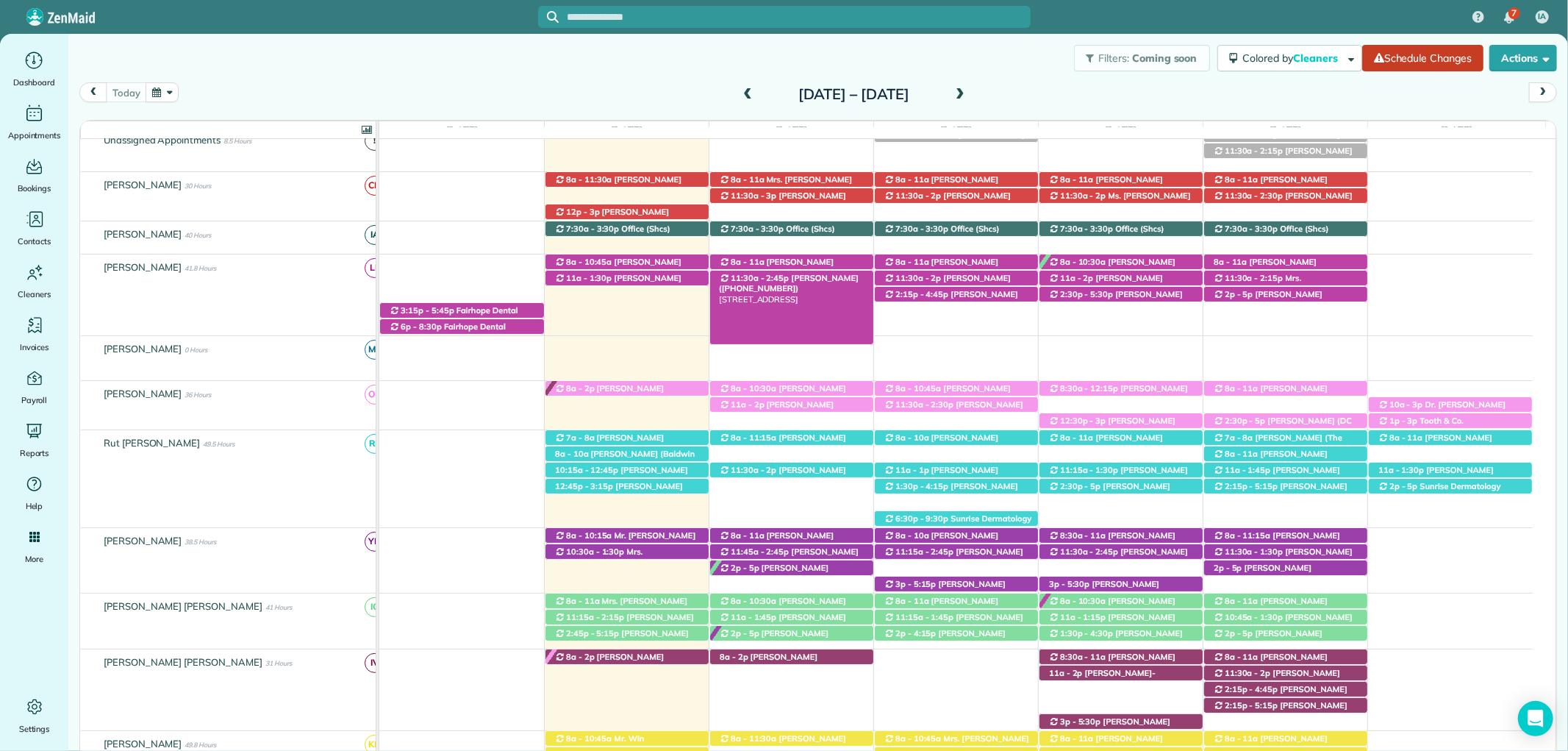
click at [784, 274] on span "[PERSON_NAME] ([PHONE_NUMBER])" at bounding box center [789, 283] width 140 height 21
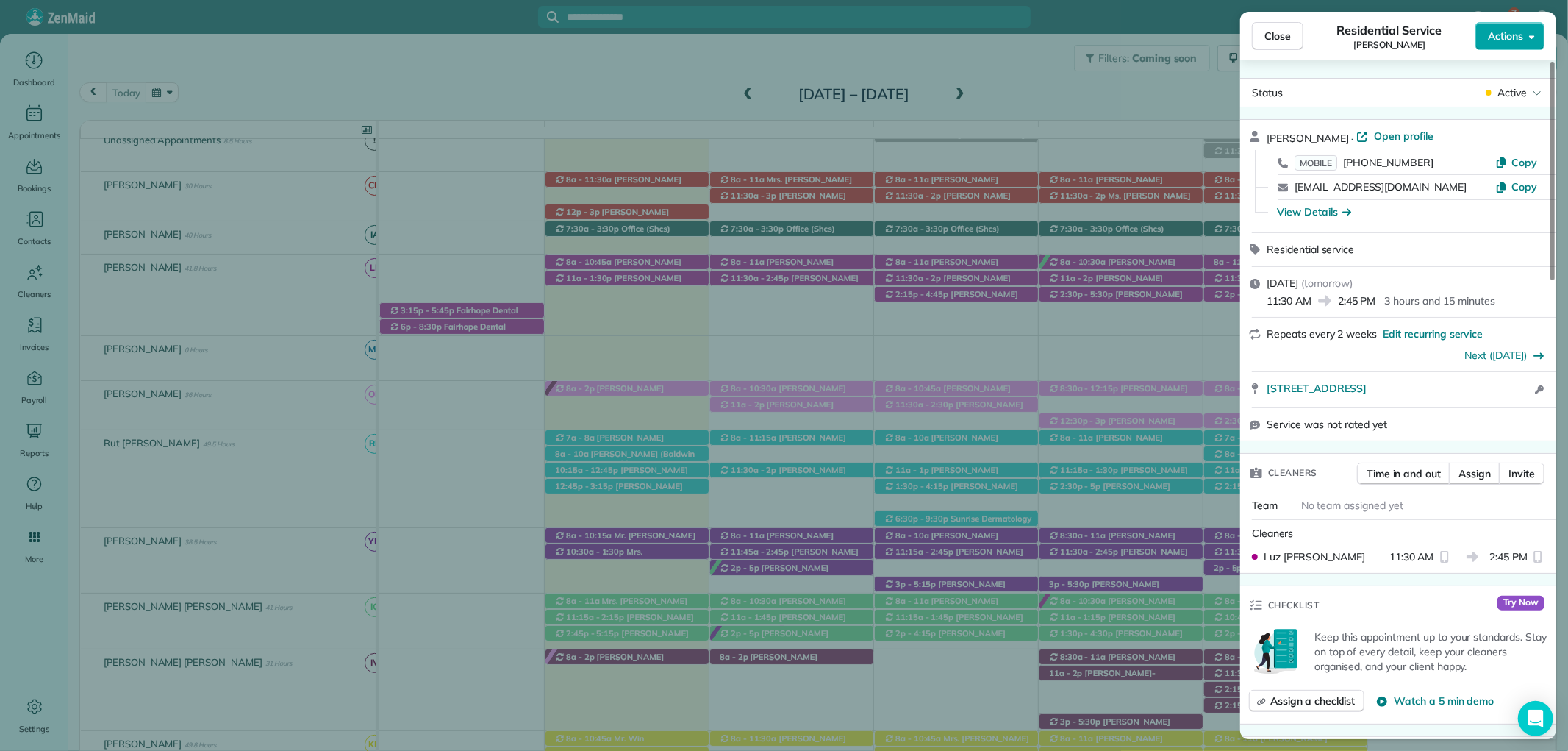
click at [1540, 33] on button "Actions" at bounding box center [1509, 35] width 69 height 28
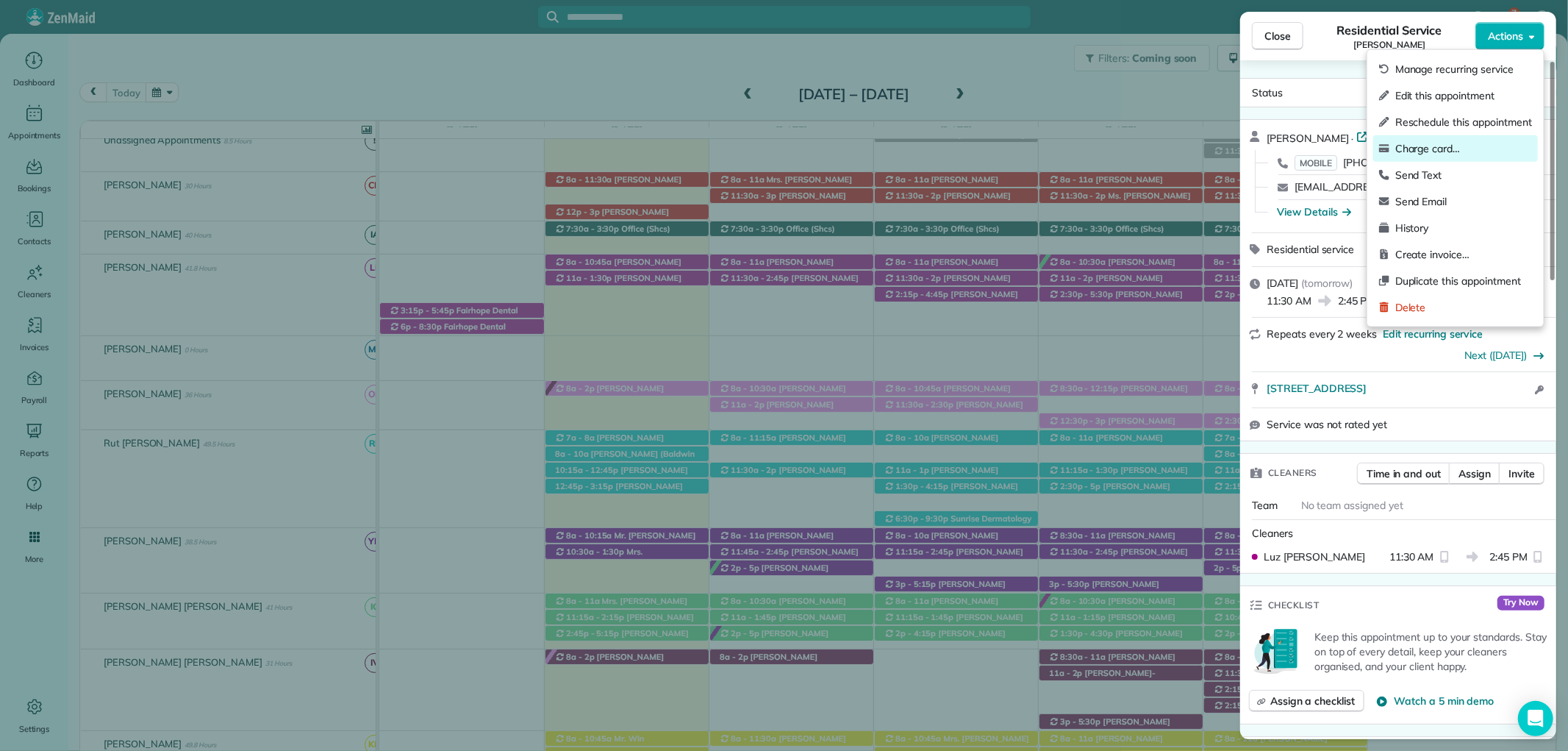
click at [1480, 149] on span "Charge card…" at bounding box center [1463, 149] width 137 height 15
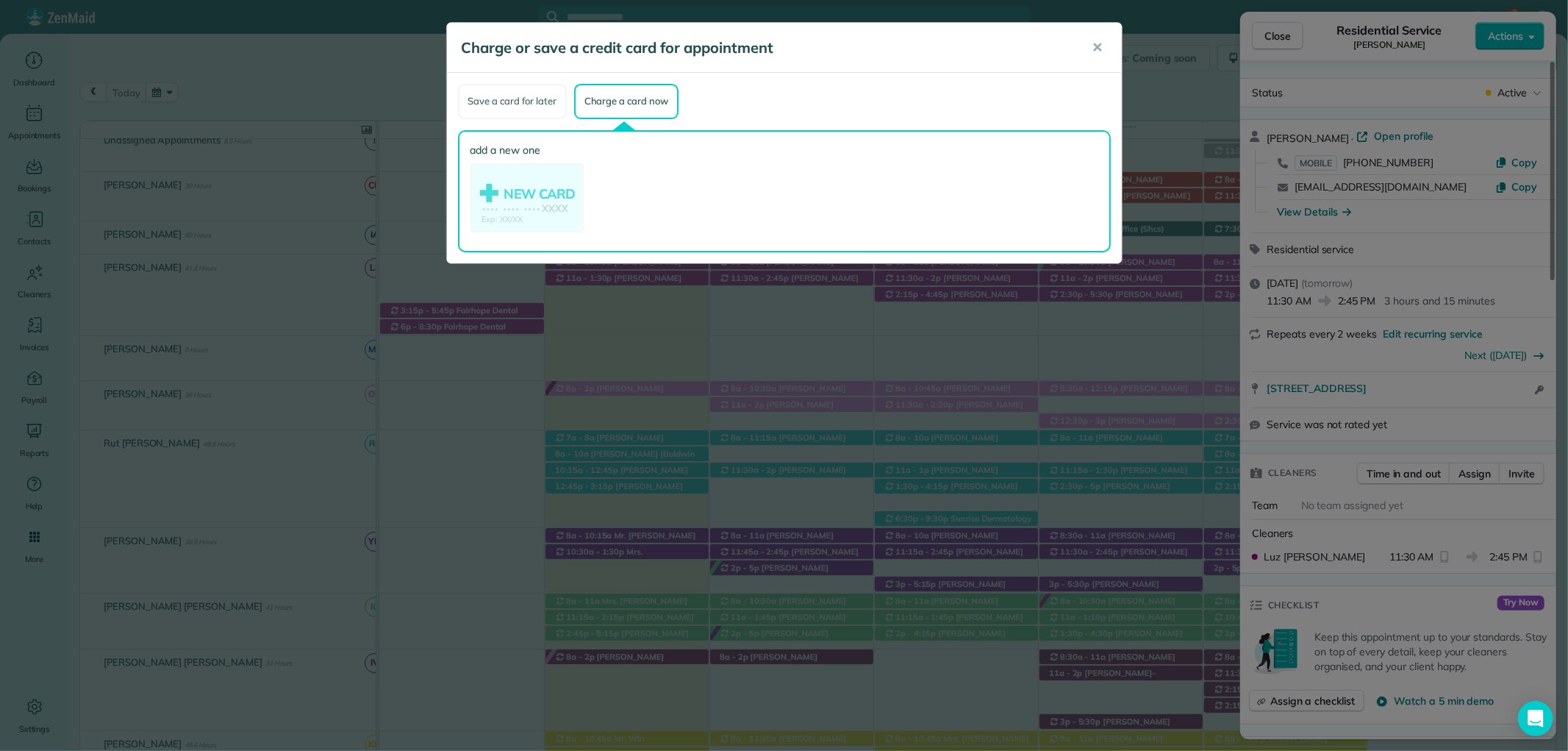
click at [508, 90] on div "Save a card for later" at bounding box center [513, 101] width 109 height 35
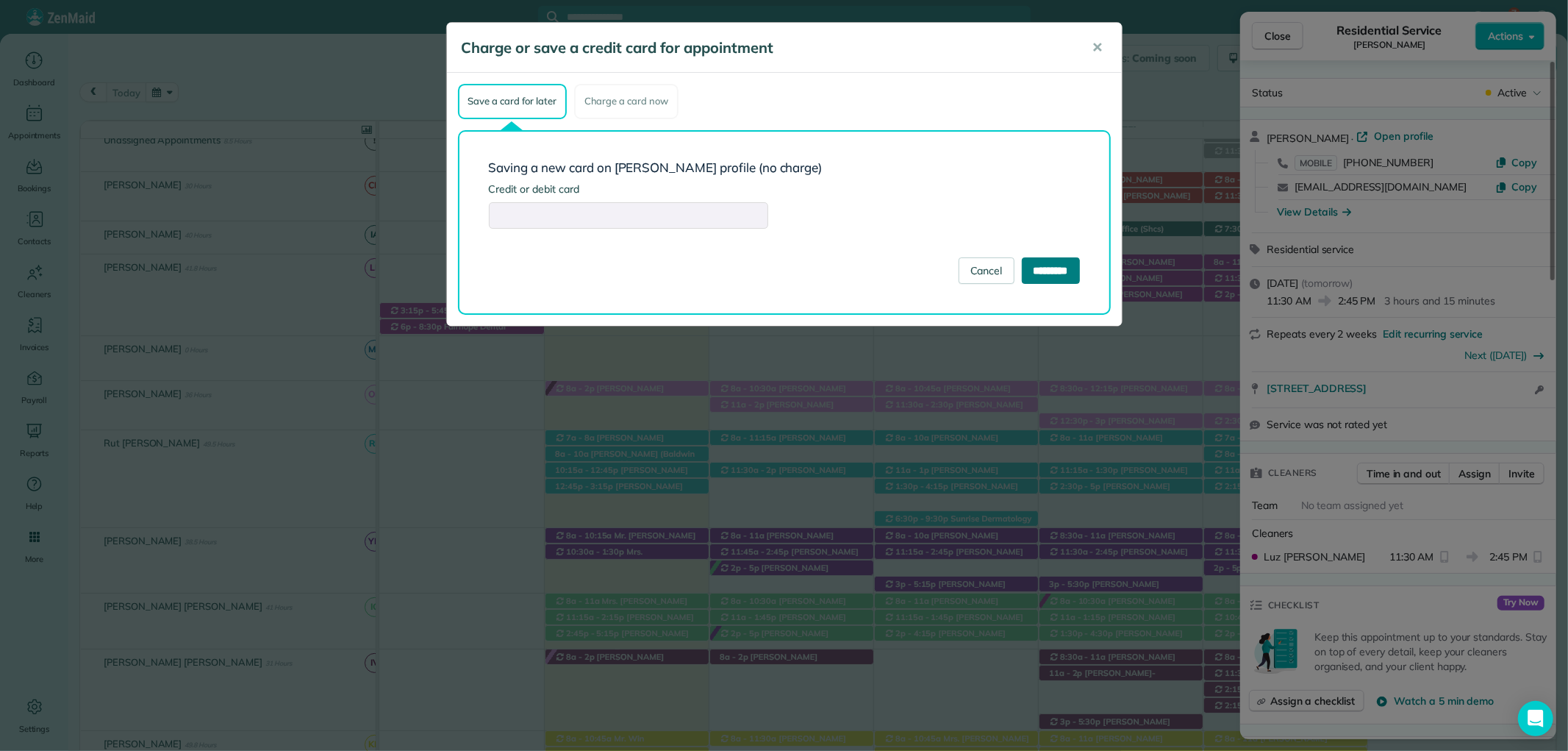
click at [1048, 270] on input "*********" at bounding box center [1050, 271] width 58 height 27
type input "**********"
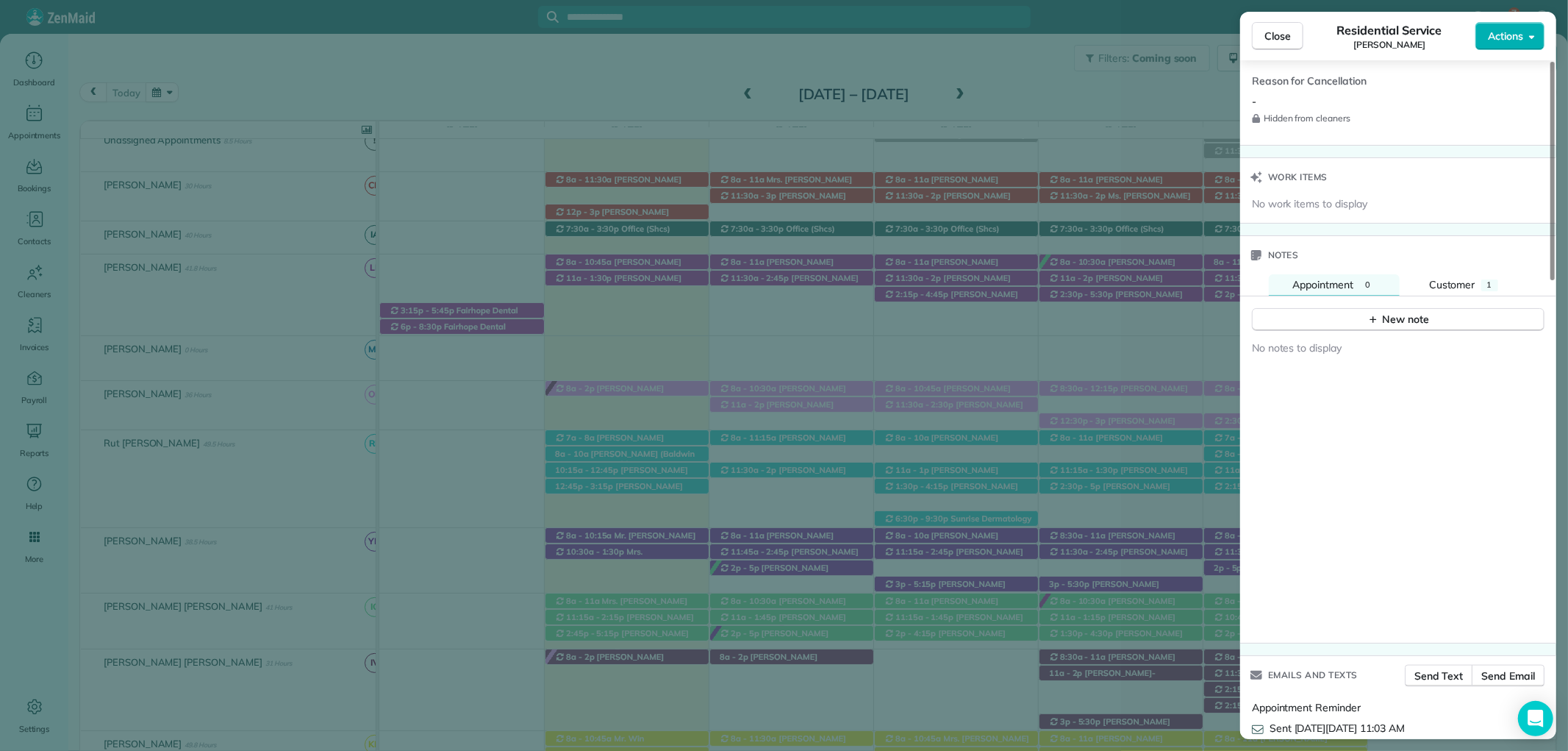
scroll to position [1306, 0]
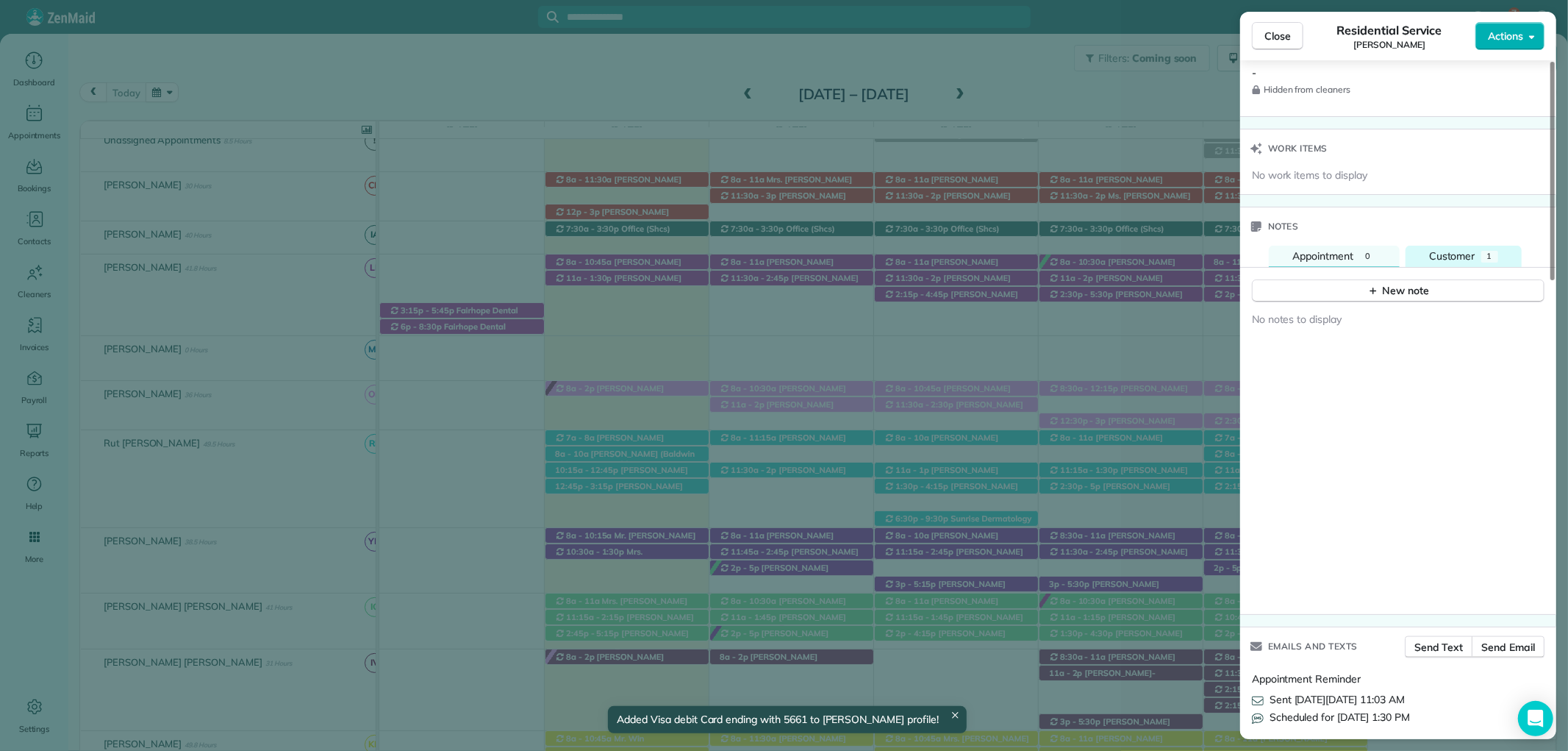
click at [1470, 254] on span "Customer" at bounding box center [1452, 256] width 46 height 13
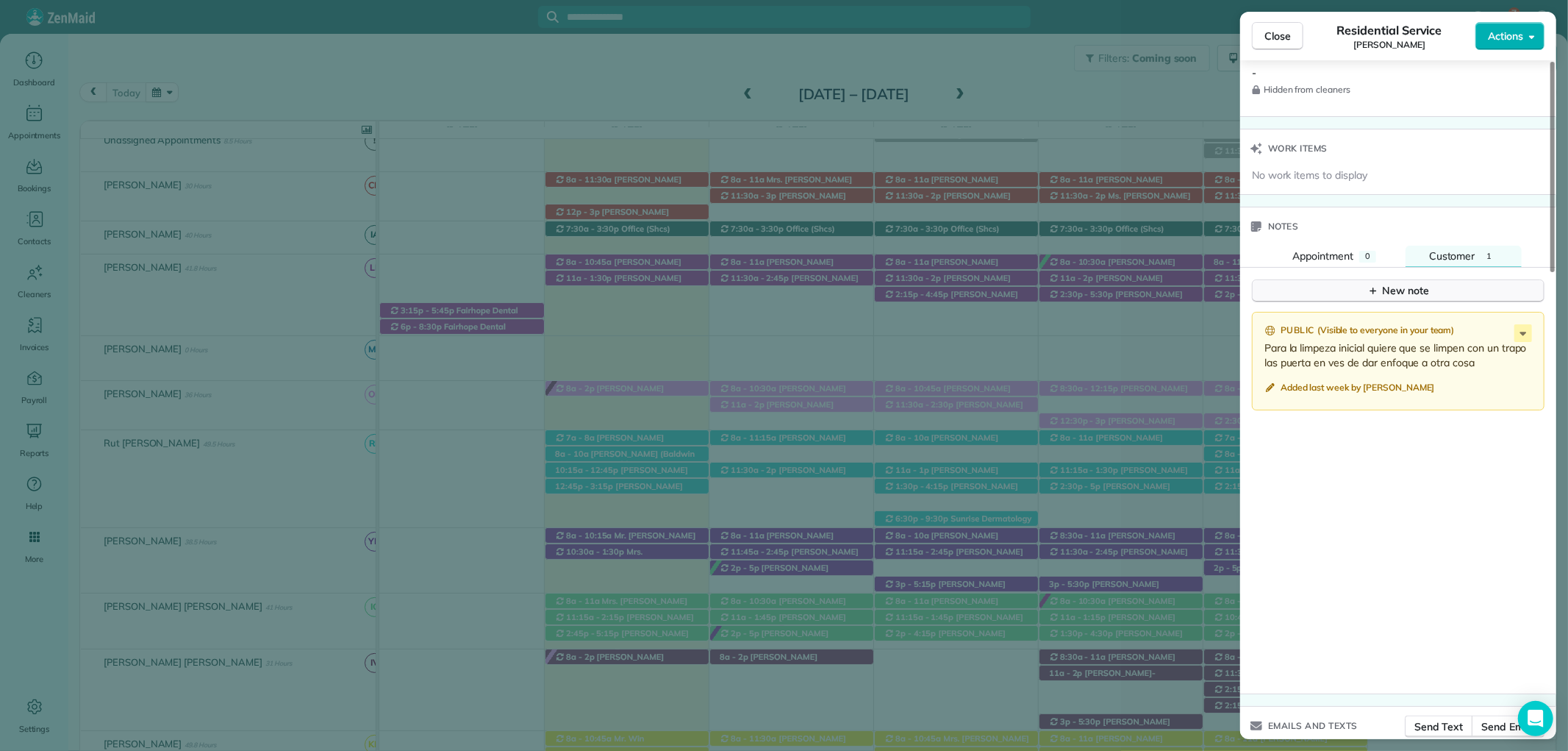
click at [1371, 295] on icon "button" at bounding box center [1373, 290] width 12 height 12
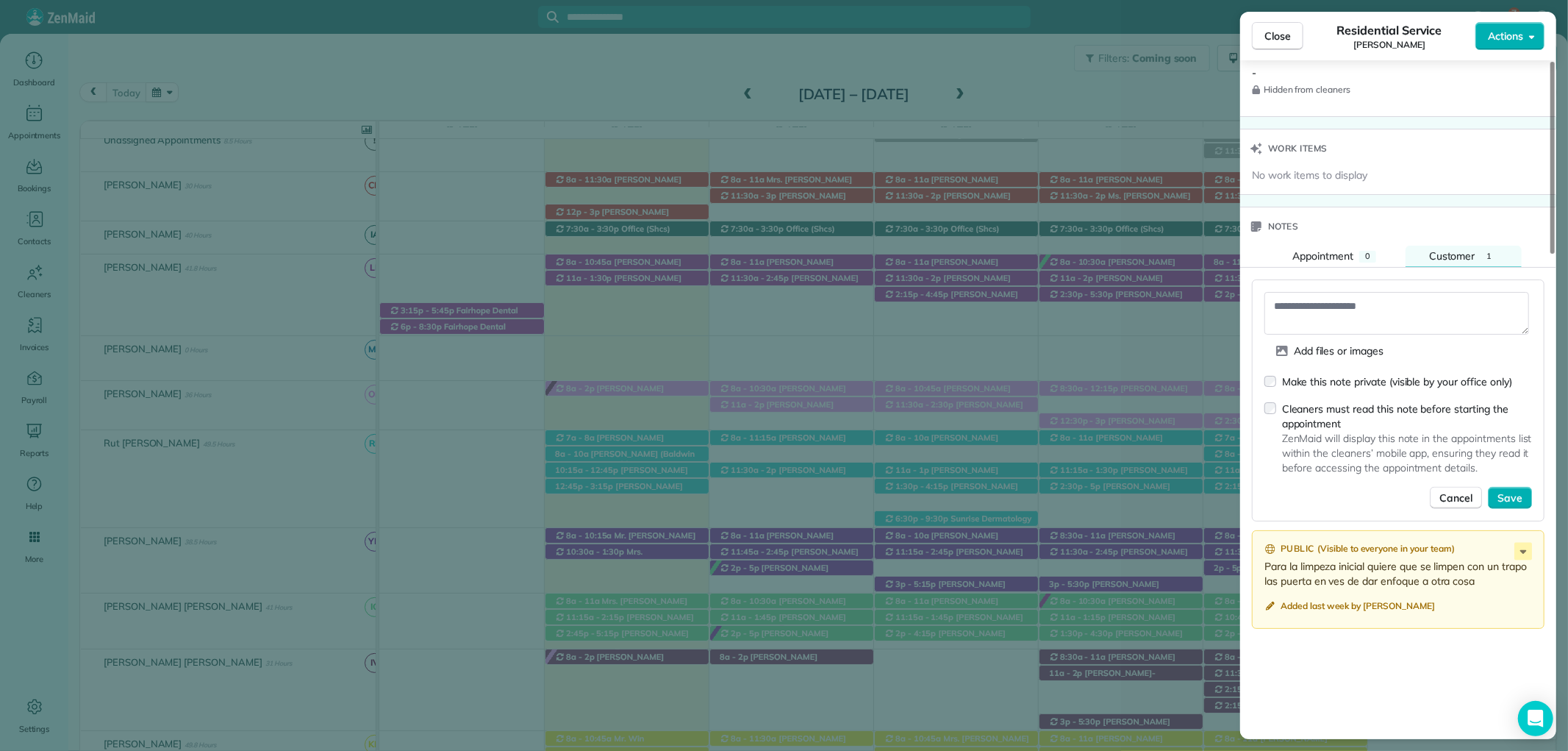
click at [1279, 380] on div "Make this note private (visible by your office only)" at bounding box center [1388, 381] width 248 height 15
click at [1343, 317] on textarea at bounding box center [1397, 313] width 264 height 43
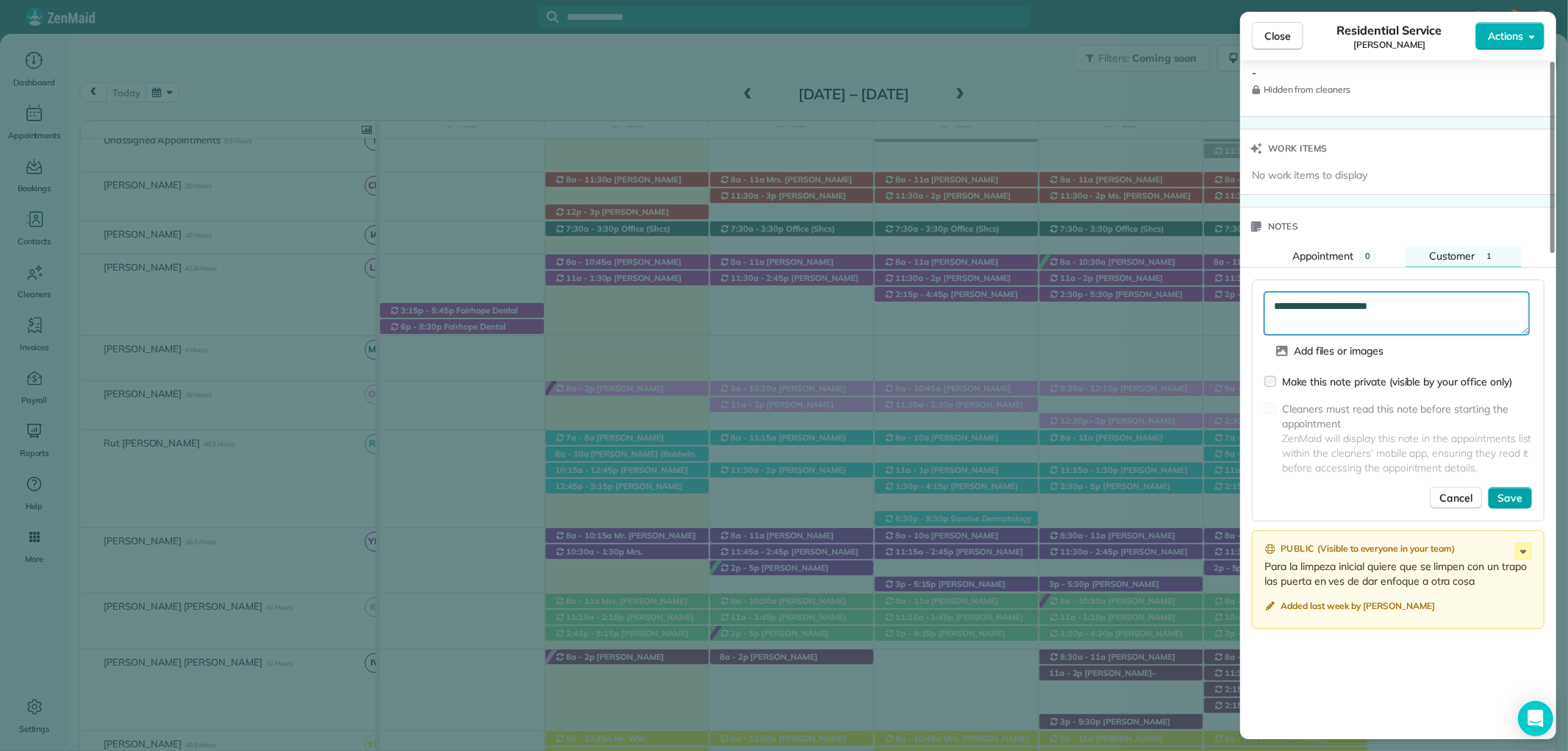
type textarea "**********"
click at [1504, 498] on span "Save" at bounding box center [1510, 498] width 25 height 15
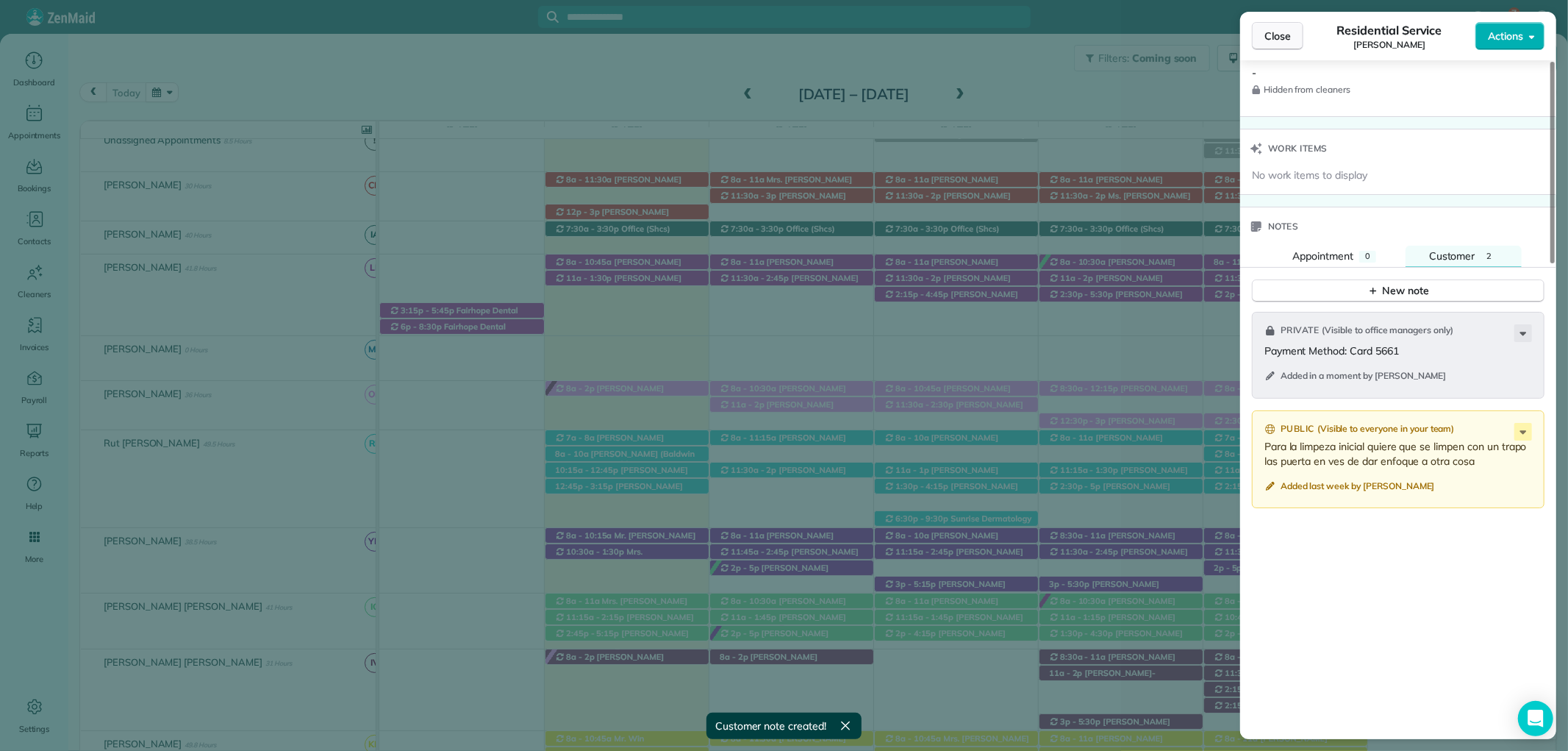
click at [1284, 28] on span "Close" at bounding box center [1278, 36] width 27 height 15
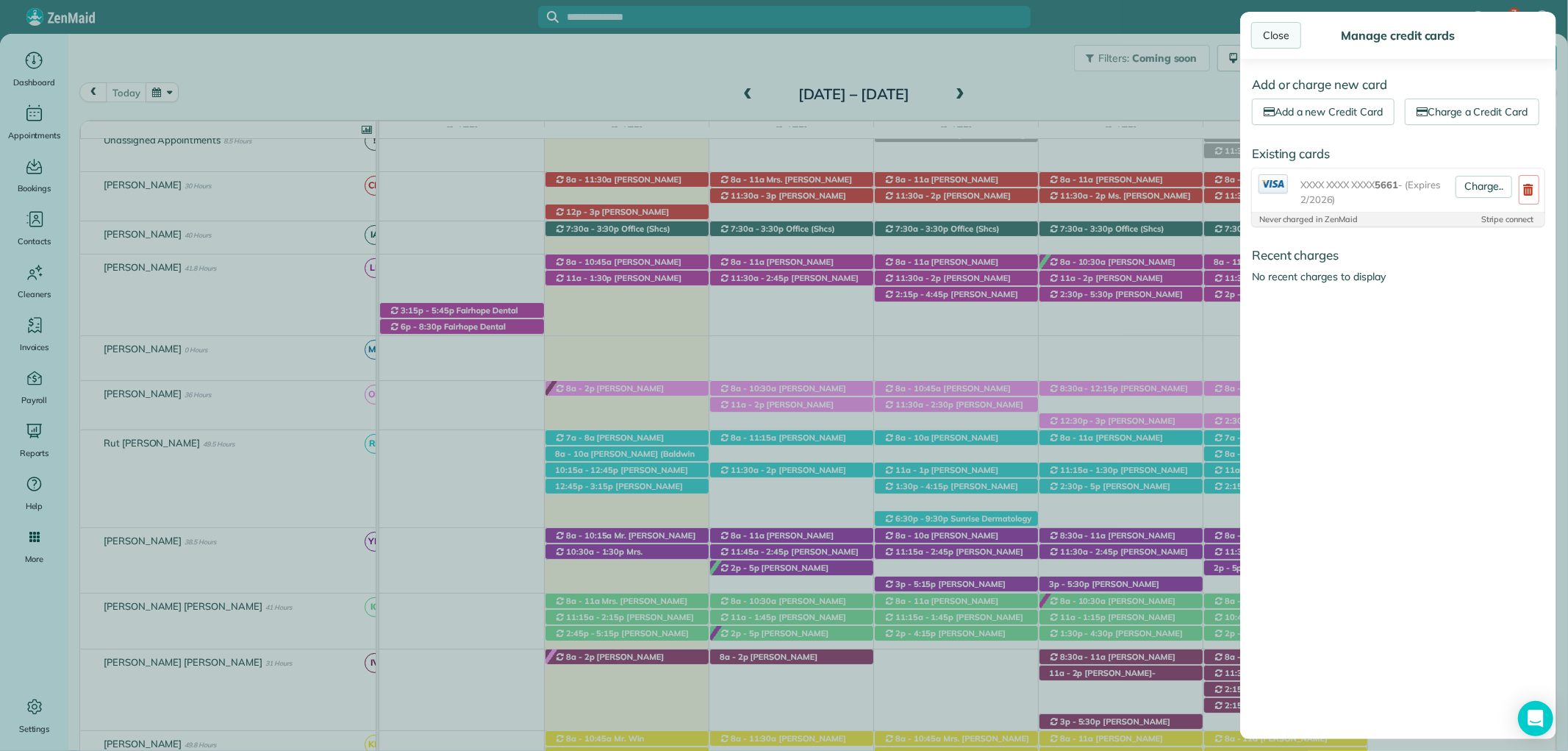
click at [1270, 33] on link "Close" at bounding box center [1276, 35] width 50 height 27
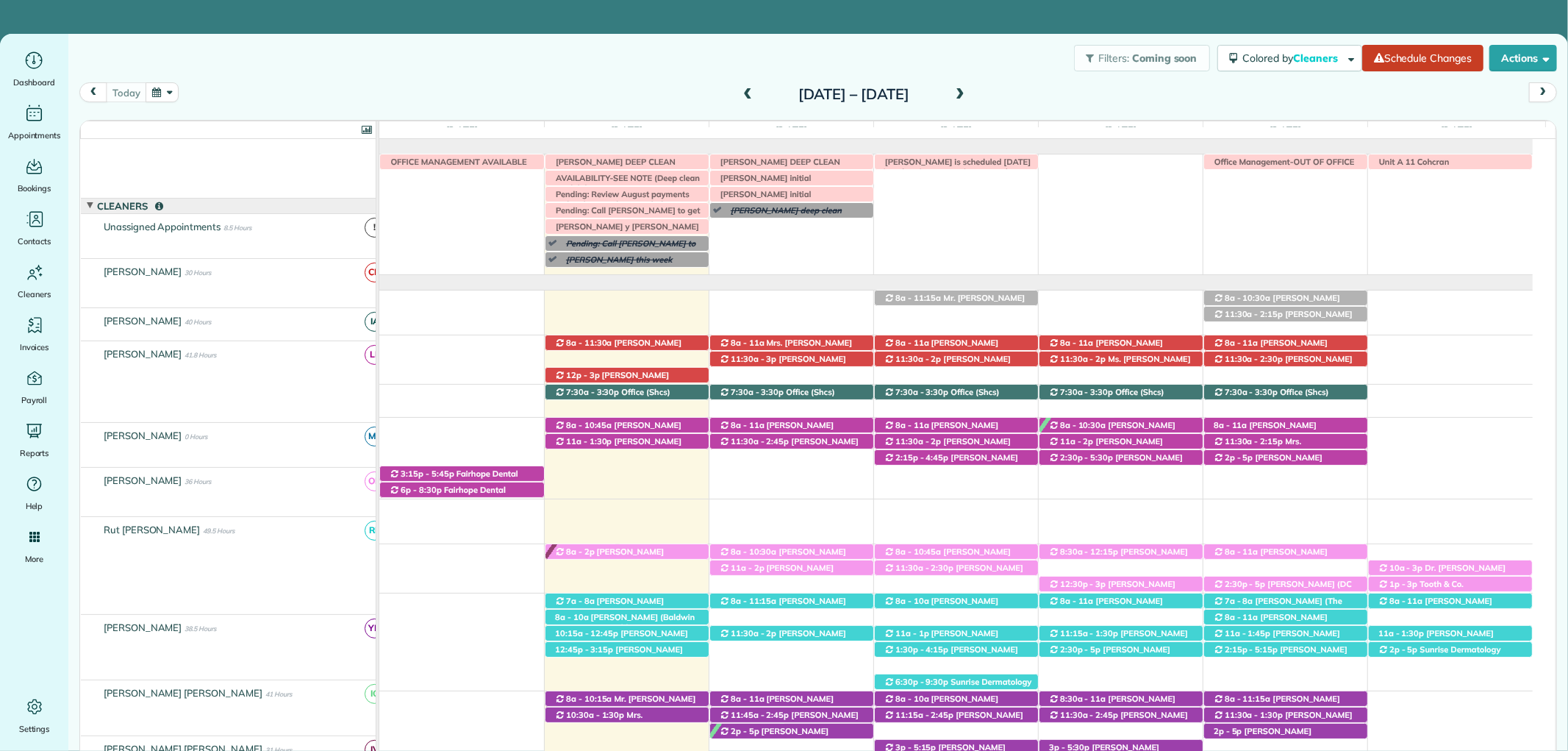
scroll to position [76, 0]
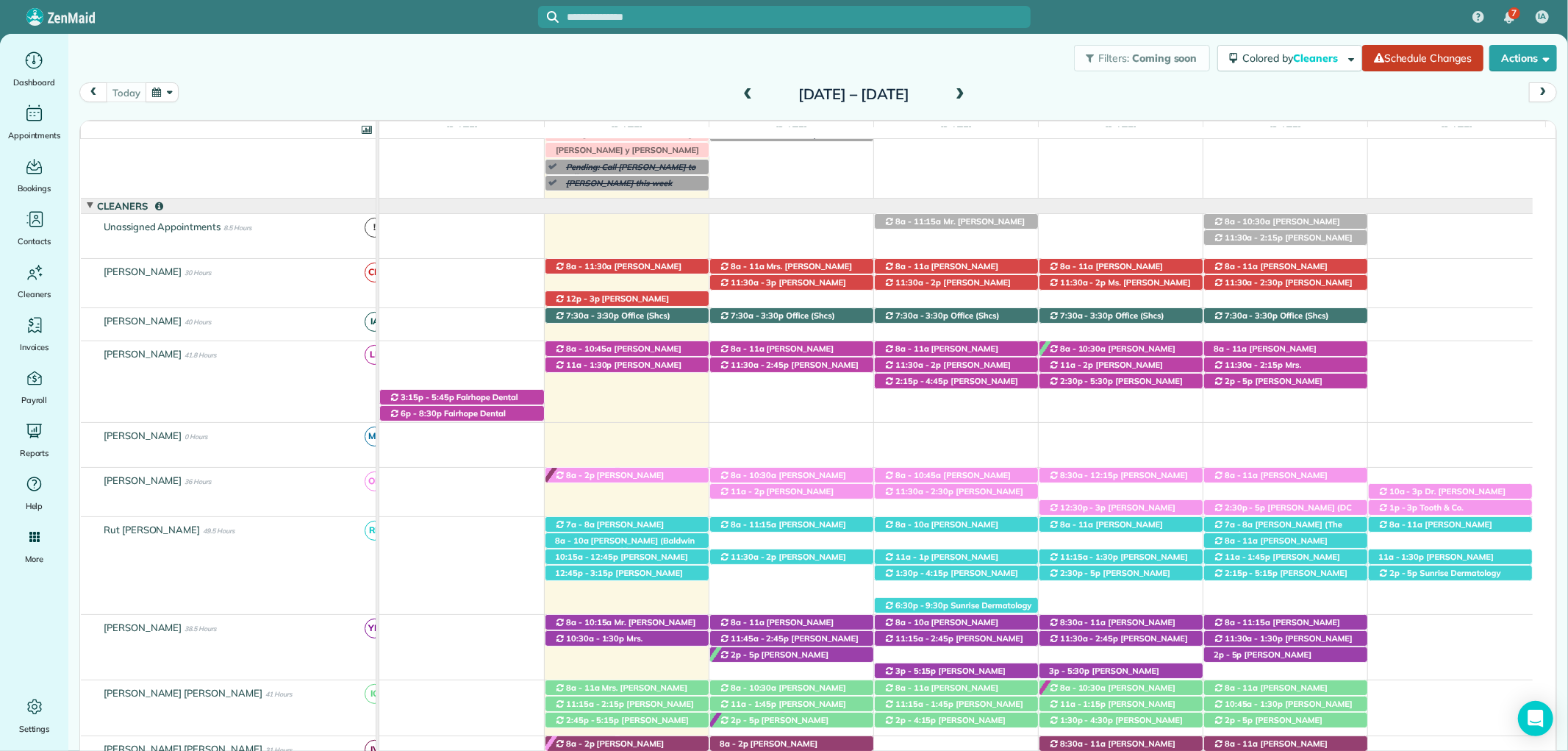
click at [603, 23] on div at bounding box center [799, 17] width 463 height 15
click at [605, 20] on input "text" at bounding box center [799, 17] width 463 height 11
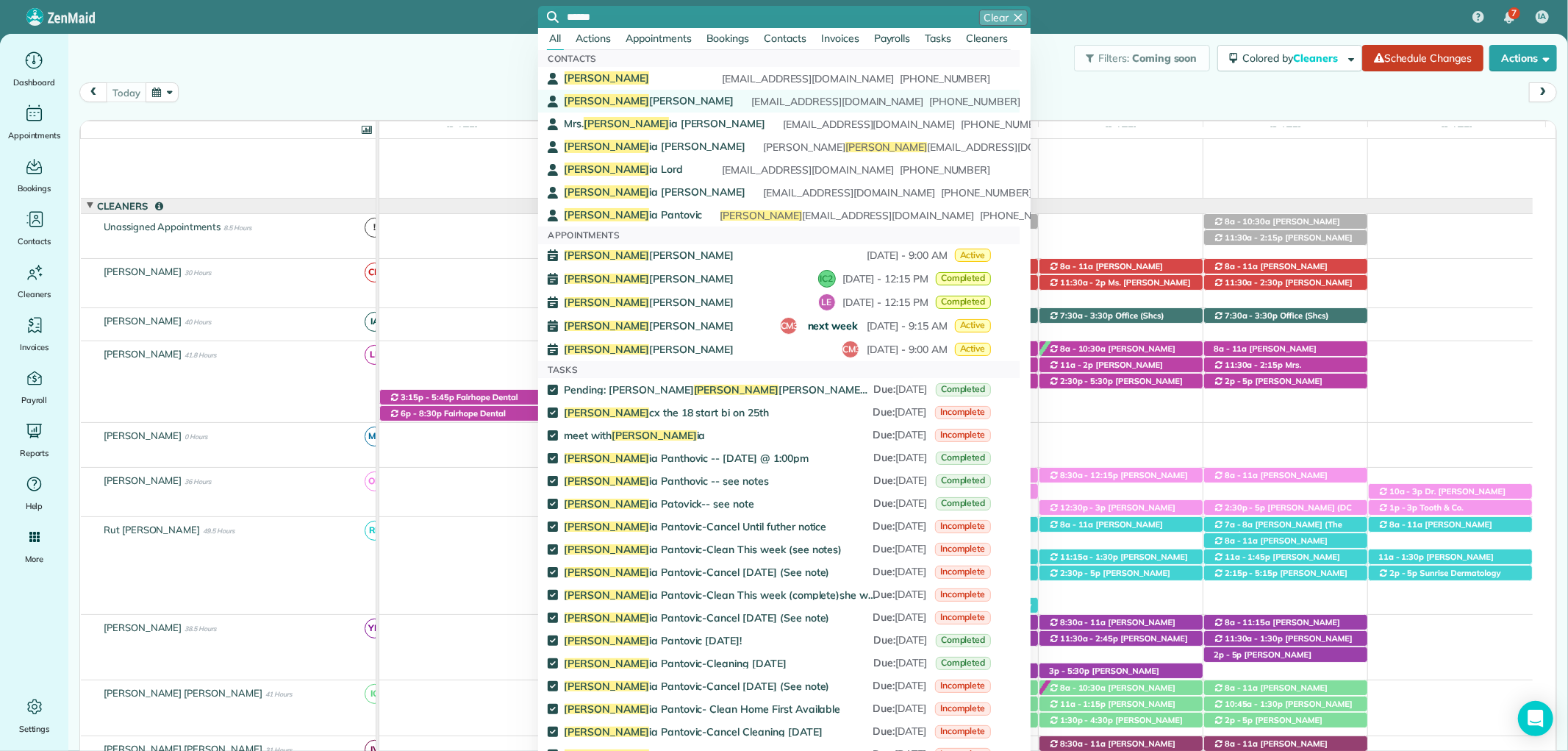
type input "******"
click at [611, 95] on span "[PERSON_NAME]" at bounding box center [649, 101] width 170 height 13
